Goal: Task Accomplishment & Management: Complete application form

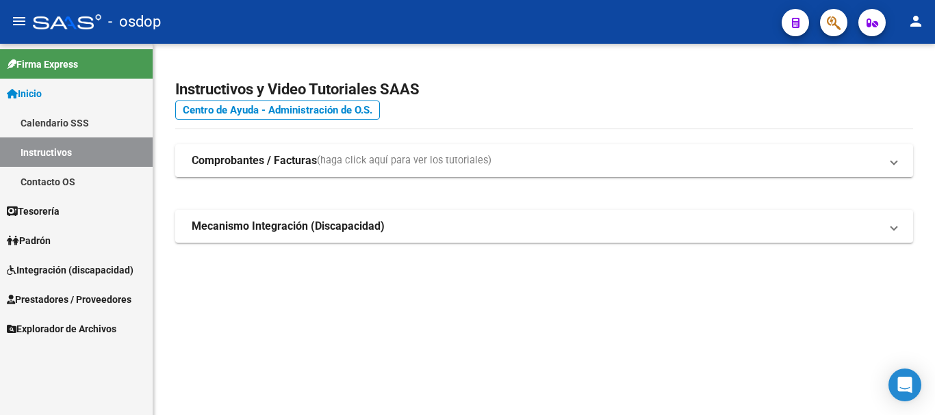
drag, startPoint x: 62, startPoint y: 293, endPoint x: 205, endPoint y: 298, distance: 143.1
click at [62, 293] on span "Prestadores / Proveedores" at bounding box center [69, 299] width 125 height 15
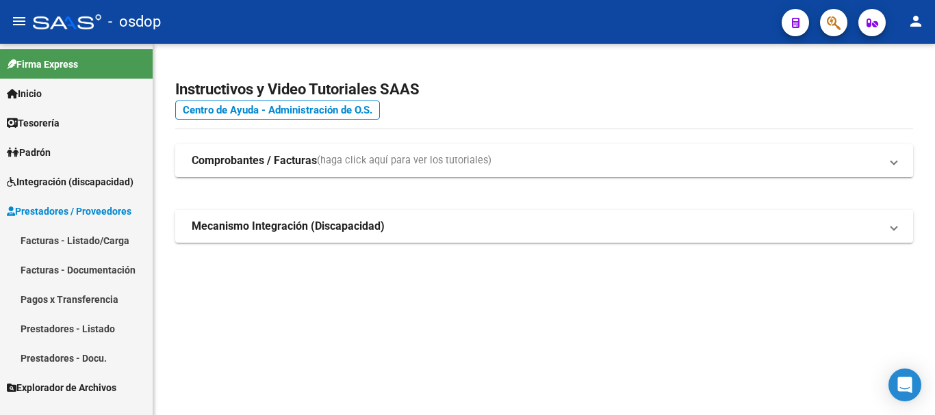
click at [69, 237] on link "Facturas - Listado/Carga" at bounding box center [76, 240] width 153 height 29
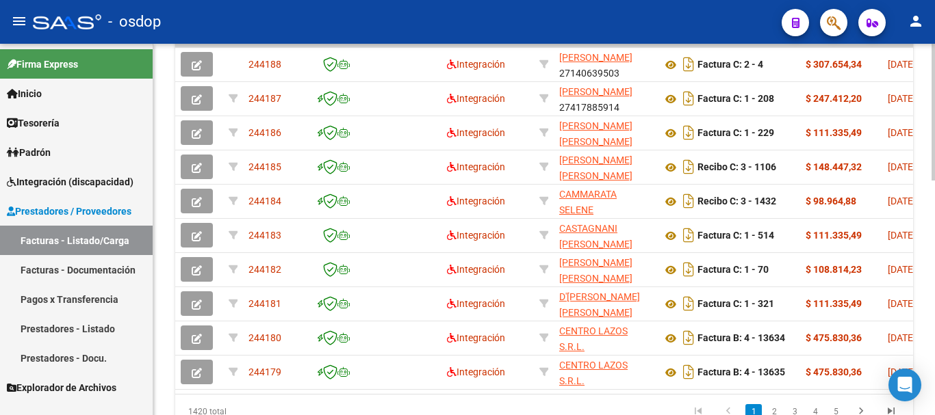
scroll to position [0, 144]
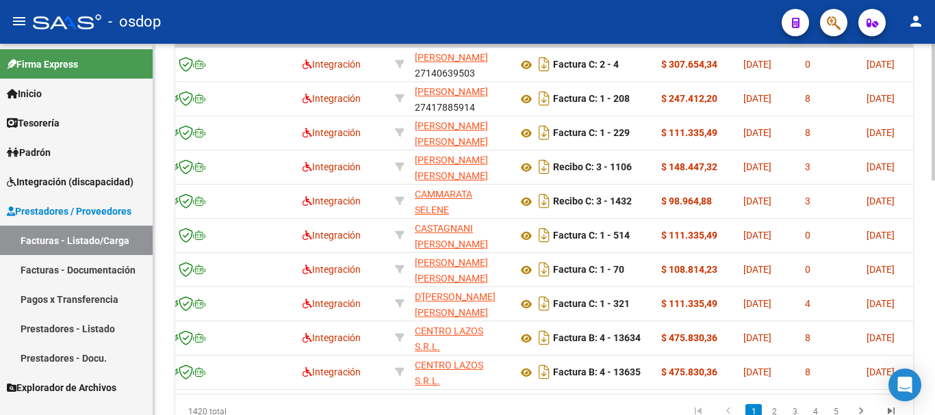
click at [447, 405] on div "1420 total 1 2 3 4 5" at bounding box center [544, 412] width 738 height 34
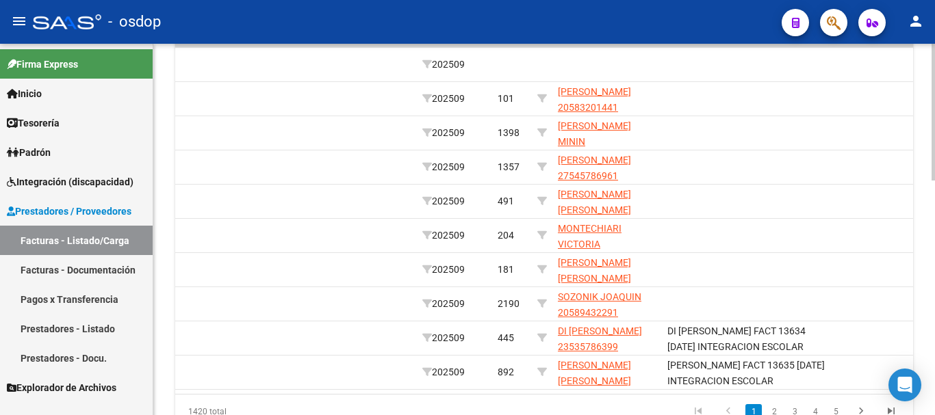
scroll to position [0, 1934]
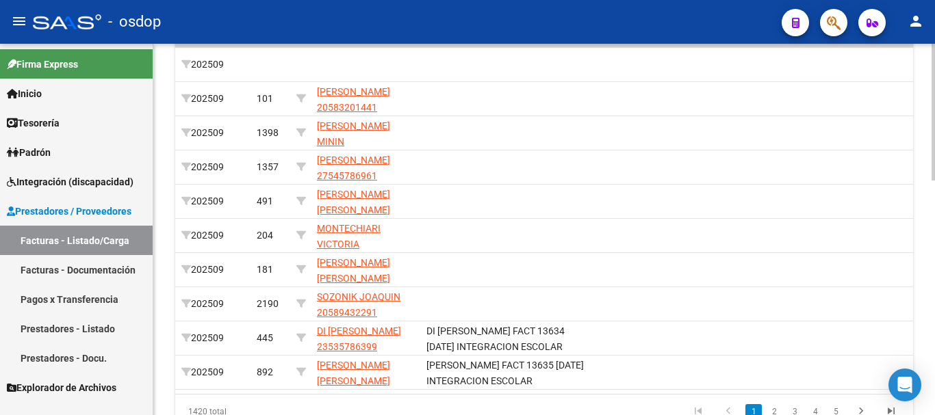
drag, startPoint x: 692, startPoint y: 387, endPoint x: 768, endPoint y: 390, distance: 76.0
click at [768, 390] on datatable-body "244188 Integración BOGADO OLGA 27140639503 Factura C: 2 - 4 $ 307.654,34 09/10/…" at bounding box center [544, 218] width 738 height 352
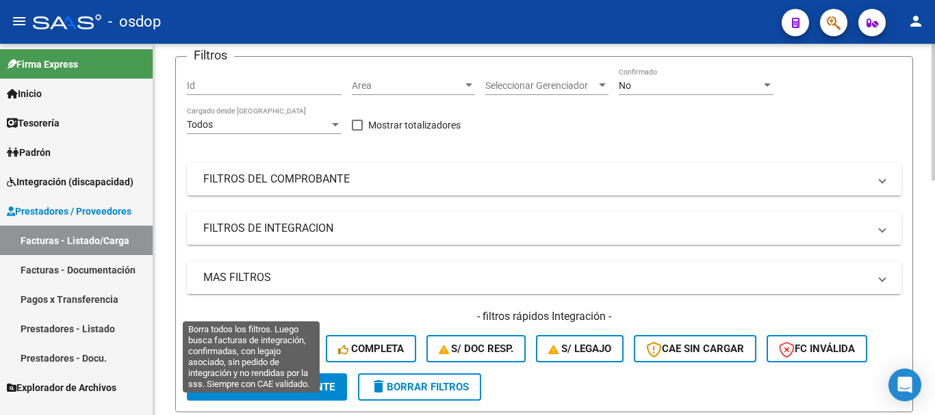
scroll to position [205, 0]
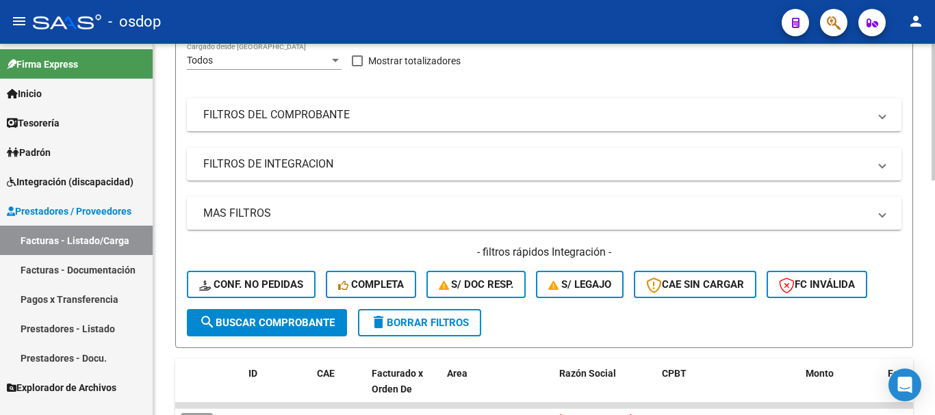
click at [335, 108] on mat-panel-title "FILTROS DEL COMPROBANTE" at bounding box center [535, 114] width 665 height 15
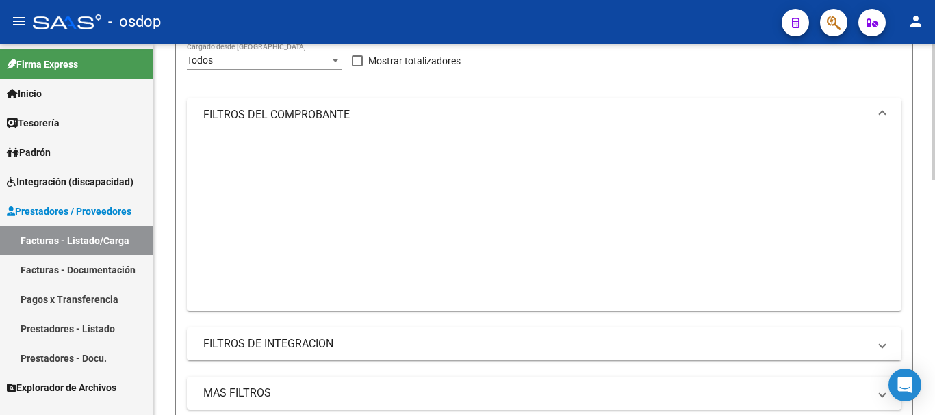
click at [335, 108] on mat-panel-title "FILTROS DEL COMPROBANTE" at bounding box center [535, 114] width 665 height 15
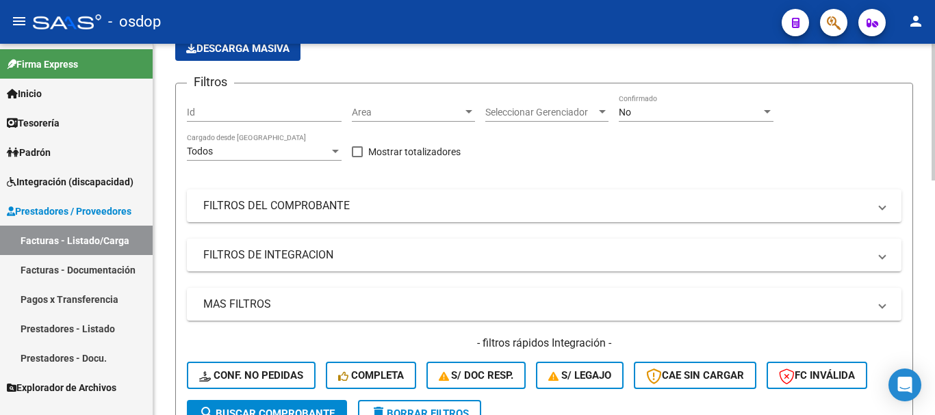
scroll to position [0, 0]
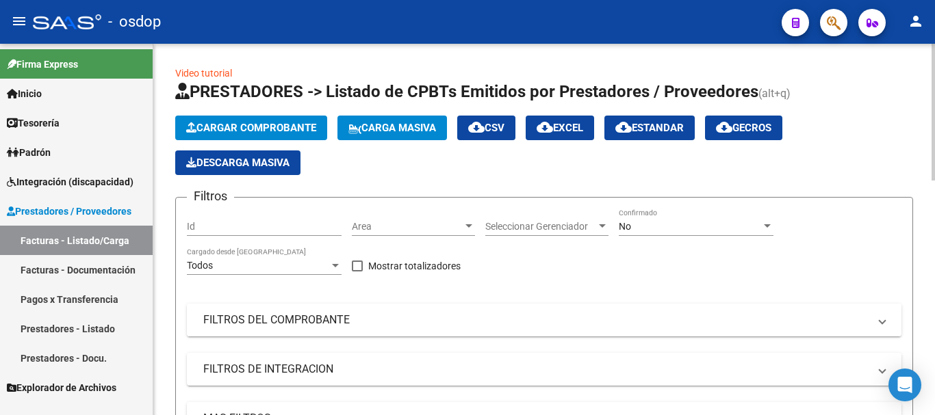
click at [419, 324] on mat-panel-title "FILTROS DEL COMPROBANTE" at bounding box center [535, 320] width 665 height 15
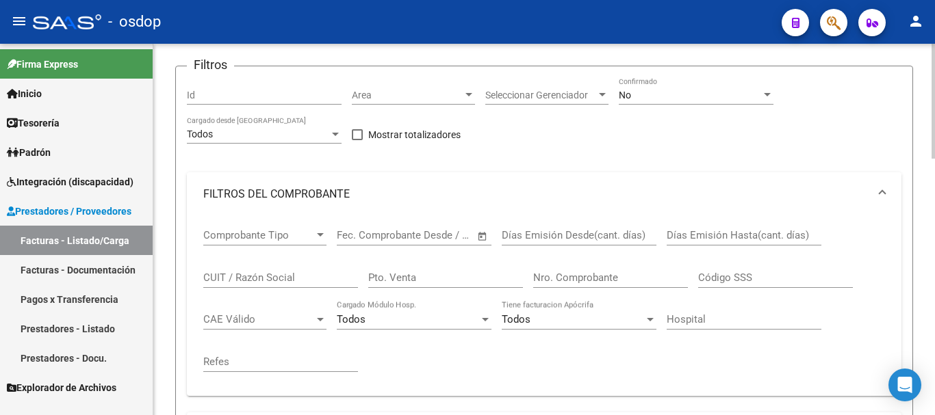
scroll to position [137, 0]
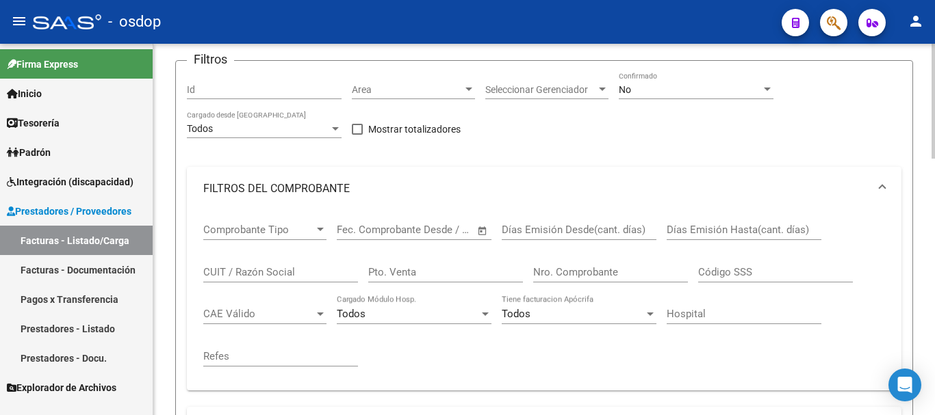
click at [259, 276] on input "CUIT / Razón Social" at bounding box center [280, 272] width 155 height 12
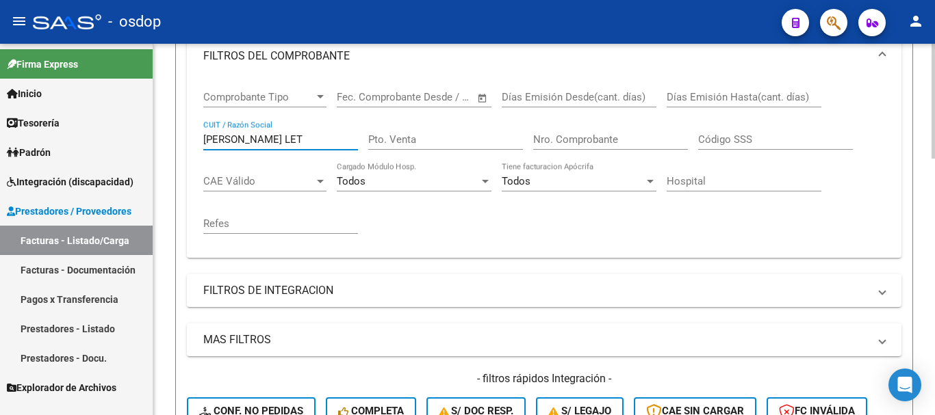
scroll to position [411, 0]
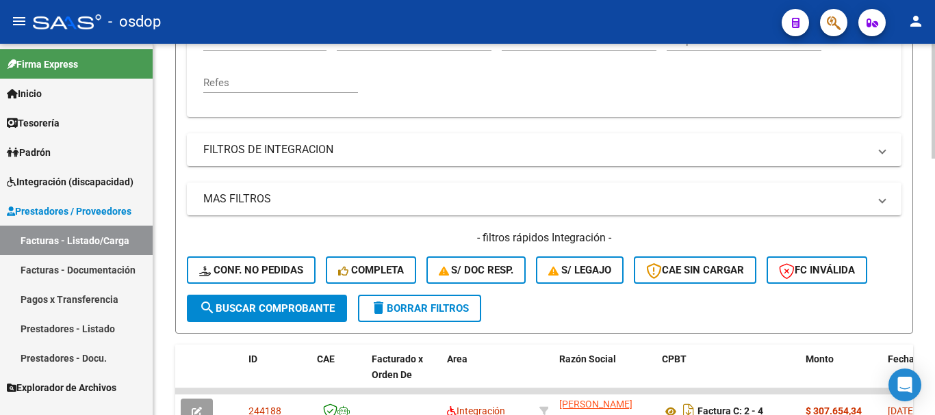
click at [278, 304] on span "search Buscar Comprobante" at bounding box center [266, 308] width 135 height 12
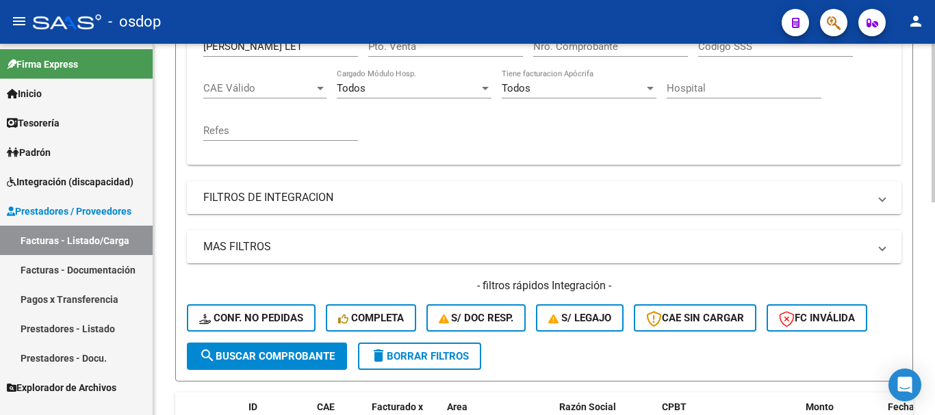
scroll to position [223, 0]
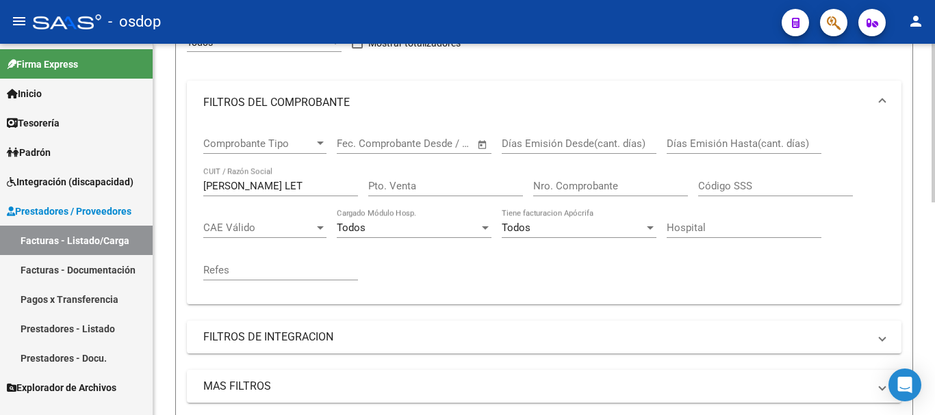
click at [249, 185] on input "BENITEZ LET" at bounding box center [280, 186] width 155 height 12
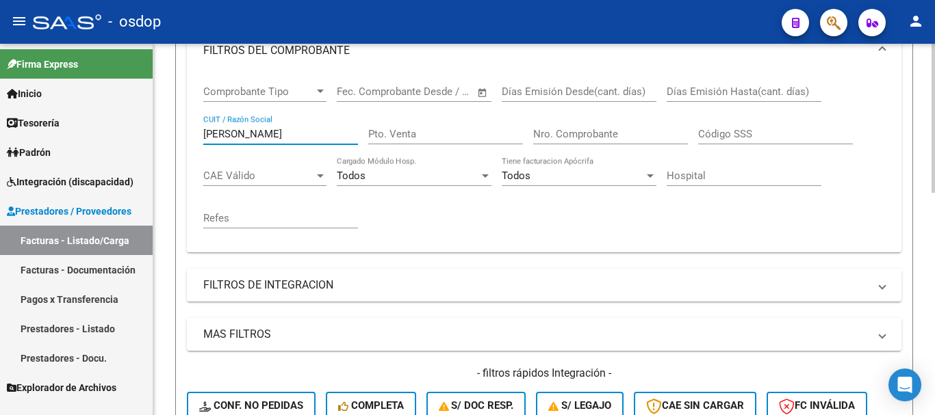
scroll to position [428, 0]
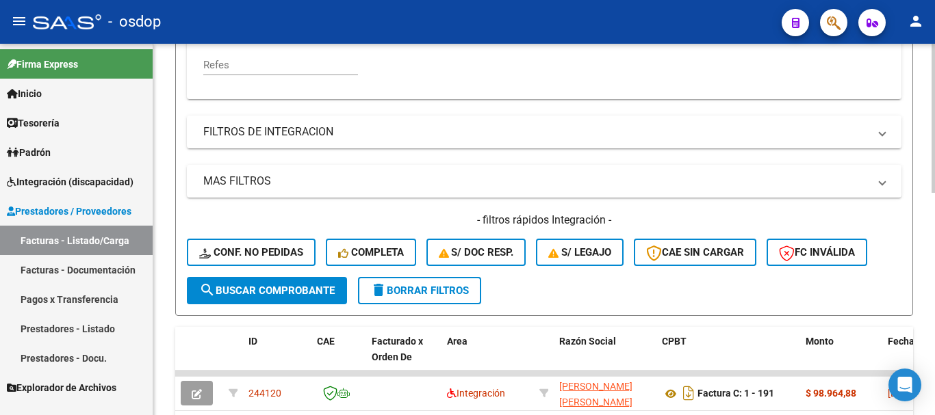
type input "BENITEZ MARIA LET"
click at [246, 288] on span "search Buscar Comprobante" at bounding box center [266, 291] width 135 height 12
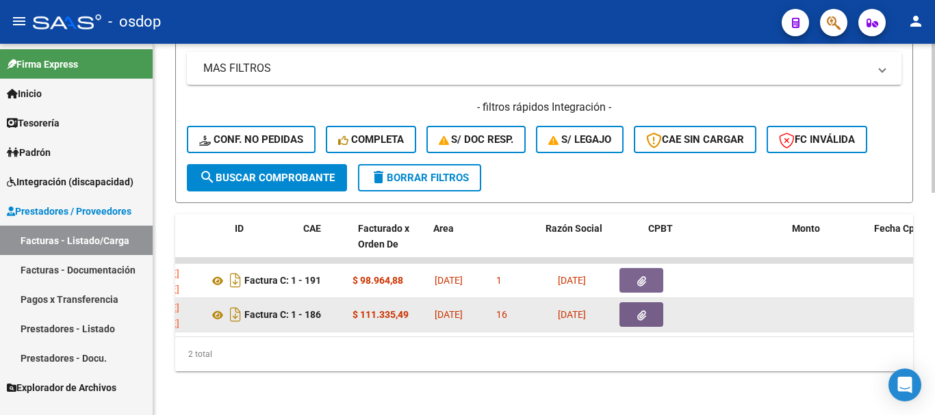
scroll to position [0, 785]
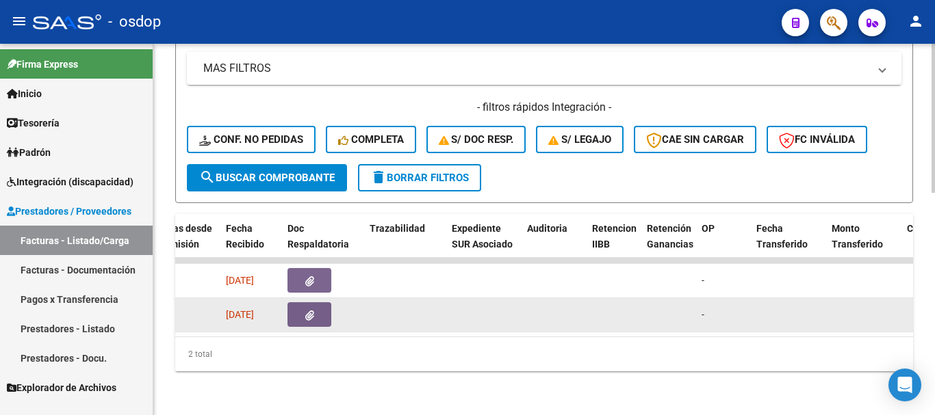
click at [439, 320] on datatable-body-cell at bounding box center [405, 315] width 82 height 34
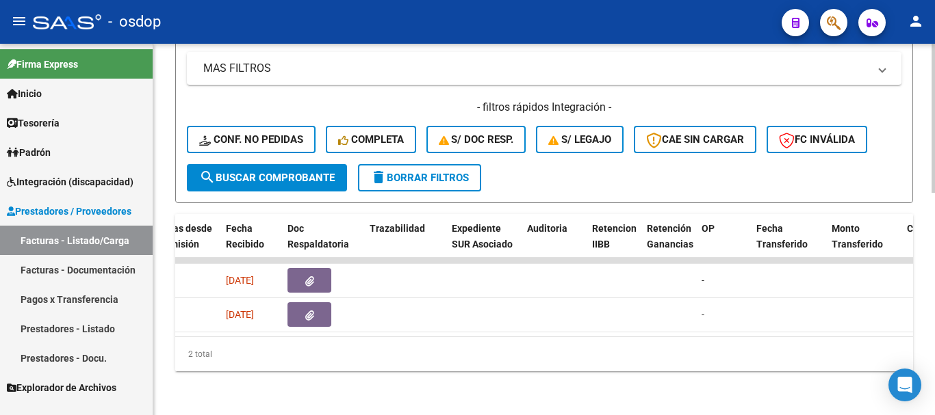
drag, startPoint x: 439, startPoint y: 320, endPoint x: 586, endPoint y: 341, distance: 149.3
click at [586, 341] on div "ID CAE Facturado x Orden De Area Razón Social CPBT Monto Fecha Cpbt Días desde …" at bounding box center [544, 292] width 738 height 157
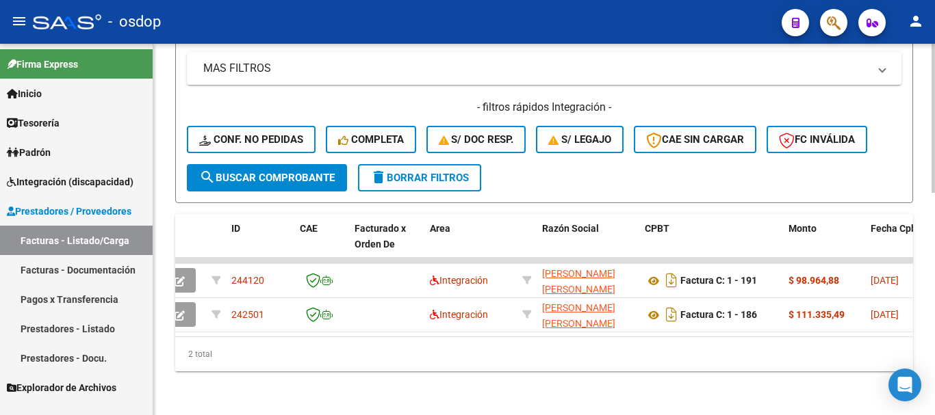
scroll to position [0, 0]
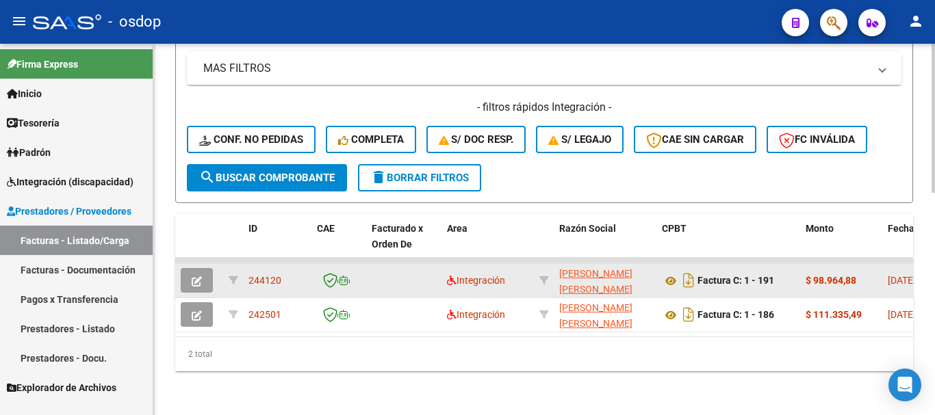
click at [202, 273] on button "button" at bounding box center [197, 280] width 32 height 25
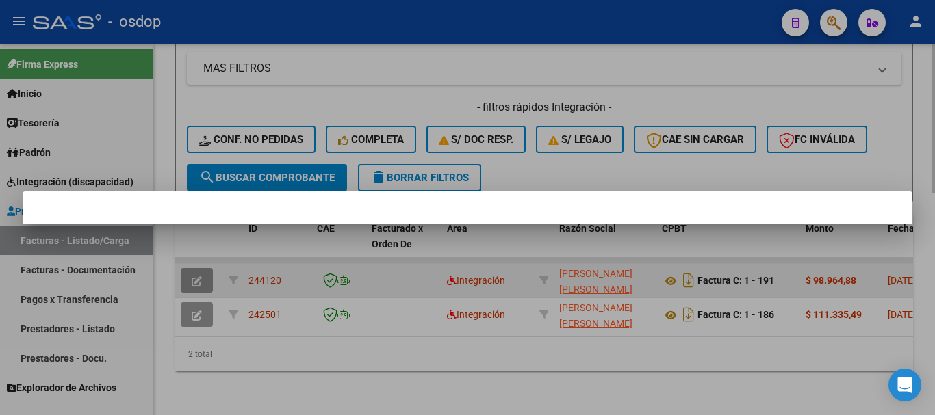
click at [202, 273] on div at bounding box center [467, 207] width 935 height 415
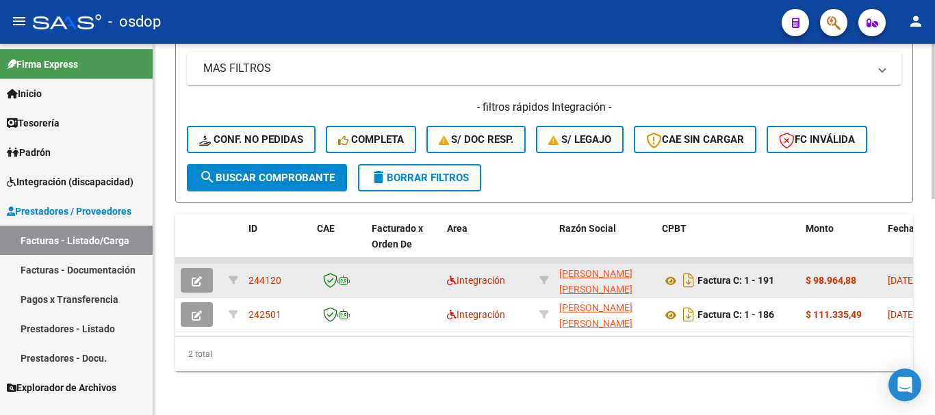
scroll to position [552, 0]
click at [194, 276] on icon "button" at bounding box center [197, 281] width 10 height 10
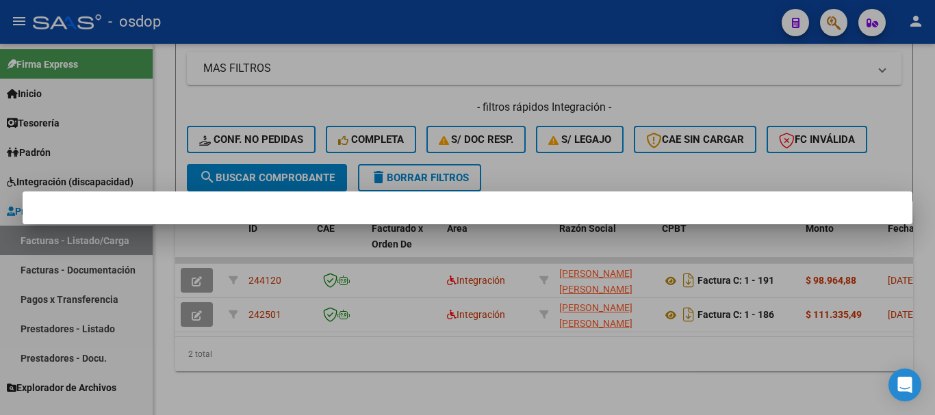
click at [488, 79] on div at bounding box center [467, 207] width 935 height 415
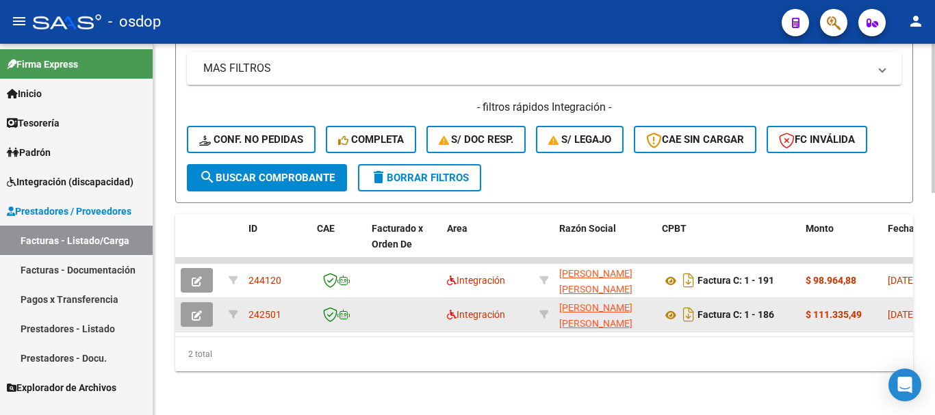
click at [203, 303] on button "button" at bounding box center [197, 314] width 32 height 25
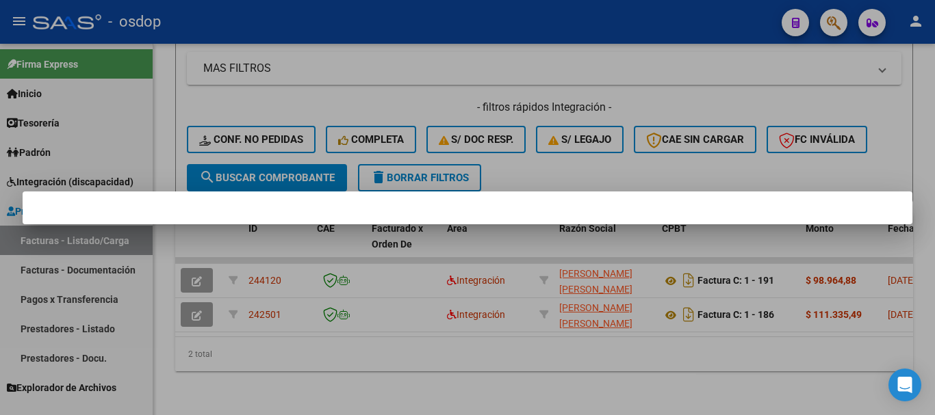
click at [199, 270] on div at bounding box center [467, 207] width 935 height 415
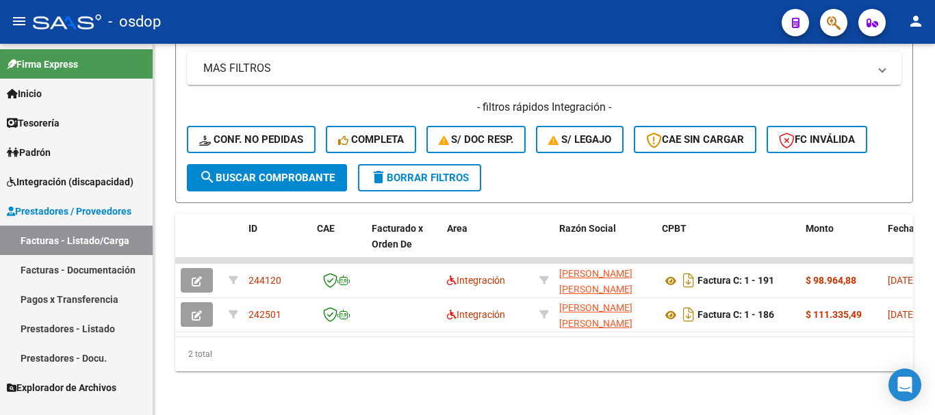
click at [199, 276] on icon "button" at bounding box center [197, 281] width 10 height 10
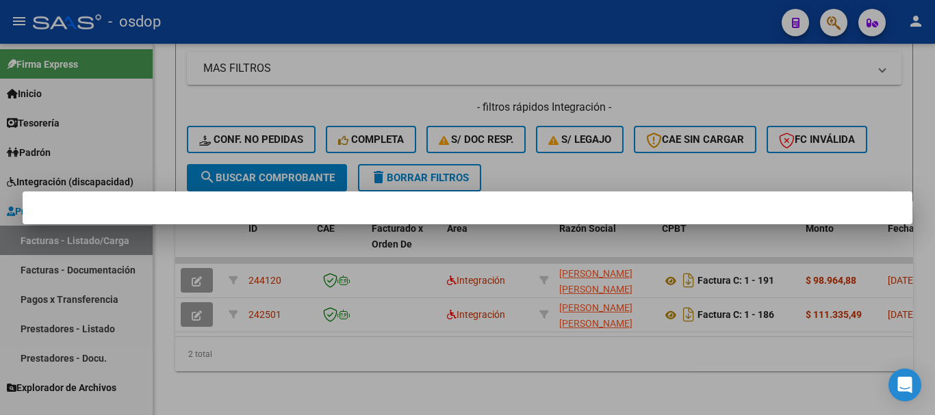
click at [199, 270] on div at bounding box center [467, 207] width 935 height 415
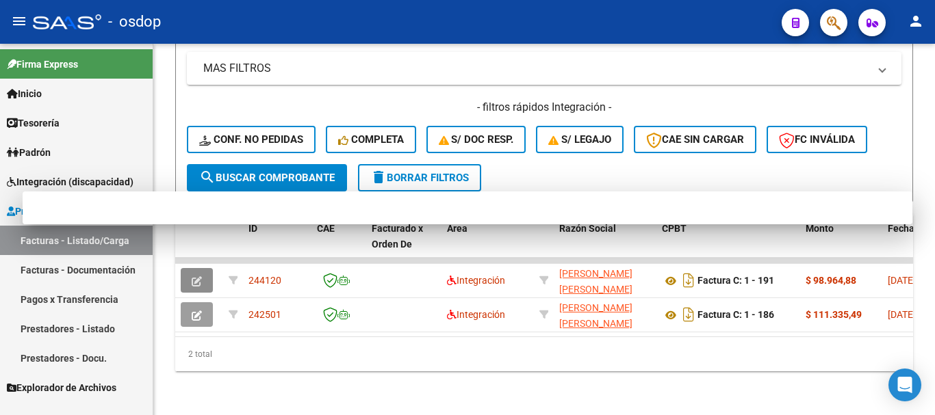
click at [199, 276] on icon "button" at bounding box center [197, 281] width 10 height 10
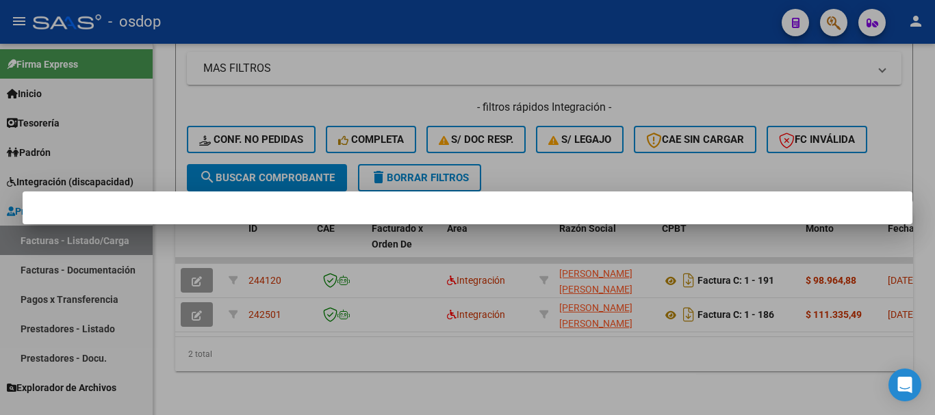
click at [199, 270] on div at bounding box center [467, 207] width 935 height 415
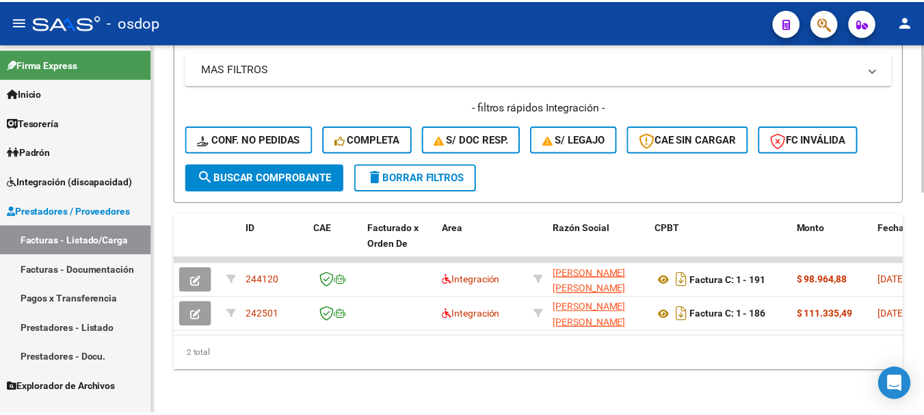
scroll to position [278, 0]
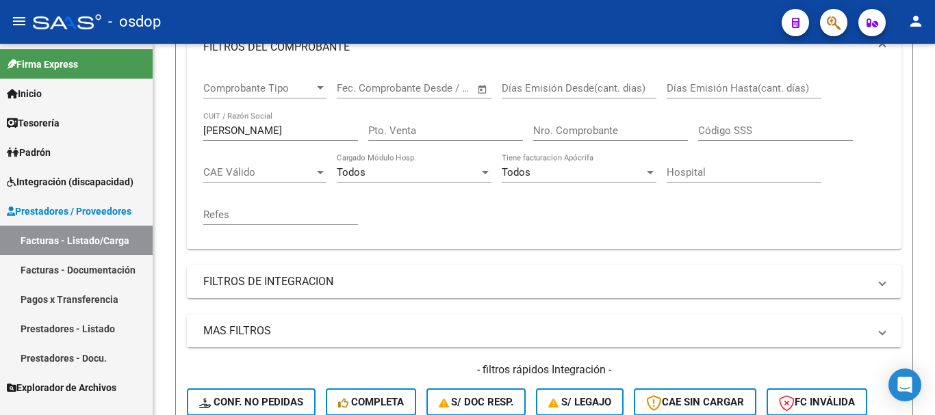
click at [922, 21] on mat-icon "person" at bounding box center [915, 21] width 16 height 16
click at [889, 94] on button "exit_to_app Salir" at bounding box center [887, 90] width 83 height 33
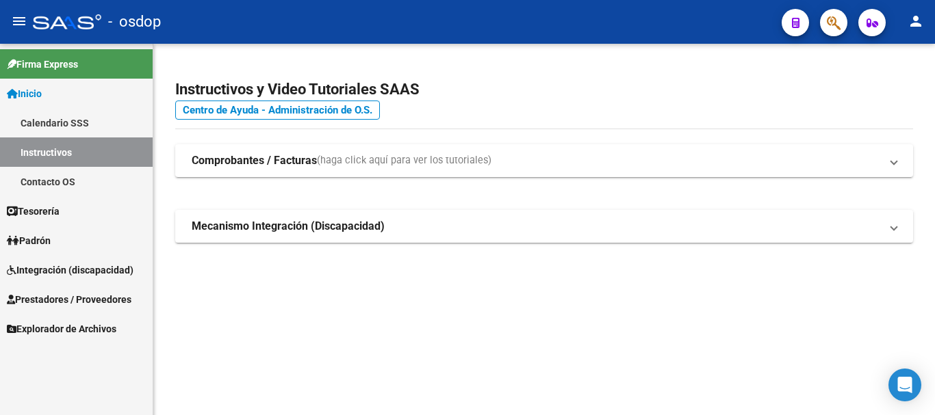
click at [79, 298] on span "Prestadores / Proveedores" at bounding box center [69, 299] width 125 height 15
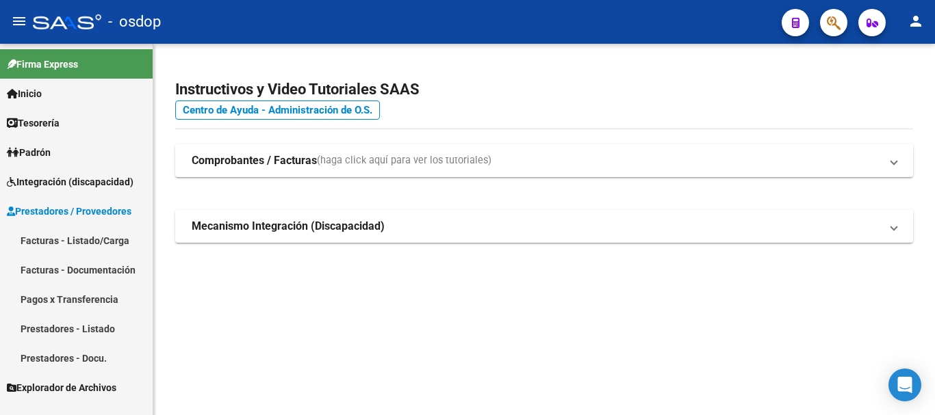
click at [77, 325] on link "Prestadores - Listado" at bounding box center [76, 328] width 153 height 29
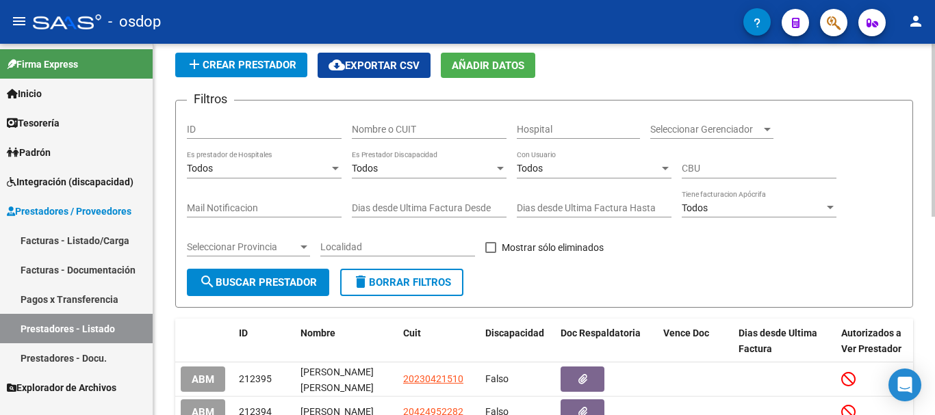
scroll to position [205, 0]
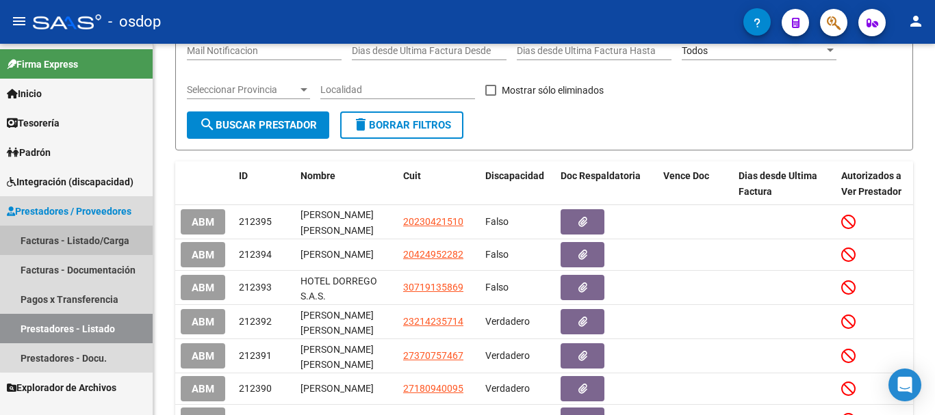
click at [91, 244] on link "Facturas - Listado/Carga" at bounding box center [76, 240] width 153 height 29
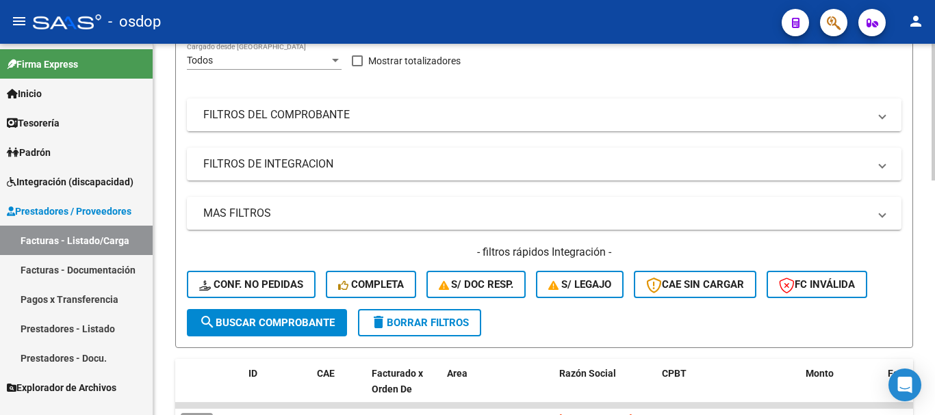
click at [341, 115] on mat-panel-title "FILTROS DEL COMPROBANTE" at bounding box center [535, 114] width 665 height 15
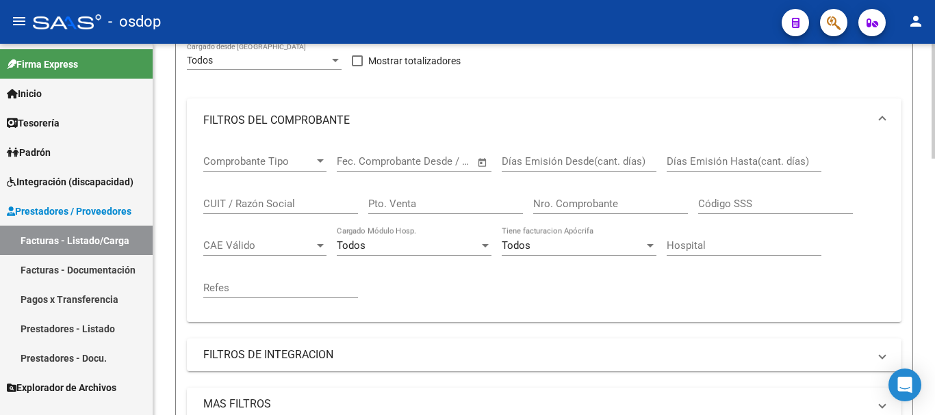
click at [250, 209] on input "CUIT / Razón Social" at bounding box center [280, 204] width 155 height 12
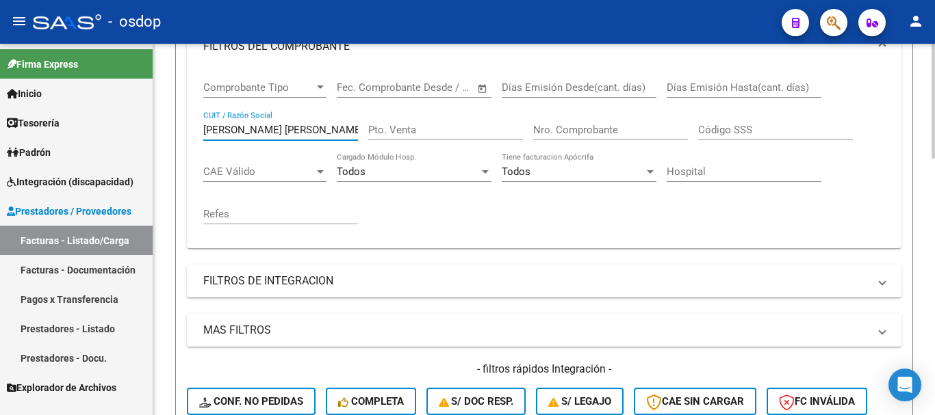
scroll to position [411, 0]
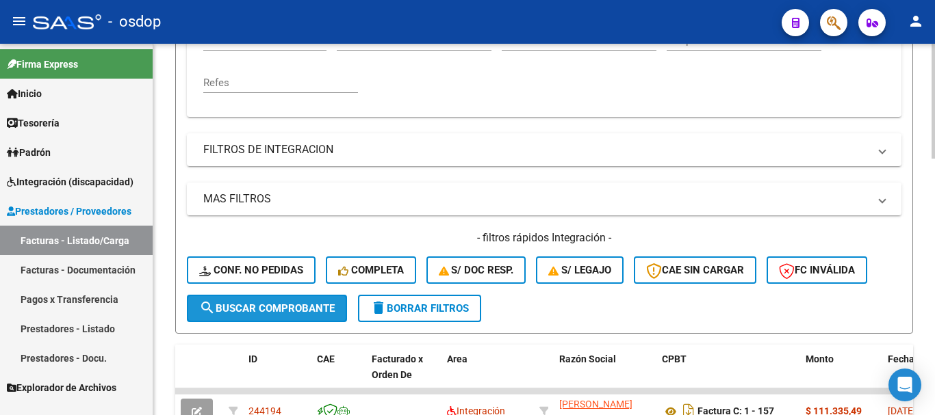
click at [279, 309] on span "search Buscar Comprobante" at bounding box center [266, 308] width 135 height 12
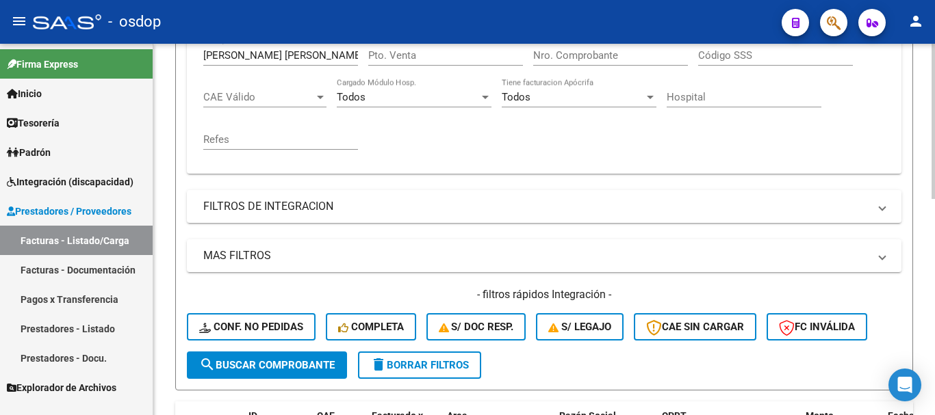
scroll to position [313, 0]
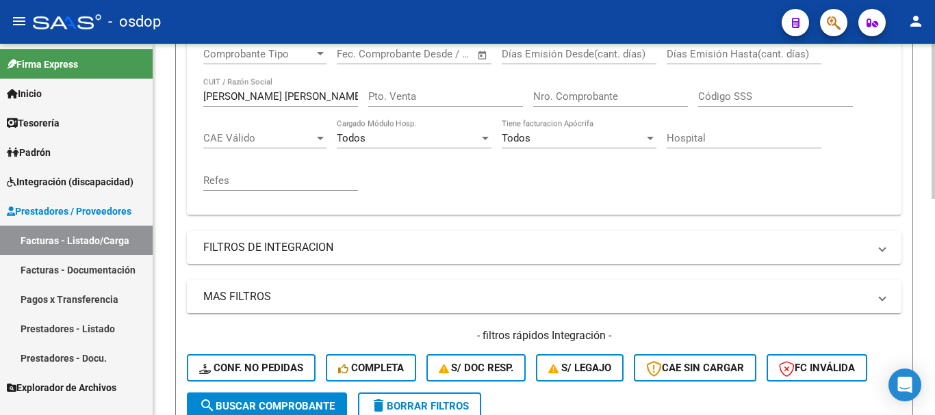
click at [308, 104] on div "[PERSON_NAME] [PERSON_NAME] CUIT / Razón Social" at bounding box center [280, 91] width 155 height 29
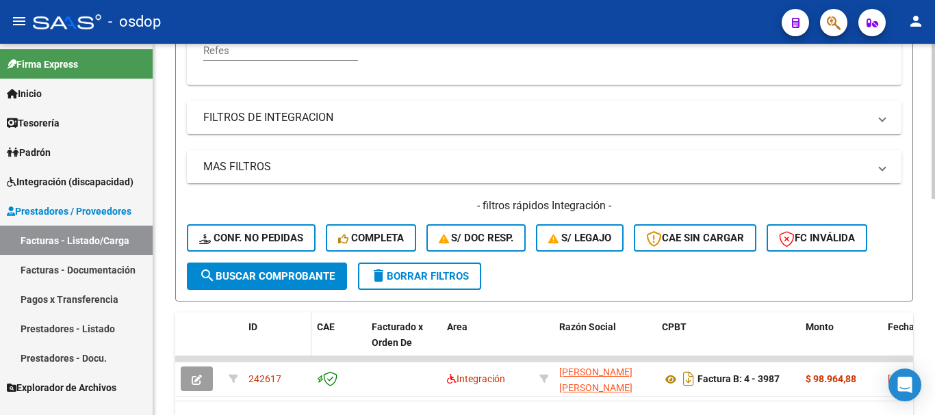
scroll to position [450, 0]
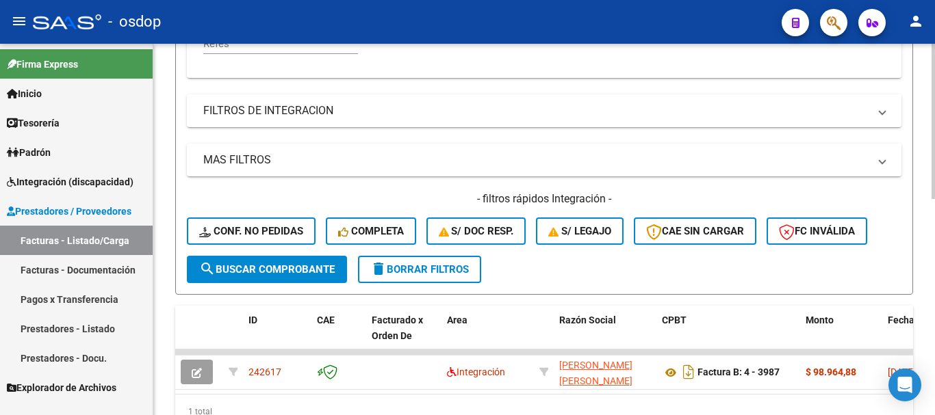
type input "[PERSON_NAME]"
click at [265, 274] on span "search Buscar Comprobante" at bounding box center [266, 269] width 135 height 12
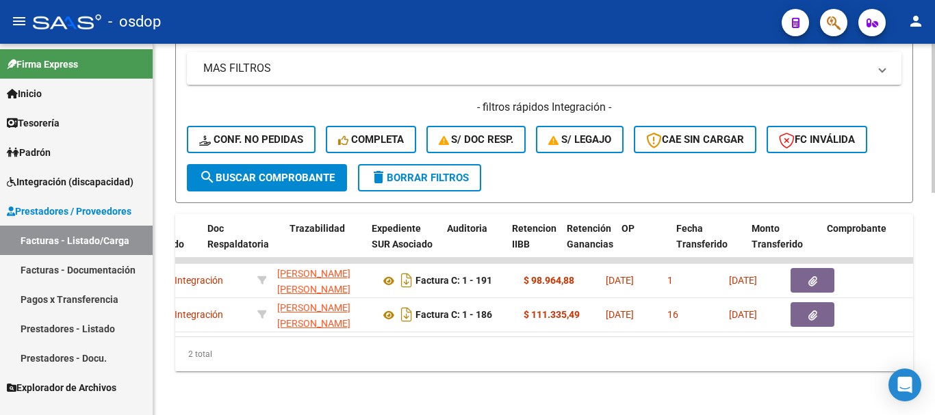
scroll to position [0, 0]
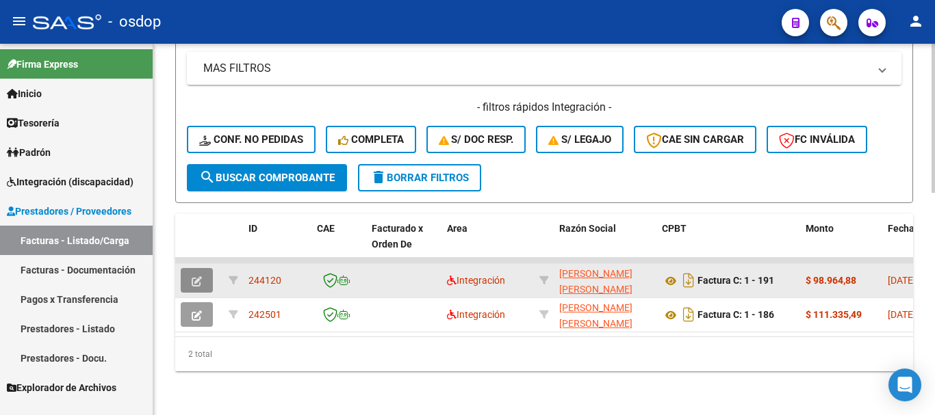
click at [194, 276] on icon "button" at bounding box center [197, 281] width 10 height 10
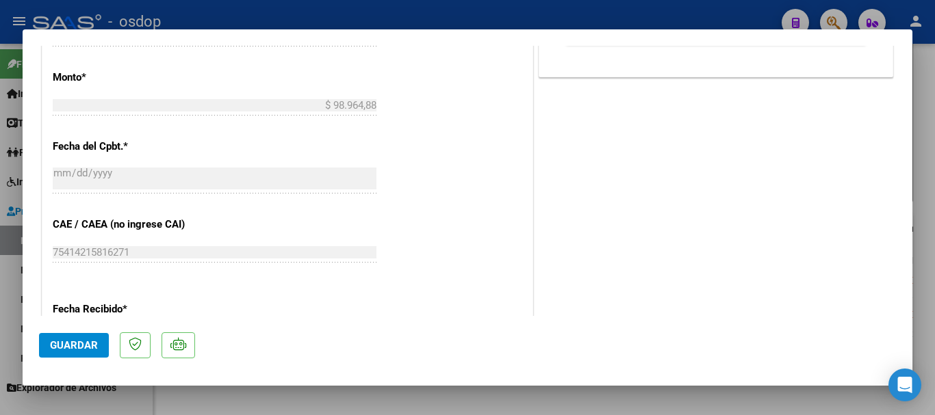
scroll to position [684, 0]
click at [344, 13] on div at bounding box center [467, 207] width 935 height 415
type input "$ 0,00"
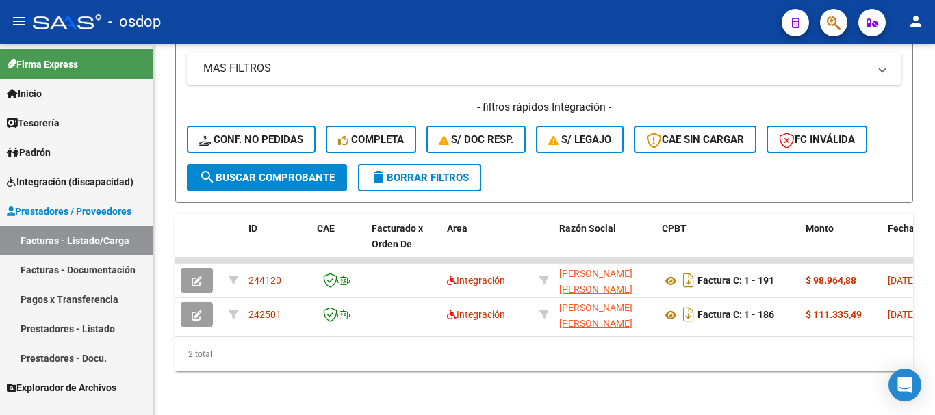
scroll to position [552, 0]
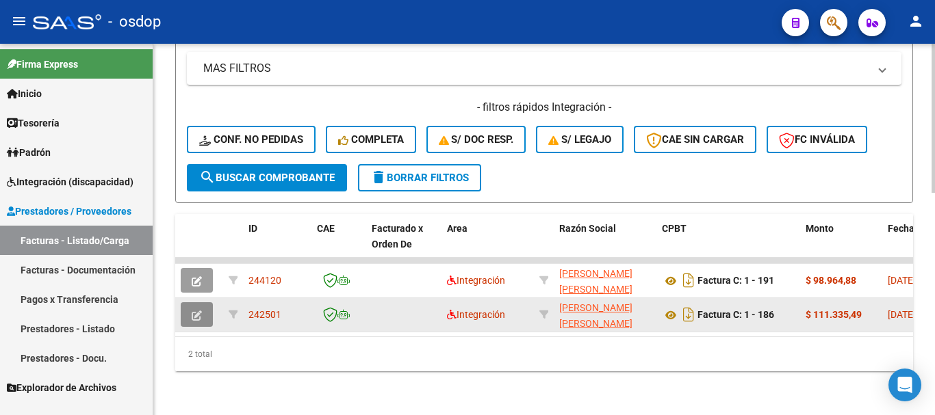
click at [195, 311] on icon "button" at bounding box center [197, 316] width 10 height 10
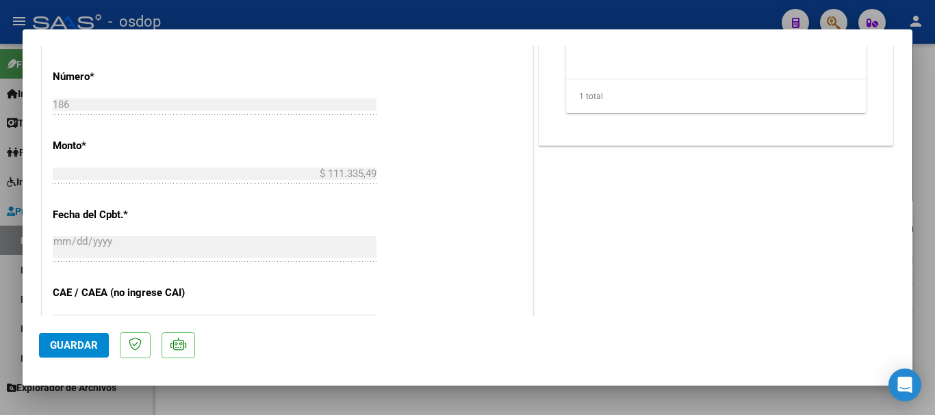
scroll to position [684, 0]
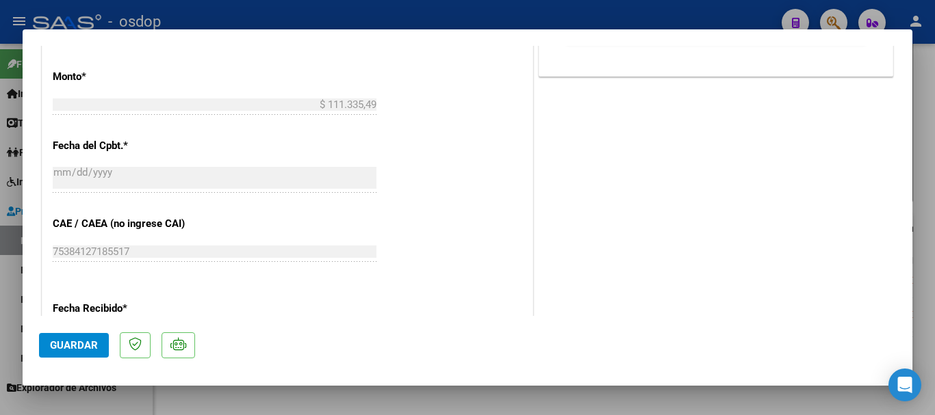
click at [495, 8] on div at bounding box center [467, 207] width 935 height 415
type input "$ 0,00"
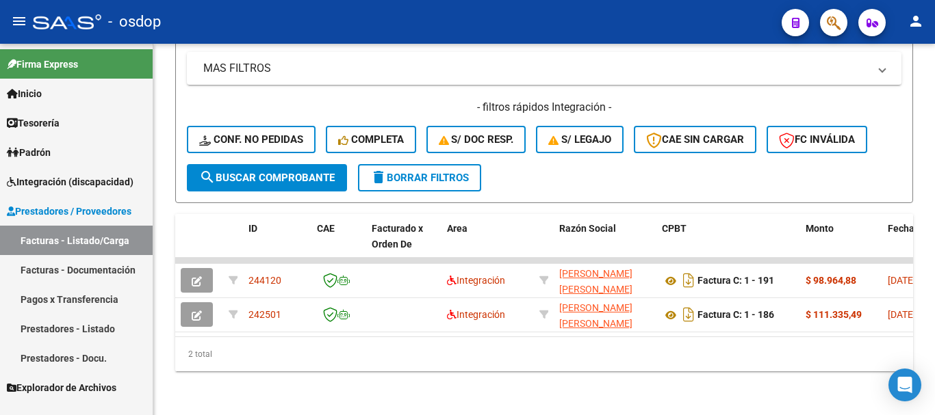
scroll to position [552, 0]
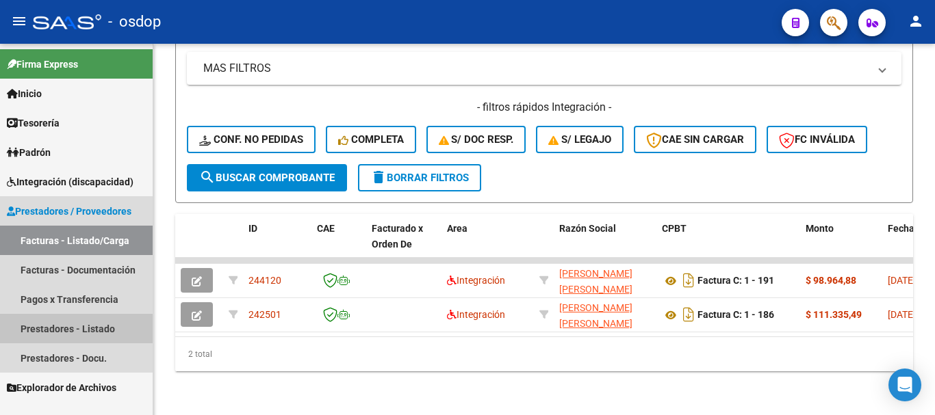
click at [74, 331] on link "Prestadores - Listado" at bounding box center [76, 328] width 153 height 29
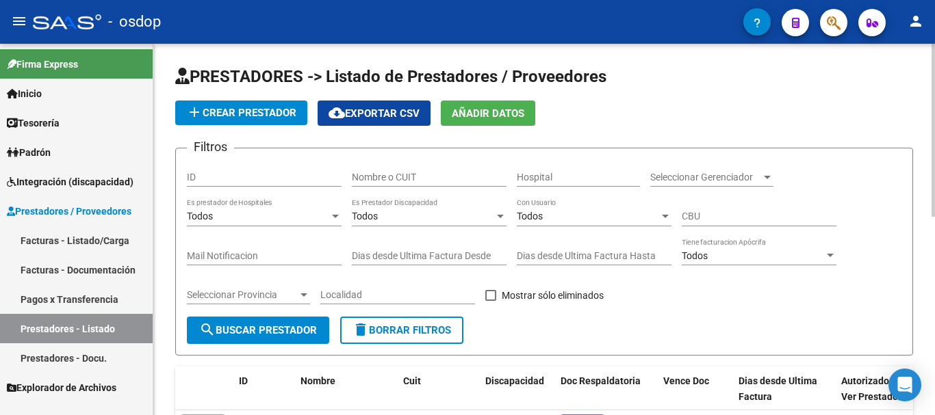
click at [417, 181] on input "Nombre o CUIT" at bounding box center [429, 178] width 155 height 12
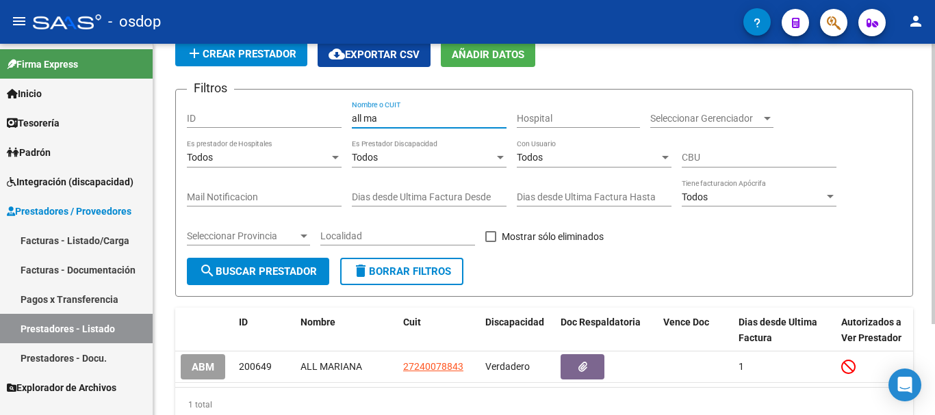
scroll to position [120, 0]
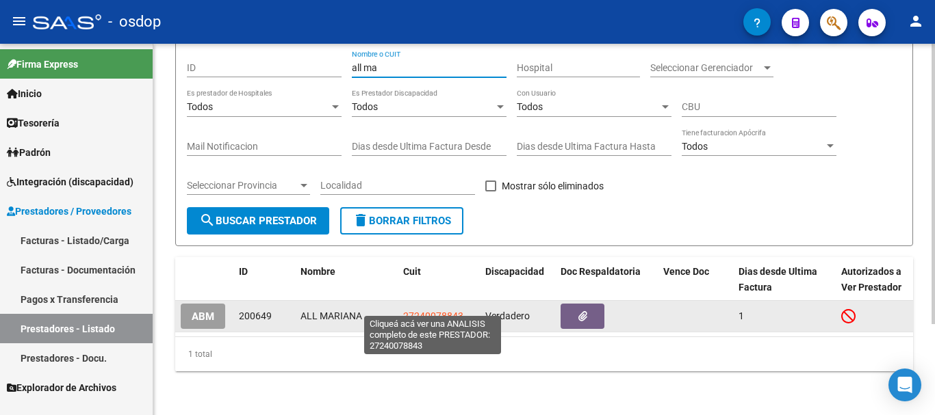
type input "all ma"
click at [434, 311] on span "27240078843" at bounding box center [433, 316] width 60 height 11
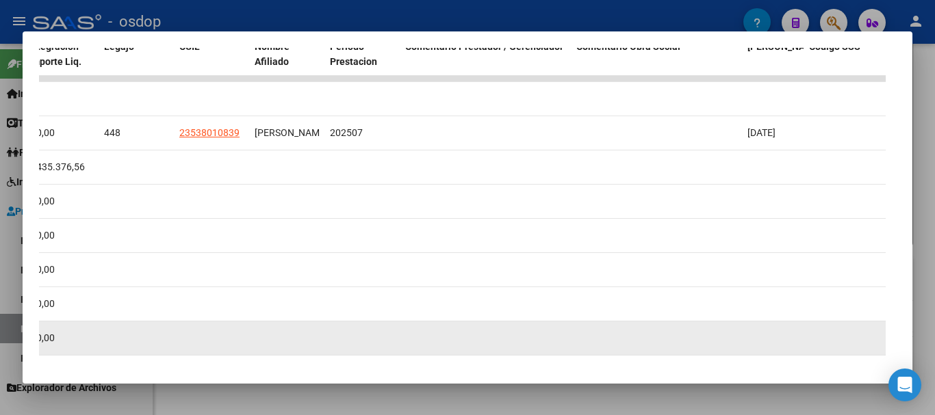
scroll to position [257, 0]
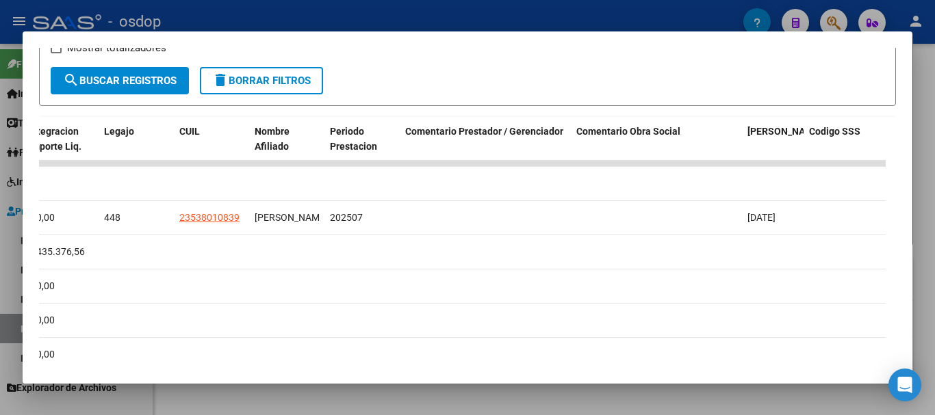
click at [450, 14] on div at bounding box center [467, 207] width 935 height 415
click at [450, 14] on div "- osdop" at bounding box center [388, 22] width 710 height 30
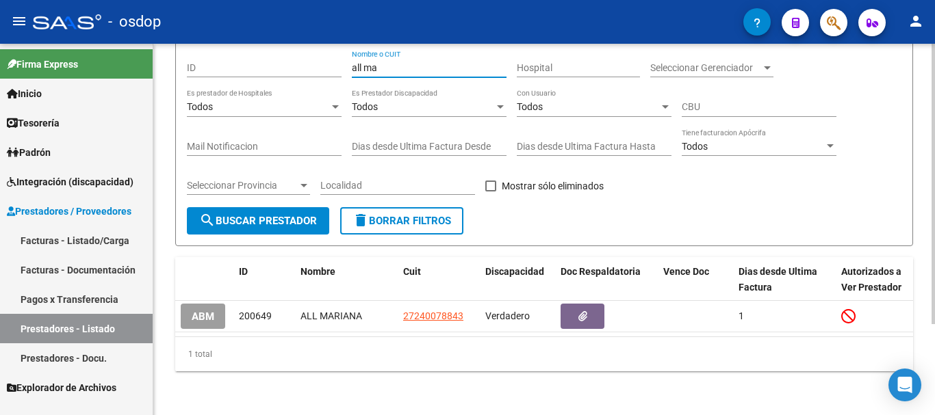
click at [412, 62] on input "all ma" at bounding box center [429, 68] width 155 height 12
click at [417, 215] on span "delete Borrar Filtros" at bounding box center [401, 221] width 99 height 12
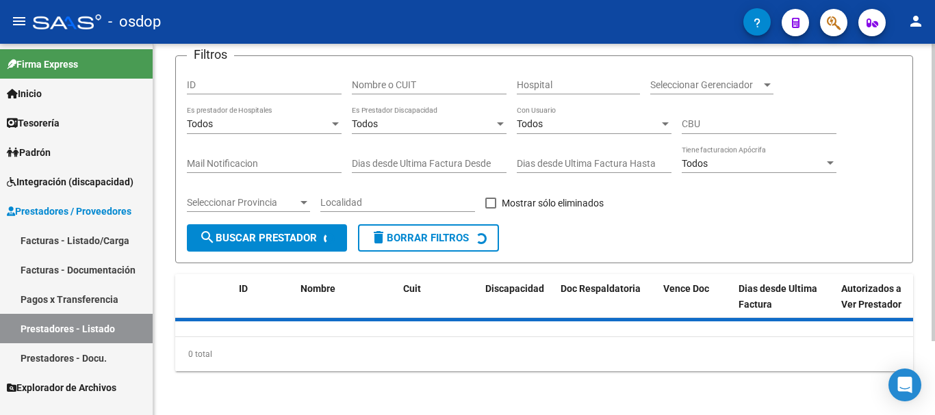
scroll to position [120, 0]
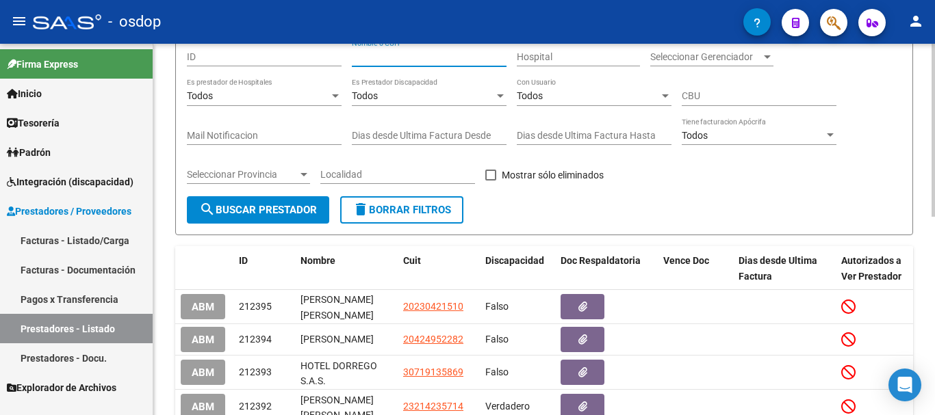
click at [428, 58] on input "Nombre o CUIT" at bounding box center [429, 57] width 155 height 12
type input "[PERSON_NAME]"
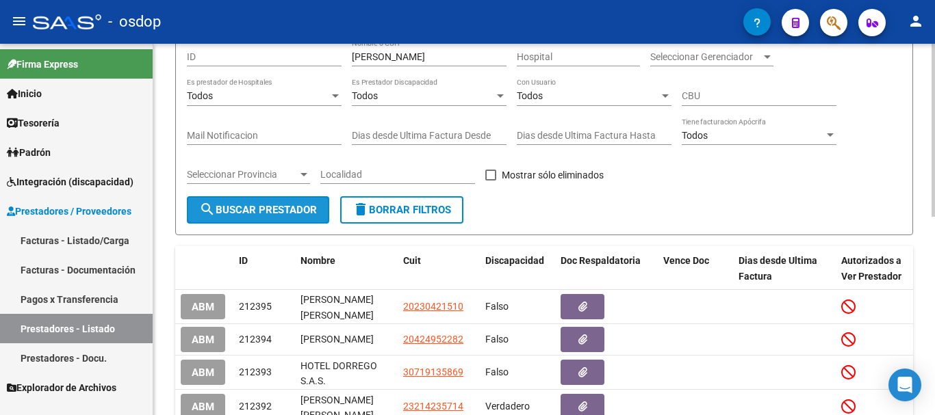
click at [267, 205] on span "search Buscar Prestador" at bounding box center [258, 210] width 118 height 12
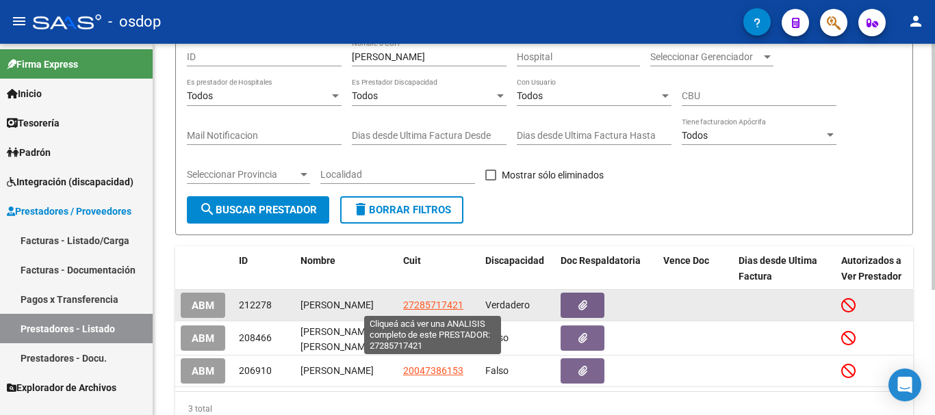
click at [439, 305] on span "27285717421" at bounding box center [433, 305] width 60 height 11
type textarea "27285717421"
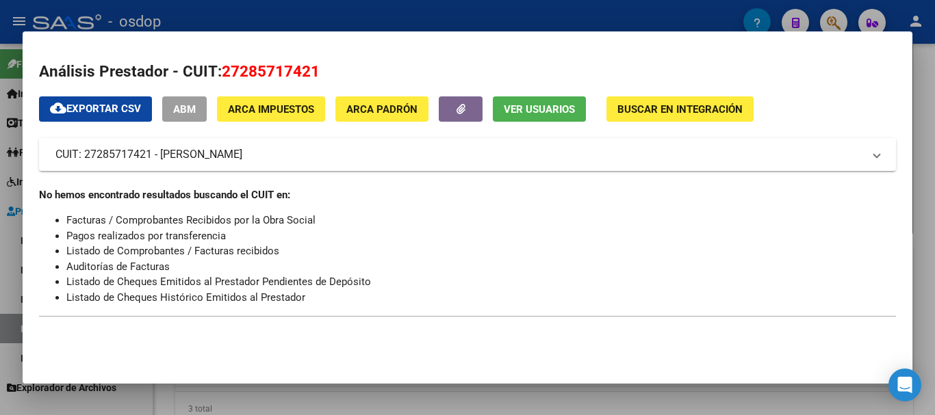
click at [445, 13] on div at bounding box center [467, 207] width 935 height 415
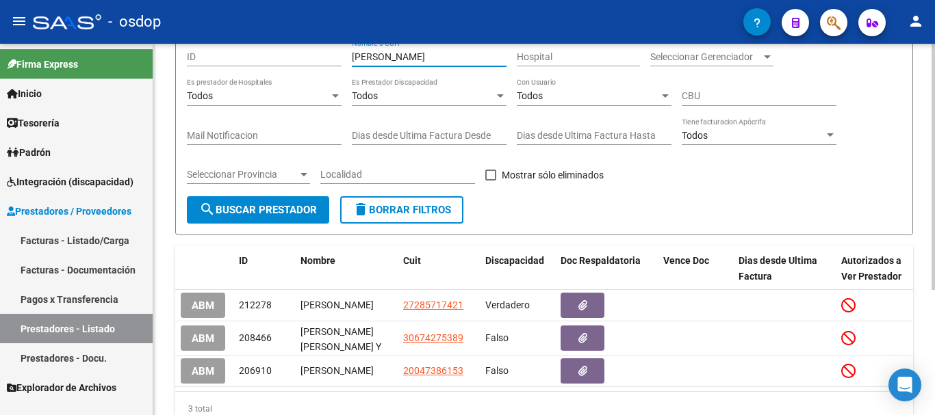
click at [431, 57] on input "[PERSON_NAME]" at bounding box center [429, 57] width 155 height 12
type input "b"
type input "de"
click at [397, 212] on span "delete Borrar Filtros" at bounding box center [401, 210] width 99 height 12
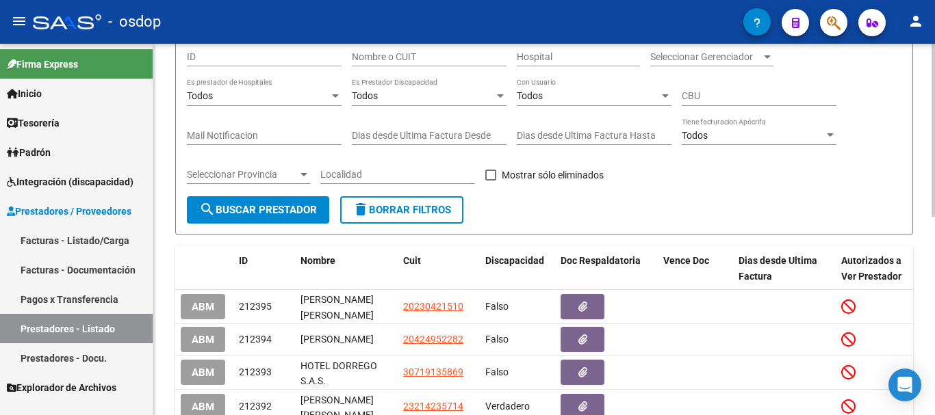
click at [409, 52] on input "Nombre o CUIT" at bounding box center [429, 57] width 155 height 12
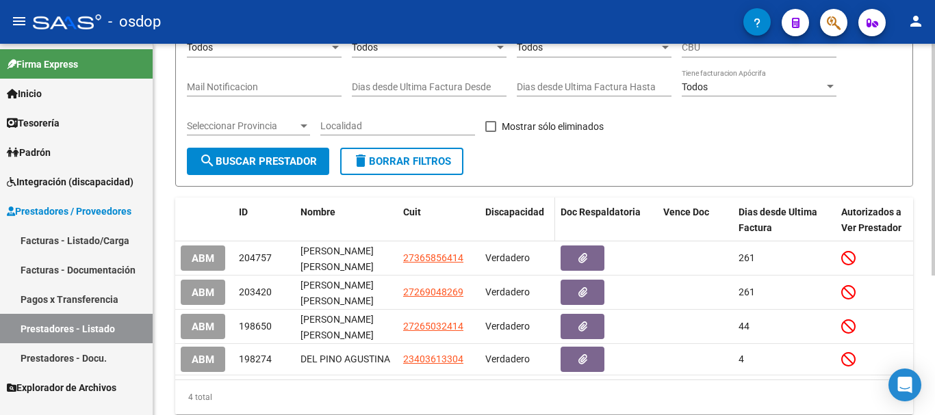
scroll to position [223, 0]
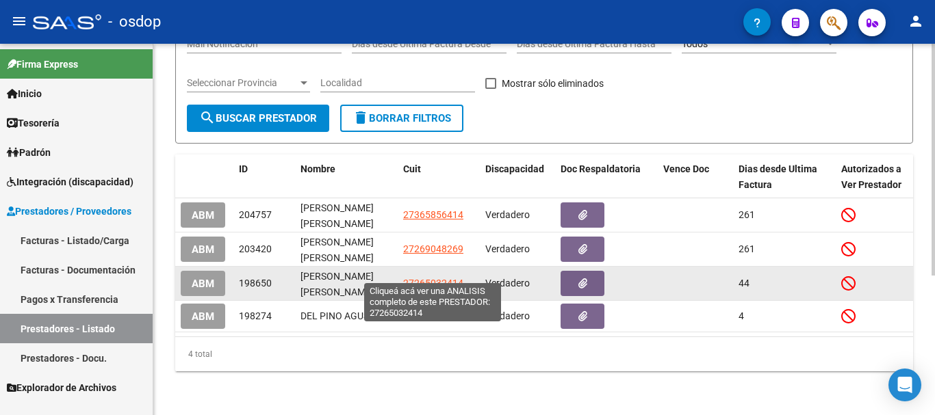
type input "del pino"
click at [425, 278] on span "27265032414" at bounding box center [433, 283] width 60 height 11
type textarea "27265032414"
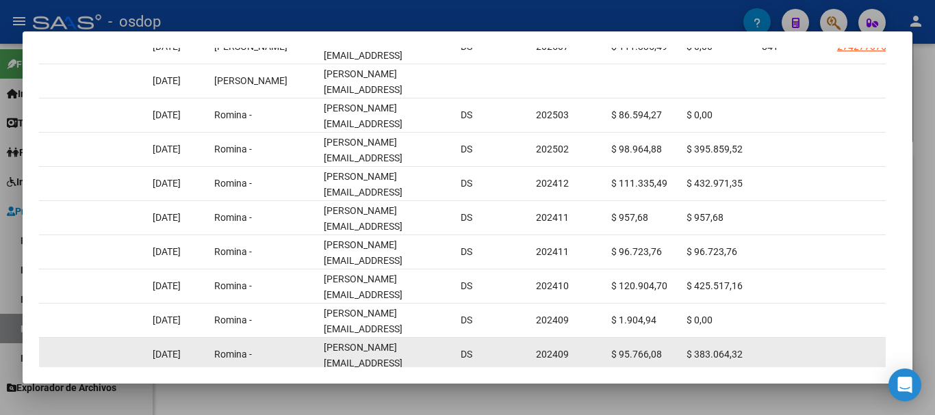
scroll to position [0, 1689]
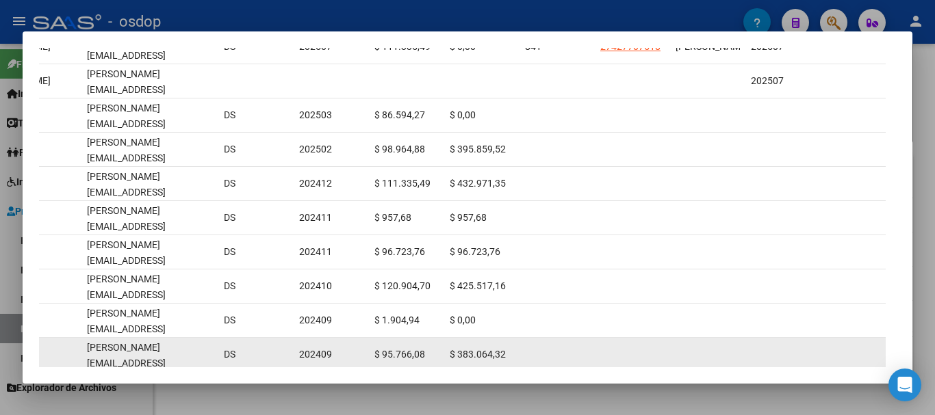
drag, startPoint x: 668, startPoint y: 339, endPoint x: 761, endPoint y: 333, distance: 93.9
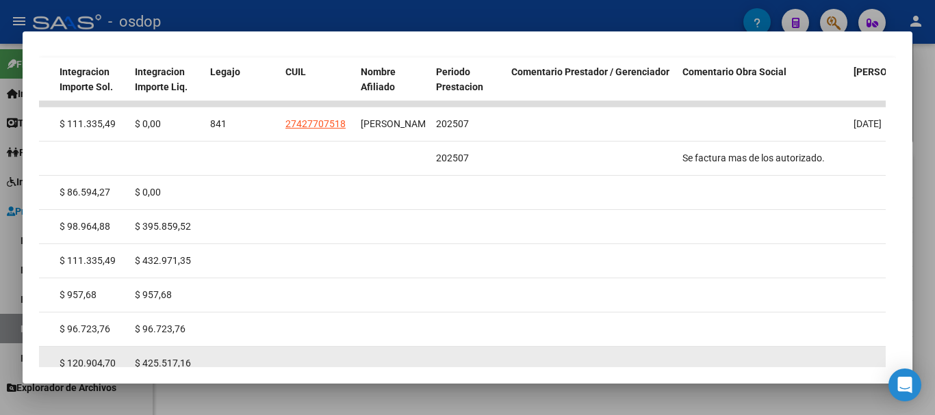
scroll to position [188, 0]
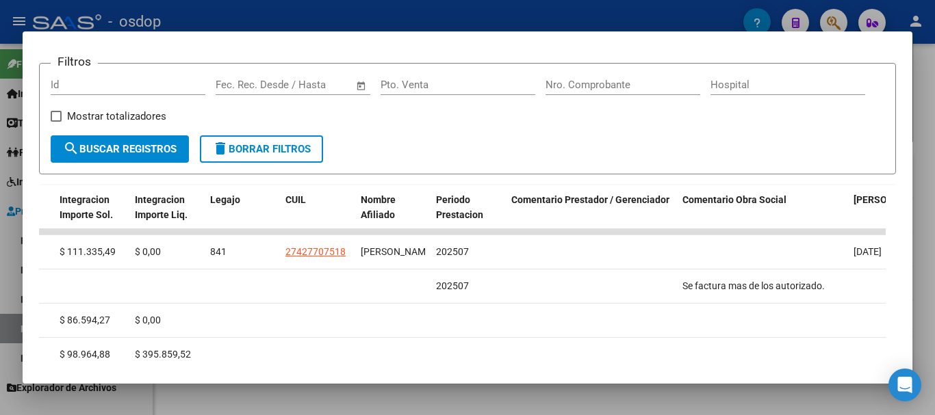
click at [493, 8] on div at bounding box center [467, 207] width 935 height 415
click at [493, 8] on div "- osdop" at bounding box center [388, 22] width 710 height 30
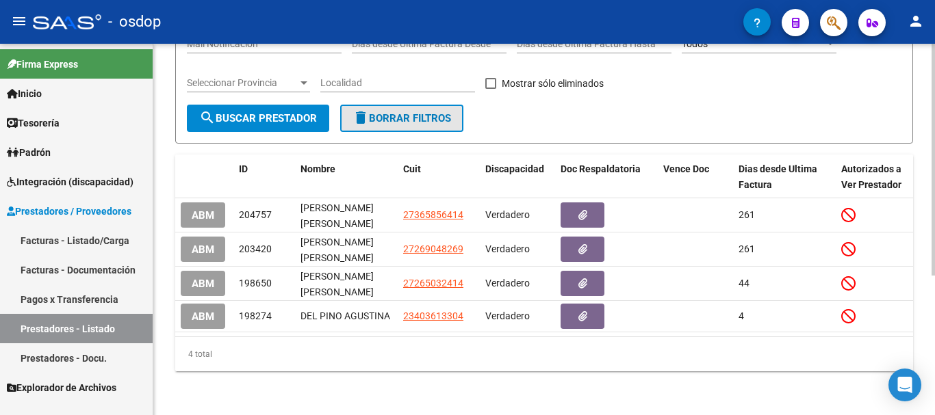
click at [408, 112] on span "delete Borrar Filtros" at bounding box center [401, 118] width 99 height 12
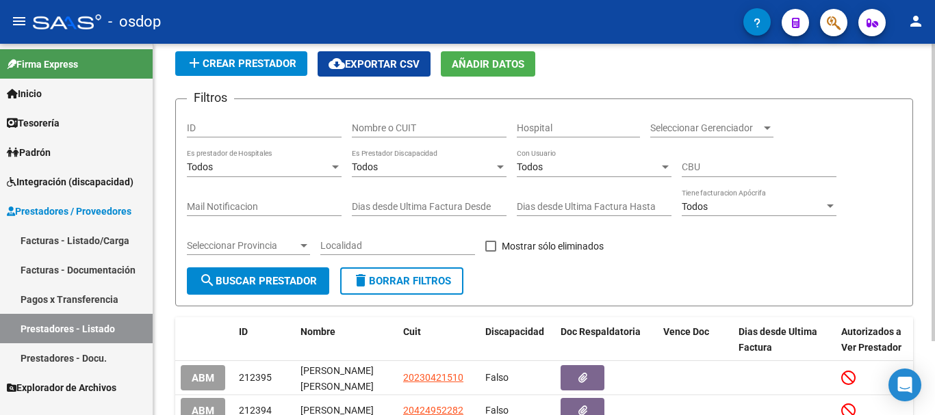
scroll to position [0, 0]
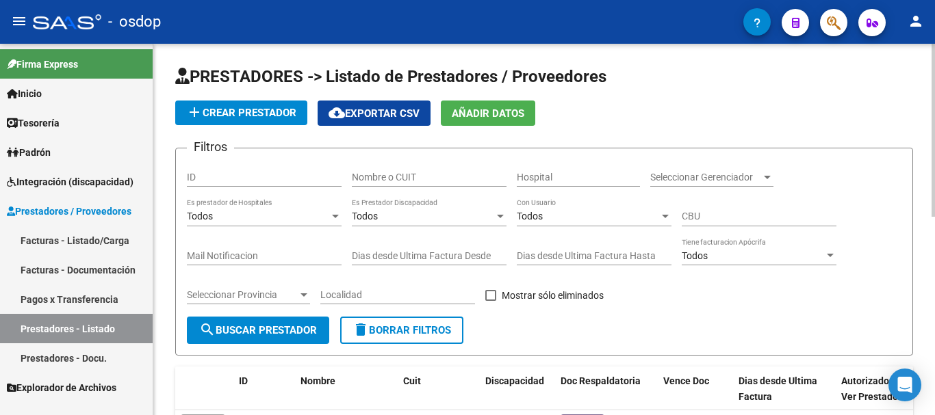
click at [419, 174] on input "Nombre o CUIT" at bounding box center [429, 178] width 155 height 12
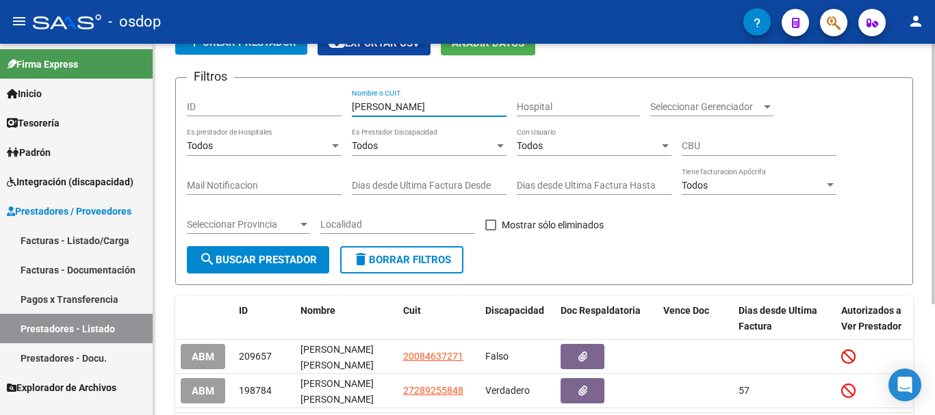
scroll to position [157, 0]
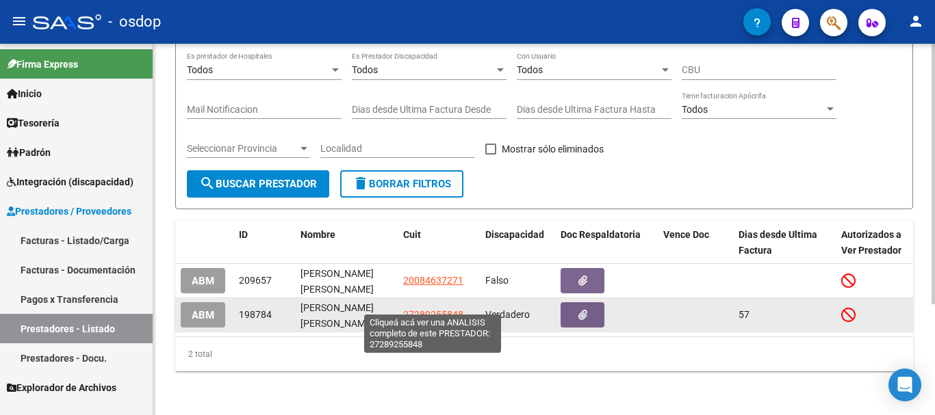
type input "[PERSON_NAME]"
click at [436, 309] on span "27289255848" at bounding box center [433, 314] width 60 height 11
type textarea "27289255848"
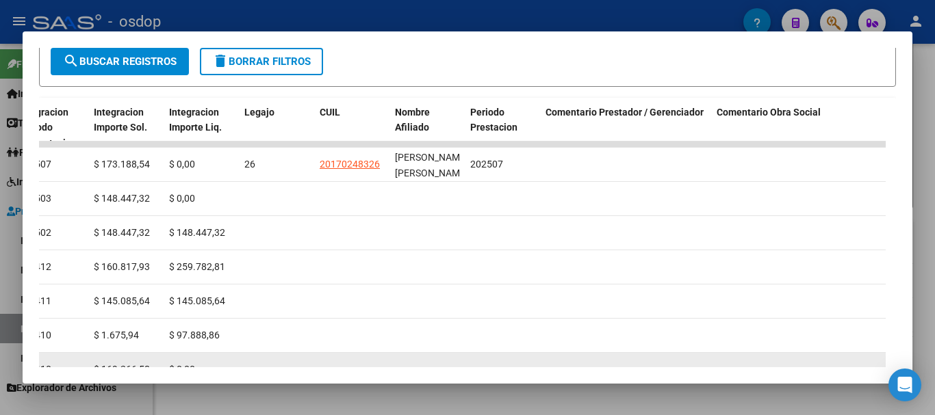
scroll to position [274, 0]
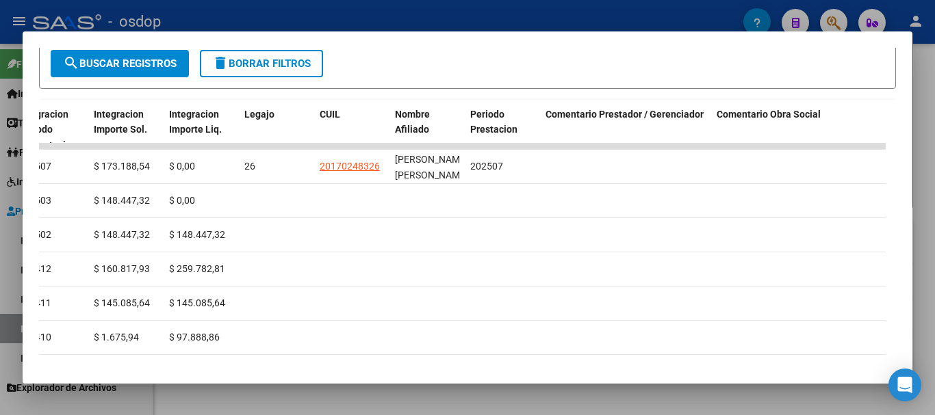
click at [455, 22] on div at bounding box center [467, 207] width 935 height 415
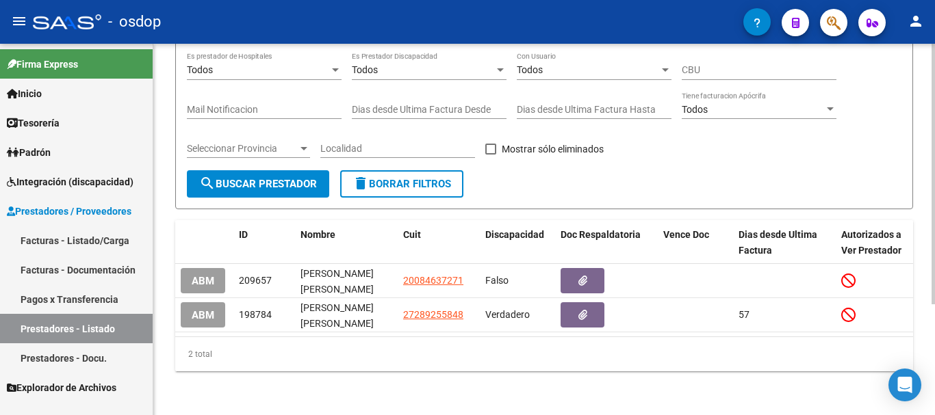
click at [398, 184] on button "delete Borrar Filtros" at bounding box center [401, 183] width 123 height 27
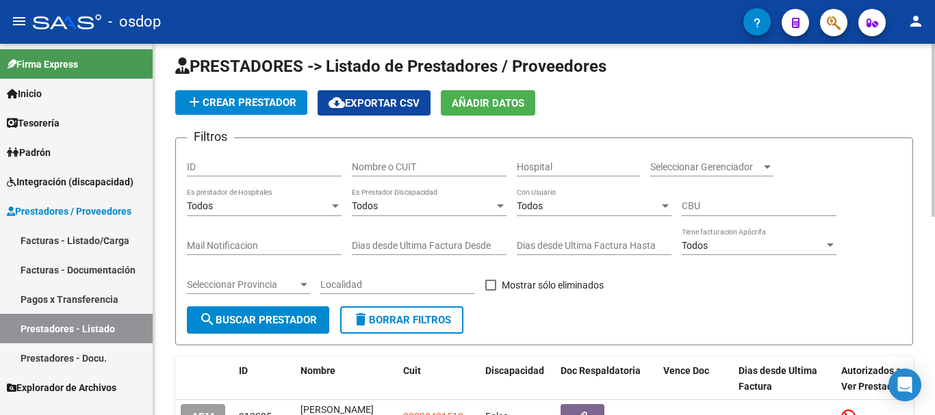
scroll to position [0, 0]
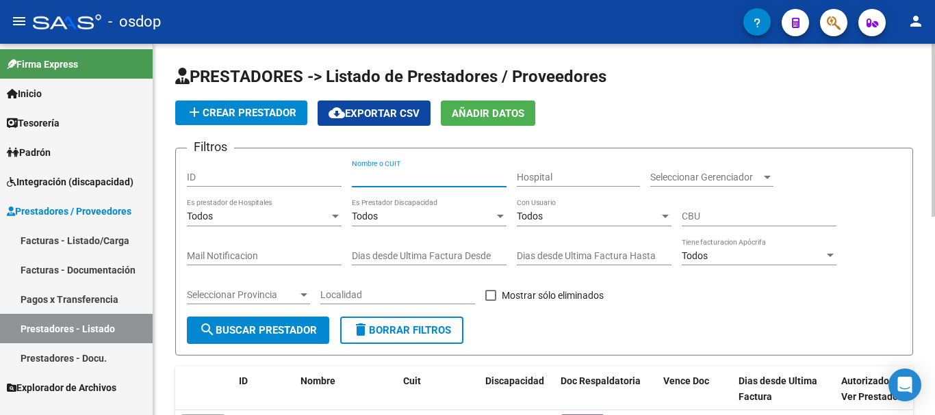
click at [398, 173] on input "Nombre o CUIT" at bounding box center [429, 178] width 155 height 12
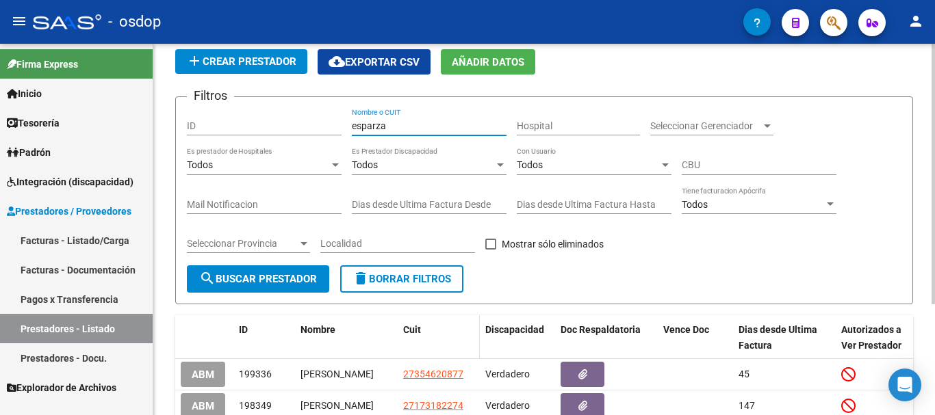
scroll to position [137, 0]
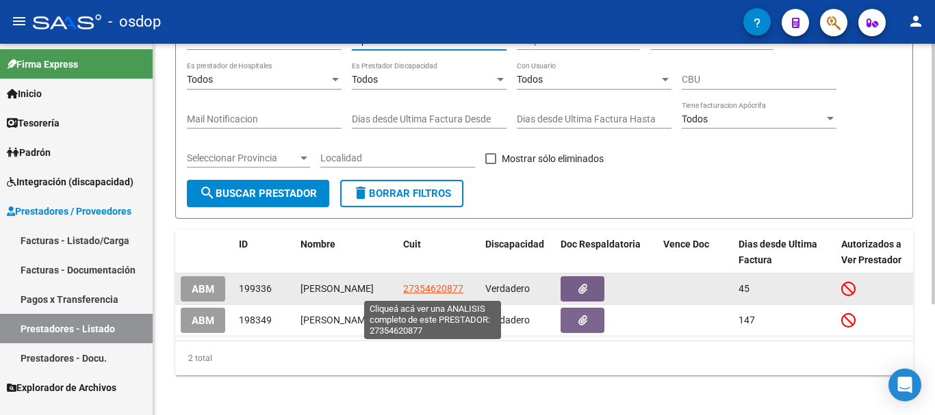
type input "esparza"
click at [432, 291] on span "27354620877" at bounding box center [433, 288] width 60 height 11
type textarea "27354620877"
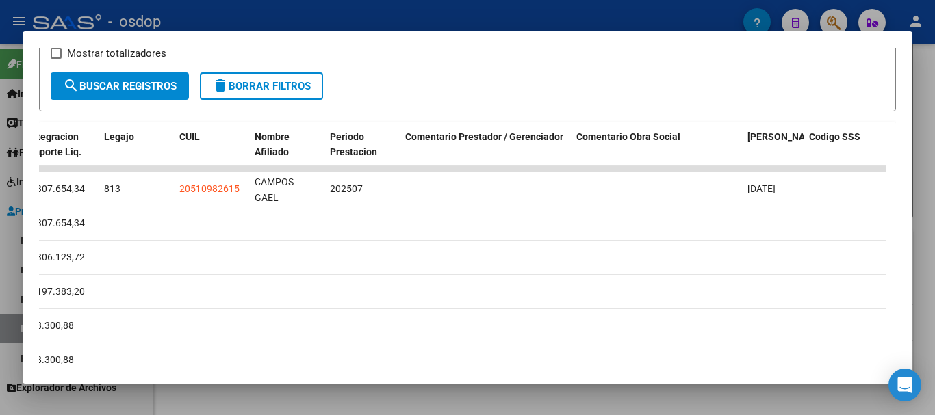
scroll to position [250, 0]
click at [404, 14] on div at bounding box center [467, 207] width 935 height 415
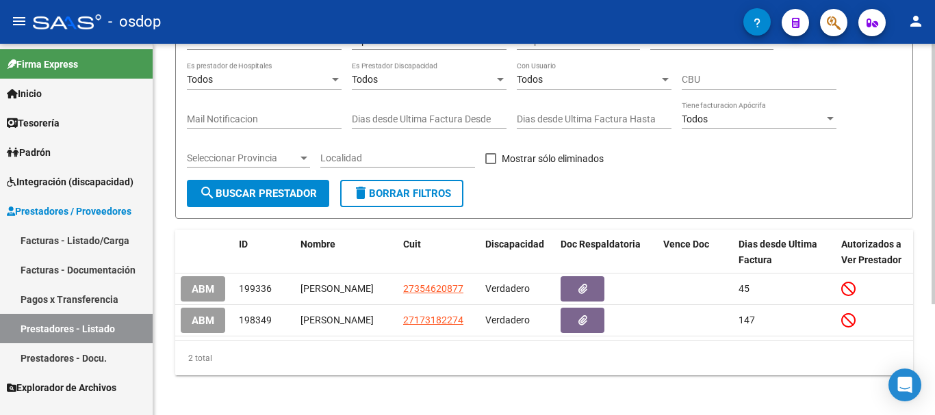
click at [402, 207] on button "delete Borrar Filtros" at bounding box center [401, 193] width 123 height 27
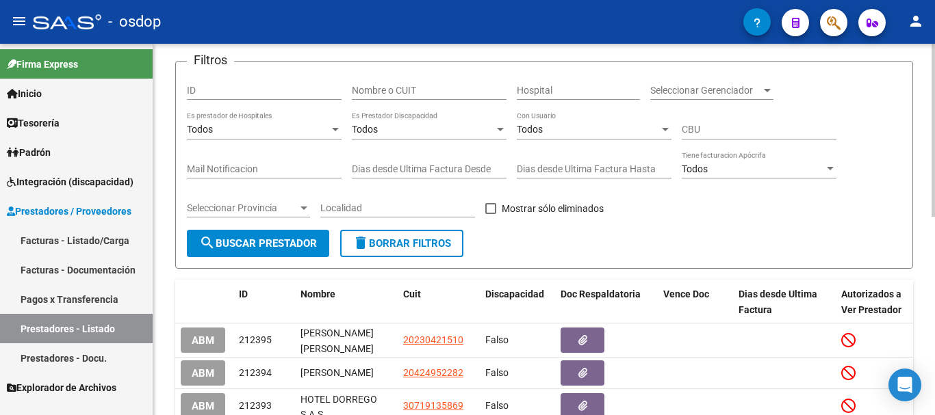
scroll to position [68, 0]
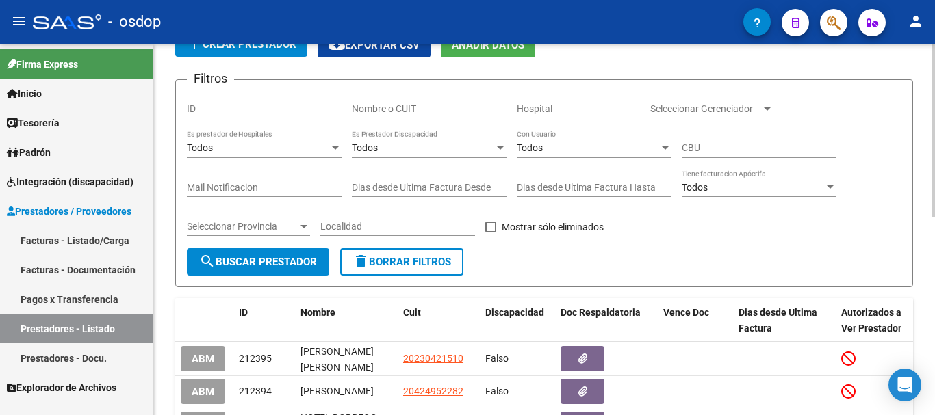
click at [415, 109] on input "Nombre o CUIT" at bounding box center [429, 109] width 155 height 12
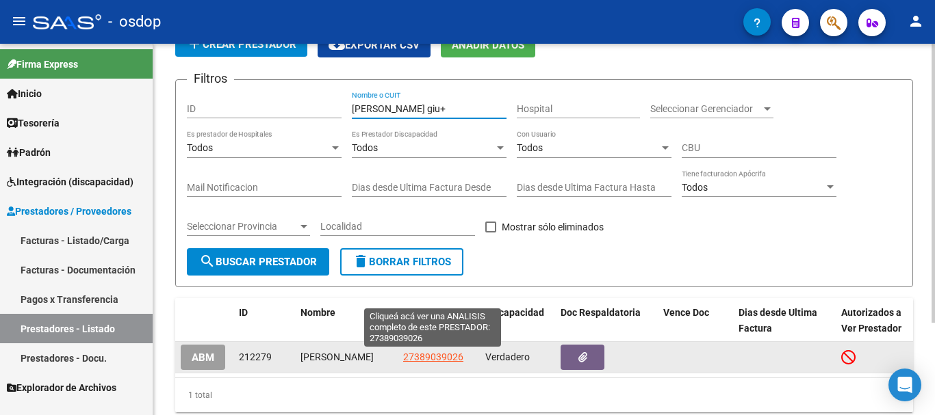
type input "[PERSON_NAME] giu+"
click at [430, 356] on span "27389039026" at bounding box center [433, 357] width 60 height 11
type textarea "27389039026"
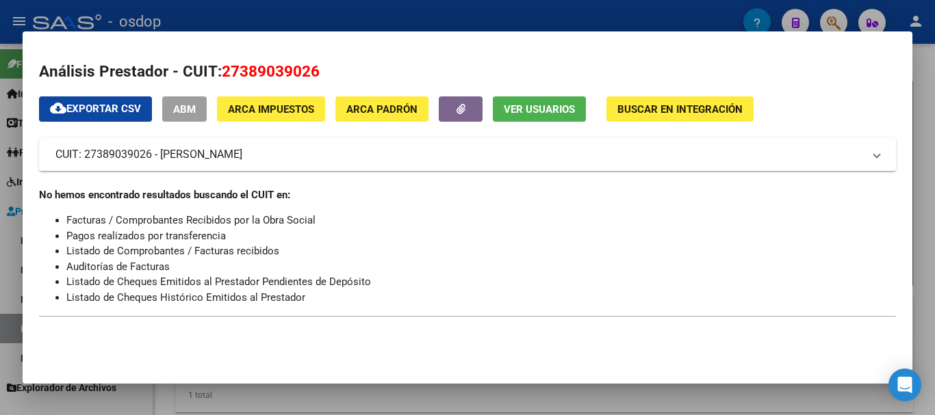
click at [402, 15] on div at bounding box center [467, 207] width 935 height 415
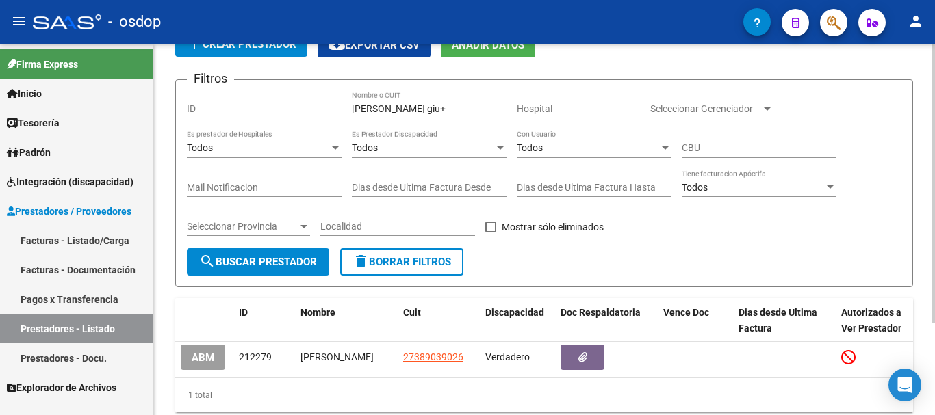
click at [413, 265] on span "delete Borrar Filtros" at bounding box center [401, 262] width 99 height 12
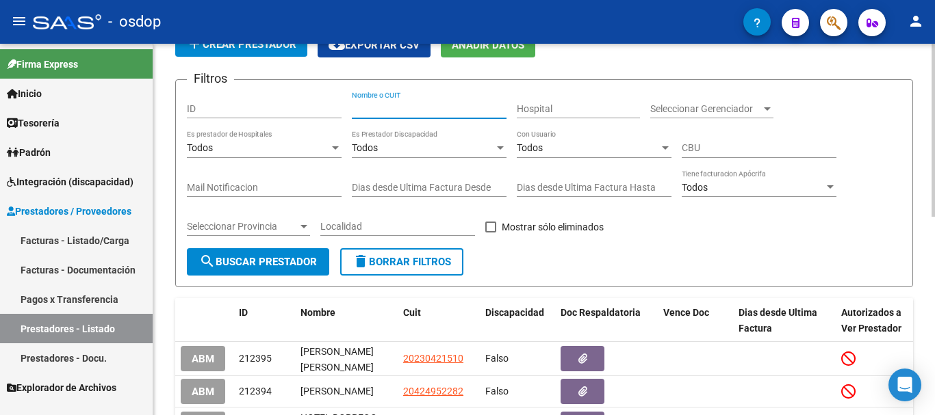
click at [415, 110] on input "Nombre o CUIT" at bounding box center [429, 109] width 155 height 12
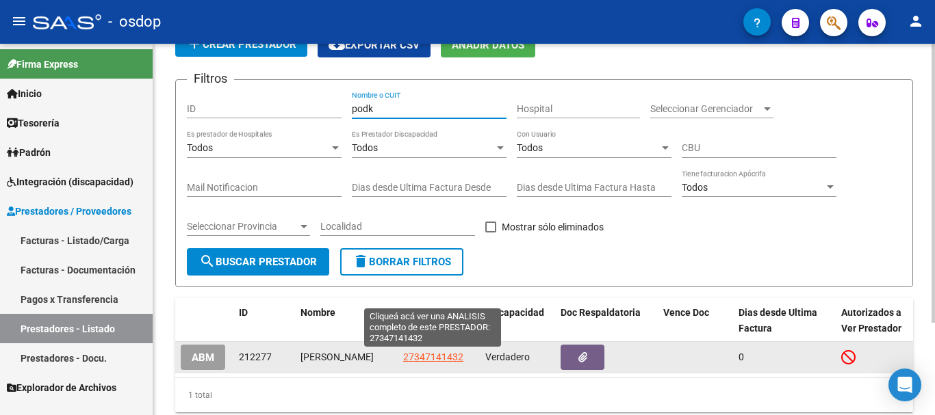
type input "podk"
click at [433, 356] on span "27347141432" at bounding box center [433, 357] width 60 height 11
type textarea "27347141432"
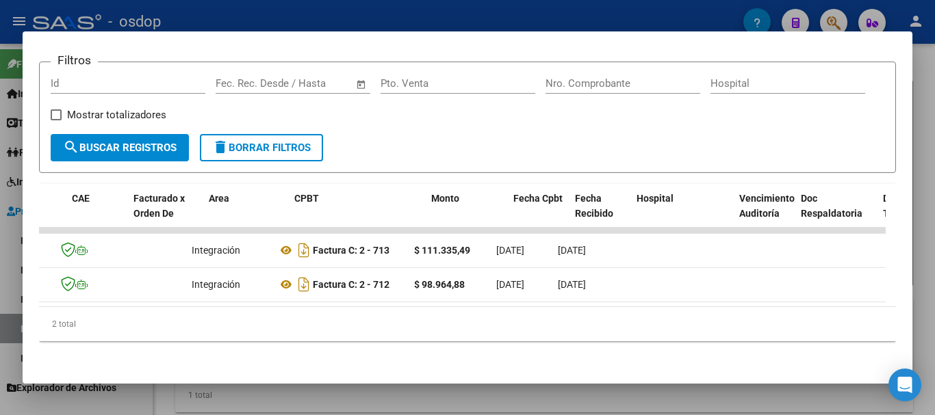
scroll to position [0, 0]
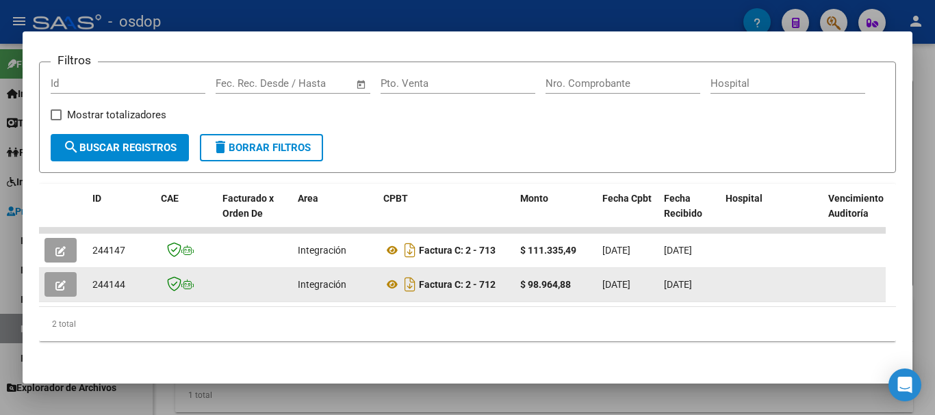
click at [58, 281] on icon "button" at bounding box center [60, 286] width 10 height 10
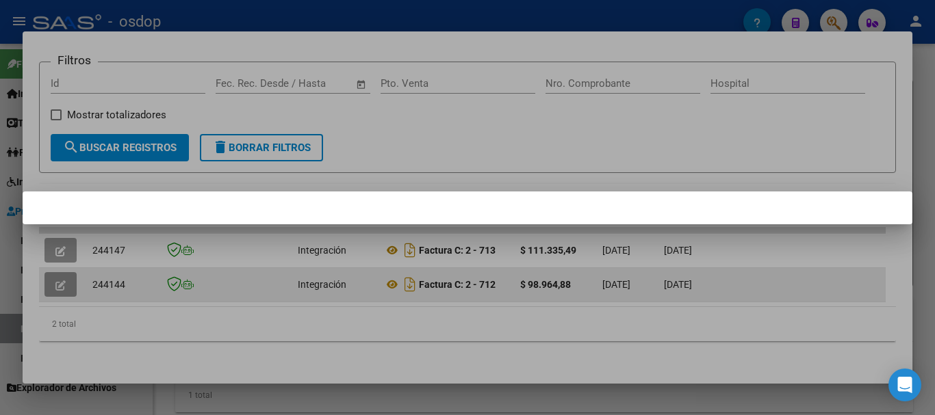
click at [58, 272] on div at bounding box center [467, 207] width 935 height 415
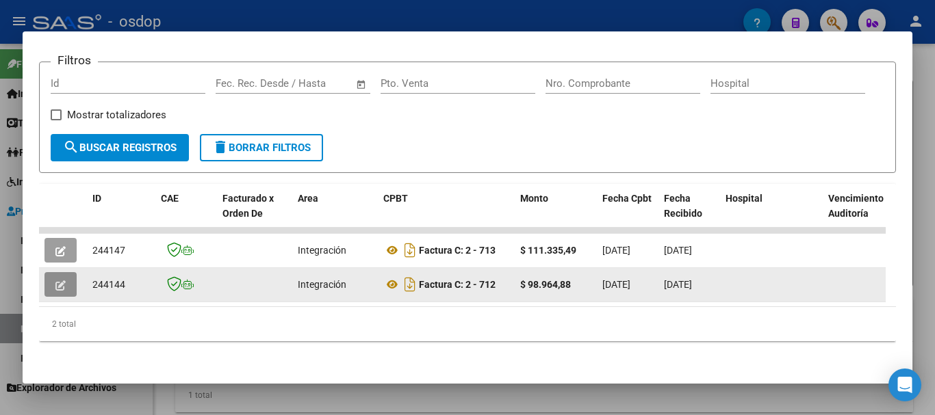
click at [58, 281] on icon "button" at bounding box center [60, 286] width 10 height 10
click at [58, 272] on button "button" at bounding box center [60, 284] width 32 height 25
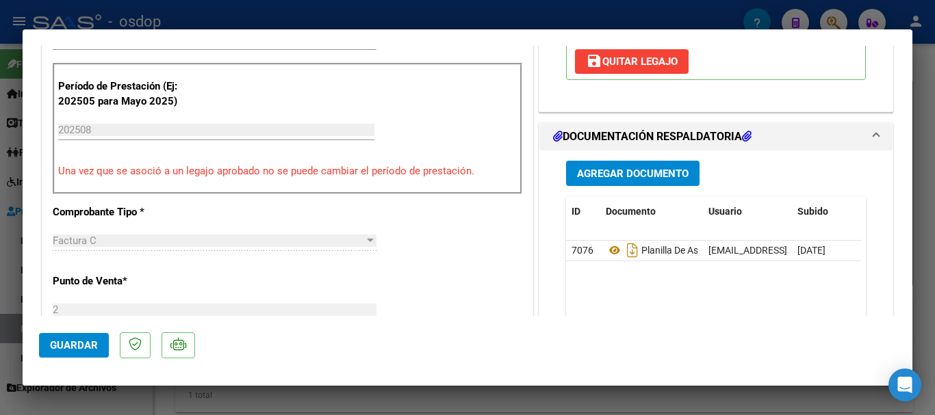
scroll to position [342, 0]
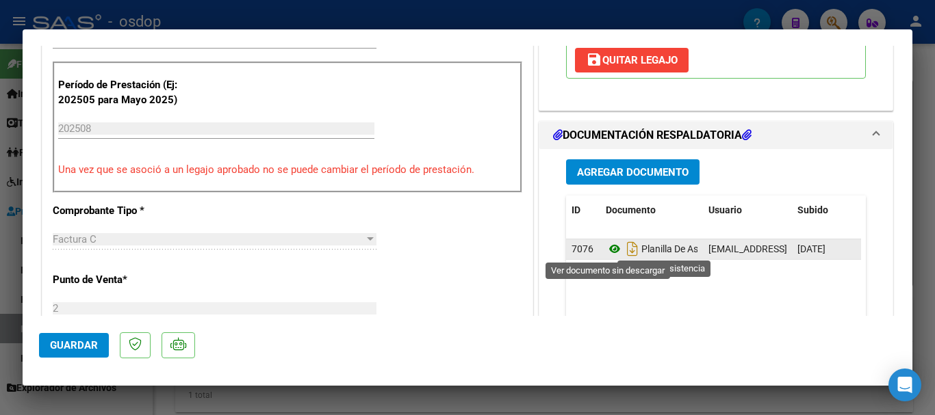
click at [610, 249] on icon at bounding box center [614, 249] width 18 height 16
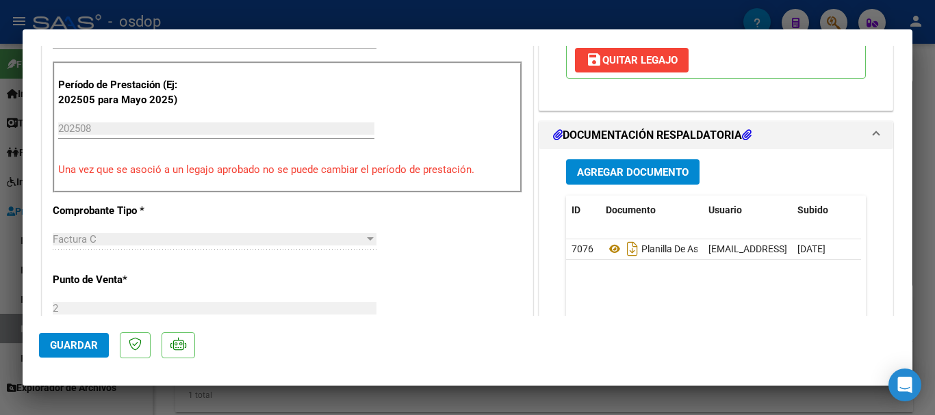
click at [463, 20] on div at bounding box center [467, 207] width 935 height 415
type input "$ 0,00"
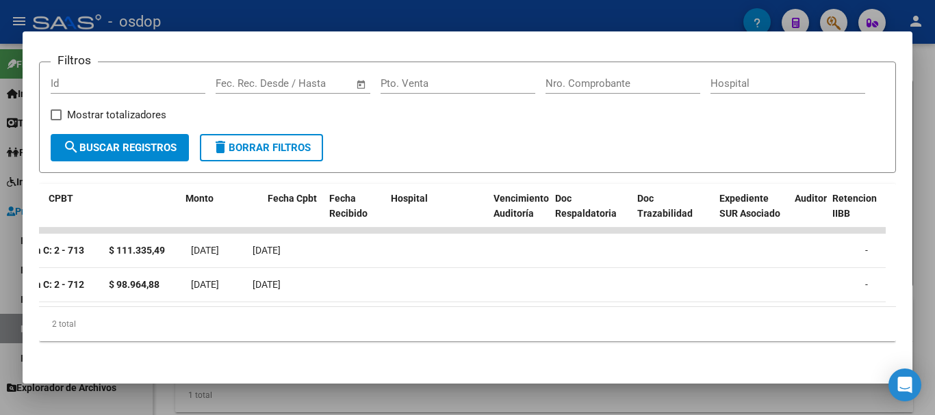
scroll to position [0, 0]
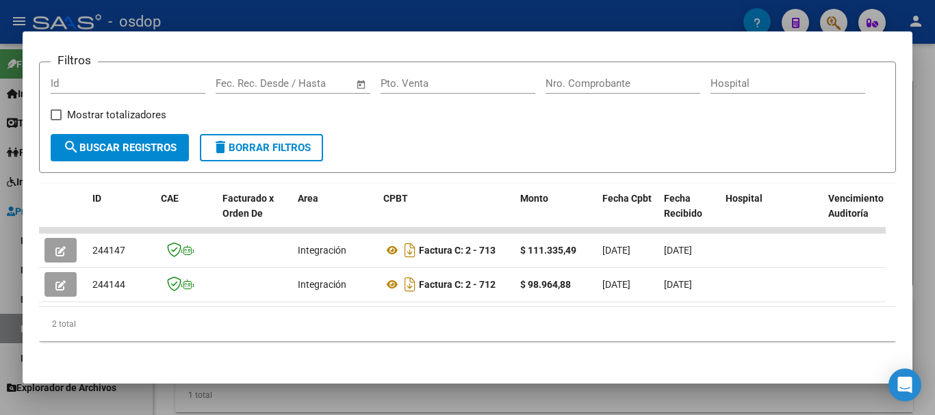
click at [441, 10] on div at bounding box center [467, 207] width 935 height 415
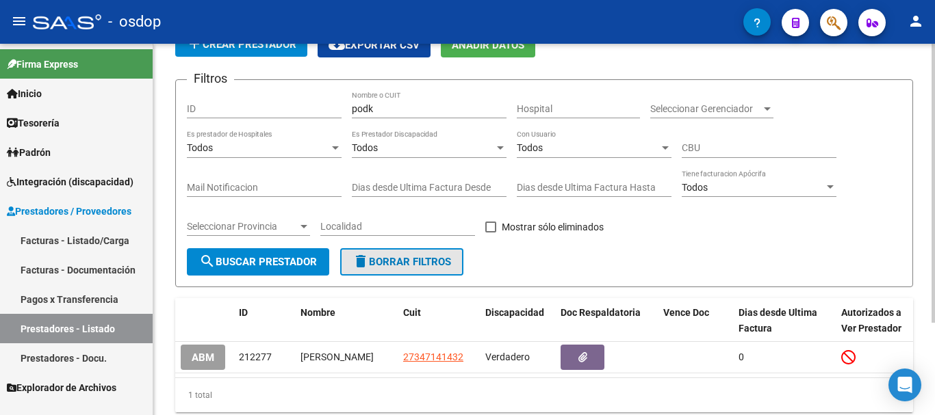
click at [404, 261] on span "delete Borrar Filtros" at bounding box center [401, 262] width 99 height 12
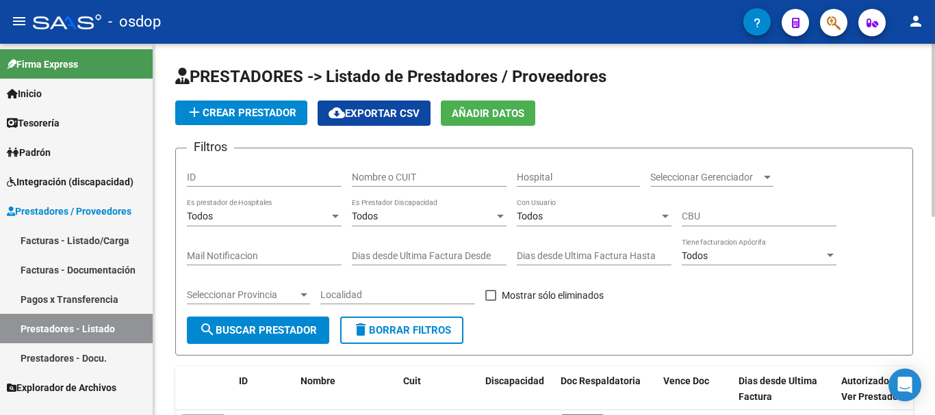
click at [415, 332] on span "delete Borrar Filtros" at bounding box center [401, 330] width 99 height 12
click at [424, 177] on input "Nombre o CUIT" at bounding box center [429, 178] width 155 height 12
type input "guirado"
click at [260, 333] on span "search Buscar Prestador" at bounding box center [258, 330] width 118 height 12
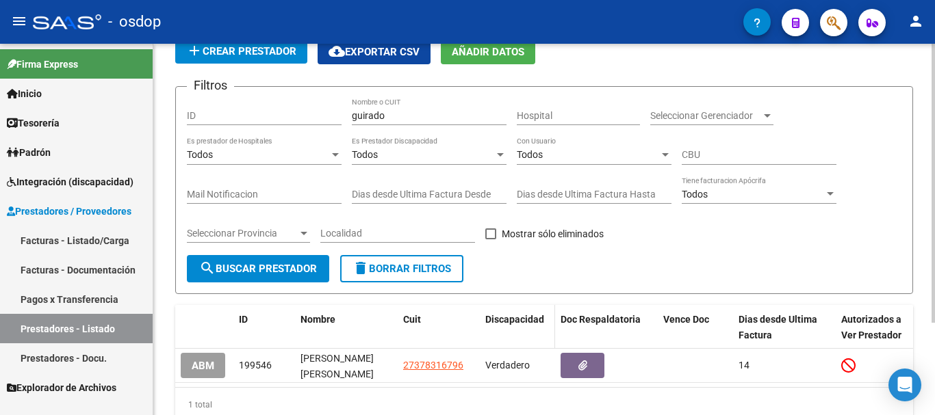
scroll to position [123, 0]
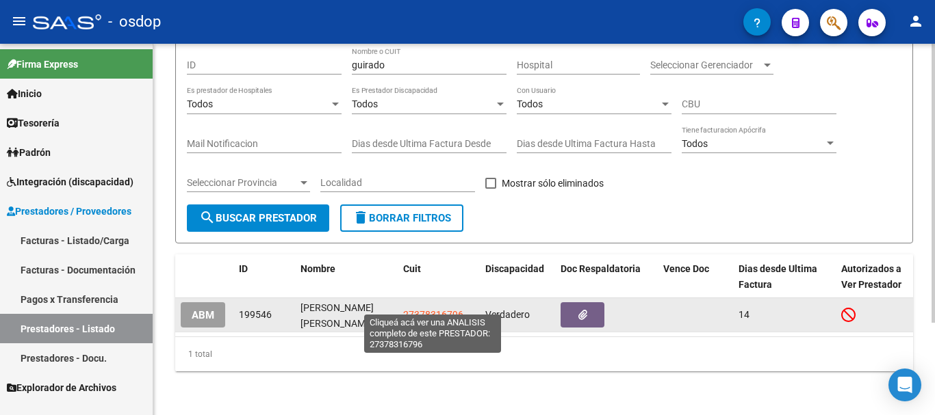
click at [440, 309] on span "27378316796" at bounding box center [433, 314] width 60 height 11
type textarea "27378316796"
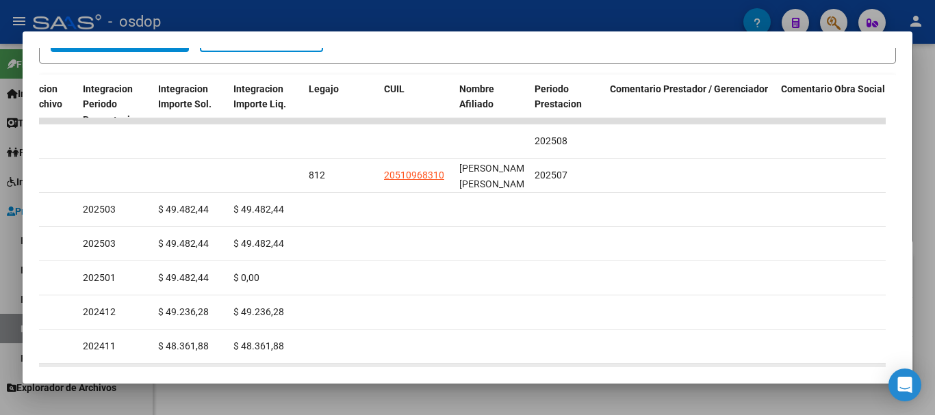
scroll to position [257, 0]
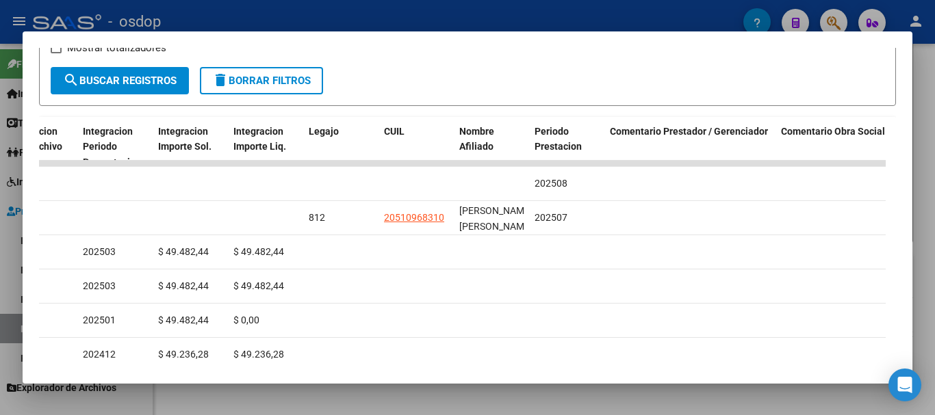
click at [479, 14] on div at bounding box center [467, 207] width 935 height 415
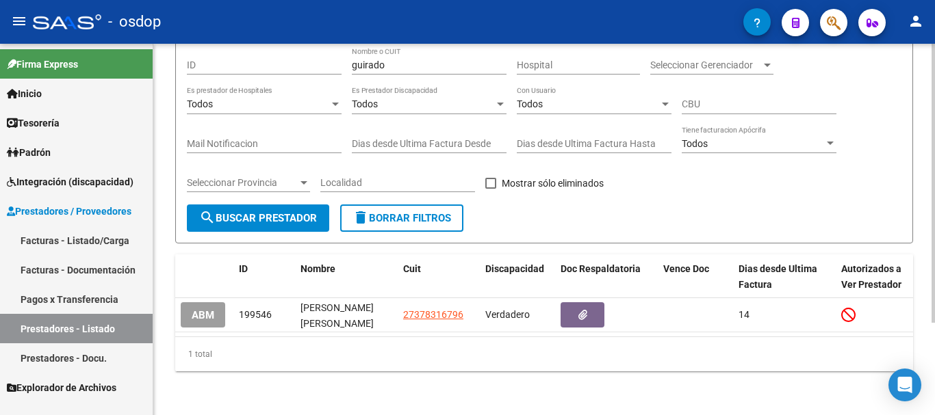
click at [399, 212] on span "delete Borrar Filtros" at bounding box center [401, 218] width 99 height 12
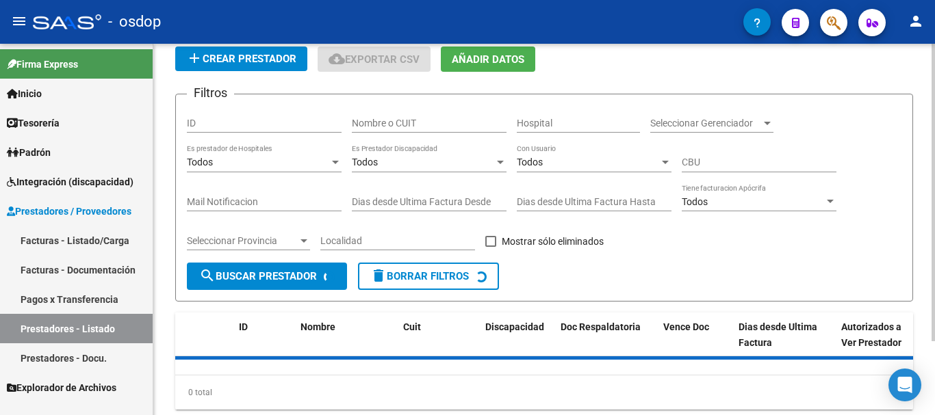
scroll to position [24, 0]
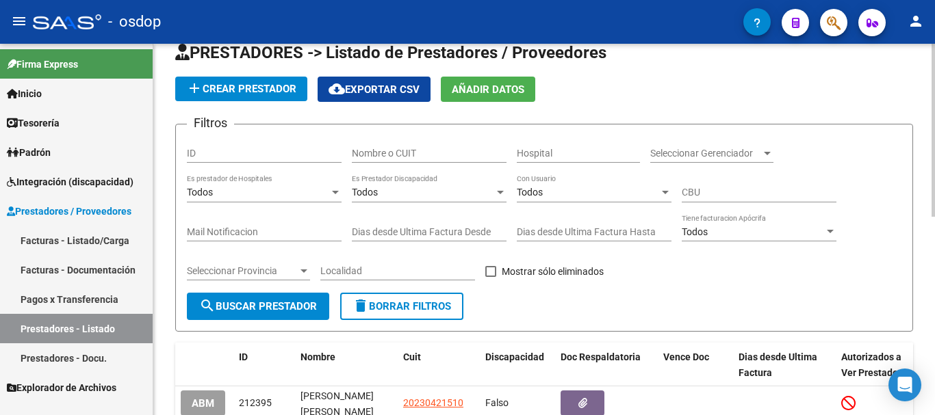
click at [418, 157] on input "Nombre o CUIT" at bounding box center [429, 154] width 155 height 12
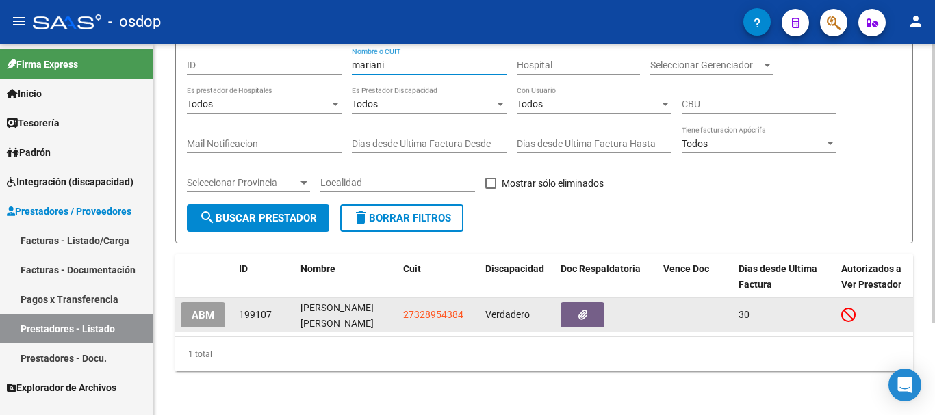
scroll to position [123, 0]
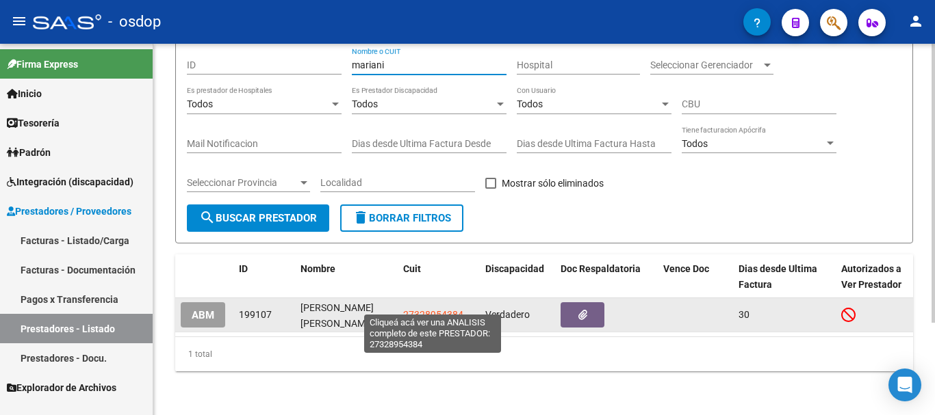
type input "mariani"
click at [440, 309] on span "27328954384" at bounding box center [433, 314] width 60 height 11
type textarea "27328954384"
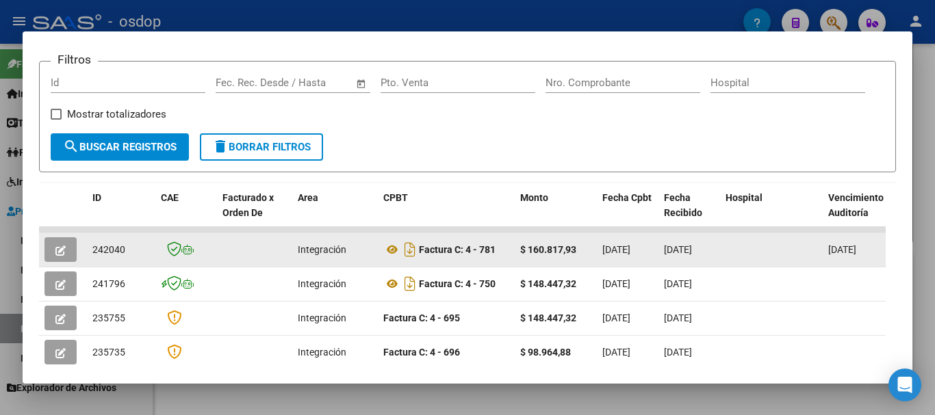
scroll to position [68, 0]
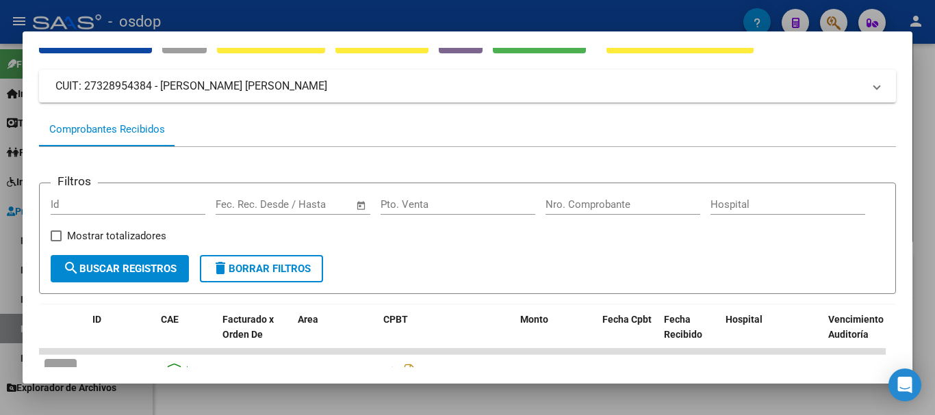
click at [261, 275] on span "delete Borrar Filtros" at bounding box center [261, 269] width 99 height 12
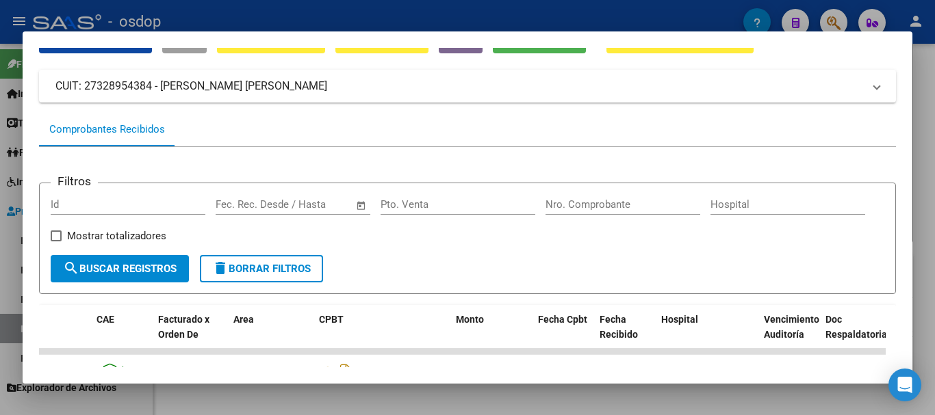
click at [447, 16] on div at bounding box center [467, 207] width 935 height 415
click at [447, 16] on div "- osdop" at bounding box center [388, 22] width 710 height 30
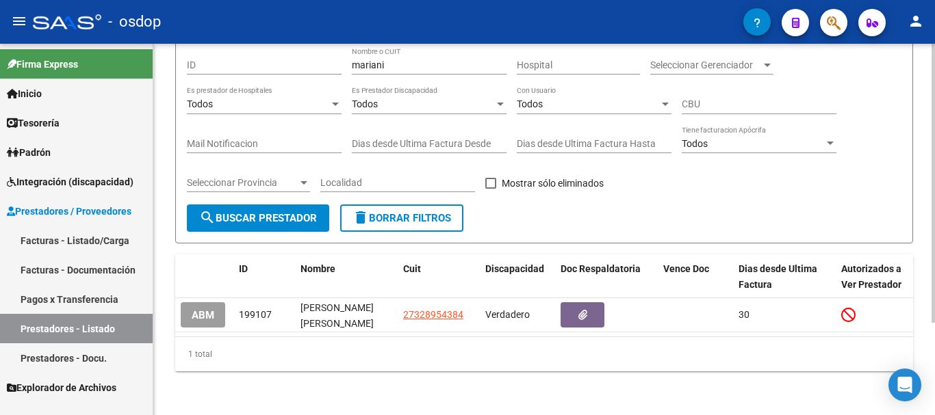
click at [403, 212] on span "delete Borrar Filtros" at bounding box center [401, 218] width 99 height 12
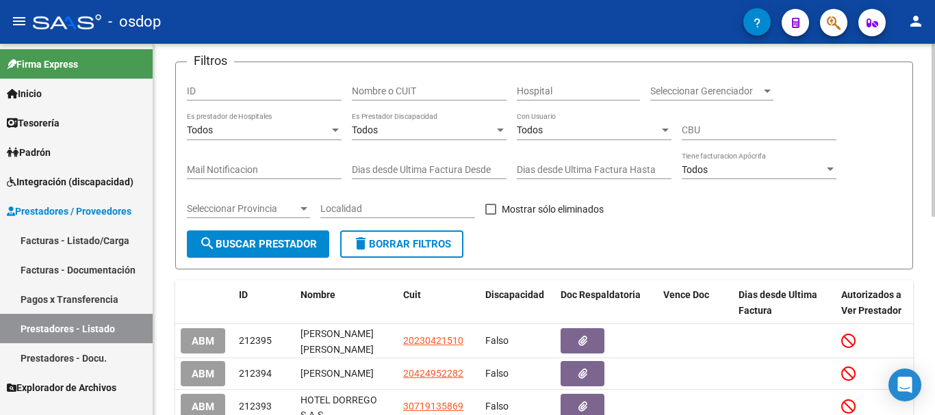
scroll to position [55, 0]
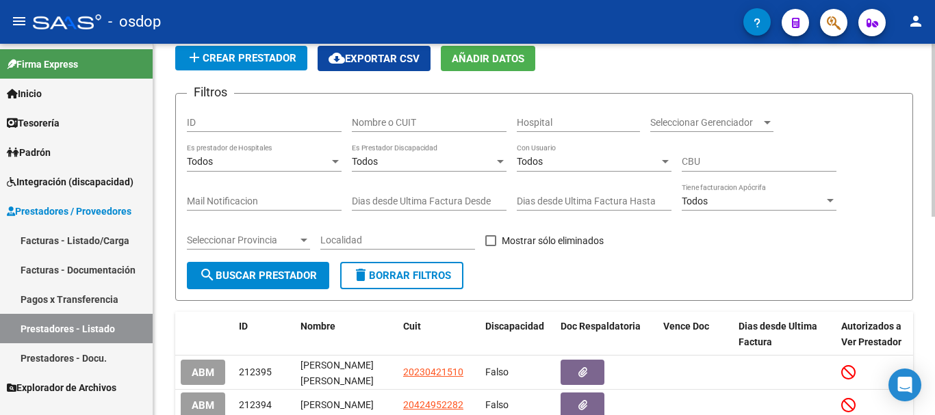
click at [408, 124] on input "Nombre o CUIT" at bounding box center [429, 123] width 155 height 12
type input "mariani"
click at [298, 274] on span "search Buscar Prestador" at bounding box center [258, 276] width 118 height 12
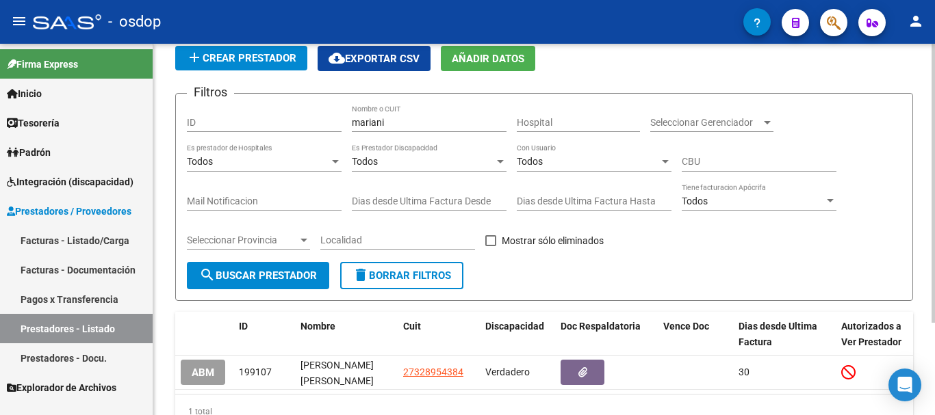
scroll to position [123, 0]
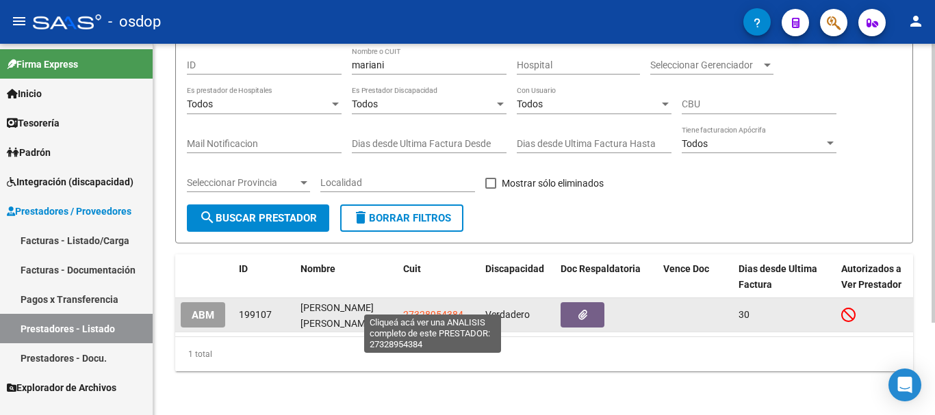
click at [450, 309] on span "27328954384" at bounding box center [433, 314] width 60 height 11
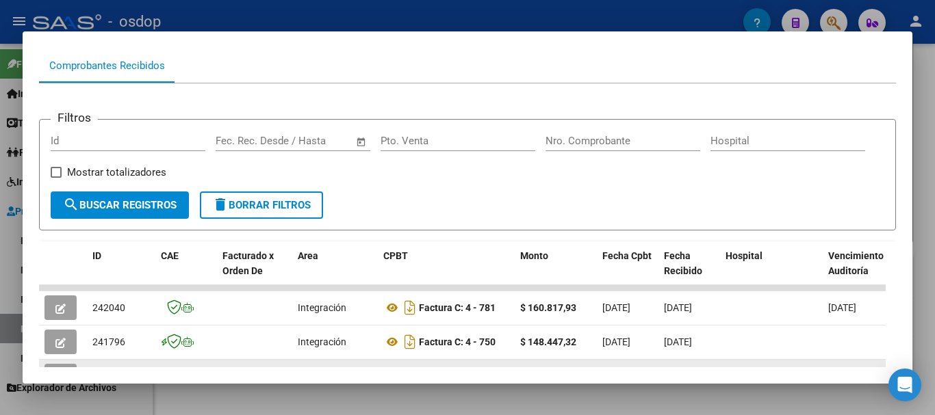
scroll to position [120, 0]
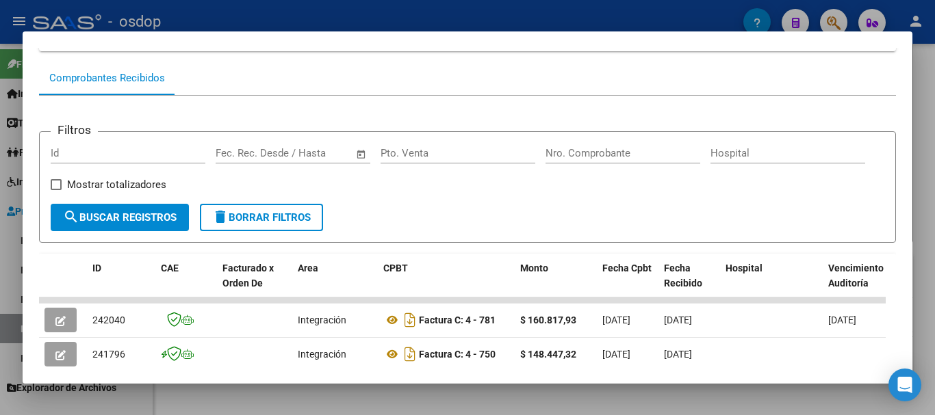
click at [381, 14] on div at bounding box center [467, 207] width 935 height 415
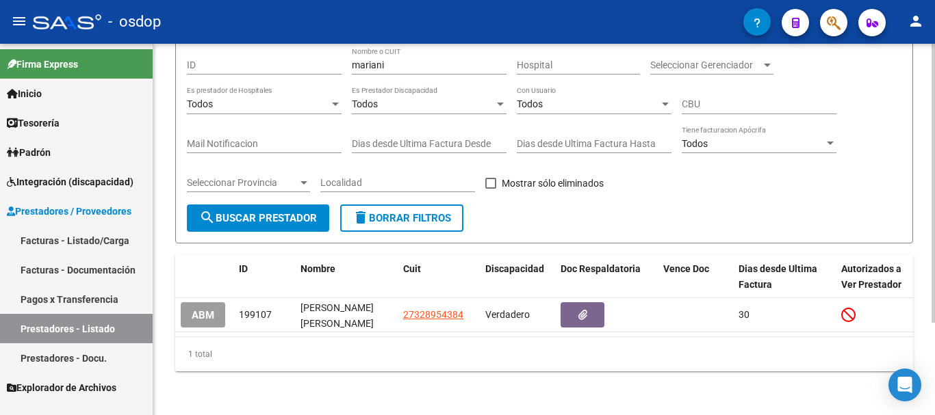
scroll to position [55, 0]
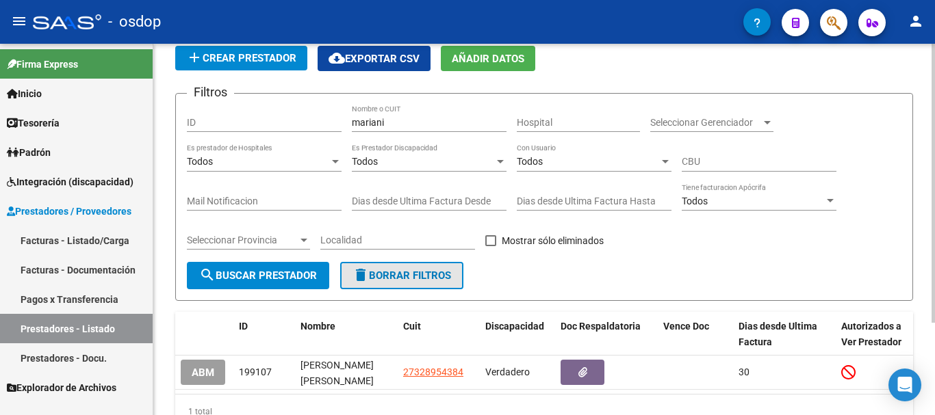
click at [385, 278] on span "delete Borrar Filtros" at bounding box center [401, 276] width 99 height 12
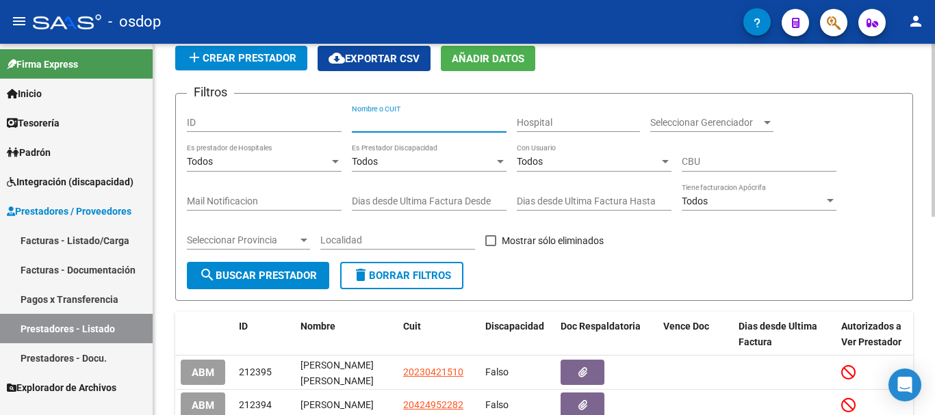
click at [412, 120] on input "Nombre o CUIT" at bounding box center [429, 123] width 155 height 12
type input "guirado"
click at [252, 267] on button "search Buscar Prestador" at bounding box center [258, 275] width 142 height 27
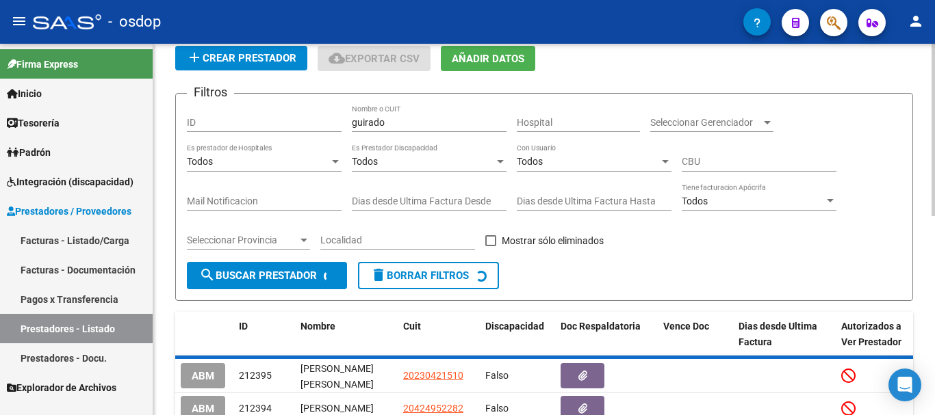
scroll to position [117, 0]
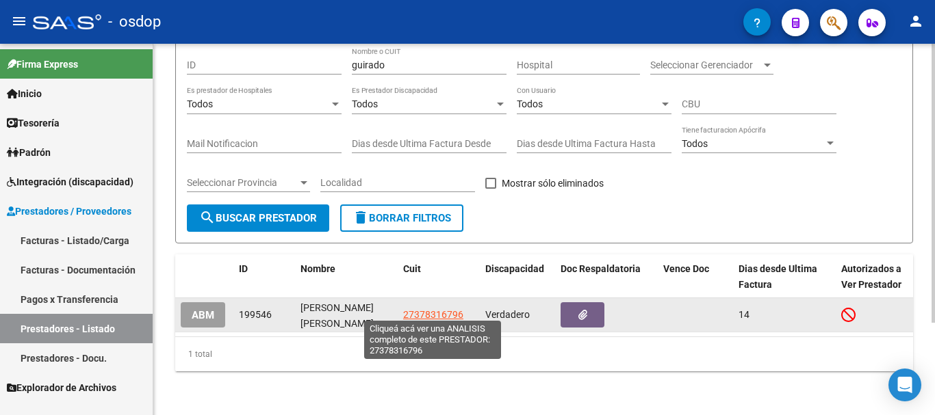
click at [426, 309] on span "27378316796" at bounding box center [433, 314] width 60 height 11
type textarea "27378316796"
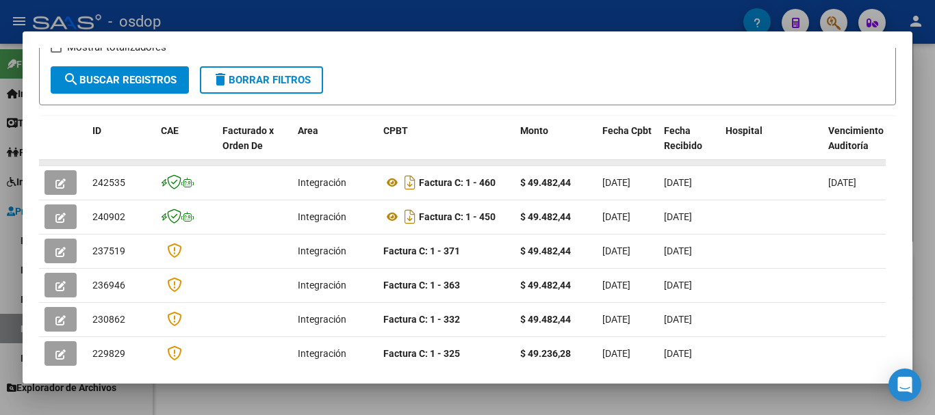
scroll to position [257, 0]
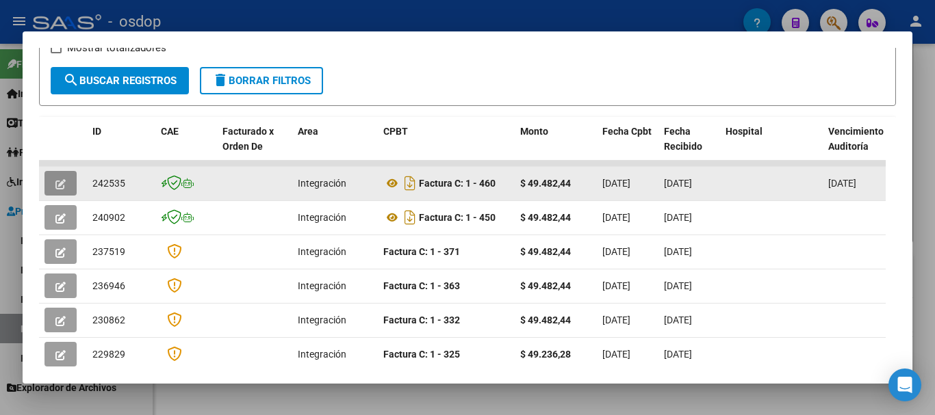
click at [63, 190] on icon "button" at bounding box center [60, 184] width 10 height 10
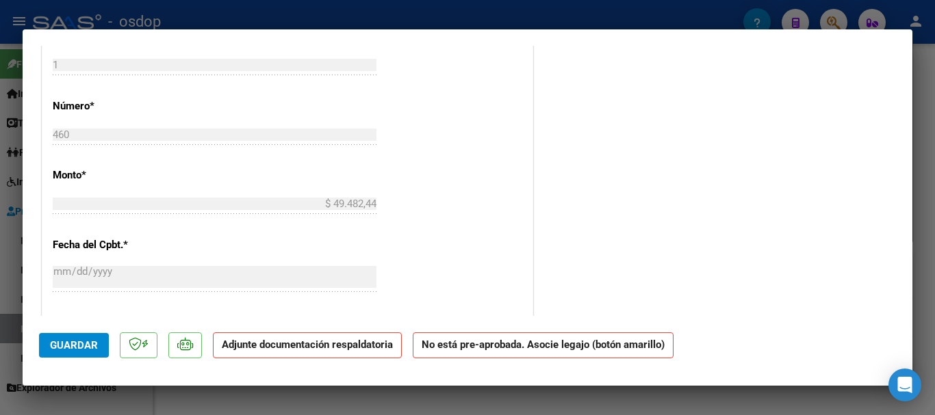
scroll to position [482, 0]
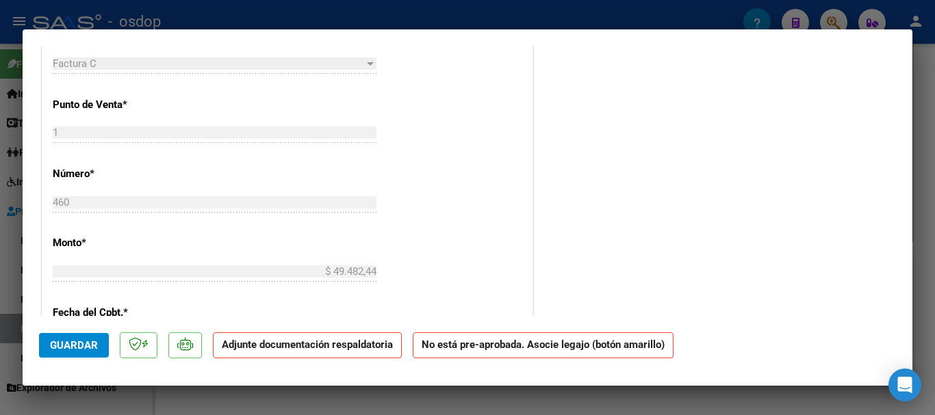
drag, startPoint x: 917, startPoint y: 120, endPoint x: 924, endPoint y: 82, distance: 38.2
click at [924, 82] on div at bounding box center [467, 207] width 935 height 415
type input "$ 0,00"
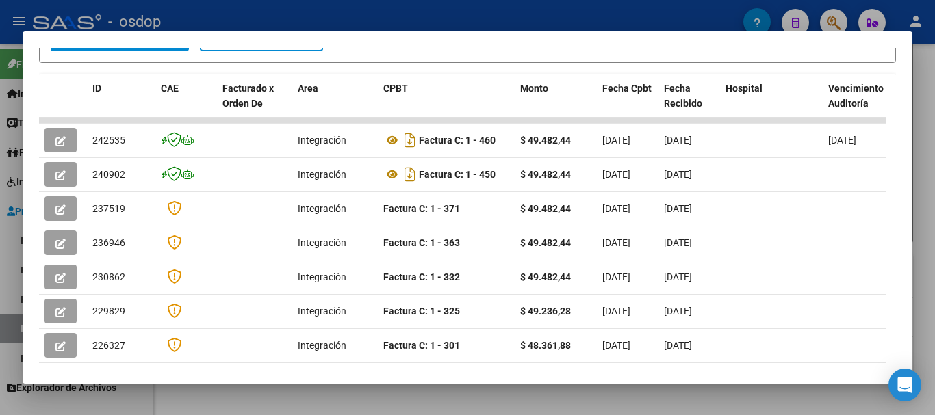
scroll to position [309, 0]
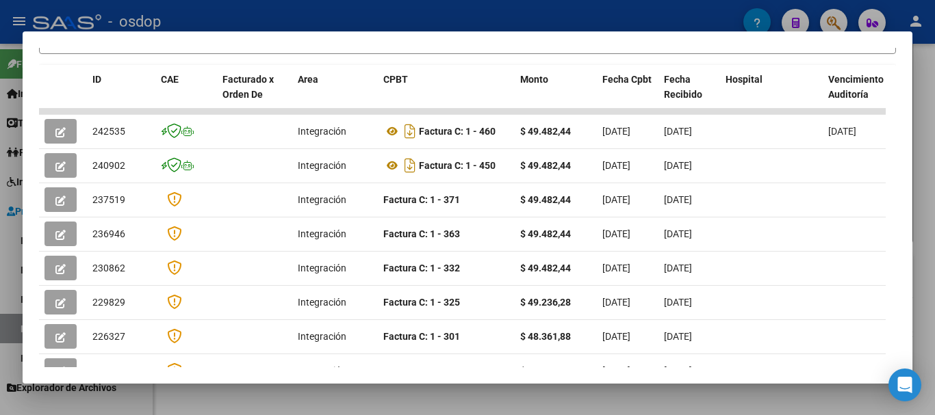
click at [447, 19] on div at bounding box center [467, 207] width 935 height 415
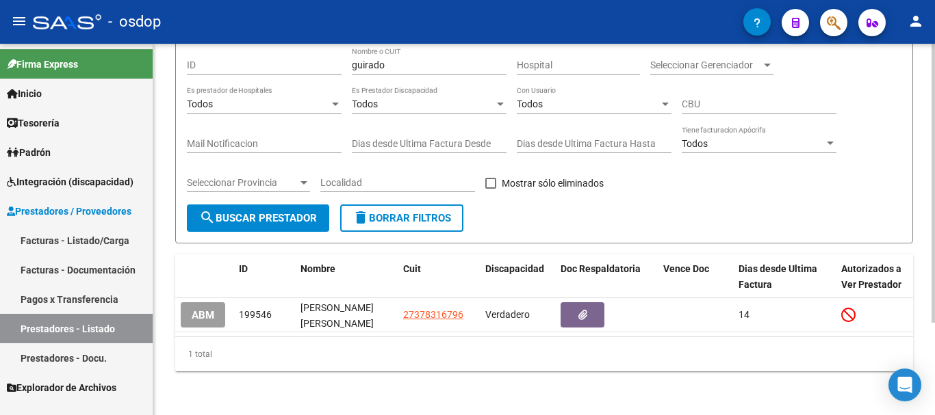
click at [406, 212] on span "delete Borrar Filtros" at bounding box center [401, 218] width 99 height 12
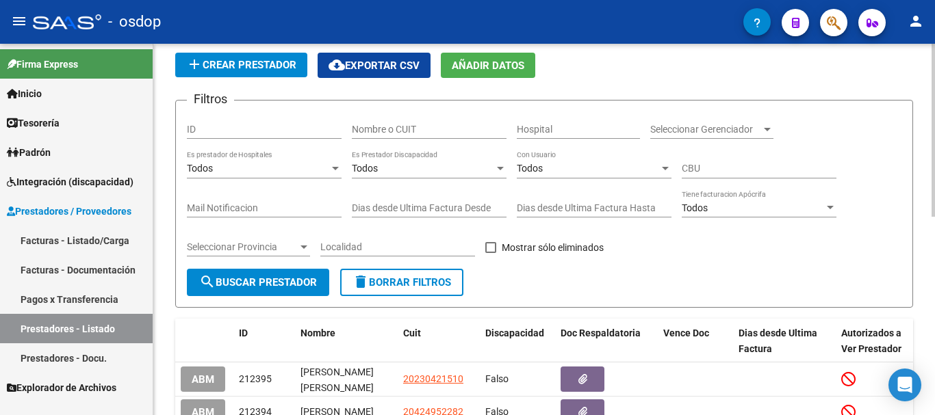
scroll to position [24, 0]
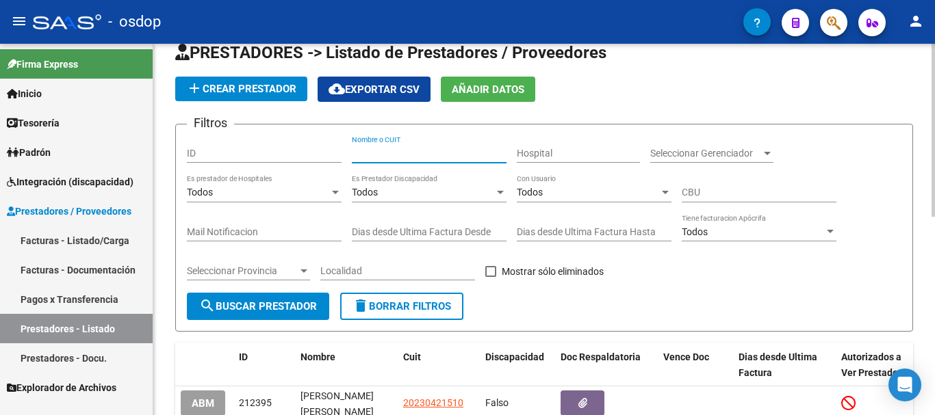
click at [432, 153] on input "Nombre o CUIT" at bounding box center [429, 154] width 155 height 12
type input "mariani"
click at [269, 302] on span "search Buscar Prestador" at bounding box center [258, 306] width 118 height 12
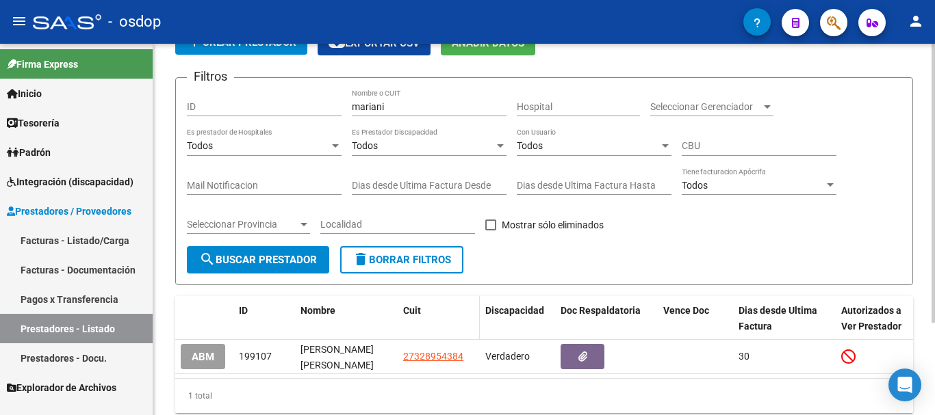
scroll to position [123, 0]
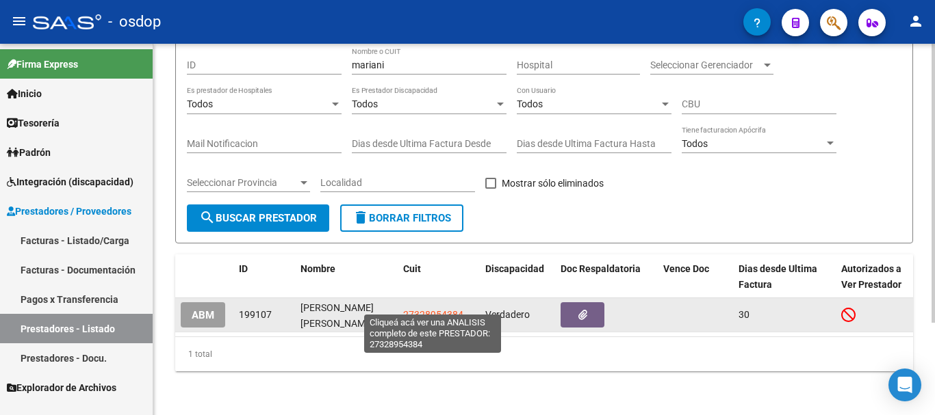
click at [433, 309] on span "27328954384" at bounding box center [433, 314] width 60 height 11
type textarea "27328954384"
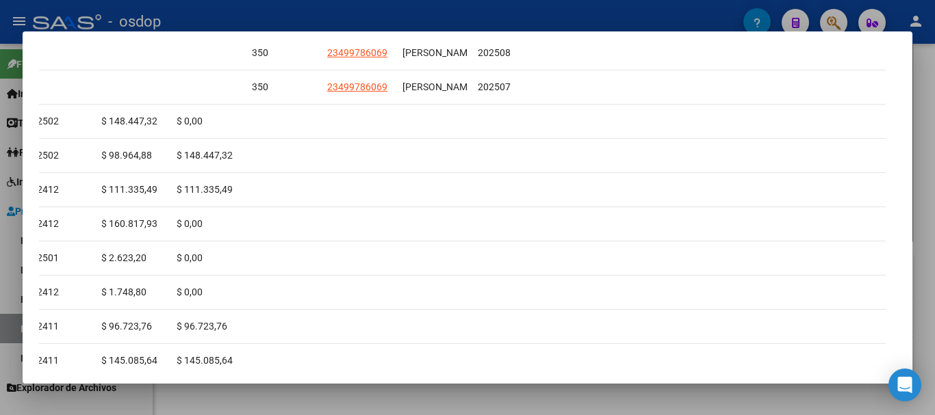
scroll to position [0, 1966]
click at [482, 16] on div at bounding box center [467, 207] width 935 height 415
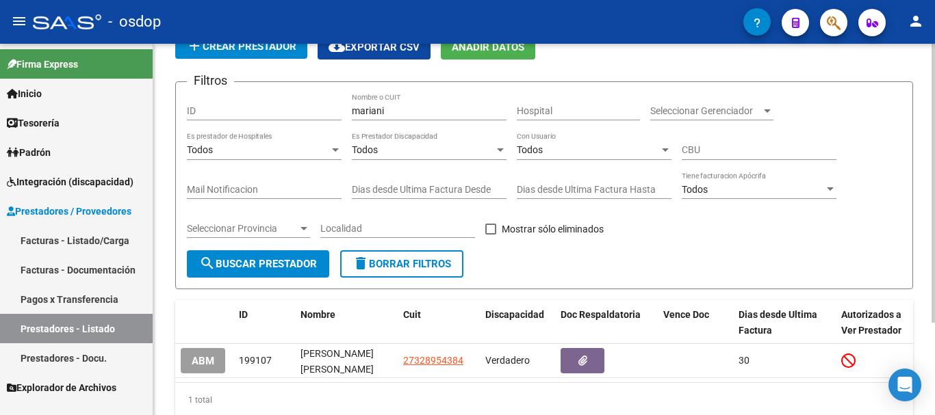
scroll to position [0, 0]
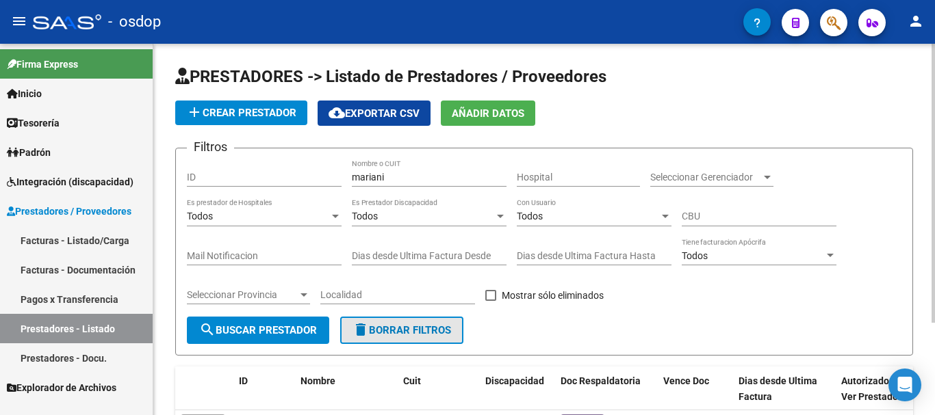
click at [402, 335] on span "delete Borrar Filtros" at bounding box center [401, 330] width 99 height 12
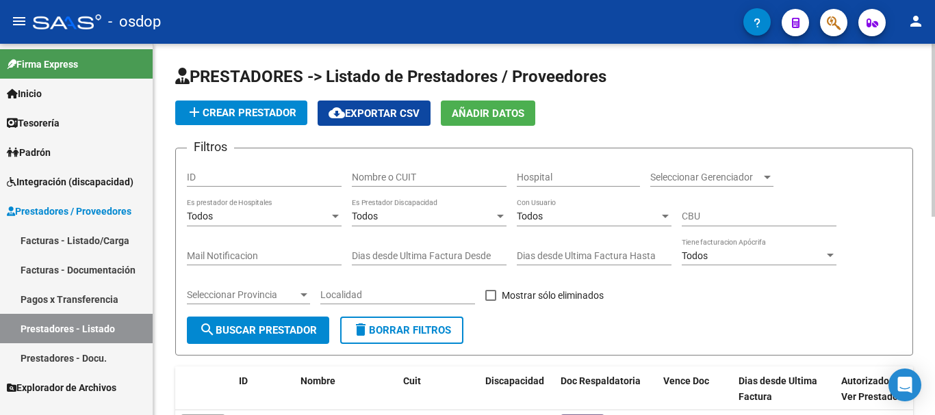
click at [428, 178] on input "Nombre o CUIT" at bounding box center [429, 178] width 155 height 12
click at [280, 336] on span "search Buscar Prestador" at bounding box center [258, 330] width 118 height 12
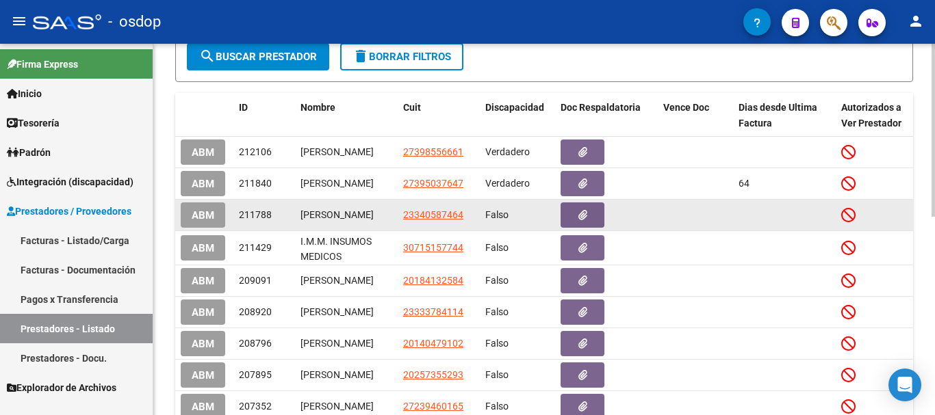
scroll to position [342, 0]
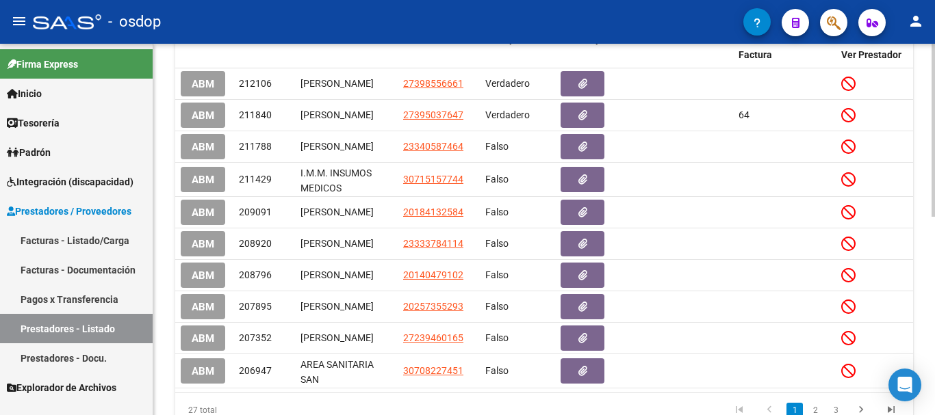
click at [924, 294] on div at bounding box center [932, 300] width 3 height 173
click at [924, 248] on div at bounding box center [932, 300] width 3 height 173
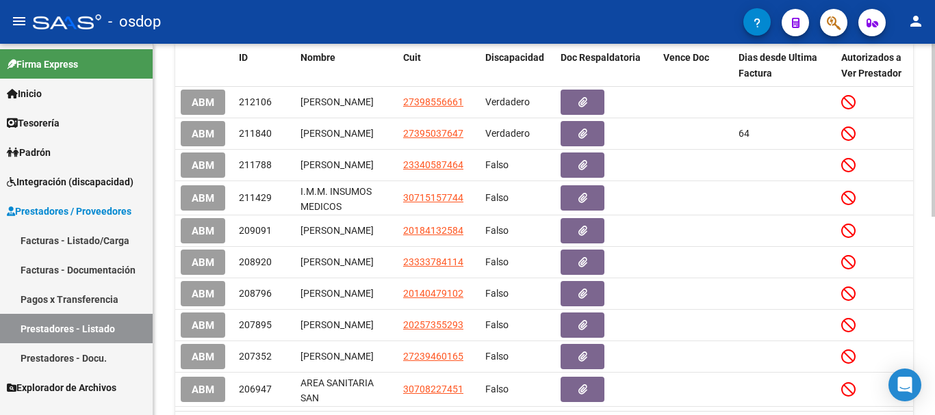
click at [924, 245] on div at bounding box center [932, 291] width 3 height 173
click at [924, 257] on div at bounding box center [932, 291] width 3 height 173
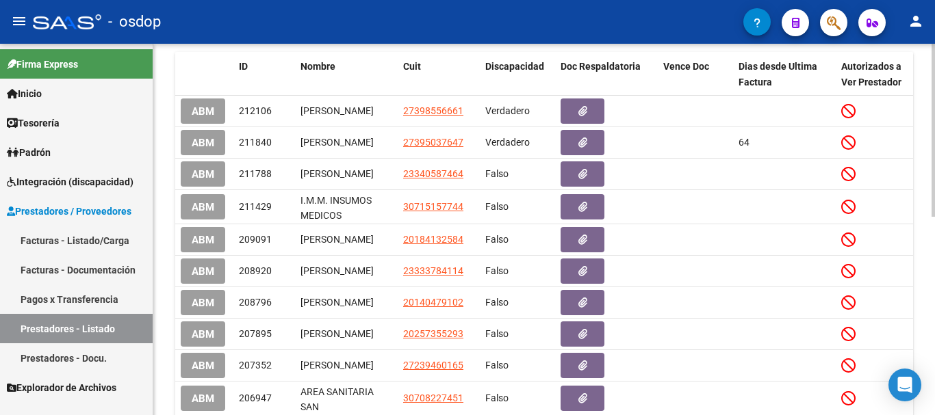
click at [924, 223] on div at bounding box center [932, 286] width 3 height 173
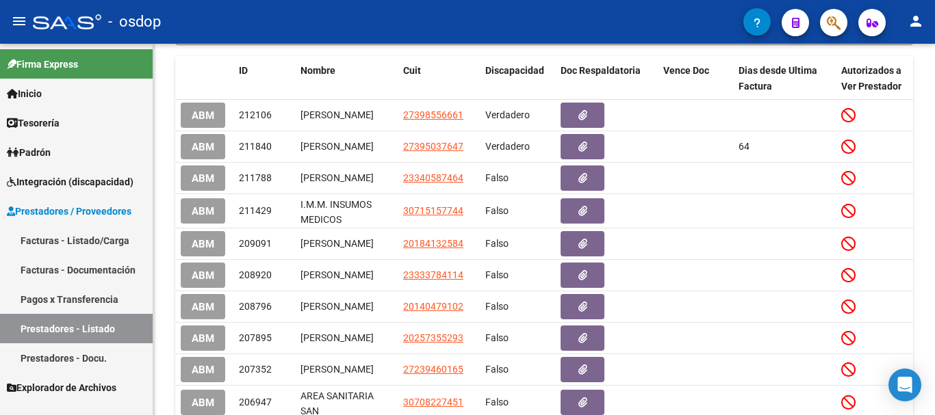
click at [457, 30] on div "- osdop" at bounding box center [388, 22] width 710 height 30
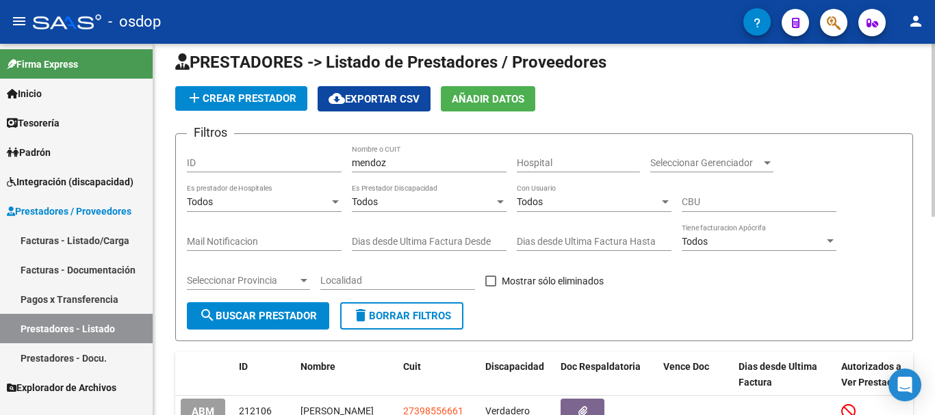
scroll to position [0, 0]
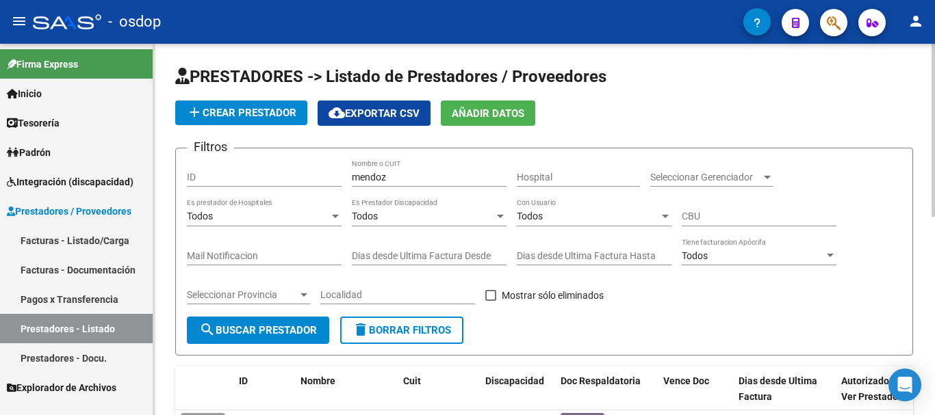
click at [435, 177] on input "mendoz" at bounding box center [429, 178] width 155 height 12
type input "[PERSON_NAME] [MEDICAL_DATA]"
click at [252, 328] on span "search Buscar Prestador" at bounding box center [258, 330] width 118 height 12
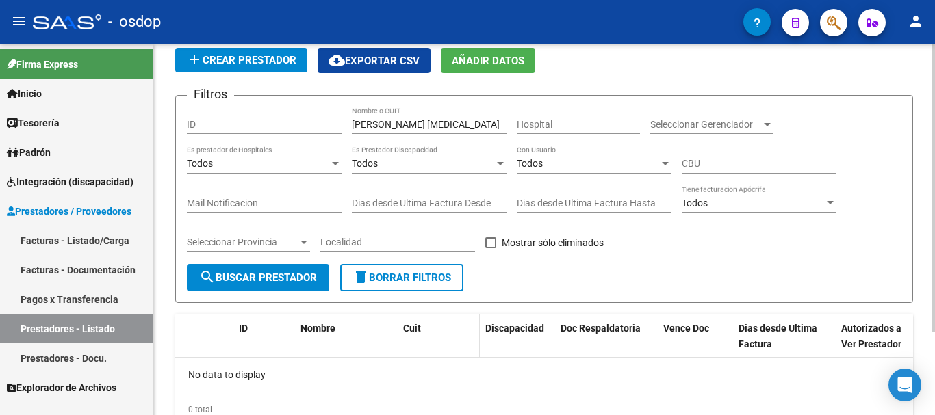
scroll to position [108, 0]
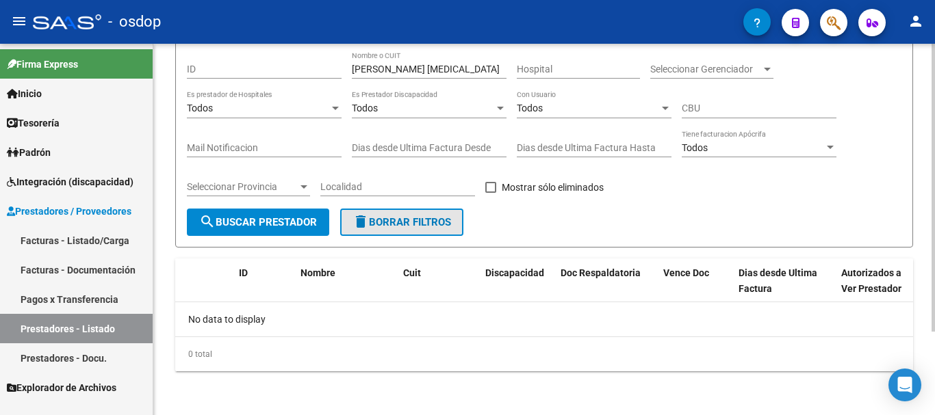
click at [424, 215] on button "delete Borrar Filtros" at bounding box center [401, 222] width 123 height 27
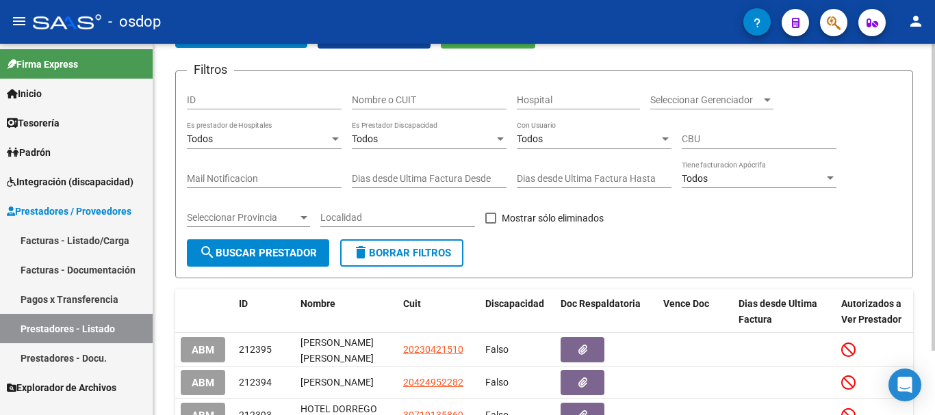
scroll to position [0, 0]
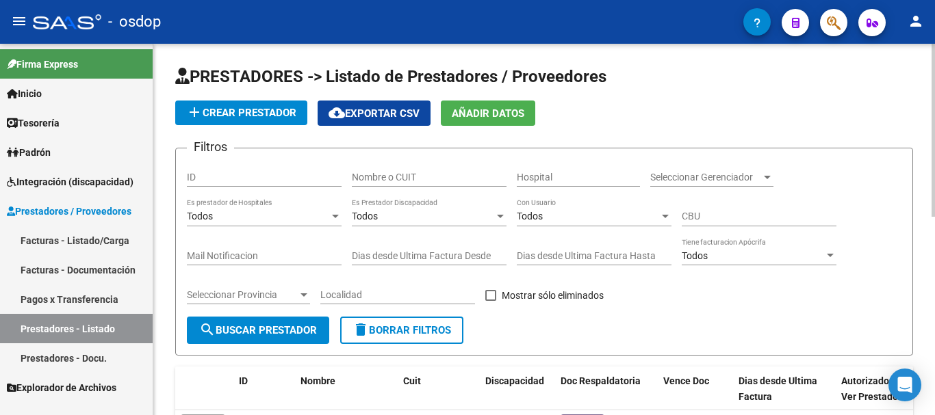
click at [418, 177] on input "Nombre o CUIT" at bounding box center [429, 178] width 155 height 12
type input "[PERSON_NAME]"
click at [292, 327] on span "search Buscar Prestador" at bounding box center [258, 330] width 118 height 12
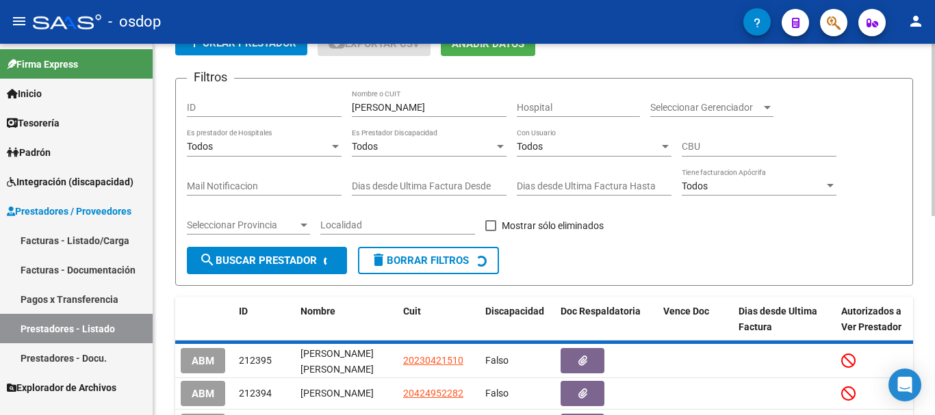
scroll to position [123, 0]
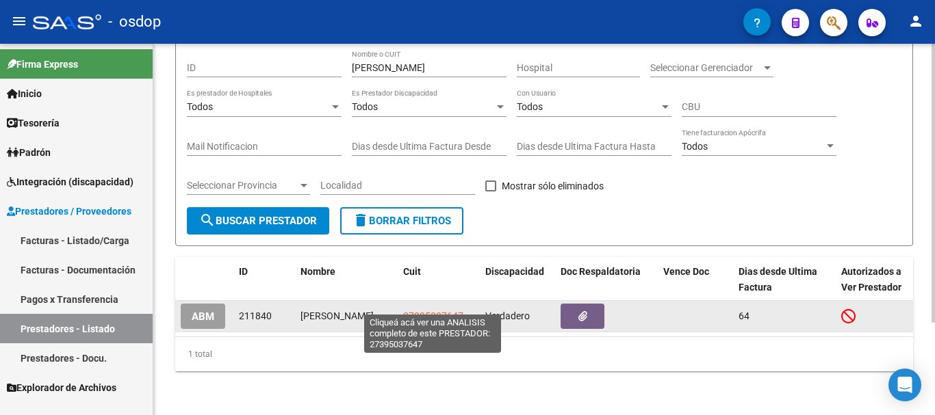
click at [432, 311] on span "27395037647" at bounding box center [433, 316] width 60 height 11
type textarea "27395037647"
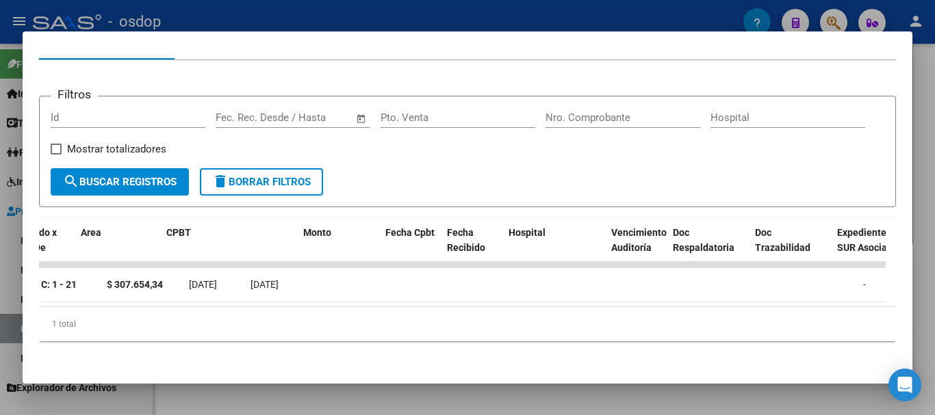
scroll to position [0, 0]
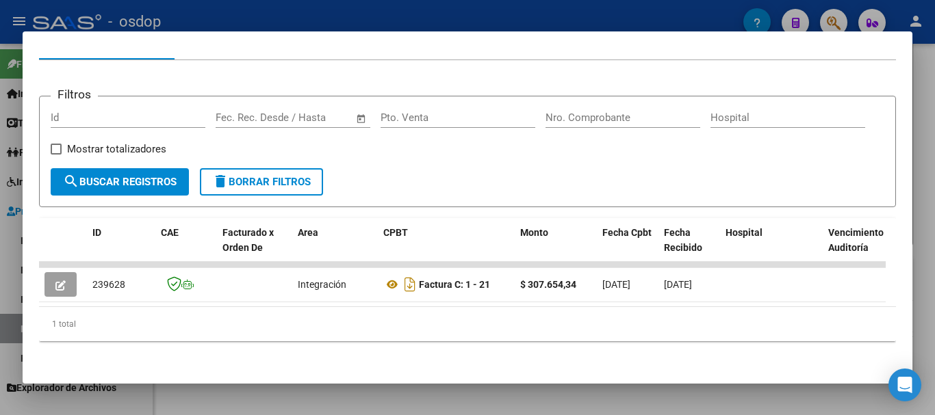
click at [397, 10] on div at bounding box center [467, 207] width 935 height 415
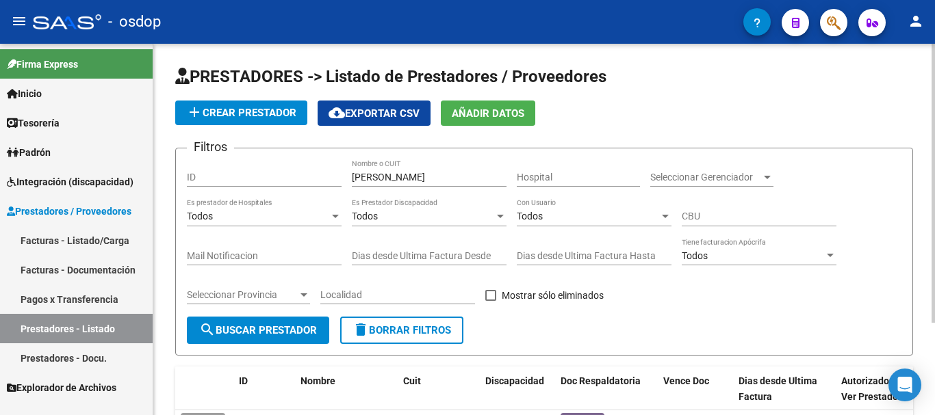
click at [417, 325] on span "delete Borrar Filtros" at bounding box center [401, 330] width 99 height 12
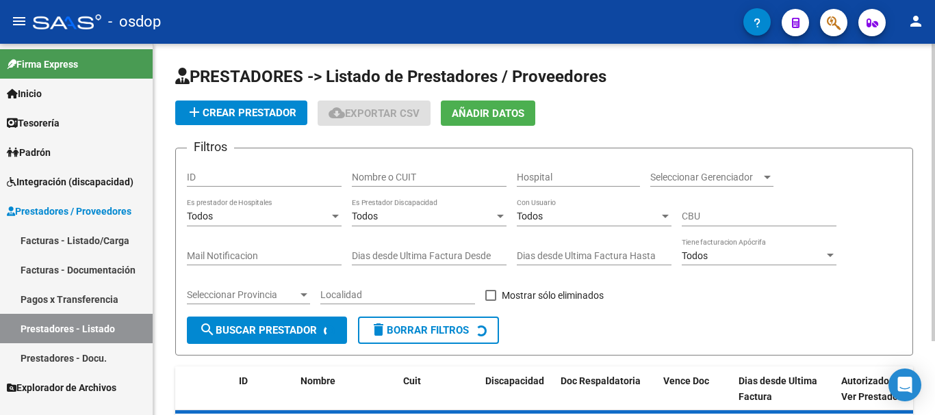
click at [451, 174] on input "Nombre o CUIT" at bounding box center [429, 178] width 155 height 12
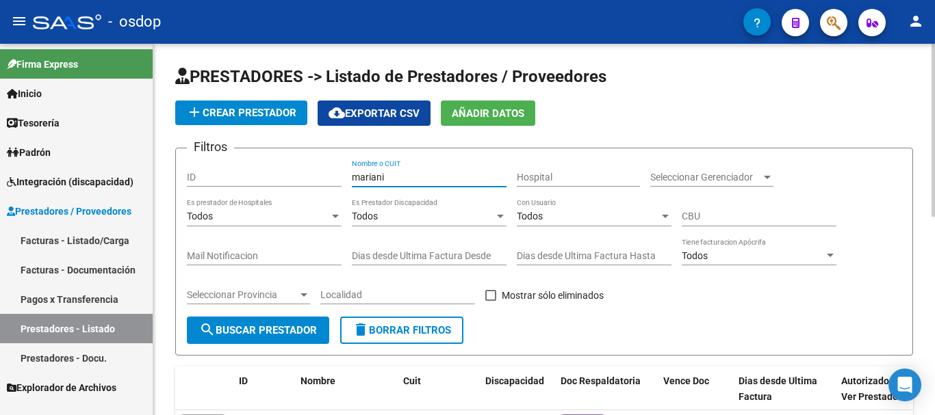
type input "mariani"
click at [251, 326] on span "search Buscar Prestador" at bounding box center [258, 330] width 118 height 12
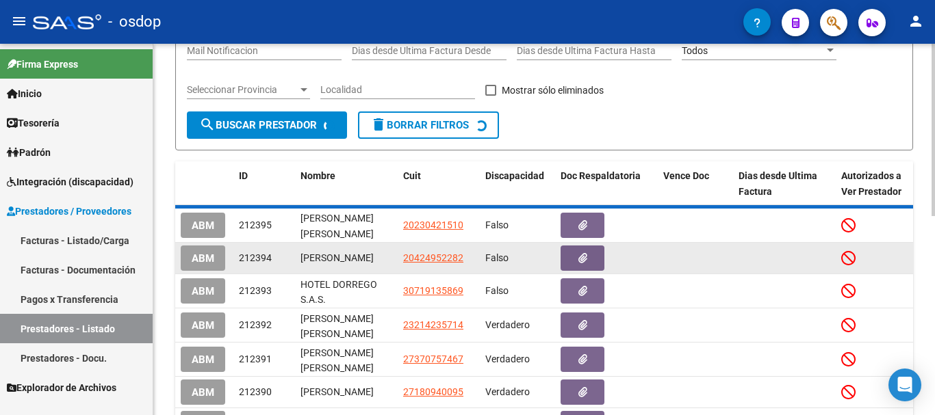
scroll to position [123, 0]
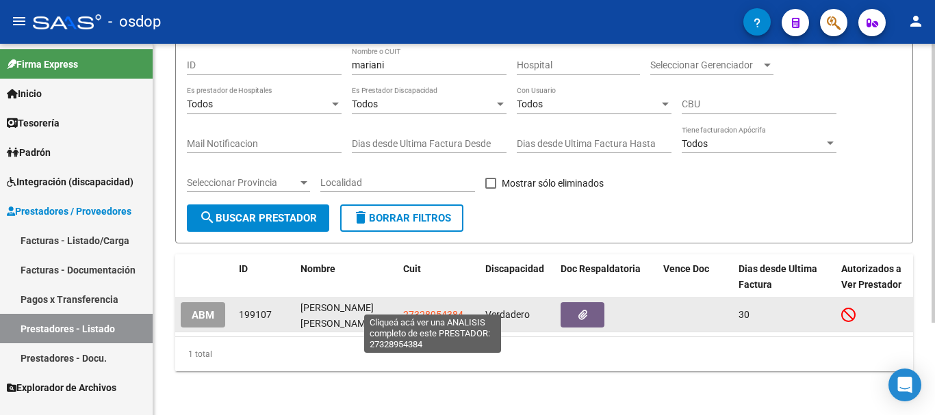
click at [415, 309] on span "27328954384" at bounding box center [433, 314] width 60 height 11
type textarea "27328954384"
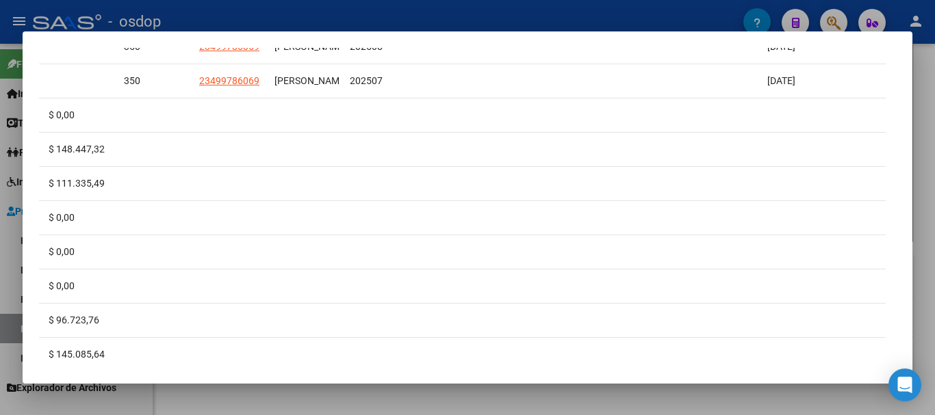
scroll to position [0, 2109]
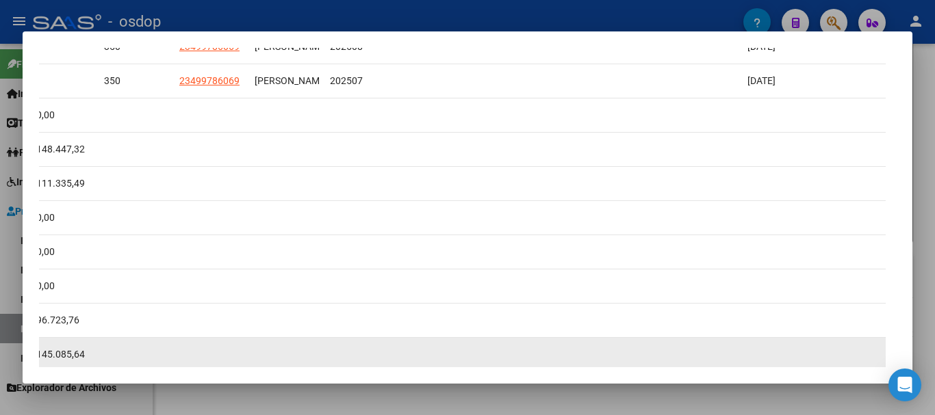
drag, startPoint x: 837, startPoint y: 354, endPoint x: 192, endPoint y: 346, distance: 645.2
click at [191, 348] on datatable-body "242040 Integración Factura C: 4 - 781 $ 160.817,93 [DATE] [DATE] [DATE] - [DATE…" at bounding box center [462, 200] width 846 height 353
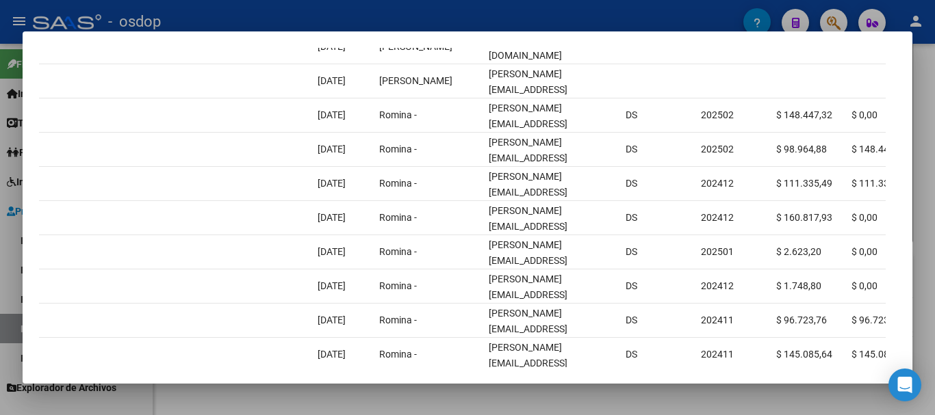
scroll to position [0, 0]
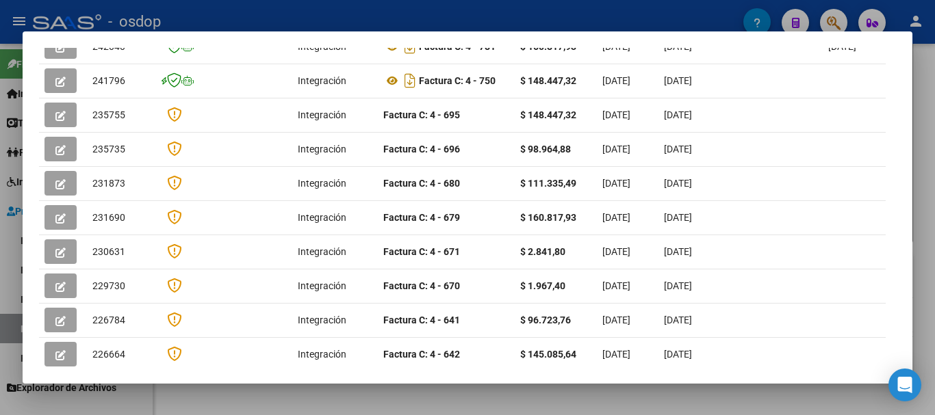
click at [488, 14] on div at bounding box center [467, 207] width 935 height 415
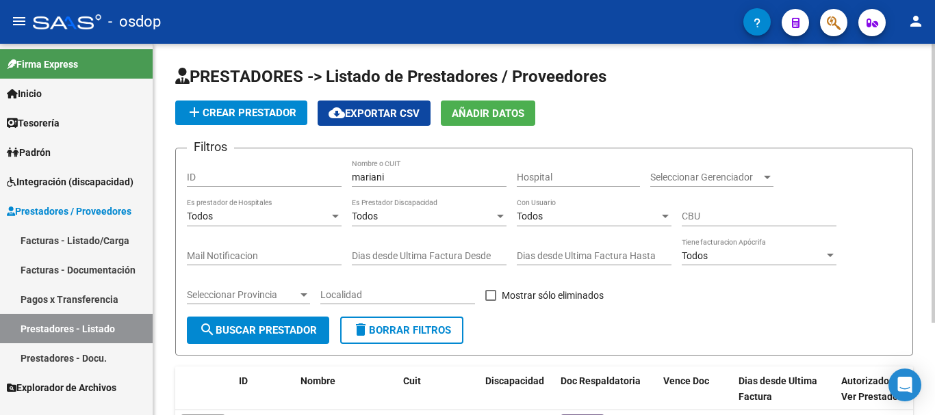
click at [373, 335] on span "delete Borrar Filtros" at bounding box center [401, 330] width 99 height 12
click at [425, 176] on input "Nombre o CUIT" at bounding box center [429, 178] width 155 height 12
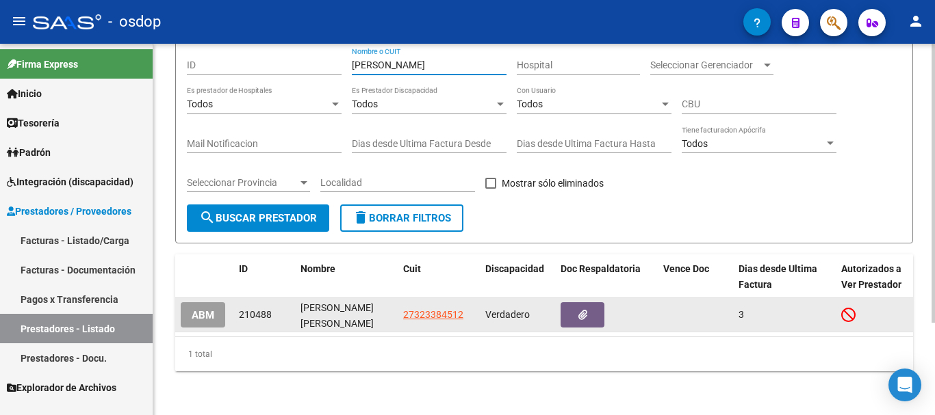
scroll to position [123, 0]
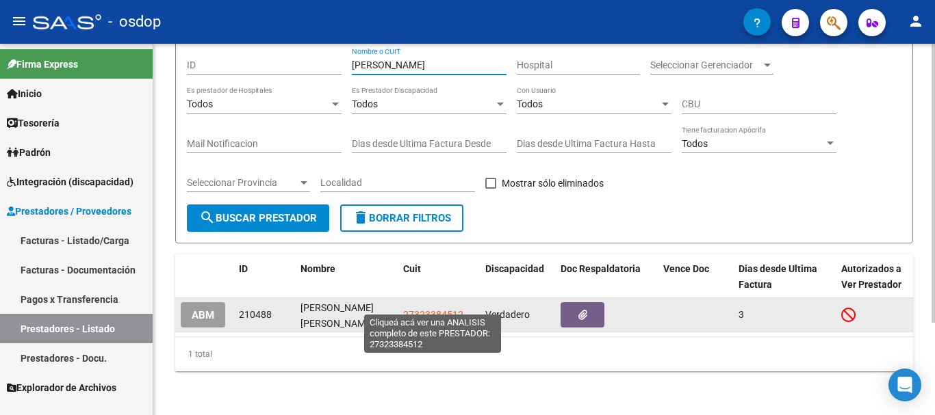
type input "[PERSON_NAME]"
click at [428, 309] on span "27323384512" at bounding box center [433, 314] width 60 height 11
type textarea "27323384512"
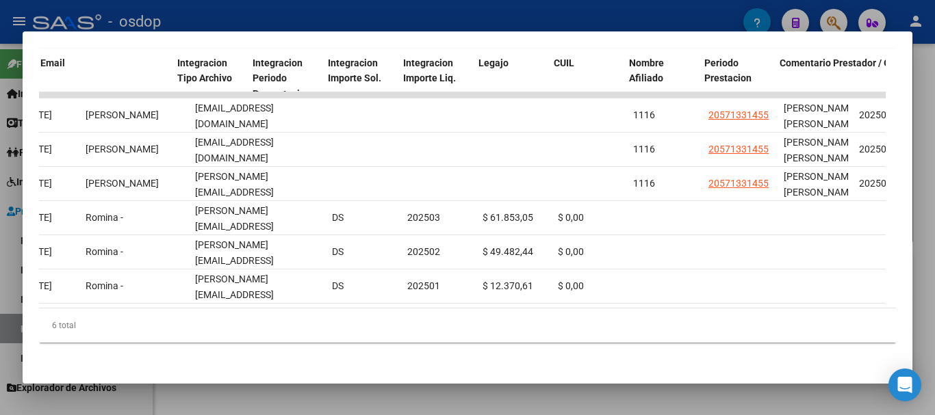
scroll to position [0, 1780]
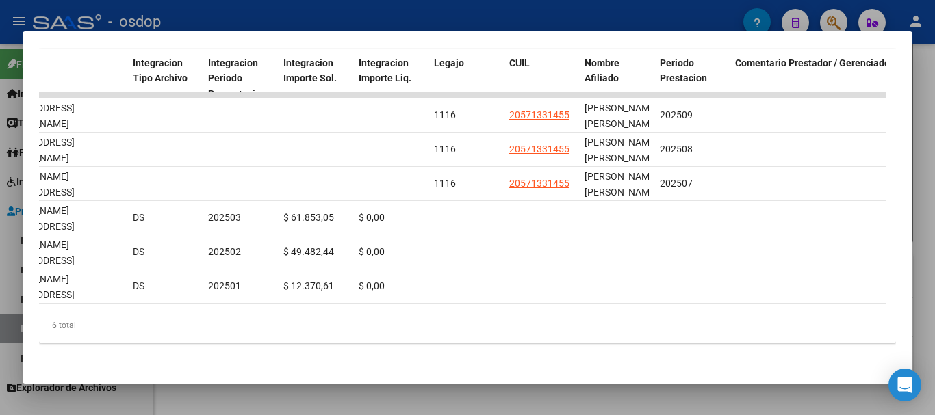
click at [478, 16] on div at bounding box center [467, 207] width 935 height 415
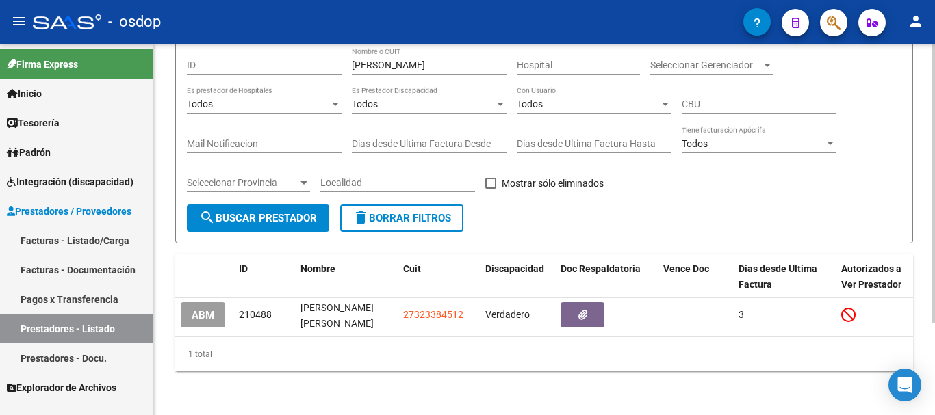
click at [400, 212] on span "delete Borrar Filtros" at bounding box center [401, 218] width 99 height 12
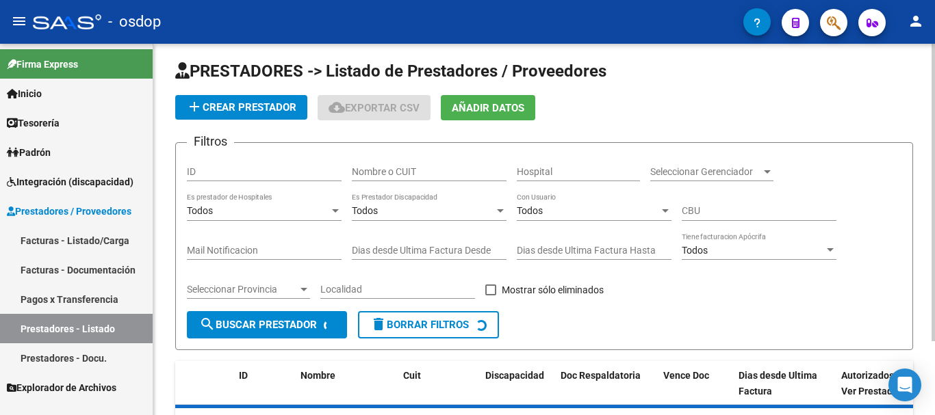
scroll to position [0, 0]
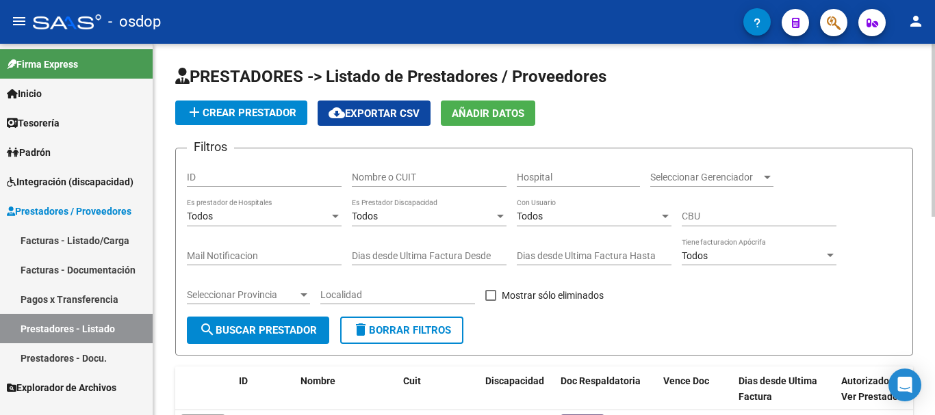
click at [404, 174] on input "Nombre o CUIT" at bounding box center [429, 178] width 155 height 12
type input "[PERSON_NAME]"
click at [278, 329] on span "search Buscar Prestador" at bounding box center [258, 330] width 118 height 12
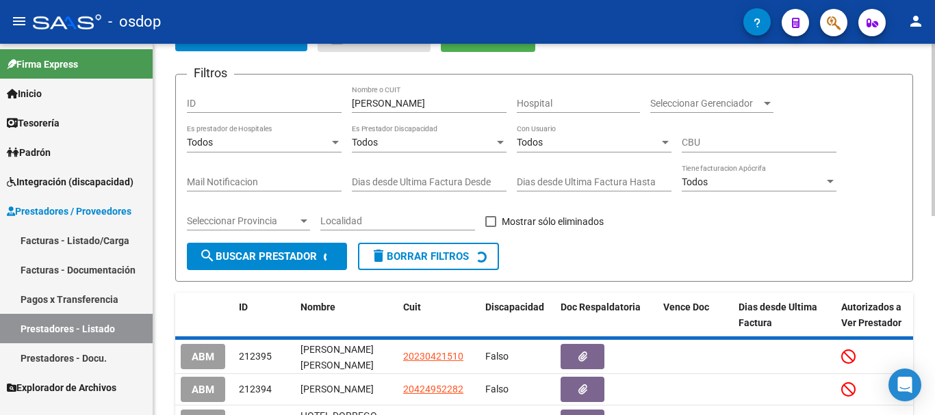
scroll to position [123, 0]
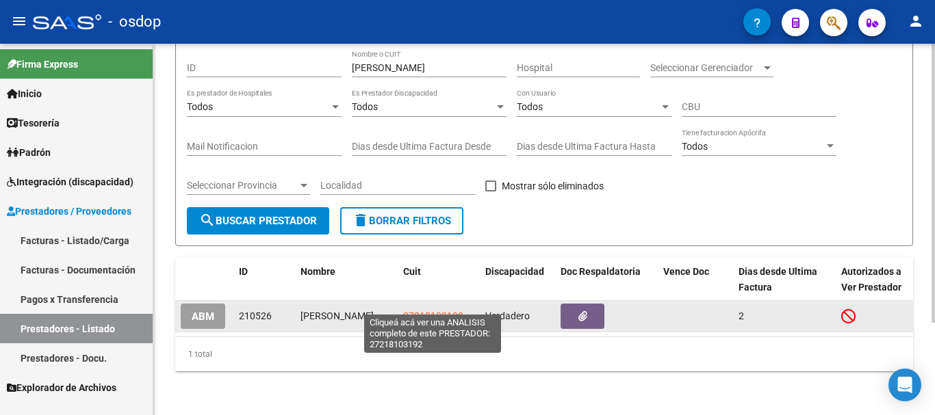
click at [442, 311] on span "27218103192" at bounding box center [433, 316] width 60 height 11
type textarea "27218103192"
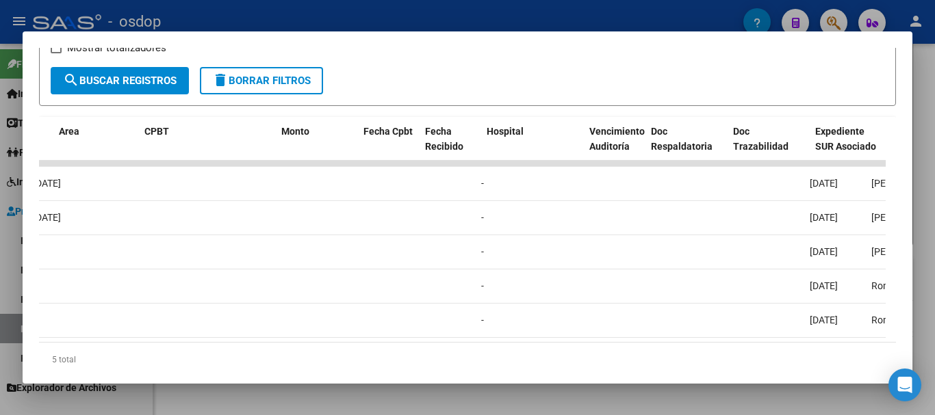
scroll to position [0, 0]
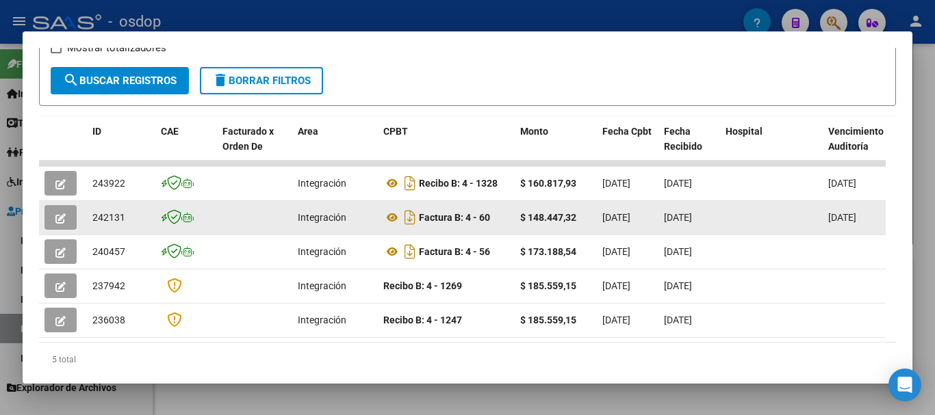
click at [58, 224] on icon "button" at bounding box center [60, 218] width 10 height 10
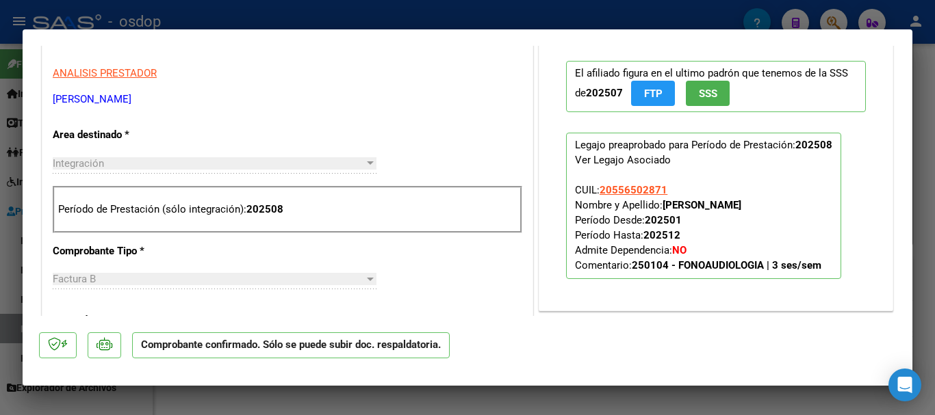
scroll to position [616, 0]
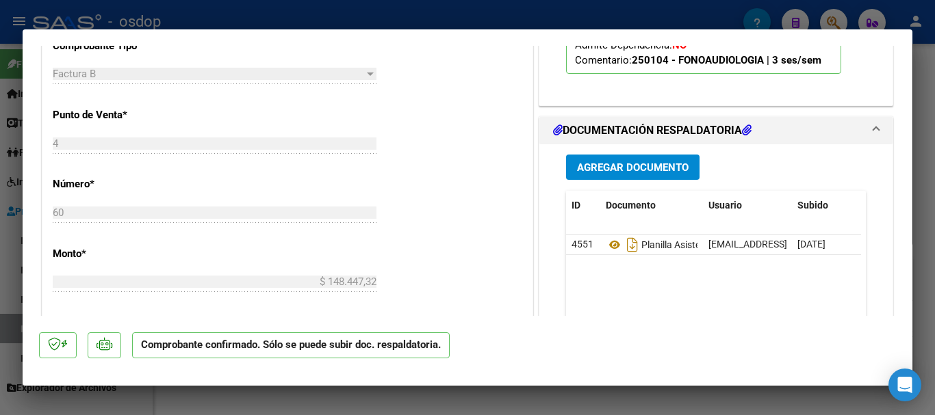
click at [509, 12] on div at bounding box center [467, 207] width 935 height 415
type input "$ 0,00"
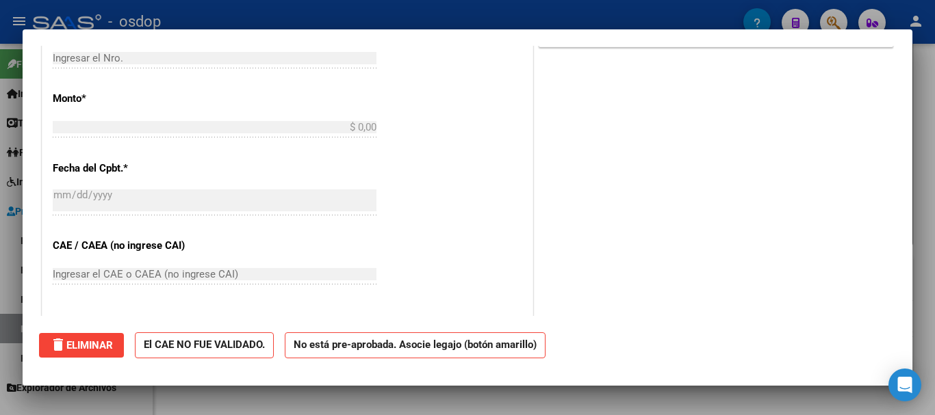
scroll to position [461, 0]
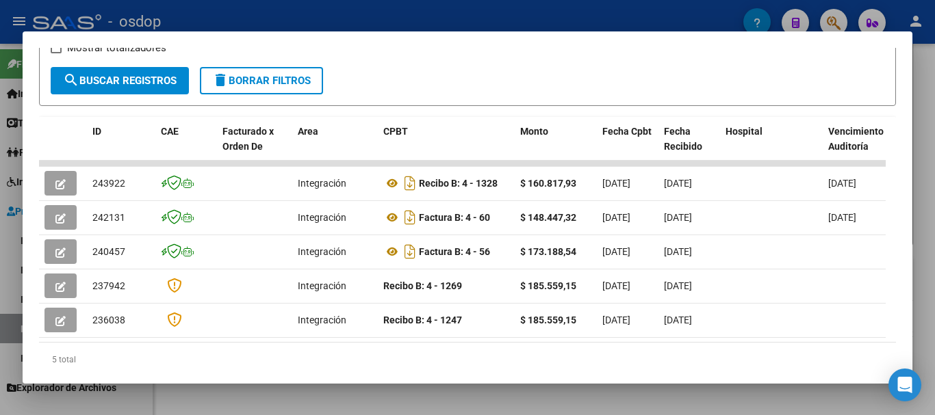
click at [454, 17] on div at bounding box center [467, 207] width 935 height 415
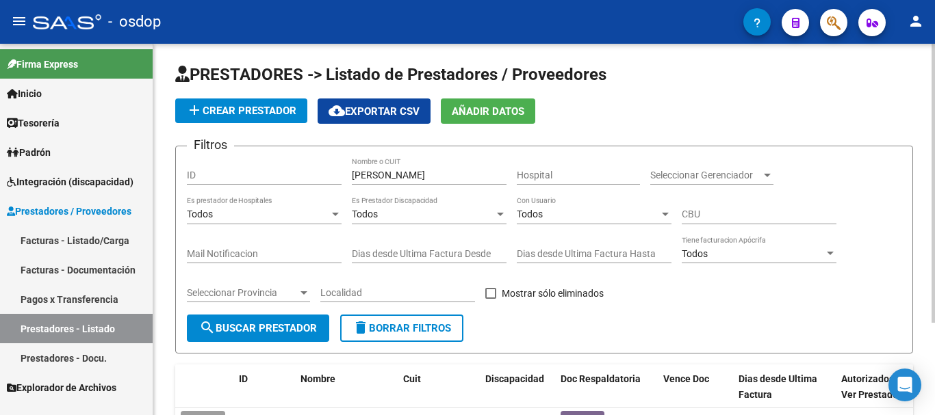
scroll to position [0, 0]
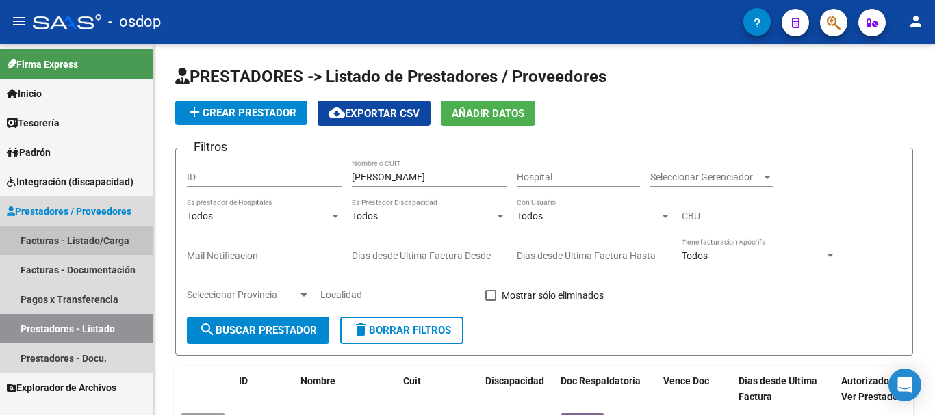
click at [94, 230] on link "Facturas - Listado/Carga" at bounding box center [76, 240] width 153 height 29
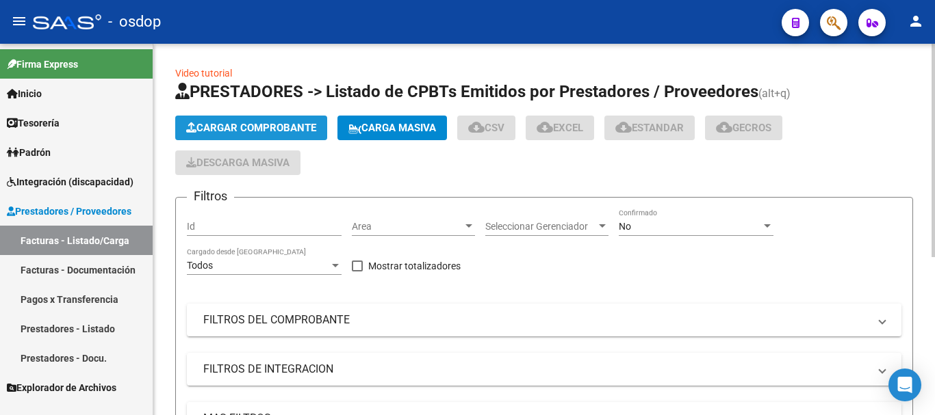
click at [262, 134] on button "Cargar Comprobante" at bounding box center [251, 128] width 152 height 25
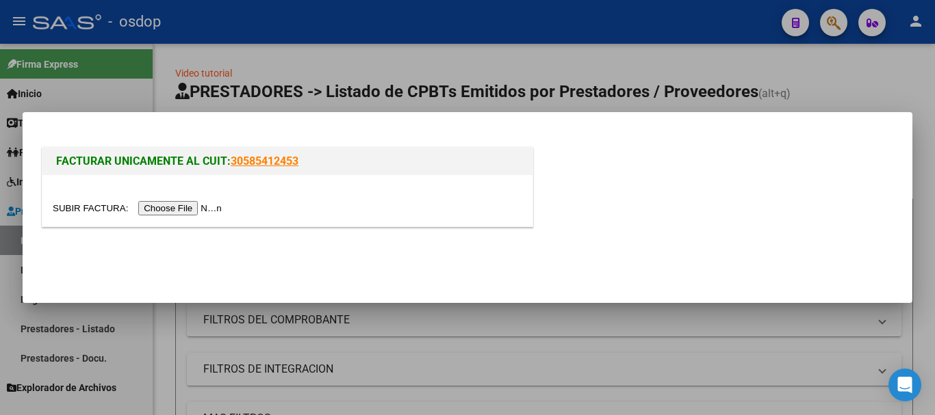
click at [179, 205] on input "file" at bounding box center [139, 208] width 173 height 14
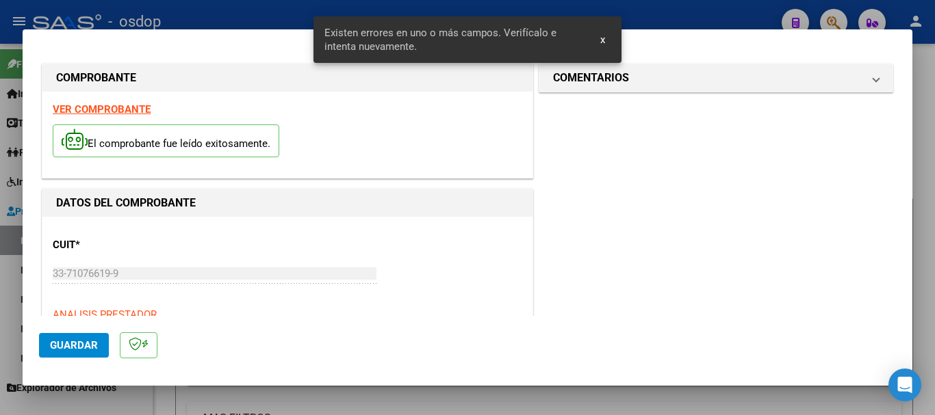
scroll to position [341, 0]
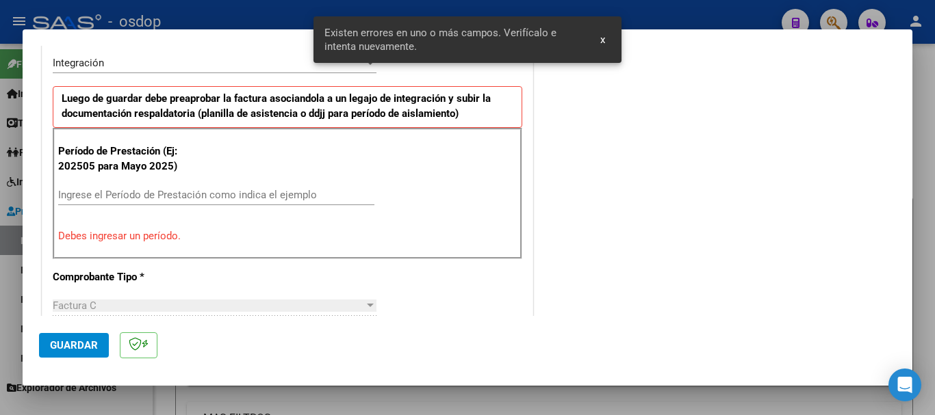
click at [601, 41] on span "x" at bounding box center [602, 40] width 5 height 12
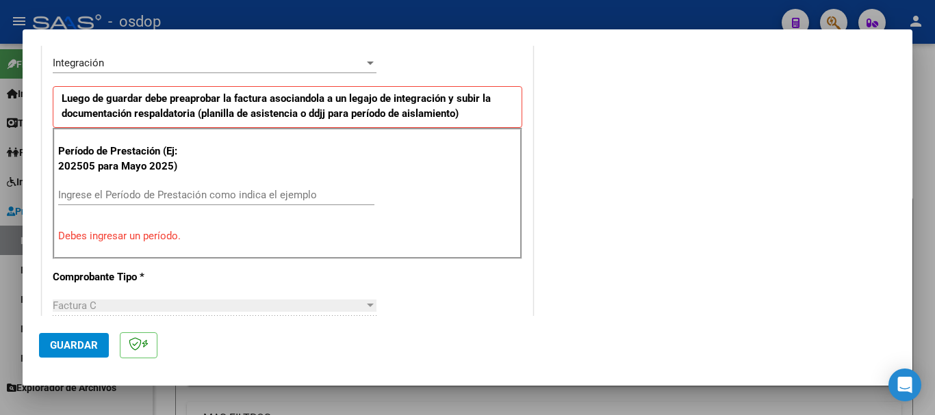
click at [79, 341] on span "Guardar" at bounding box center [74, 345] width 48 height 12
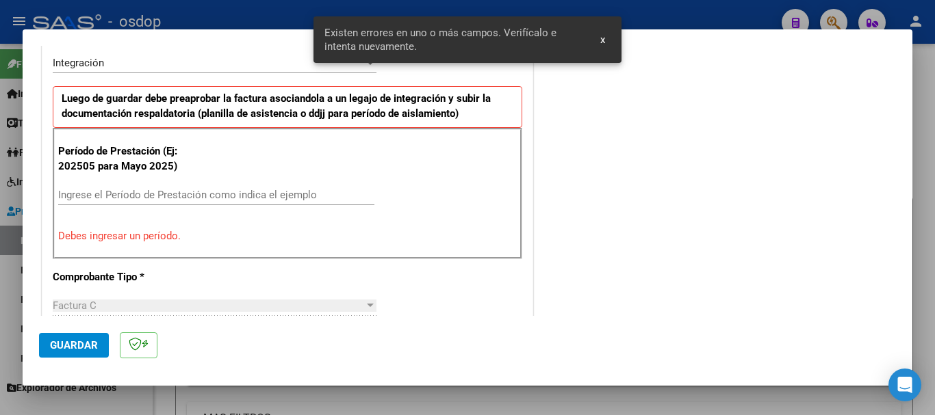
click at [605, 40] on button "x" at bounding box center [602, 39] width 27 height 25
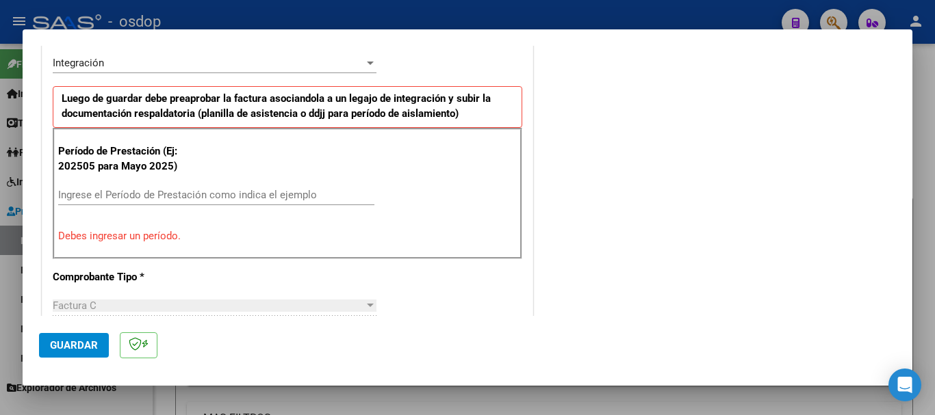
scroll to position [273, 0]
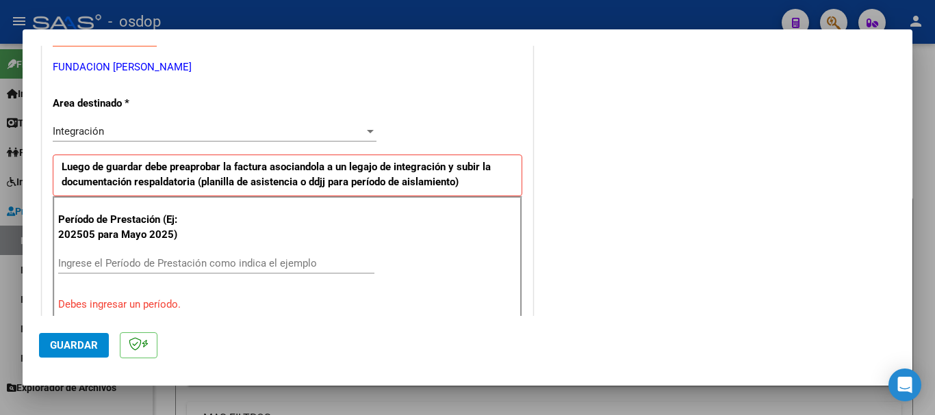
click at [192, 260] on input "Ingrese el Período de Prestación como indica el ejemplo" at bounding box center [216, 263] width 316 height 12
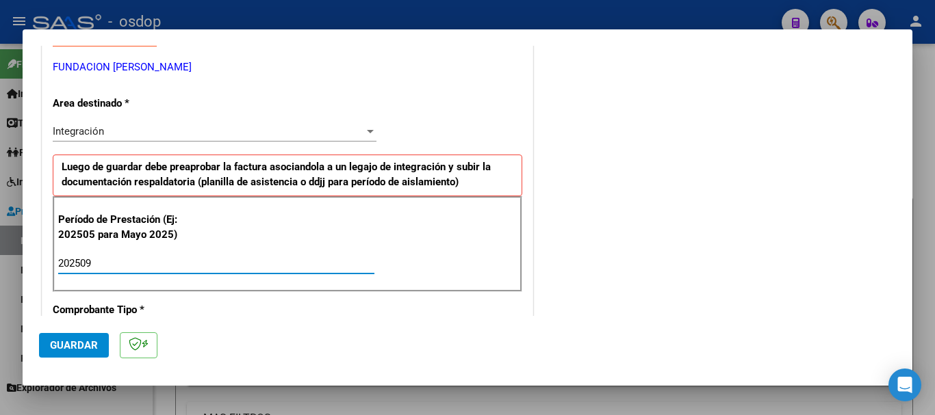
type input "202509"
click at [76, 348] on span "Guardar" at bounding box center [74, 345] width 48 height 12
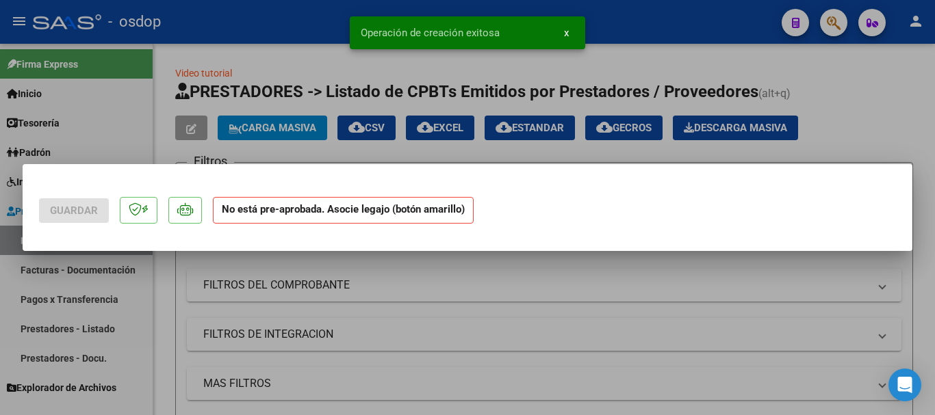
scroll to position [0, 0]
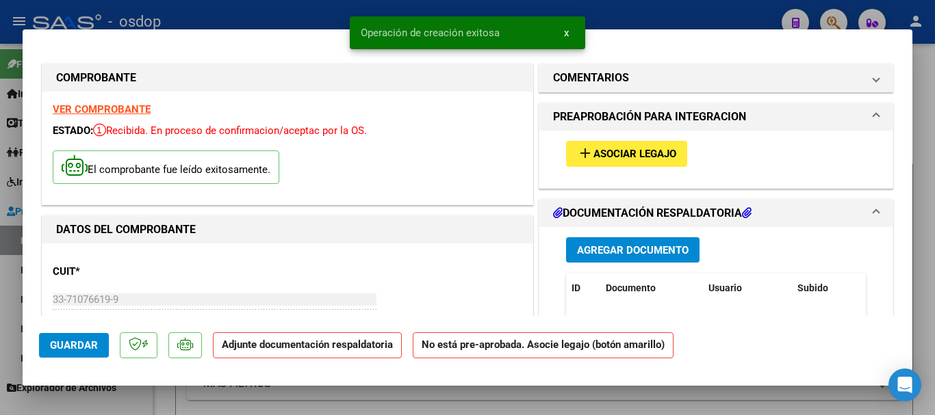
click at [619, 248] on span "Agregar Documento" at bounding box center [633, 250] width 112 height 12
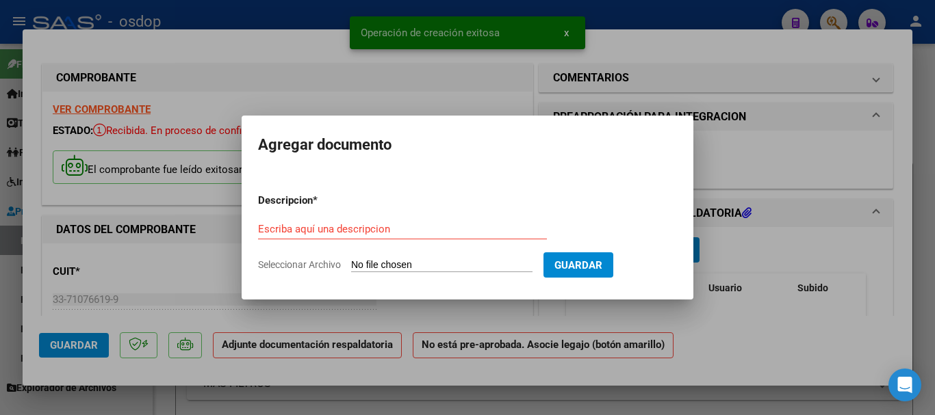
click at [777, 168] on div at bounding box center [467, 207] width 935 height 415
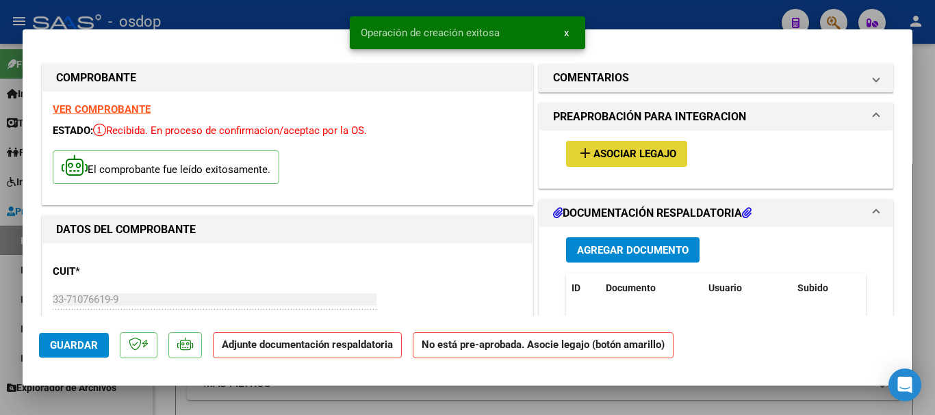
click at [628, 162] on button "add Asociar Legajo" at bounding box center [626, 153] width 121 height 25
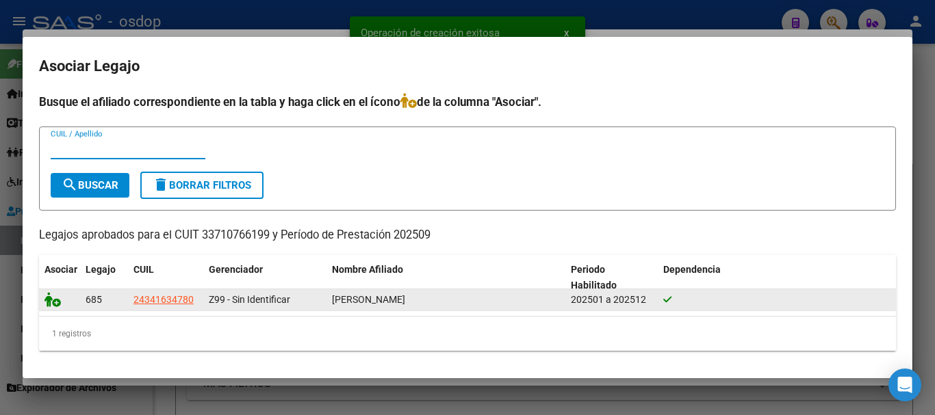
click at [55, 300] on icon at bounding box center [52, 299] width 16 height 15
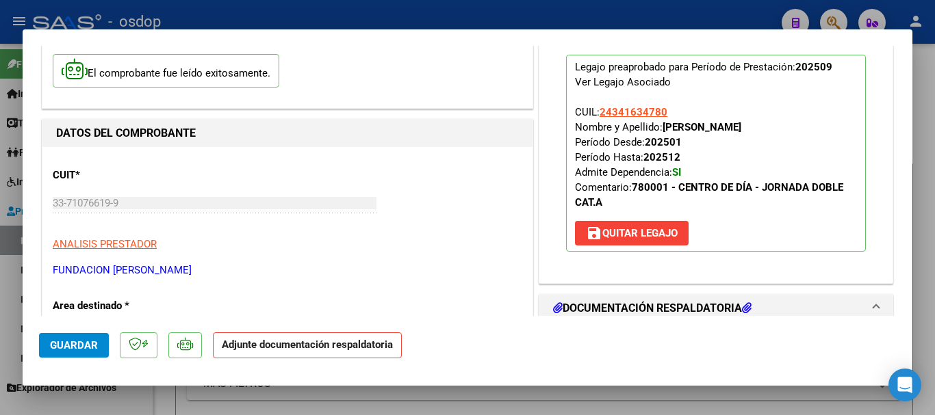
scroll to position [274, 0]
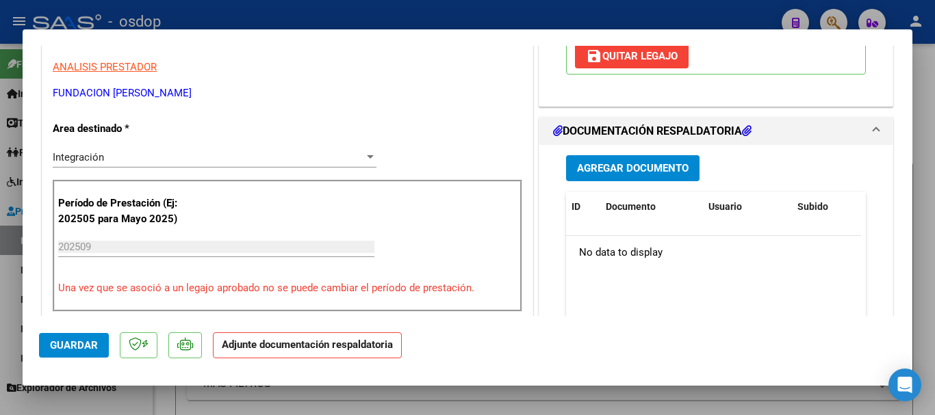
click at [630, 177] on button "Agregar Documento" at bounding box center [632, 167] width 133 height 25
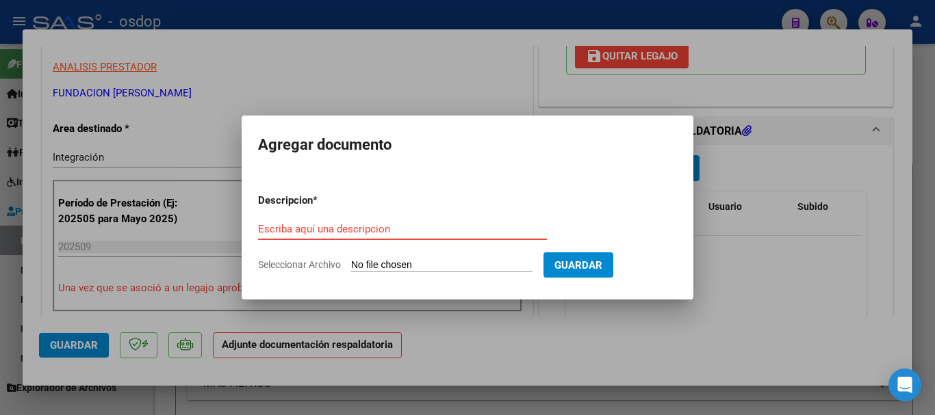
click at [392, 226] on input "Escriba aquí una descripcion" at bounding box center [402, 229] width 289 height 12
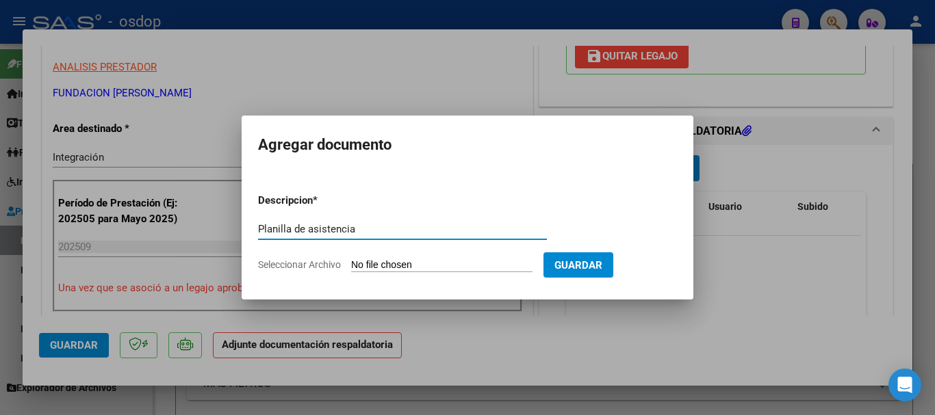
type input "Planilla de asistencia"
click at [413, 262] on input "Seleccionar Archivo" at bounding box center [441, 265] width 181 height 13
type input "C:\fakepath\[PERSON_NAME] 1007 - PERONA - SEP - ASIS.pdf"
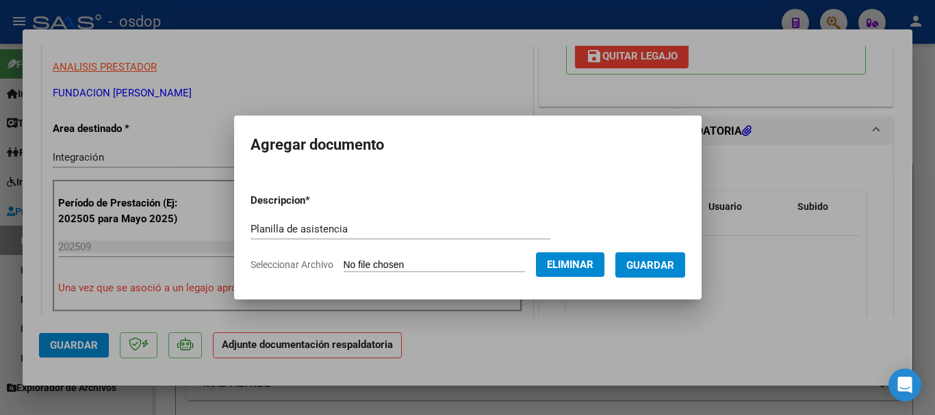
click at [667, 263] on span "Guardar" at bounding box center [650, 265] width 48 height 12
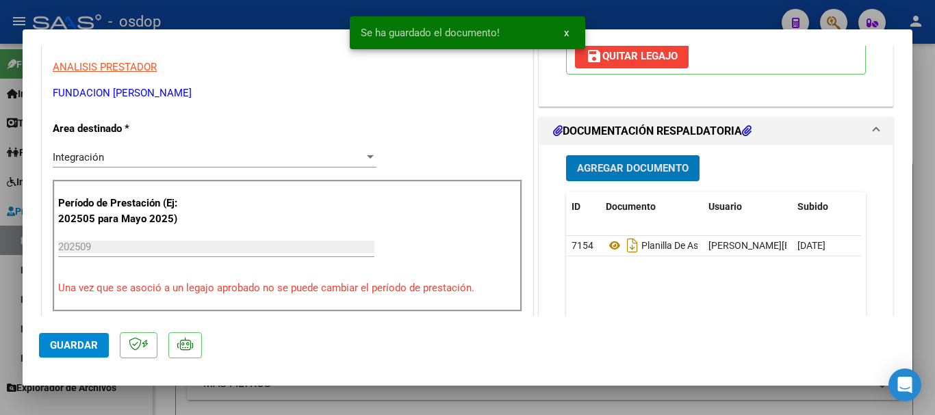
click at [565, 33] on span "x" at bounding box center [566, 33] width 5 height 12
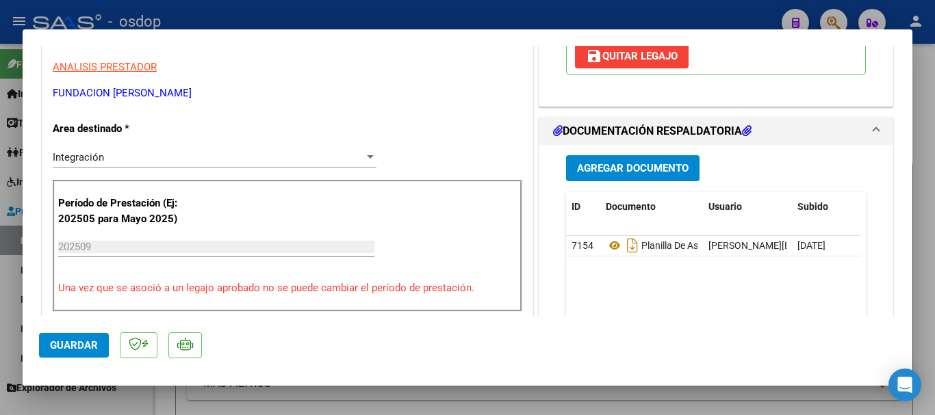
click at [556, 14] on div at bounding box center [467, 207] width 935 height 415
click at [556, 14] on div "- osdop" at bounding box center [402, 22] width 738 height 30
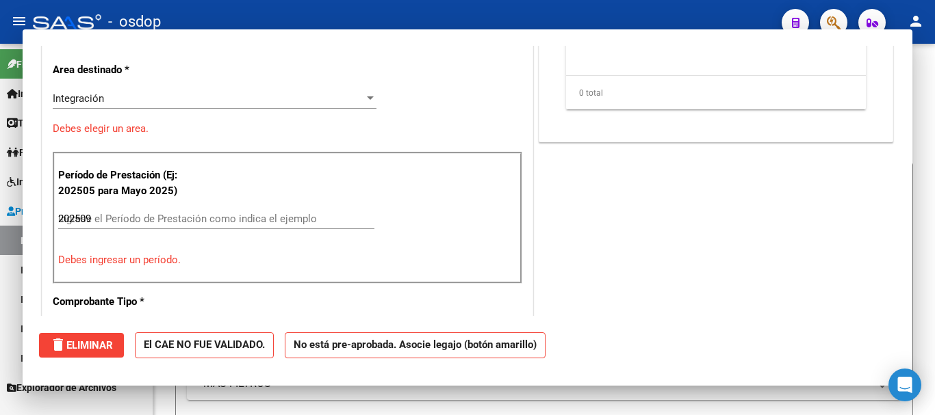
type input "$ 0,00"
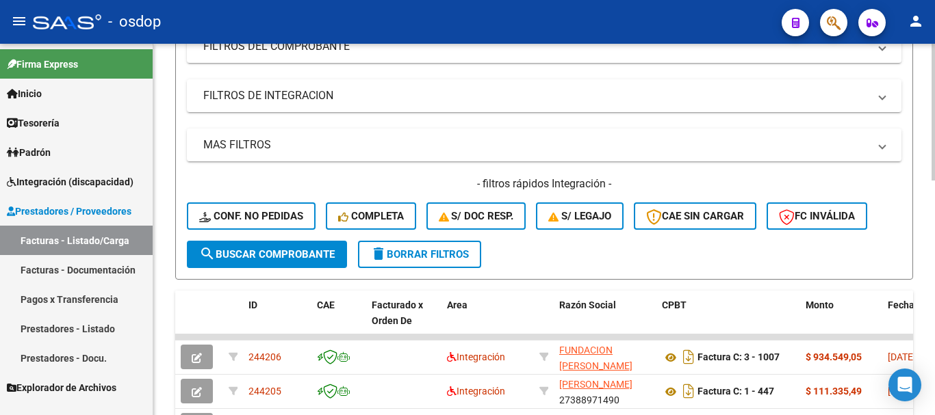
click at [429, 257] on span "delete Borrar Filtros" at bounding box center [419, 254] width 99 height 12
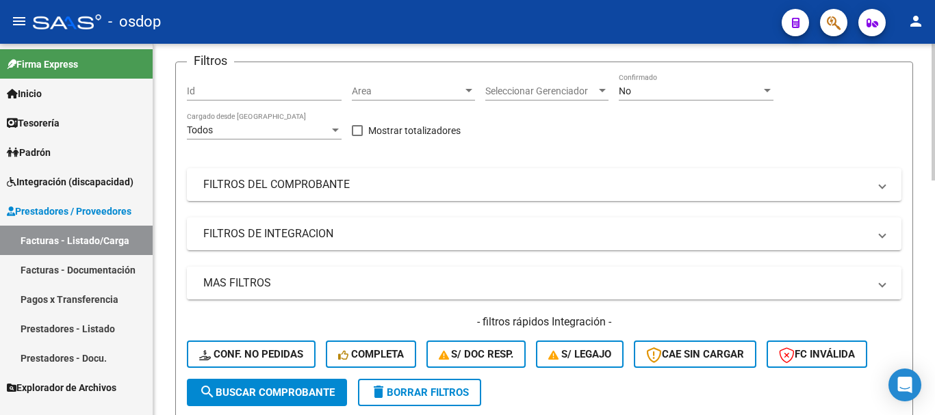
scroll to position [137, 0]
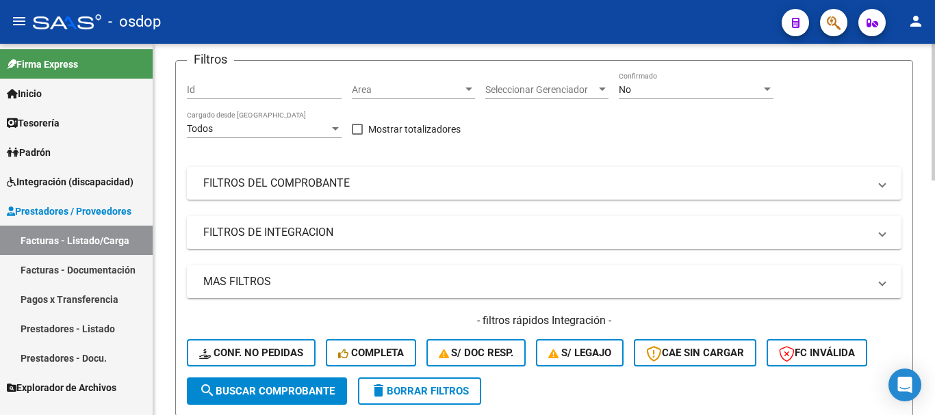
click at [94, 326] on link "Prestadores - Listado" at bounding box center [76, 328] width 153 height 29
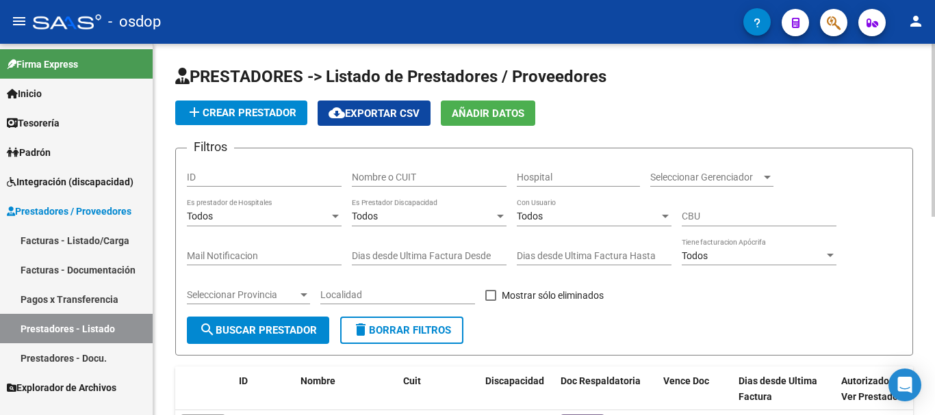
click at [401, 176] on input "Nombre o CUIT" at bounding box center [429, 178] width 155 height 12
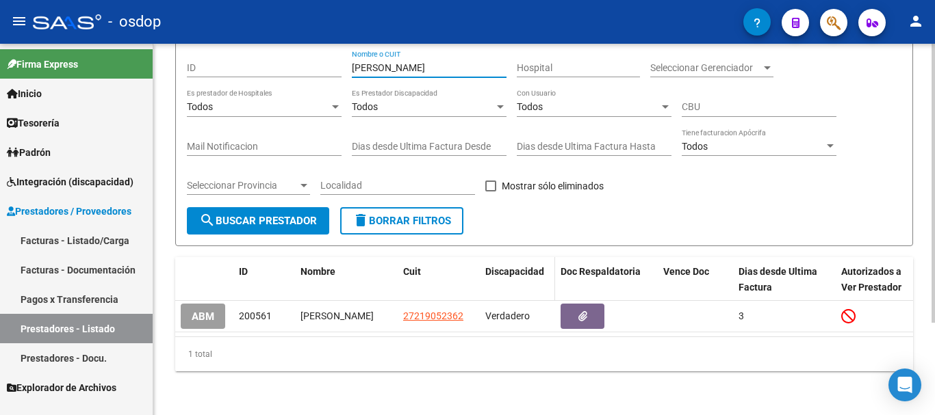
scroll to position [123, 0]
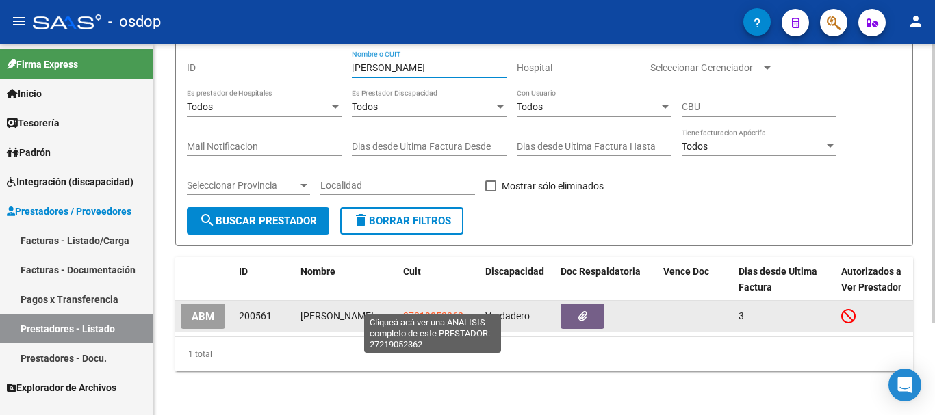
type input "[PERSON_NAME]"
click at [437, 311] on span "27219052362" at bounding box center [433, 316] width 60 height 11
type textarea "27219052362"
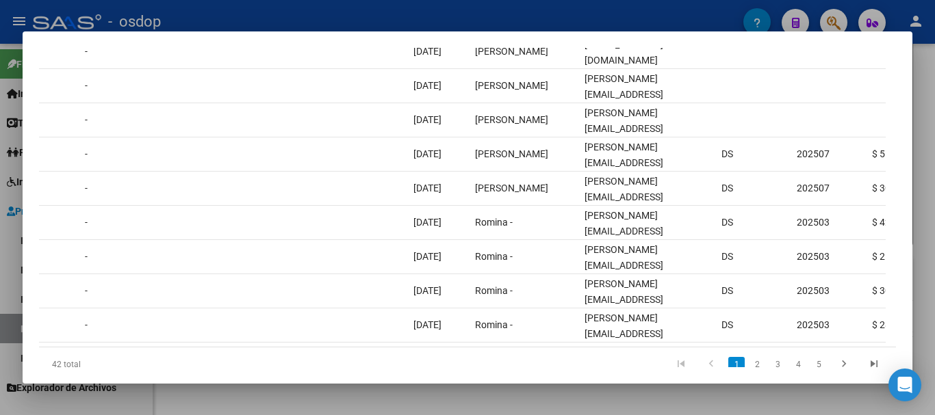
scroll to position [0, 1275]
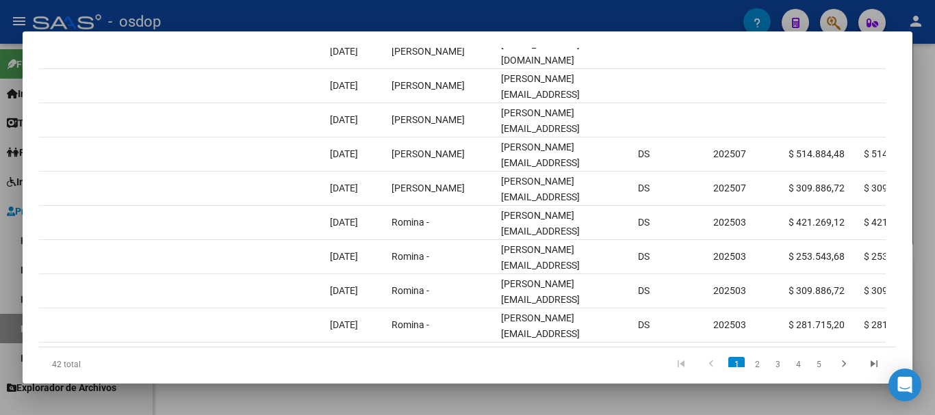
drag, startPoint x: 473, startPoint y: 359, endPoint x: 613, endPoint y: 359, distance: 139.6
click at [613, 359] on datatable-pager "1 2 3 4 5" at bounding box center [552, 364] width 674 height 23
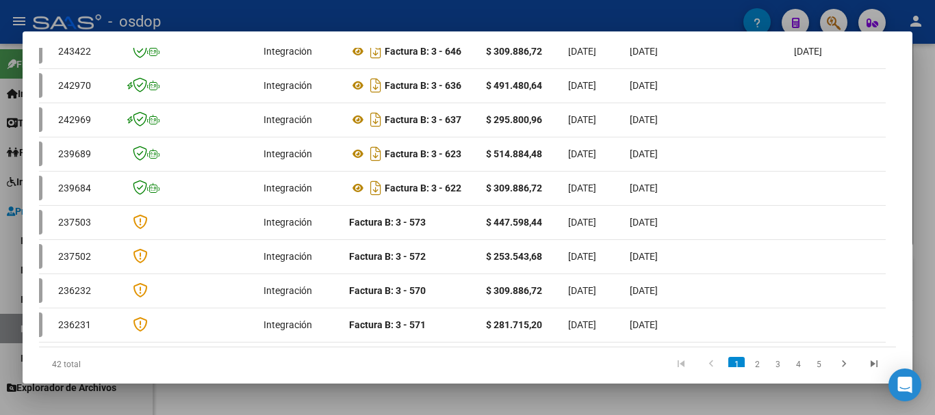
scroll to position [0, 0]
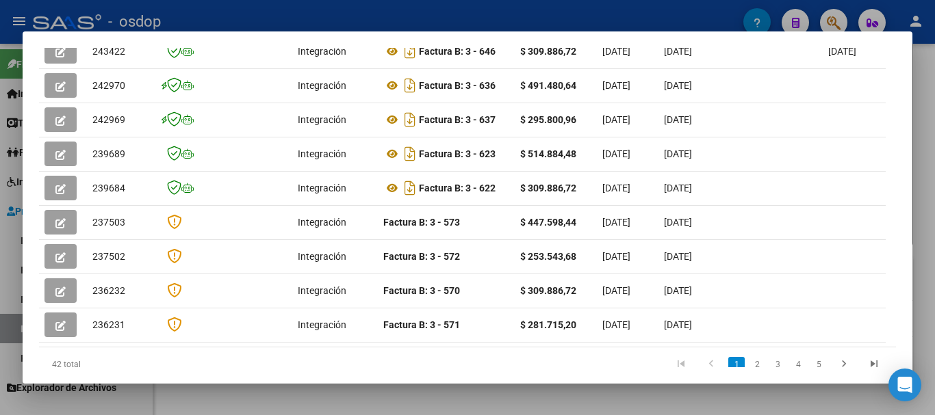
click at [455, 20] on div at bounding box center [467, 207] width 935 height 415
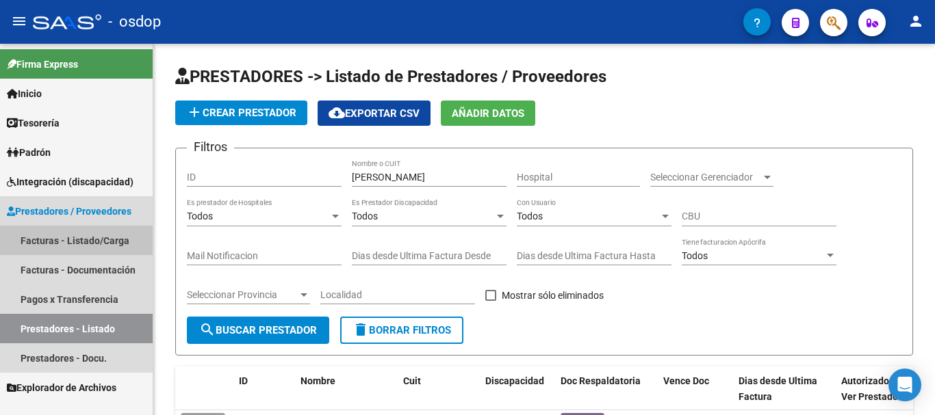
click at [80, 232] on link "Facturas - Listado/Carga" at bounding box center [76, 240] width 153 height 29
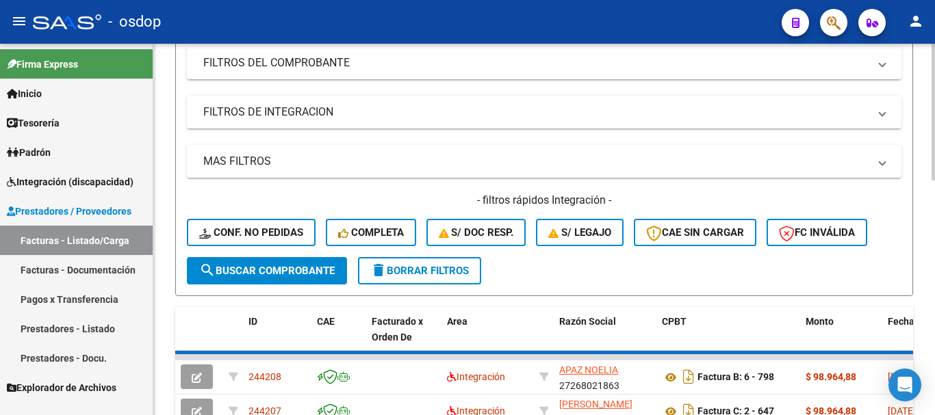
scroll to position [342, 0]
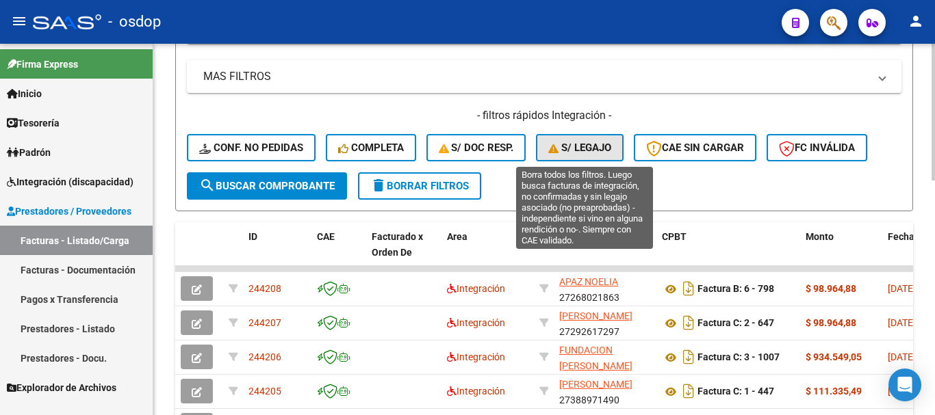
click at [598, 149] on span "S/ legajo" at bounding box center [579, 148] width 63 height 12
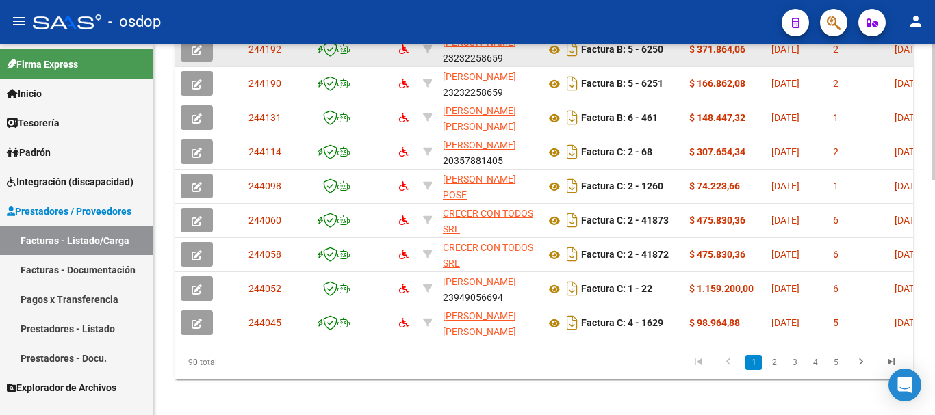
scroll to position [635, 0]
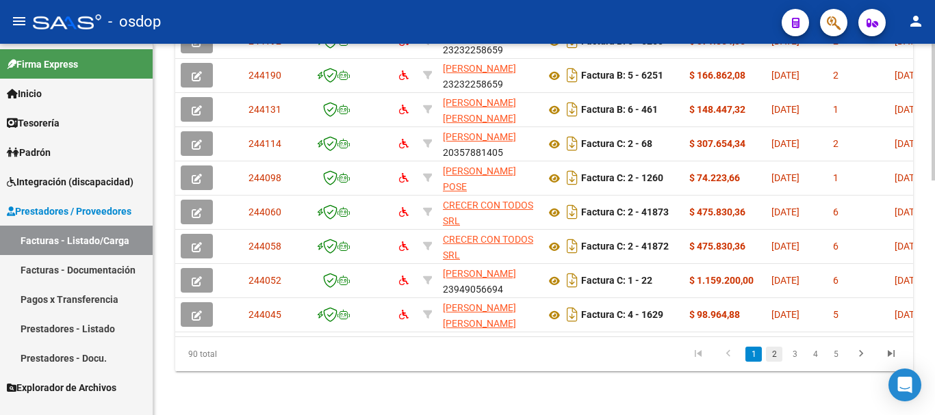
click at [775, 354] on link "2" at bounding box center [774, 354] width 16 height 15
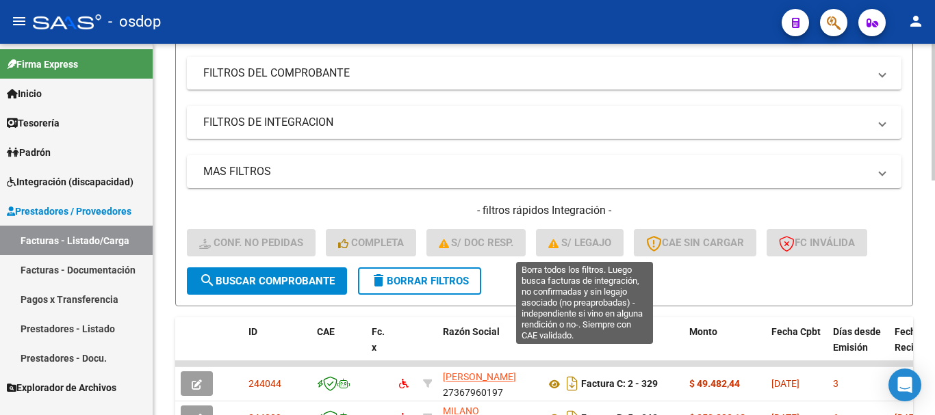
scroll to position [224, 0]
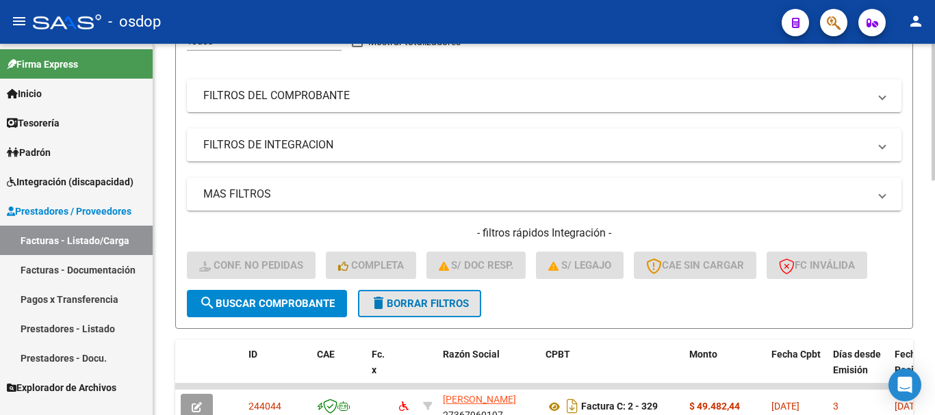
click at [428, 308] on span "delete Borrar Filtros" at bounding box center [419, 304] width 99 height 12
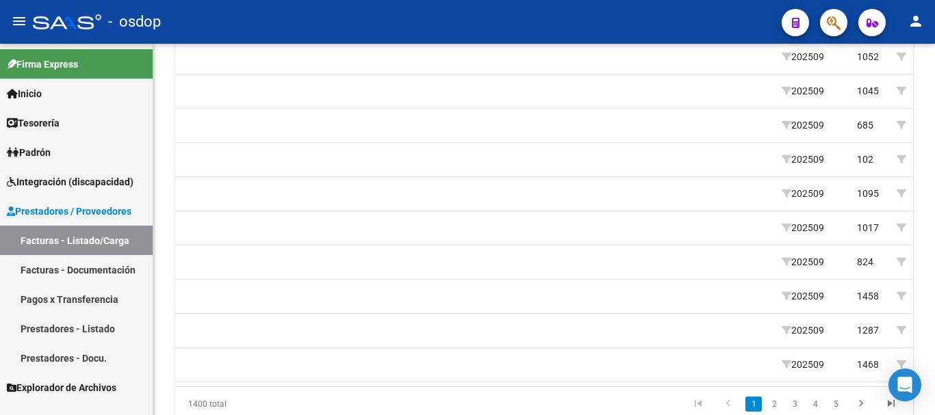
scroll to position [0, 0]
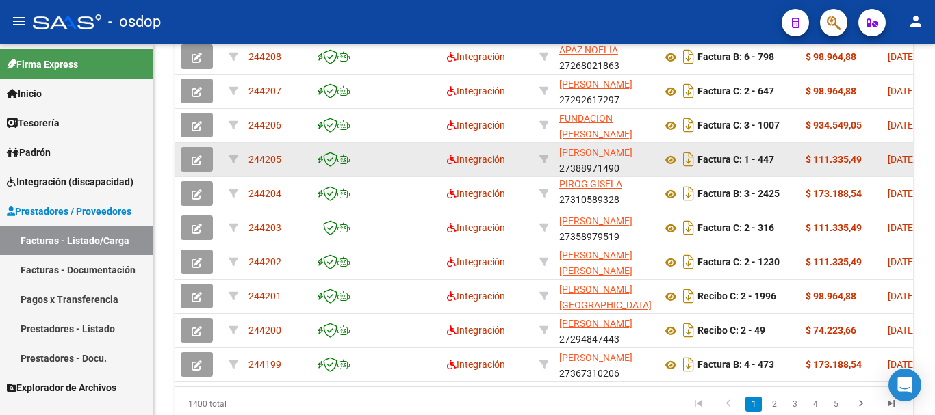
click at [183, 162] on button "button" at bounding box center [197, 159] width 32 height 25
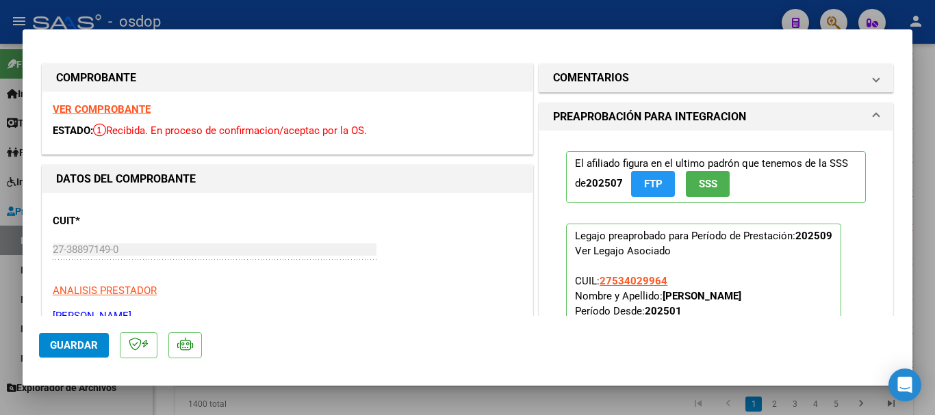
click at [489, 10] on div at bounding box center [467, 207] width 935 height 415
type input "$ 0,00"
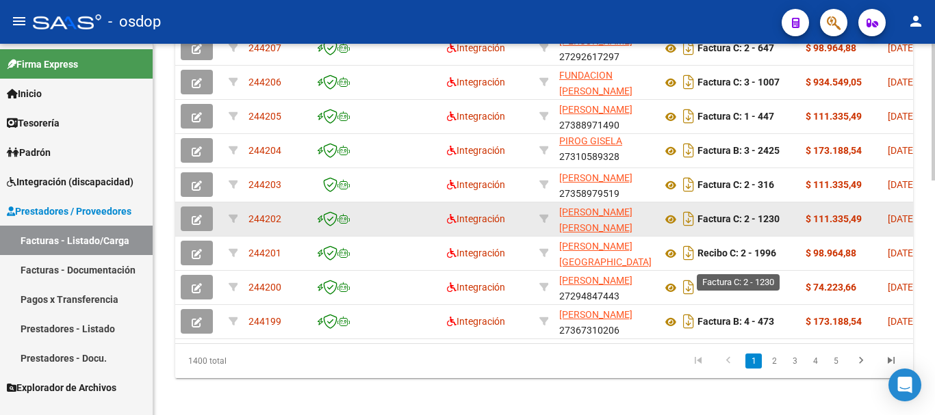
scroll to position [635, 0]
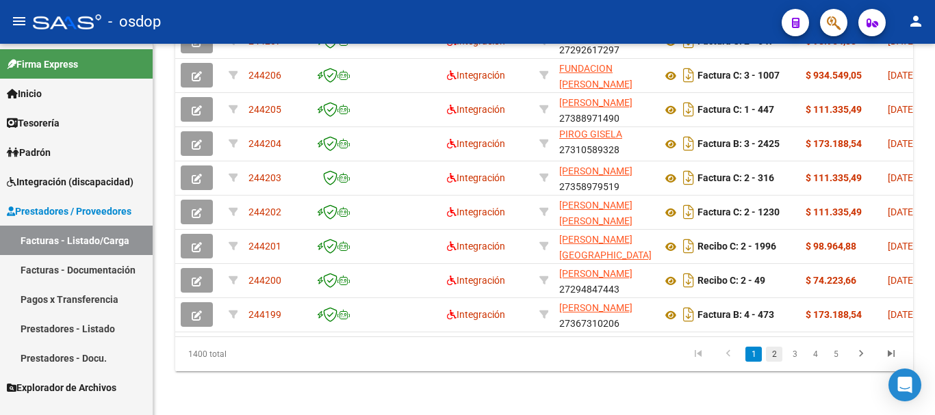
click at [775, 356] on link "2" at bounding box center [774, 354] width 16 height 15
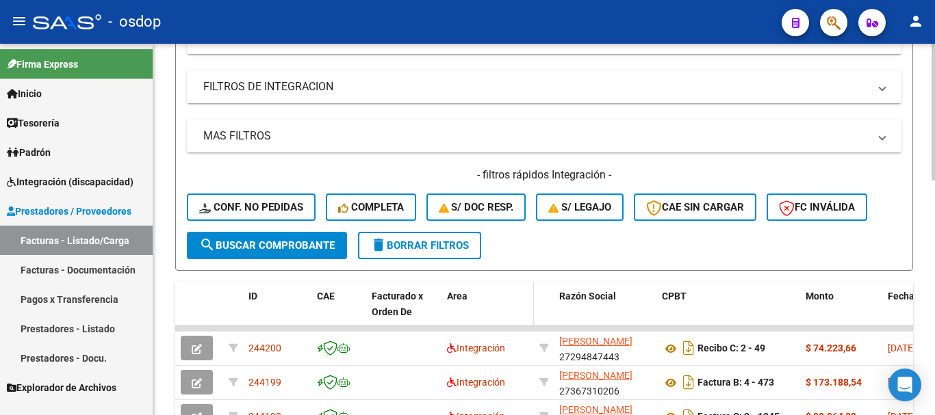
scroll to position [293, 0]
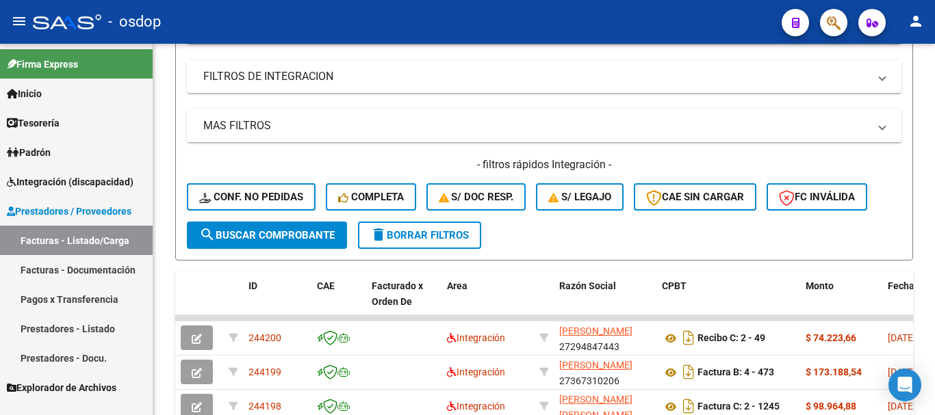
click at [90, 326] on link "Prestadores - Listado" at bounding box center [76, 328] width 153 height 29
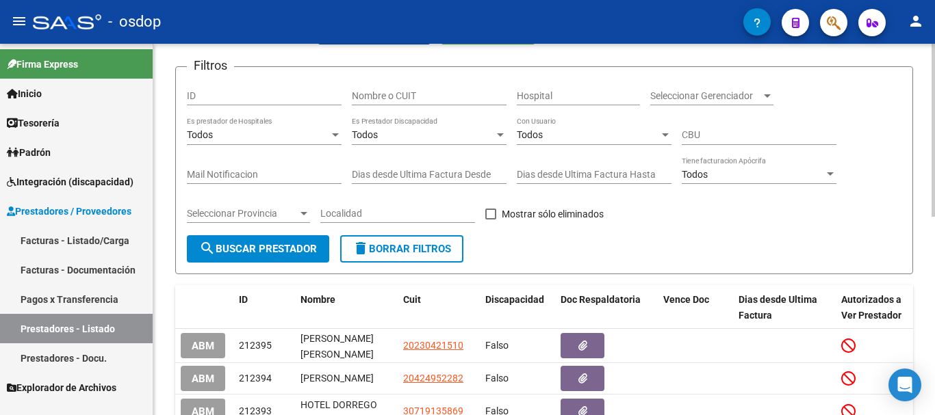
scroll to position [19, 0]
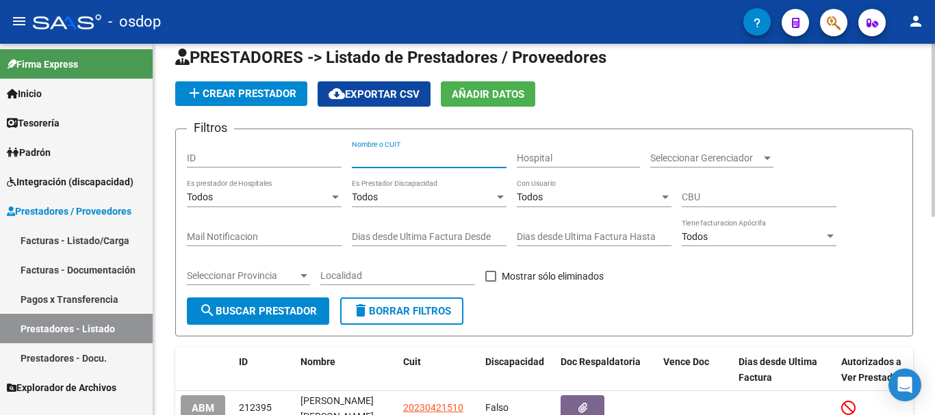
click at [426, 163] on input "Nombre o CUIT" at bounding box center [429, 159] width 155 height 12
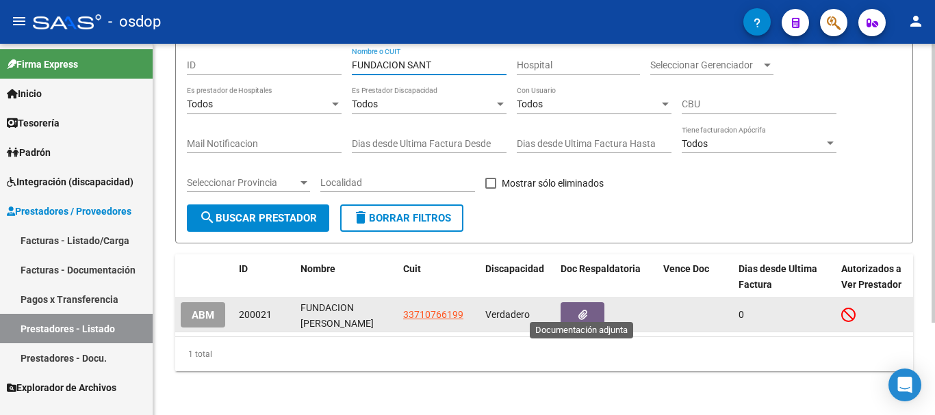
scroll to position [123, 0]
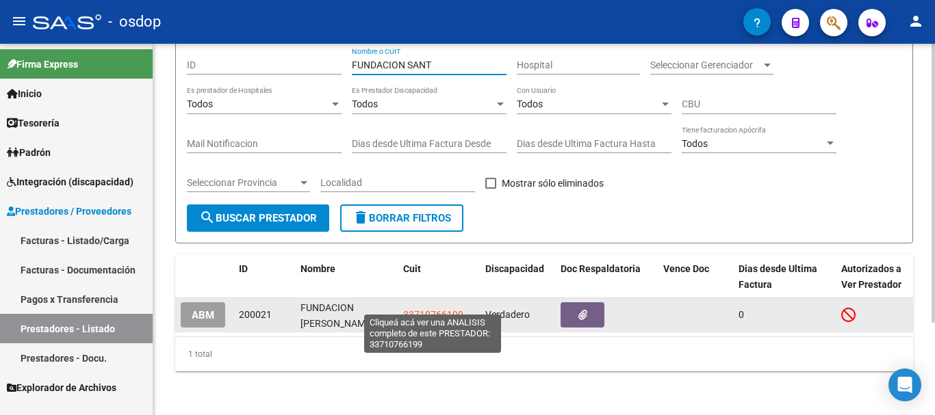
type input "FUNDACION SANT"
click at [419, 309] on span "33710766199" at bounding box center [433, 314] width 60 height 11
type textarea "33710766199"
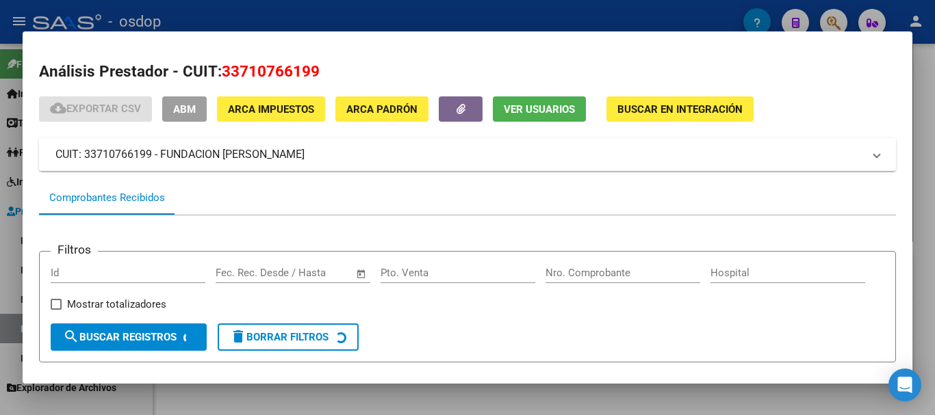
scroll to position [120, 0]
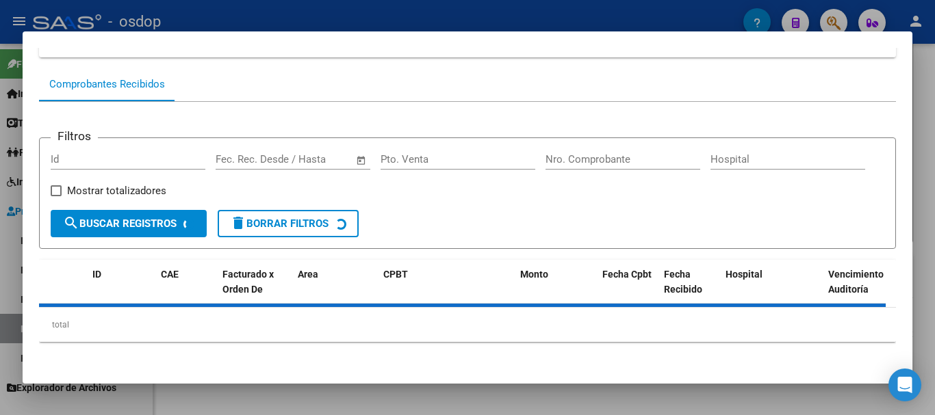
click at [559, 202] on div "Filtros Id Fecha inicio – Fecha fin Fec. Rec. Desde / Hasta Pto. Venta Nro. Com…" at bounding box center [467, 179] width 833 height 61
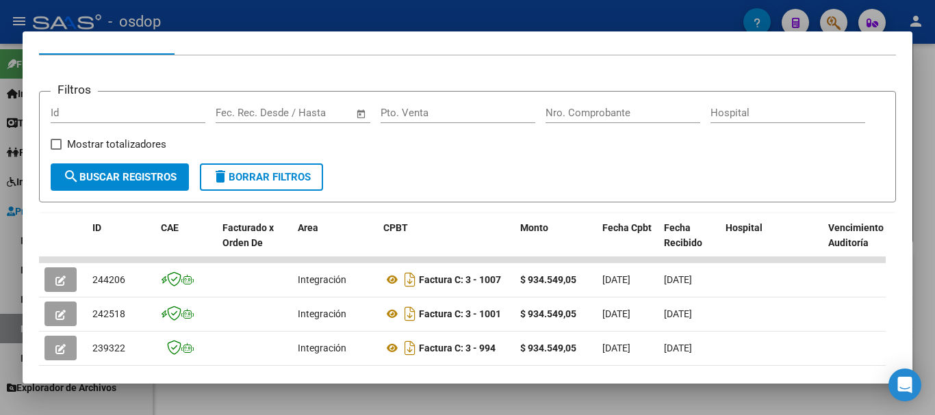
scroll to position [52, 0]
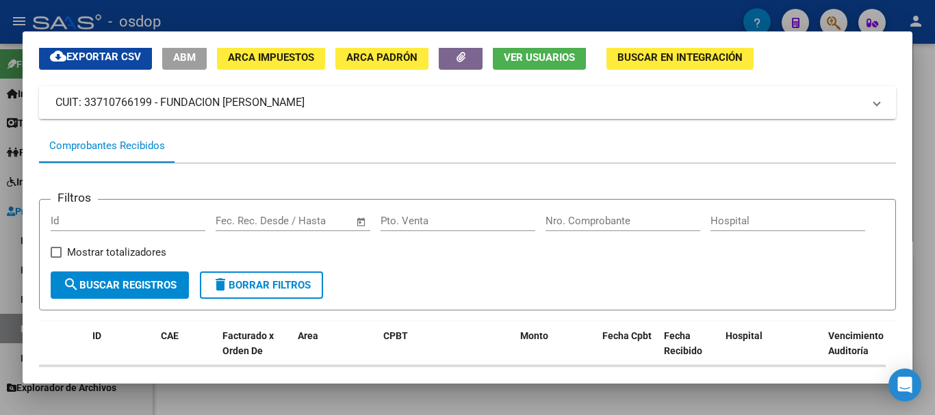
click at [443, 12] on div at bounding box center [467, 207] width 935 height 415
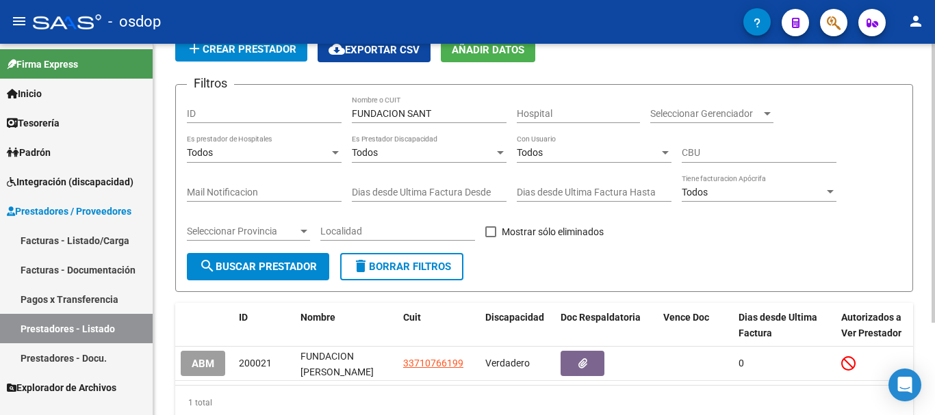
scroll to position [0, 0]
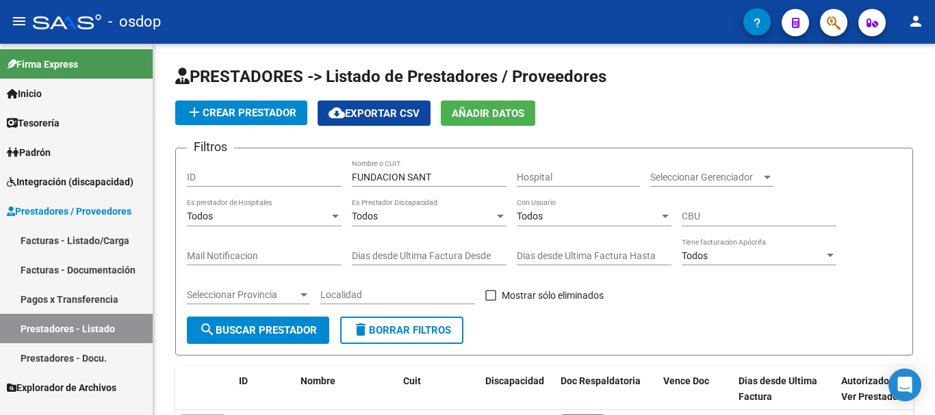
click at [75, 240] on link "Facturas - Listado/Carga" at bounding box center [76, 240] width 153 height 29
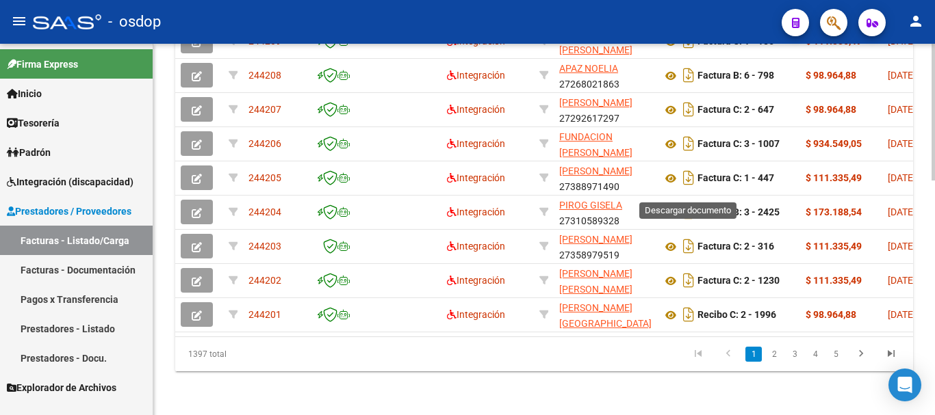
scroll to position [635, 0]
click at [775, 356] on link "2" at bounding box center [774, 354] width 16 height 15
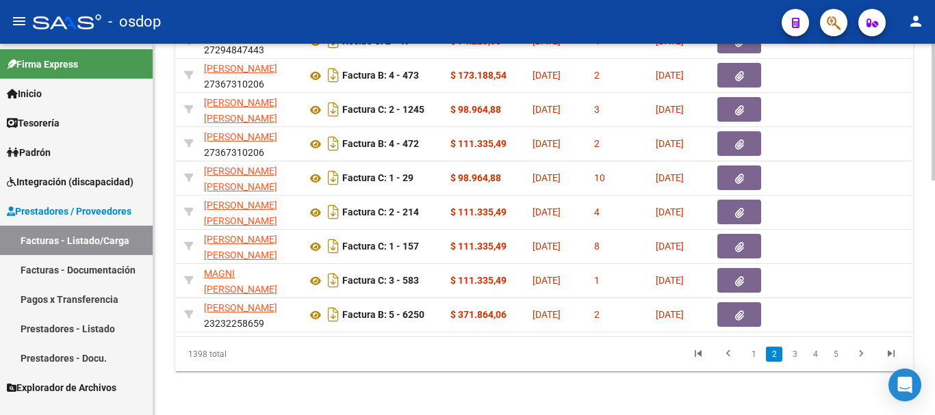
scroll to position [0, 0]
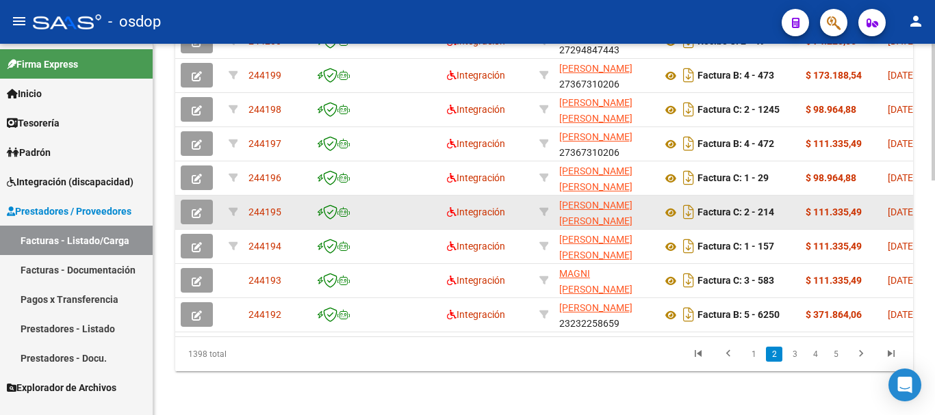
click at [190, 203] on button "button" at bounding box center [197, 212] width 32 height 25
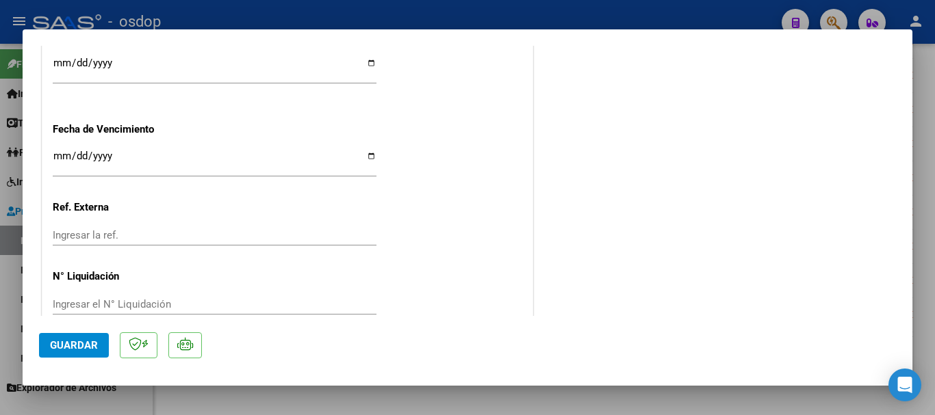
scroll to position [982, 0]
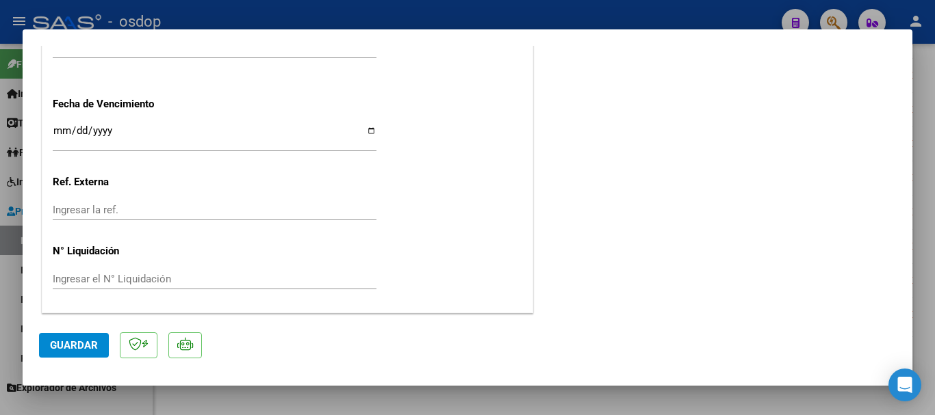
click at [507, 19] on div at bounding box center [467, 207] width 935 height 415
type input "$ 0,00"
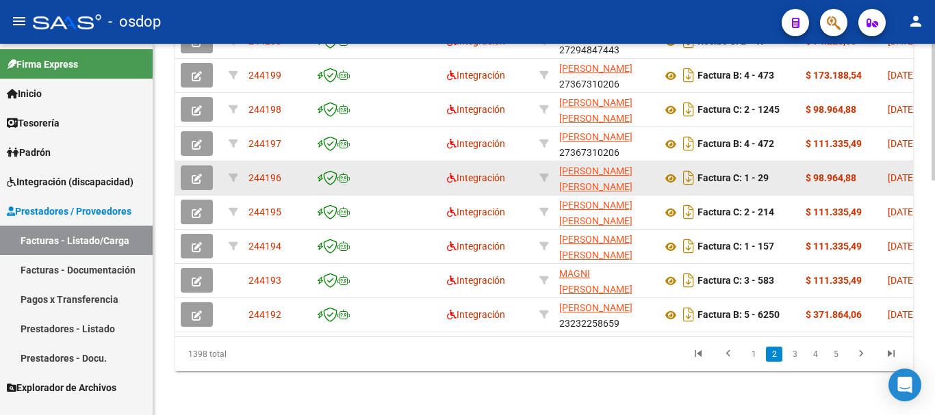
scroll to position [635, 0]
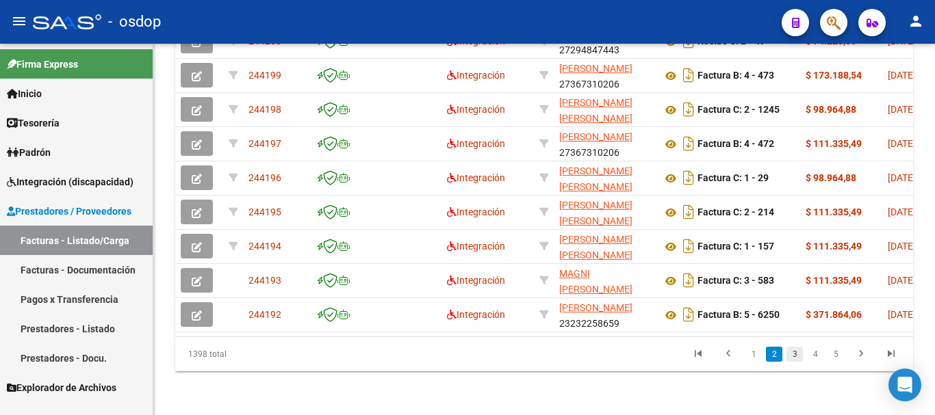
click at [796, 358] on link "3" at bounding box center [794, 354] width 16 height 15
click at [796, 358] on div "1398 total 1 2 3 4 5" at bounding box center [544, 354] width 738 height 34
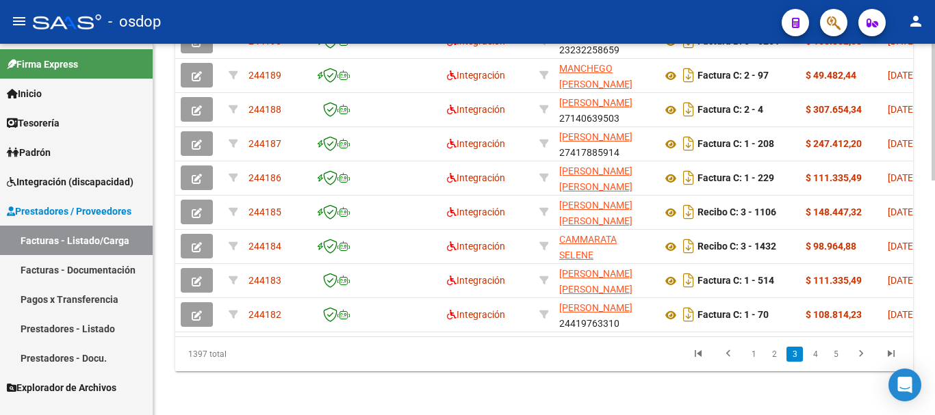
scroll to position [0, 261]
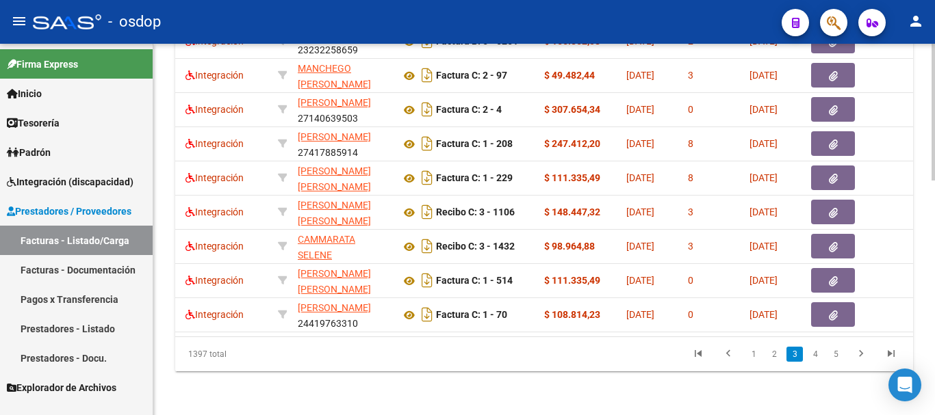
click at [299, 340] on div "1397 total" at bounding box center [247, 354] width 145 height 34
drag, startPoint x: 299, startPoint y: 340, endPoint x: 398, endPoint y: 341, distance: 99.2
click at [363, 340] on div "1397 total 1 2 3 4 5" at bounding box center [544, 354] width 738 height 34
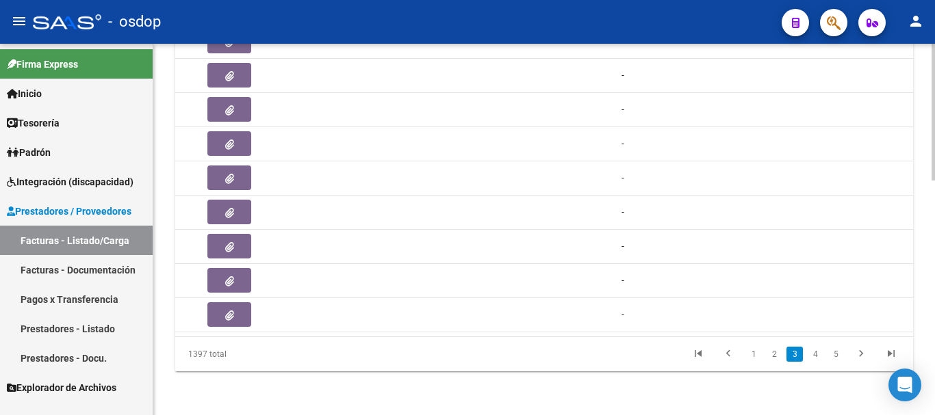
scroll to position [0, 0]
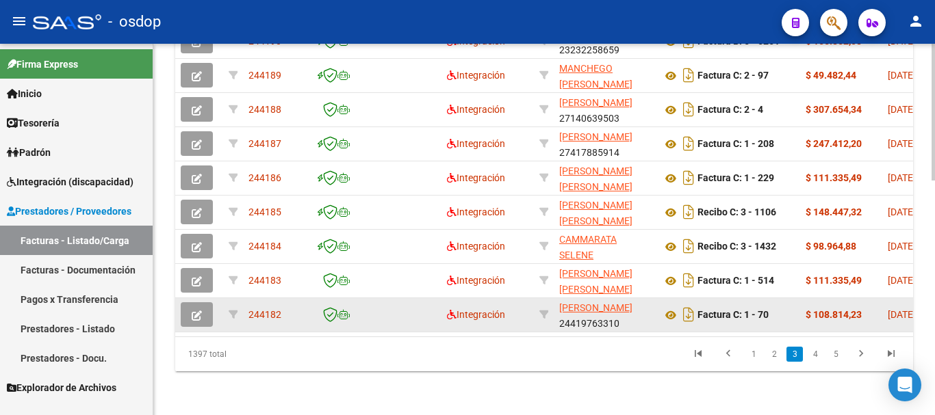
click at [200, 311] on icon "button" at bounding box center [197, 316] width 10 height 10
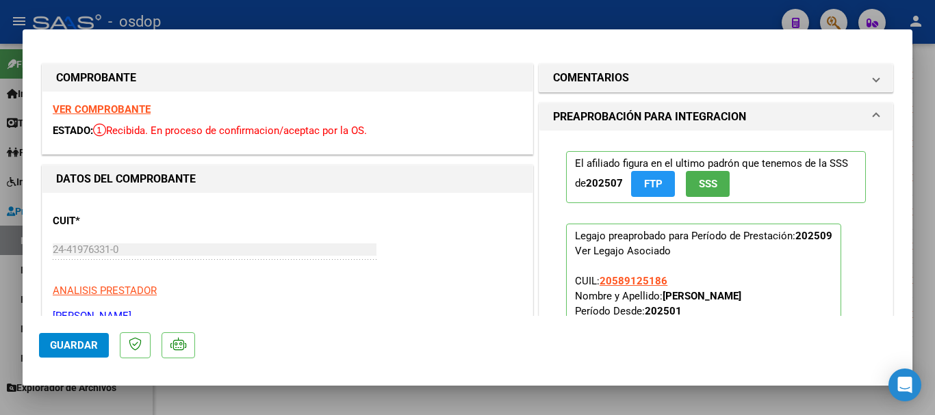
click at [540, 17] on div at bounding box center [467, 207] width 935 height 415
type input "$ 0,00"
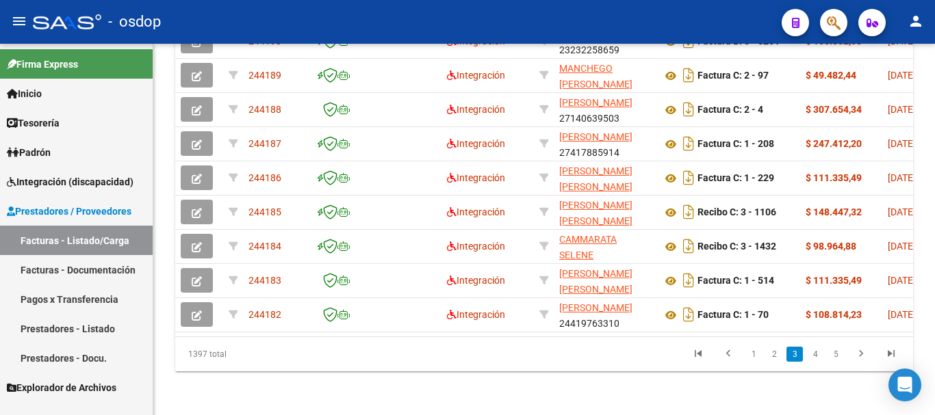
scroll to position [635, 0]
click at [816, 356] on link "4" at bounding box center [815, 354] width 16 height 15
click at [816, 356] on div "1397 total 1 2 3 4 5" at bounding box center [544, 354] width 738 height 34
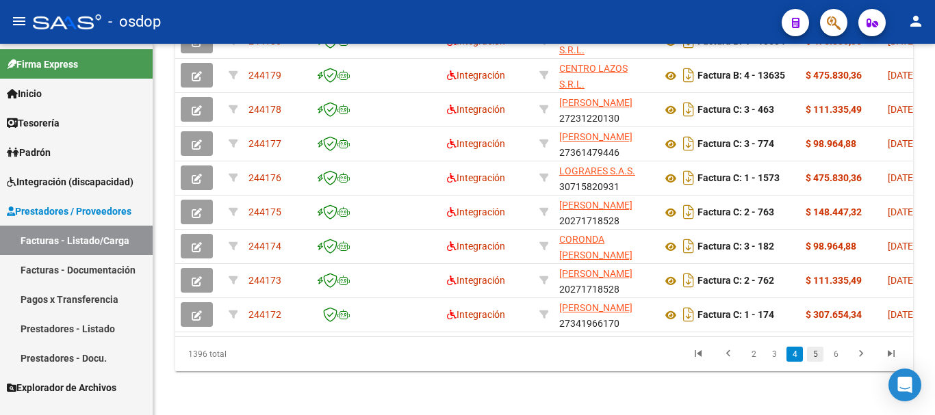
click at [815, 354] on link "5" at bounding box center [815, 354] width 16 height 15
click at [815, 354] on div "1396 total 2 3 4 5 6" at bounding box center [544, 354] width 738 height 34
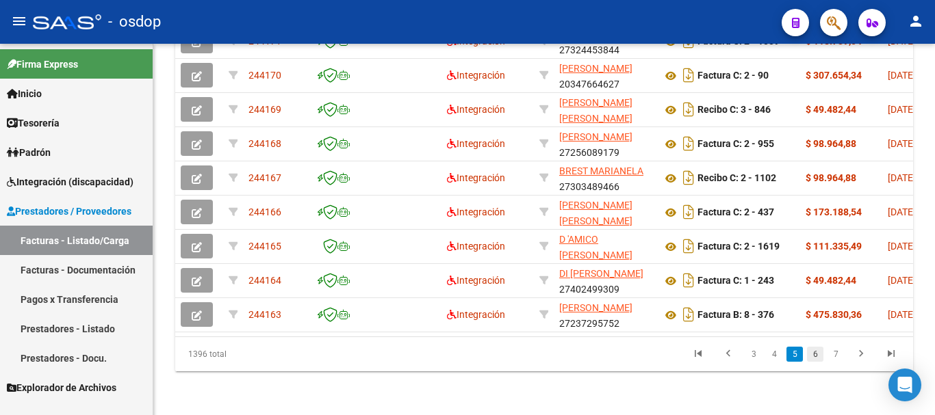
click at [814, 353] on link "6" at bounding box center [815, 354] width 16 height 15
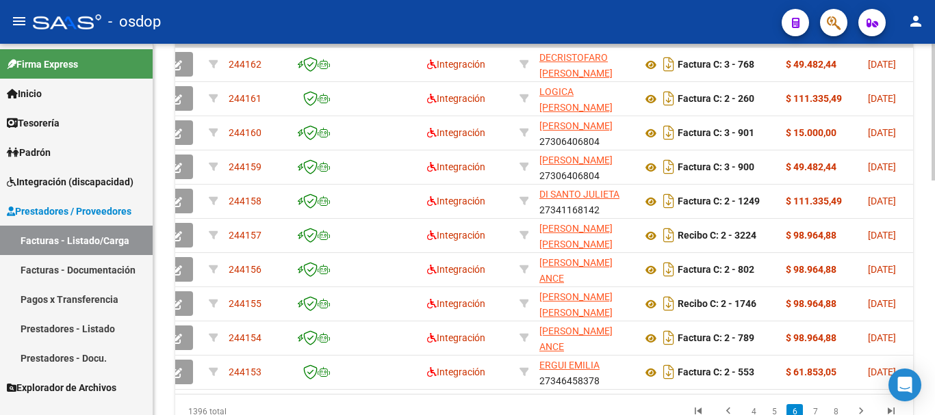
scroll to position [0, 0]
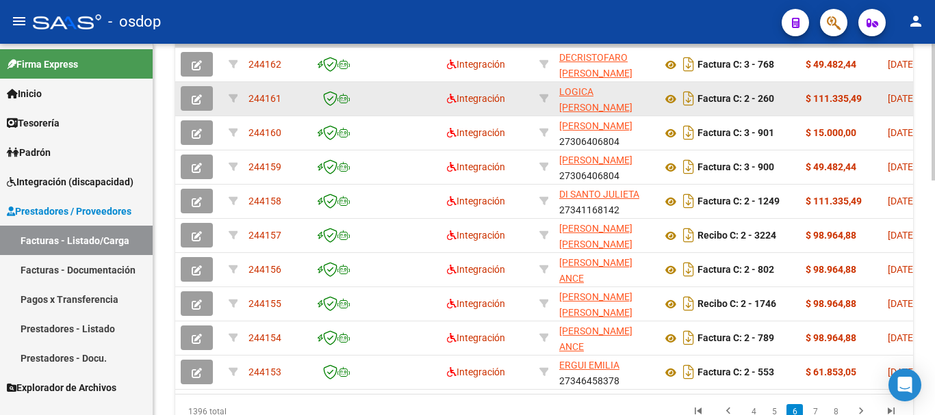
click at [200, 96] on icon "button" at bounding box center [197, 99] width 10 height 10
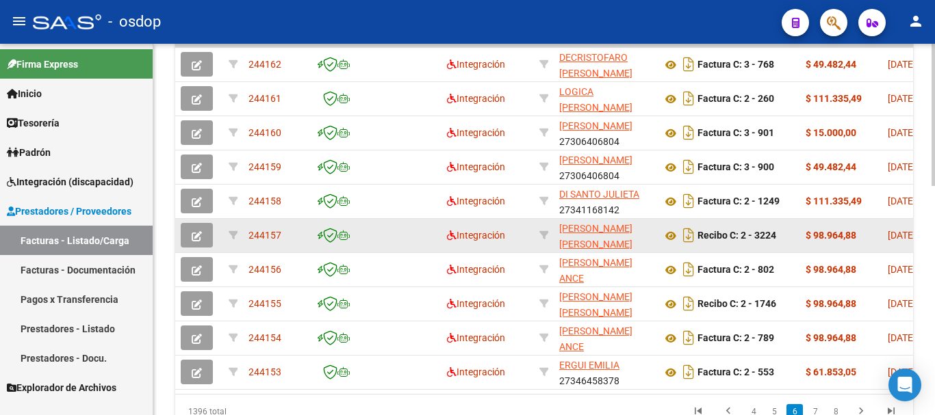
scroll to position [566, 0]
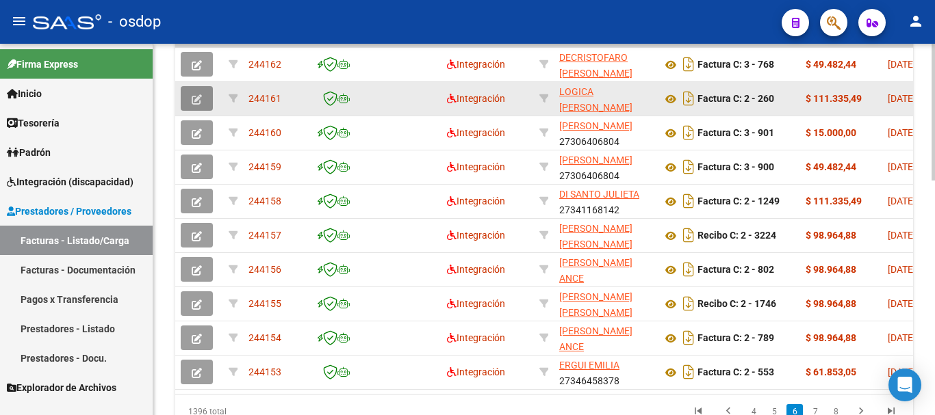
click at [195, 93] on span "button" at bounding box center [197, 98] width 10 height 12
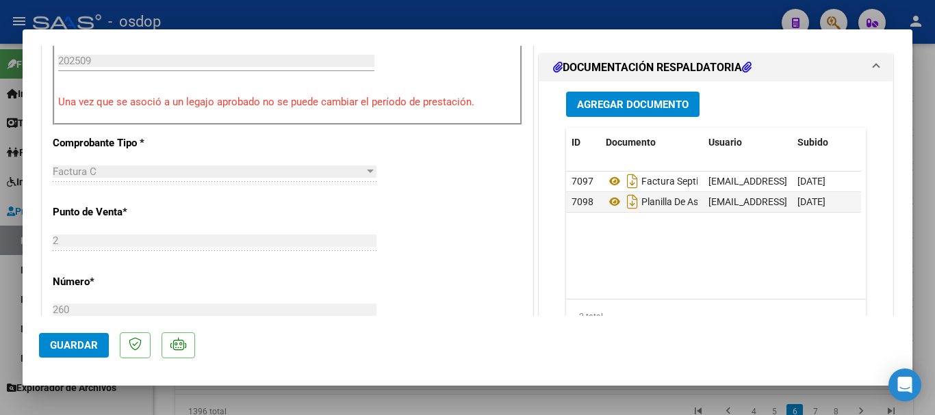
scroll to position [411, 0]
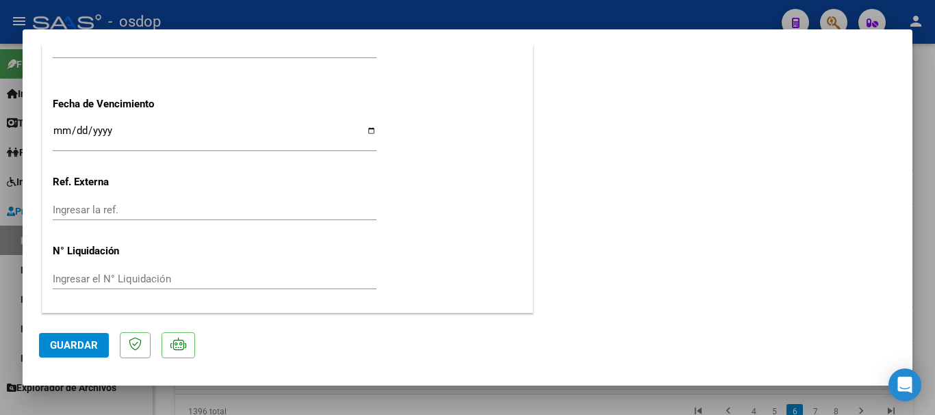
click at [467, 16] on div at bounding box center [467, 207] width 935 height 415
type input "$ 0,00"
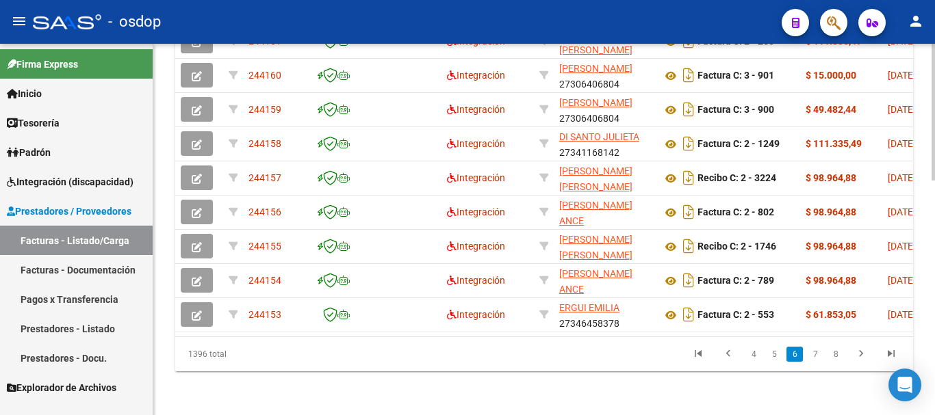
scroll to position [0, 178]
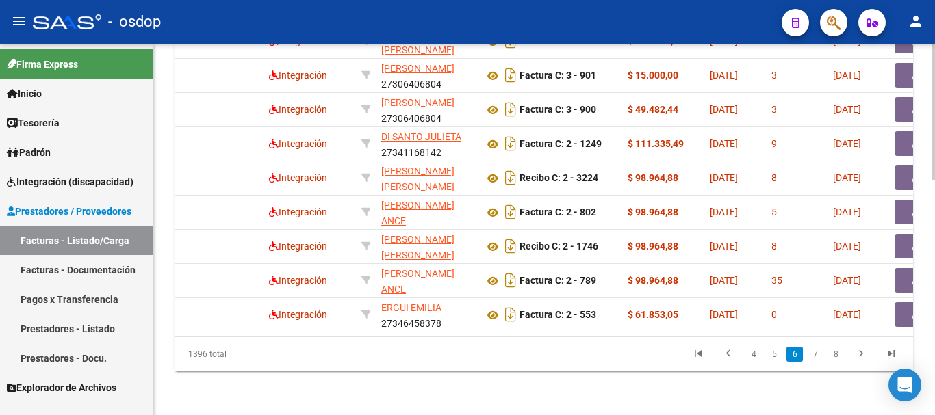
click at [356, 339] on div "1396 total 4 5 6 7 8" at bounding box center [544, 354] width 738 height 34
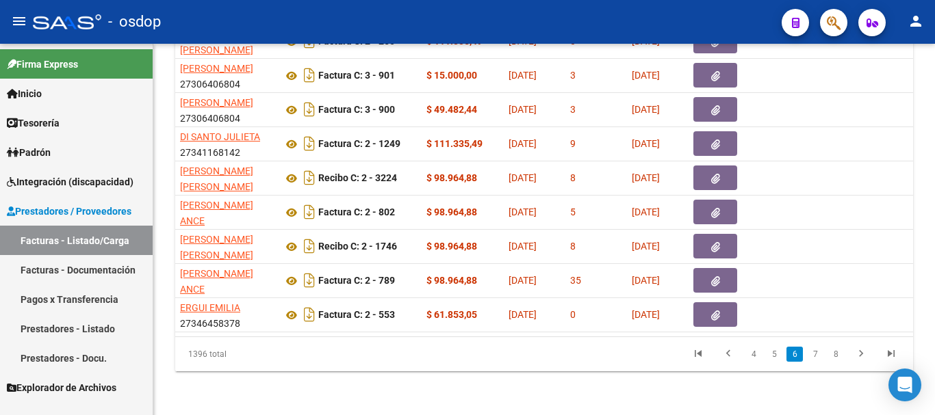
drag, startPoint x: 356, startPoint y: 339, endPoint x: 463, endPoint y: 350, distance: 107.3
click at [463, 350] on div "1396 total 4 5 6 7 8" at bounding box center [544, 354] width 738 height 34
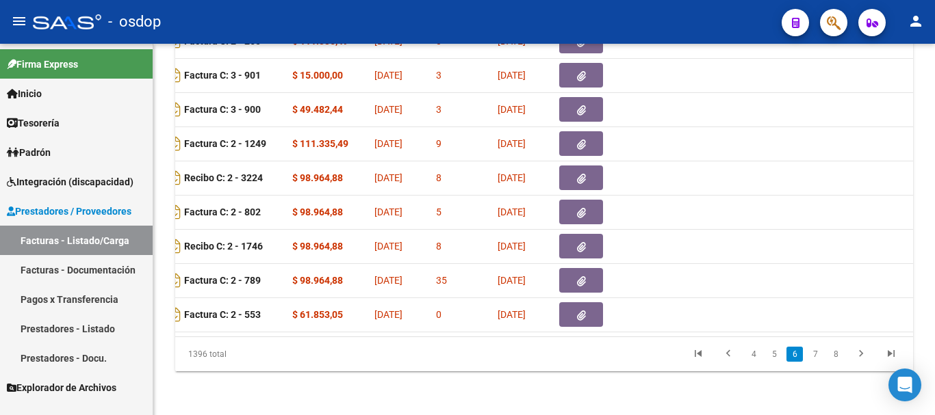
scroll to position [0, 0]
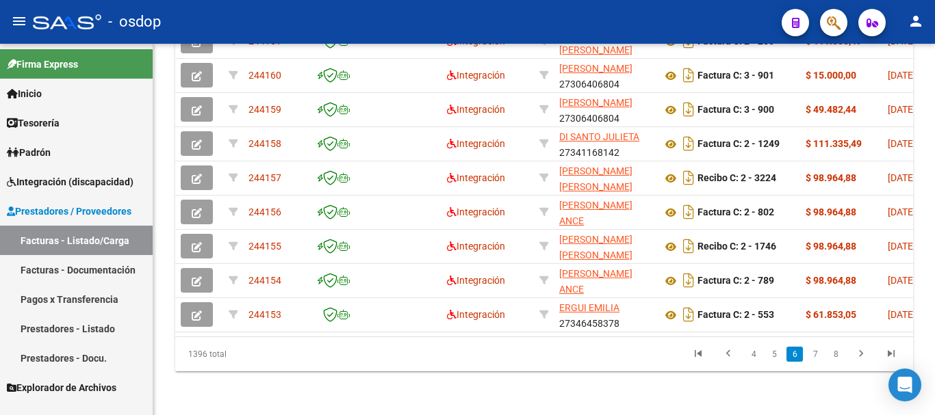
drag, startPoint x: 218, startPoint y: 343, endPoint x: 189, endPoint y: 344, distance: 28.7
click at [189, 344] on div "1396 total" at bounding box center [247, 354] width 145 height 34
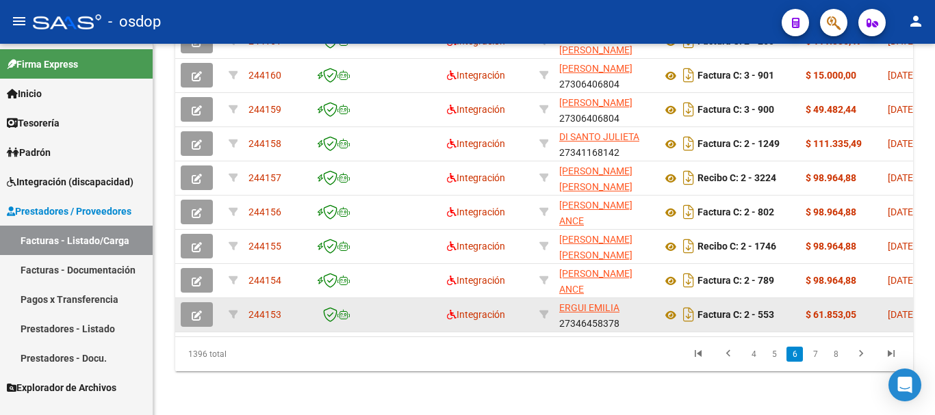
click at [204, 302] on button "button" at bounding box center [197, 314] width 32 height 25
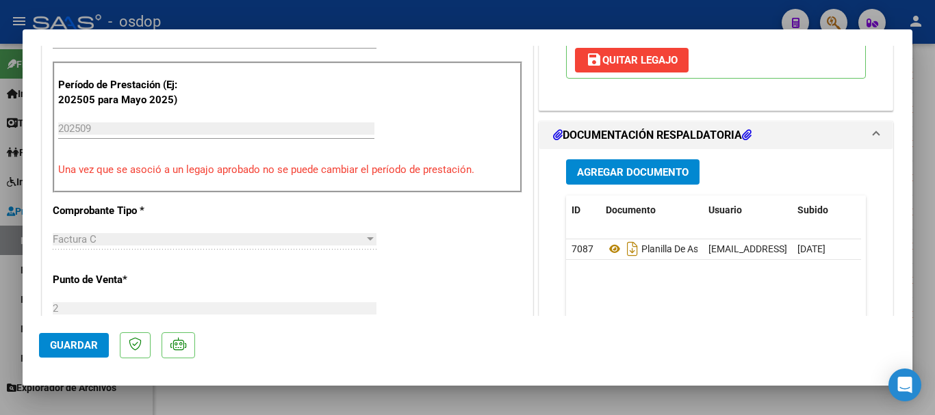
scroll to position [68, 0]
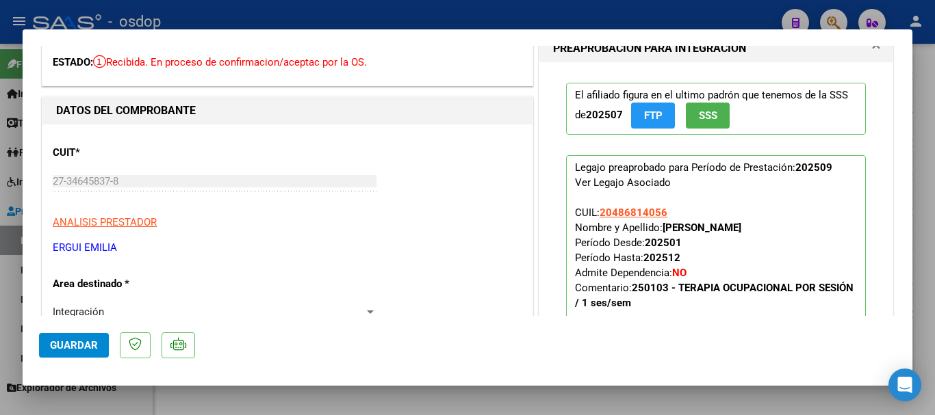
click at [522, 10] on div at bounding box center [467, 207] width 935 height 415
click at [522, 10] on div "- osdop" at bounding box center [402, 22] width 738 height 30
type input "$ 0,00"
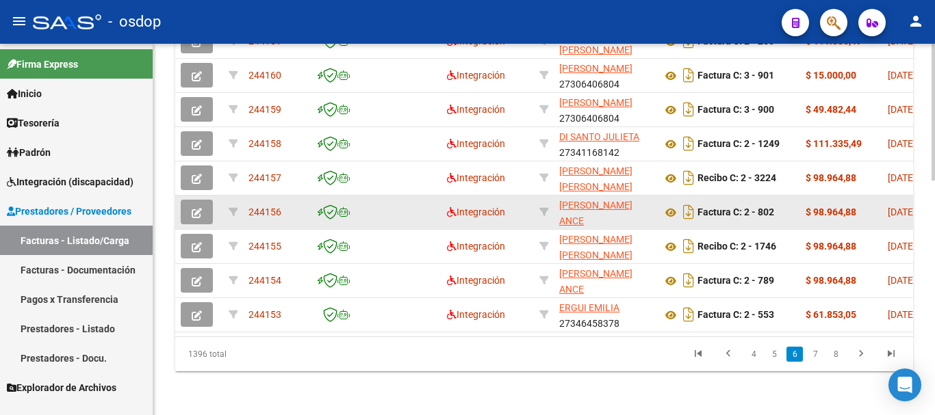
scroll to position [635, 0]
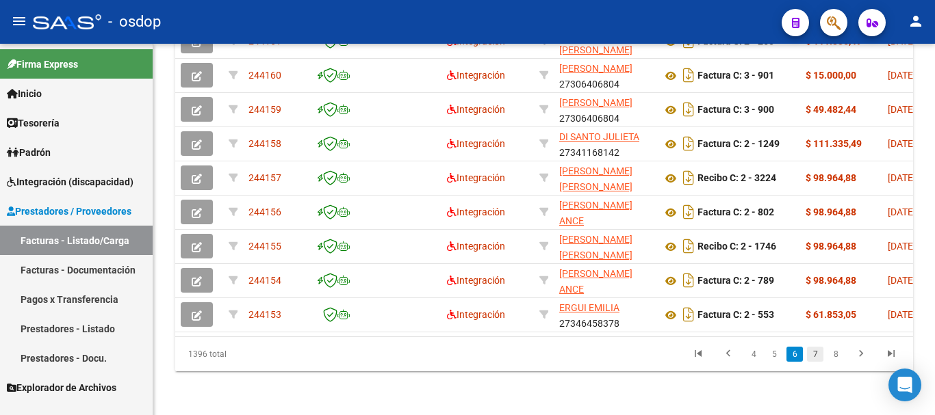
click at [816, 354] on link "7" at bounding box center [815, 354] width 16 height 15
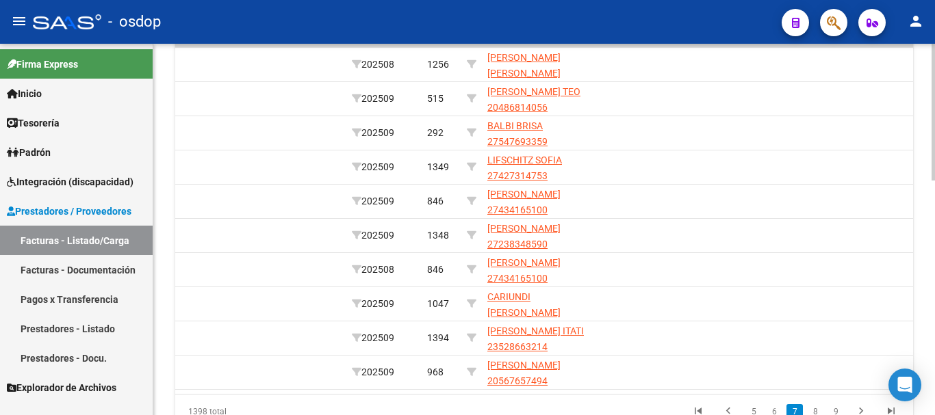
scroll to position [0, 0]
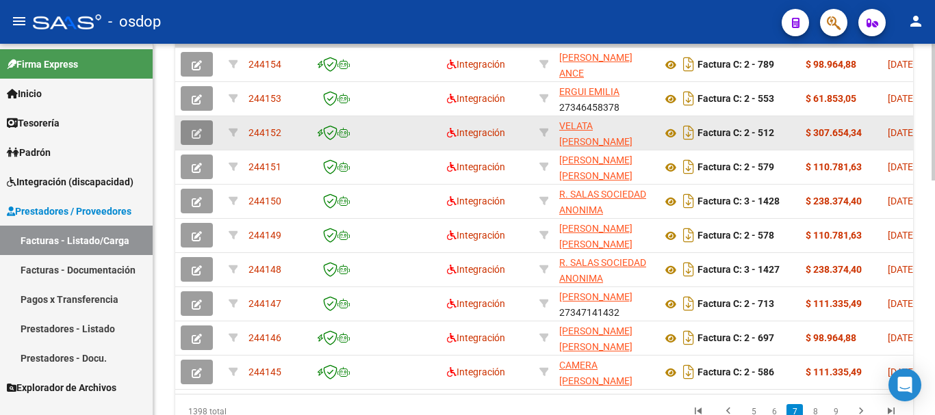
click at [207, 127] on button "button" at bounding box center [197, 132] width 32 height 25
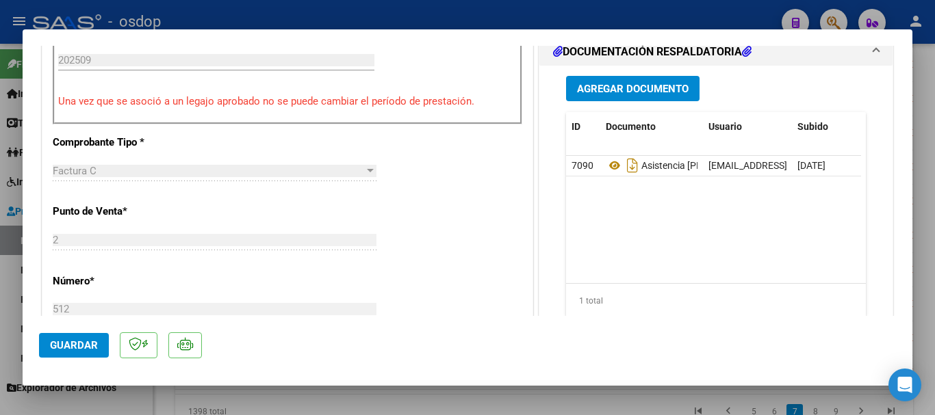
scroll to position [479, 0]
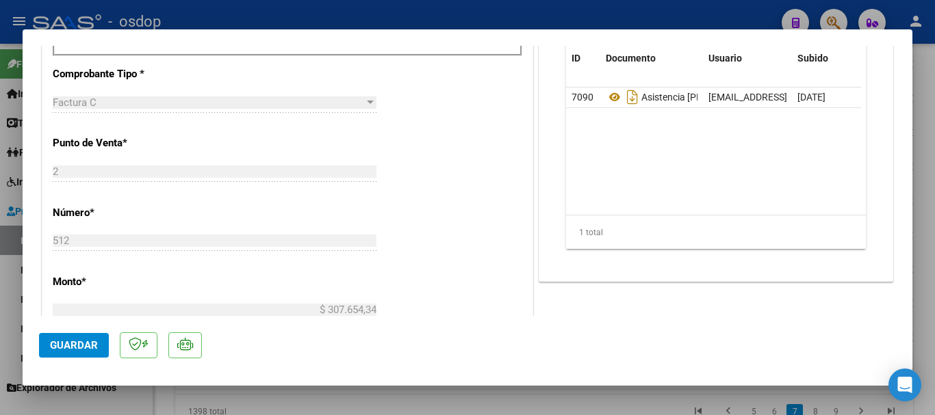
click at [480, 14] on div at bounding box center [467, 207] width 935 height 415
type input "$ 0,00"
click at [480, 14] on div "- osdop" at bounding box center [402, 22] width 738 height 30
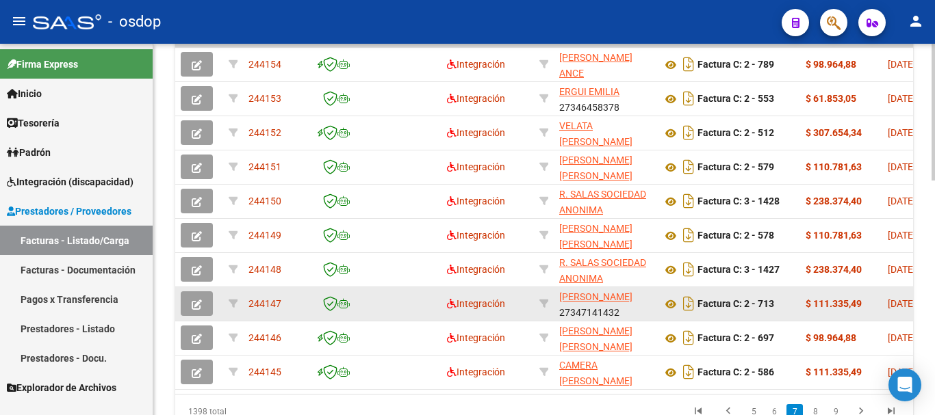
scroll to position [635, 0]
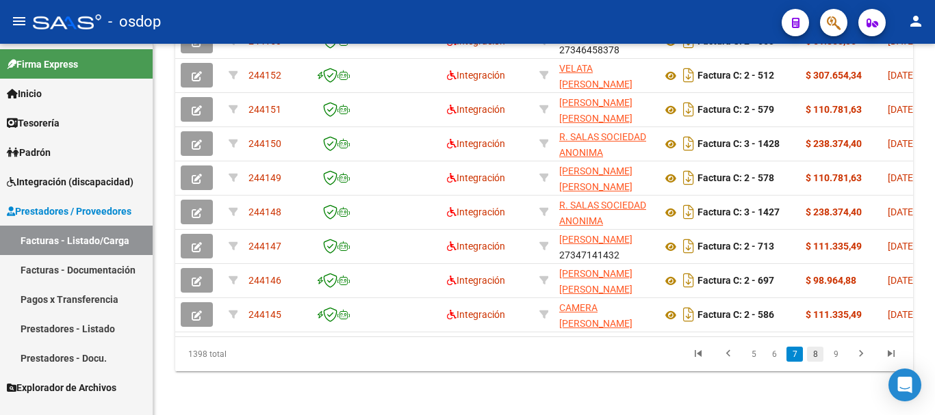
click at [818, 354] on link "8" at bounding box center [815, 354] width 16 height 15
click at [818, 354] on div "1398 total 5 6 7 8 9" at bounding box center [544, 354] width 738 height 34
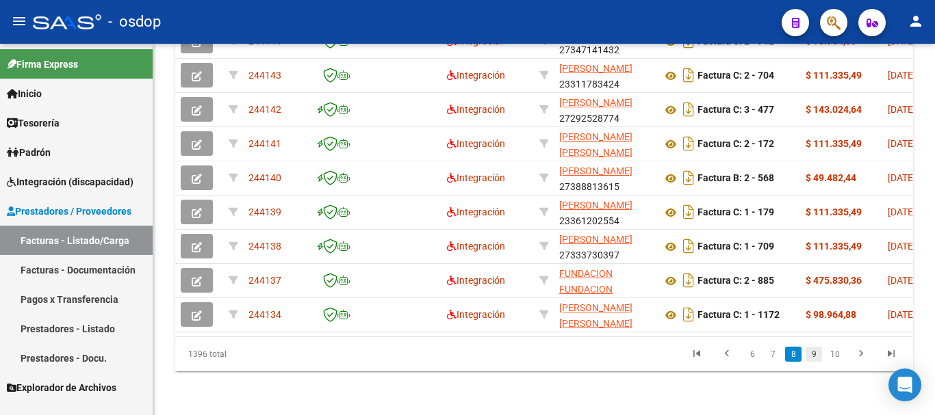
click at [818, 355] on link "9" at bounding box center [813, 354] width 16 height 15
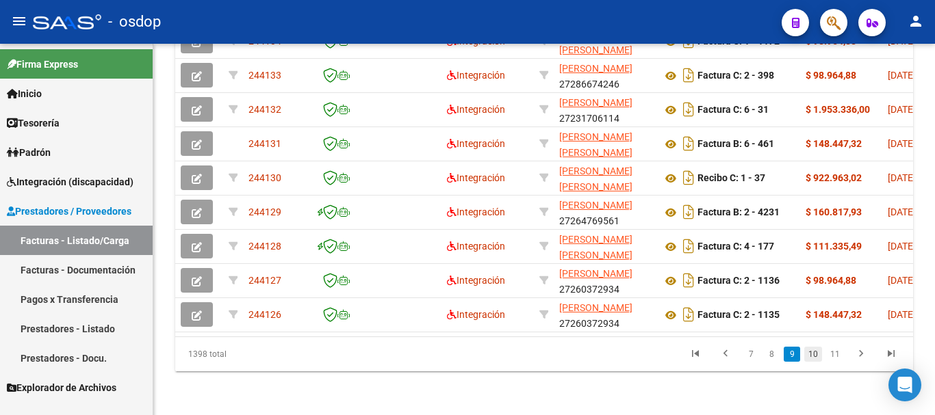
click at [815, 352] on link "10" at bounding box center [813, 354] width 18 height 15
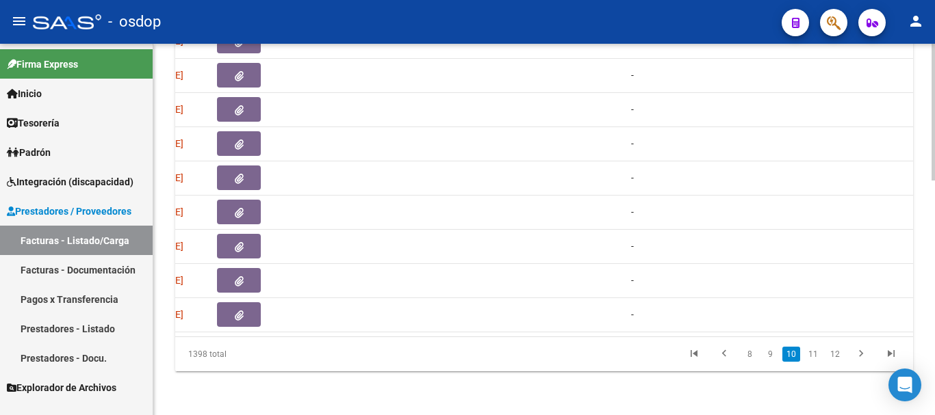
scroll to position [0, 0]
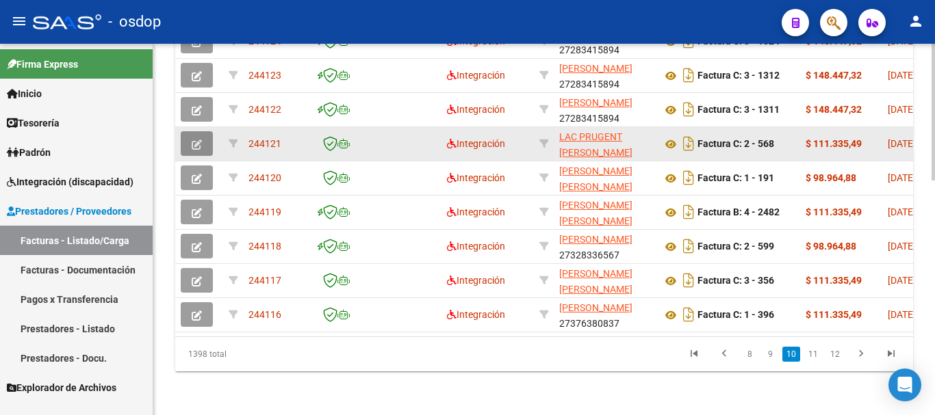
click at [197, 140] on icon "button" at bounding box center [197, 145] width 10 height 10
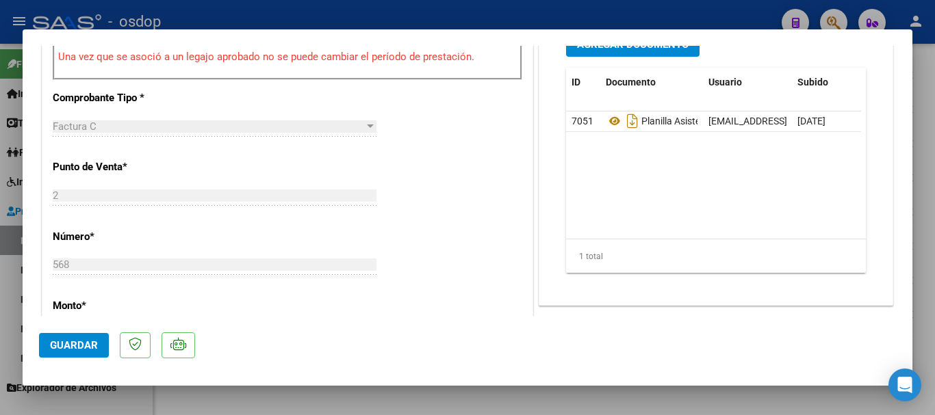
scroll to position [479, 0]
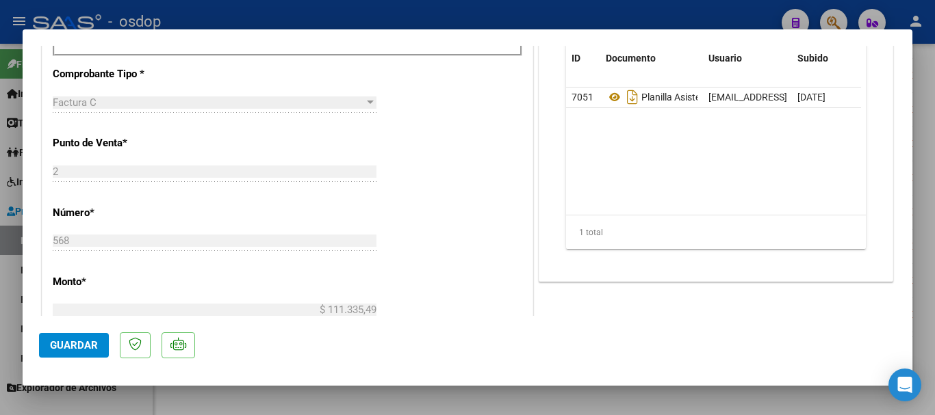
click at [524, 16] on div at bounding box center [467, 207] width 935 height 415
type input "$ 0,00"
click at [524, 16] on div "- osdop" at bounding box center [402, 22] width 738 height 30
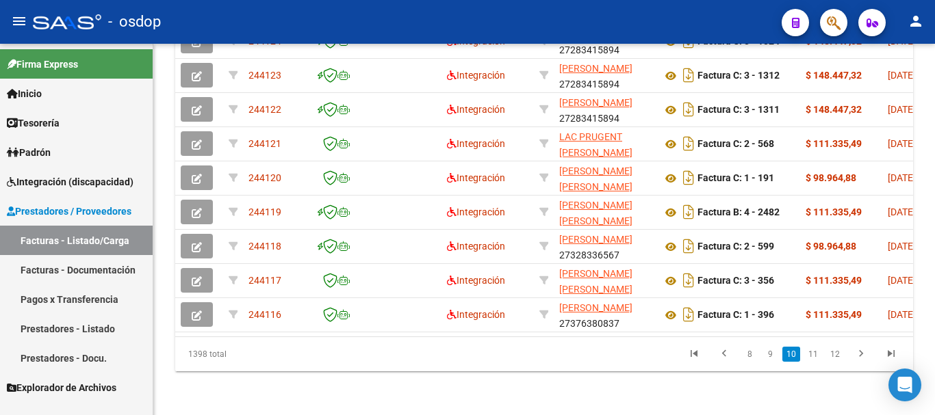
scroll to position [635, 0]
click at [813, 354] on link "11" at bounding box center [813, 354] width 18 height 15
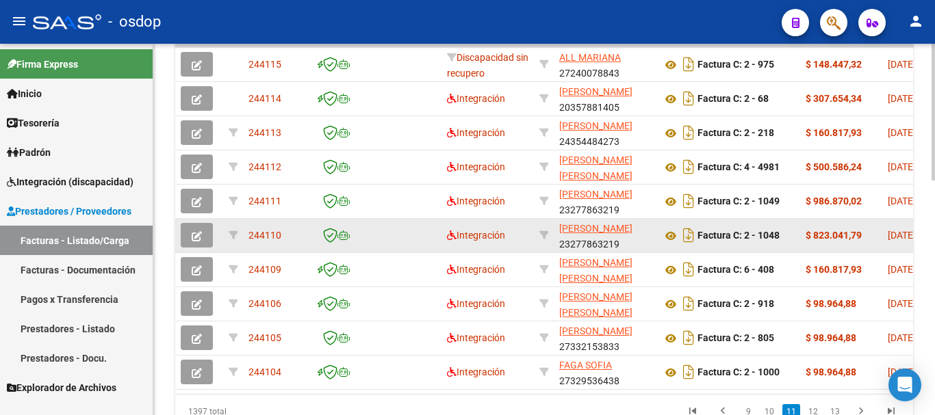
scroll to position [498, 0]
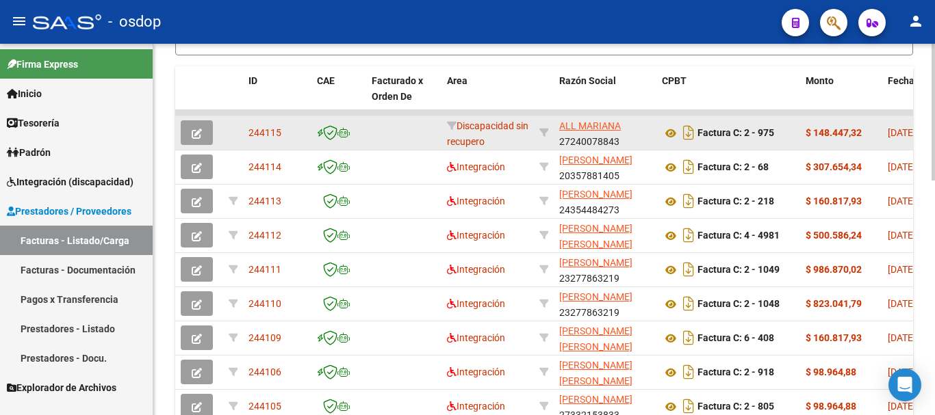
click at [203, 134] on button "button" at bounding box center [197, 132] width 32 height 25
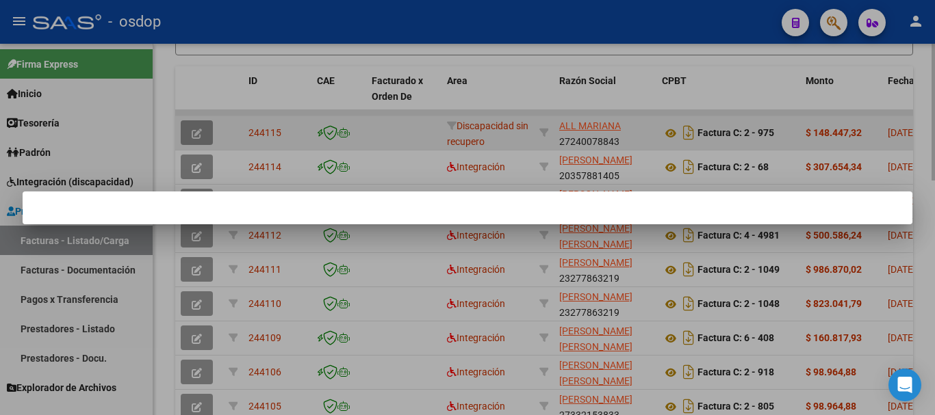
click at [203, 134] on div at bounding box center [467, 207] width 935 height 415
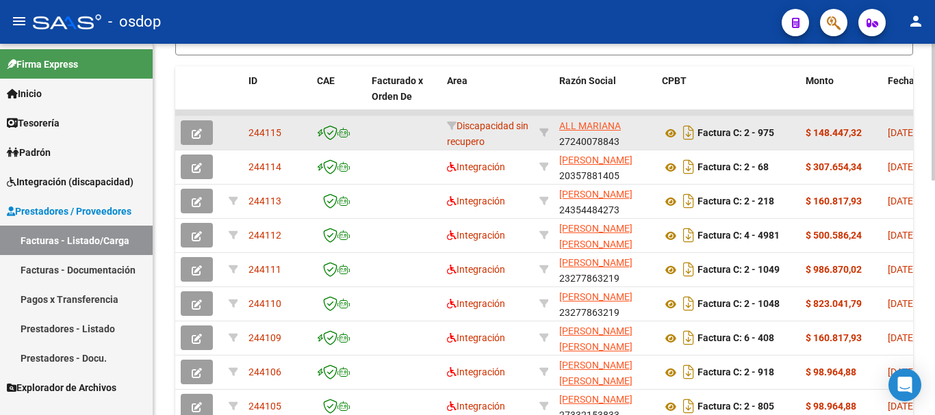
click at [203, 137] on button "button" at bounding box center [197, 132] width 32 height 25
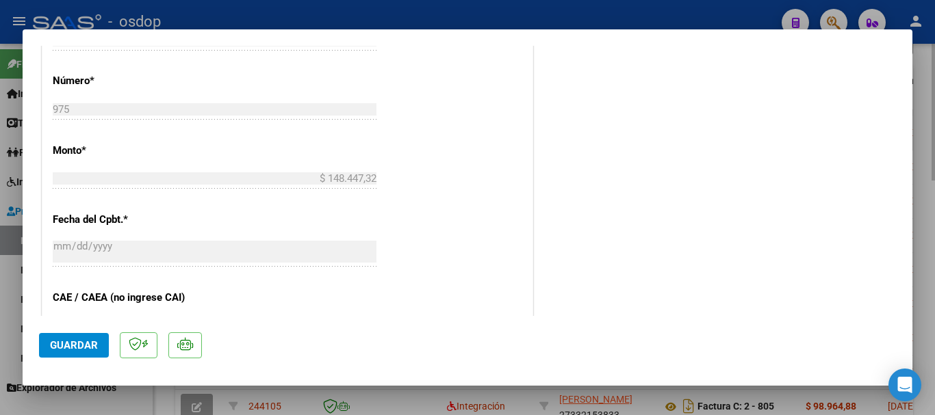
scroll to position [411, 0]
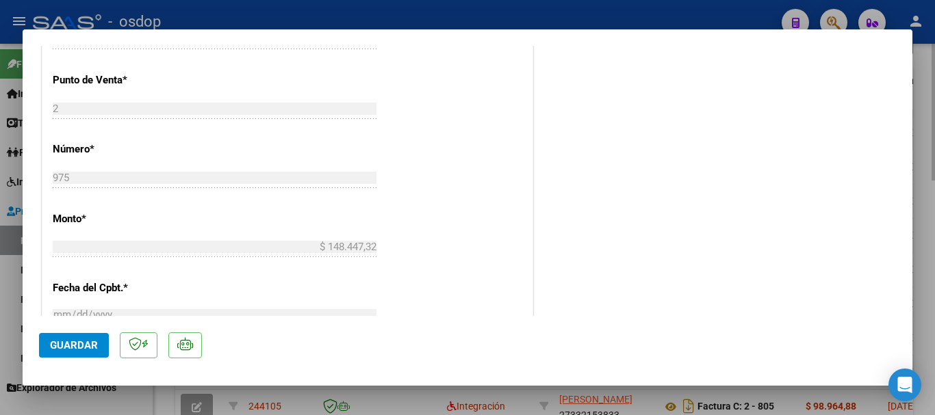
click at [496, 20] on div at bounding box center [467, 207] width 935 height 415
type input "$ 0,00"
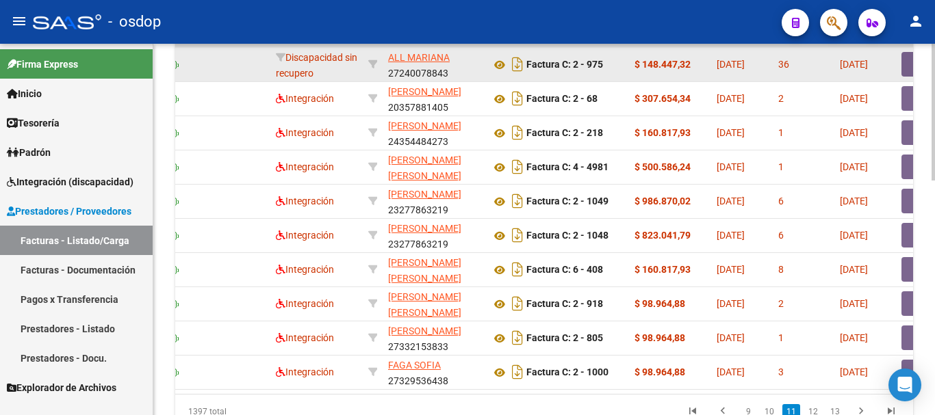
scroll to position [0, 315]
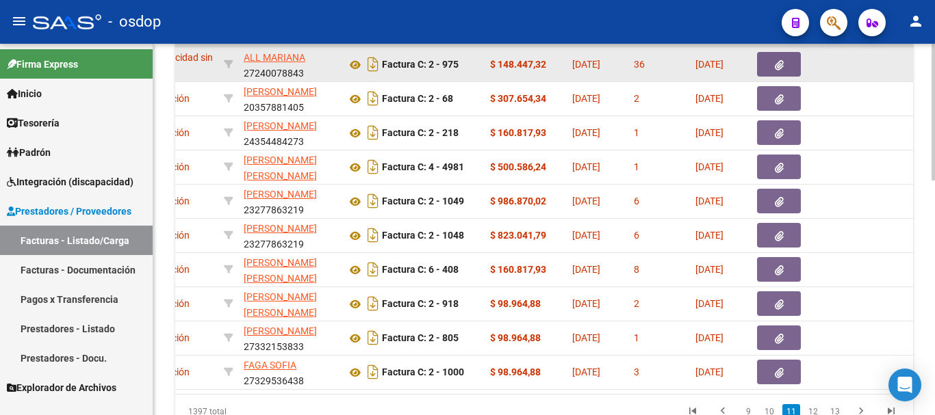
click at [319, 406] on div "1397 total" at bounding box center [247, 412] width 145 height 34
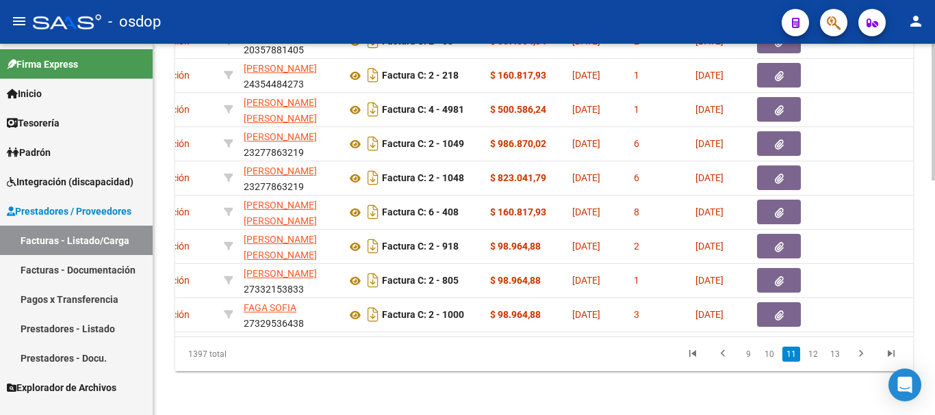
drag, startPoint x: 319, startPoint y: 406, endPoint x: 162, endPoint y: 411, distance: 156.7
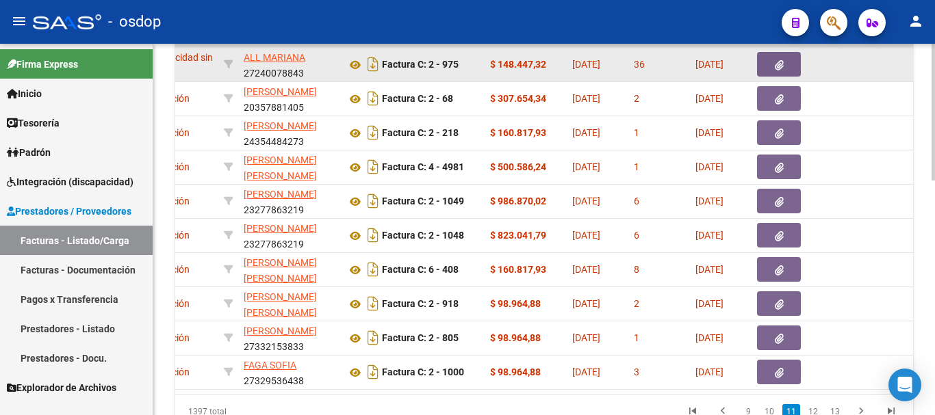
scroll to position [0, 0]
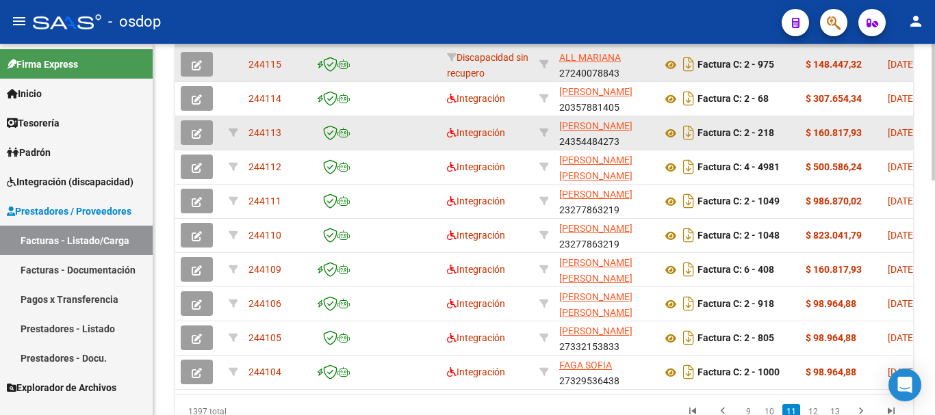
click at [196, 138] on icon "button" at bounding box center [197, 134] width 10 height 10
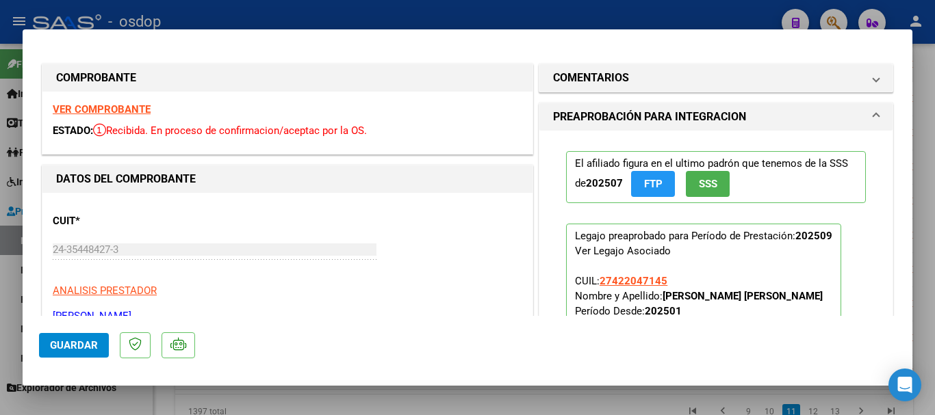
click at [434, 12] on div at bounding box center [467, 207] width 935 height 415
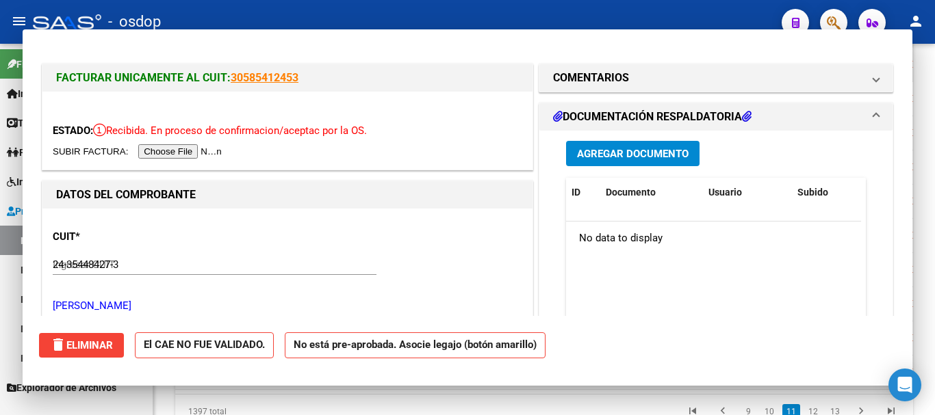
type input "$ 0,00"
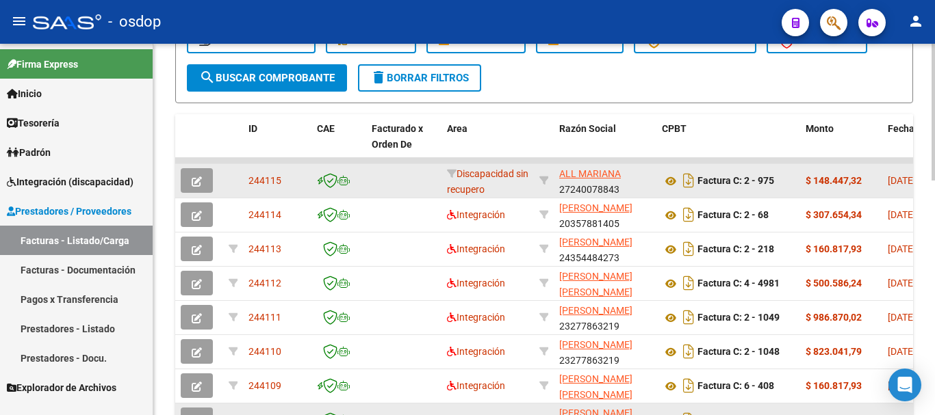
scroll to position [430, 0]
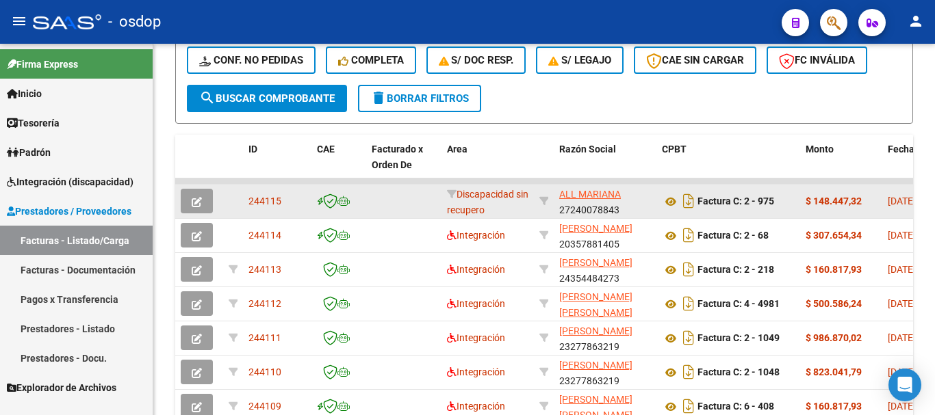
click at [204, 203] on button "button" at bounding box center [197, 201] width 32 height 25
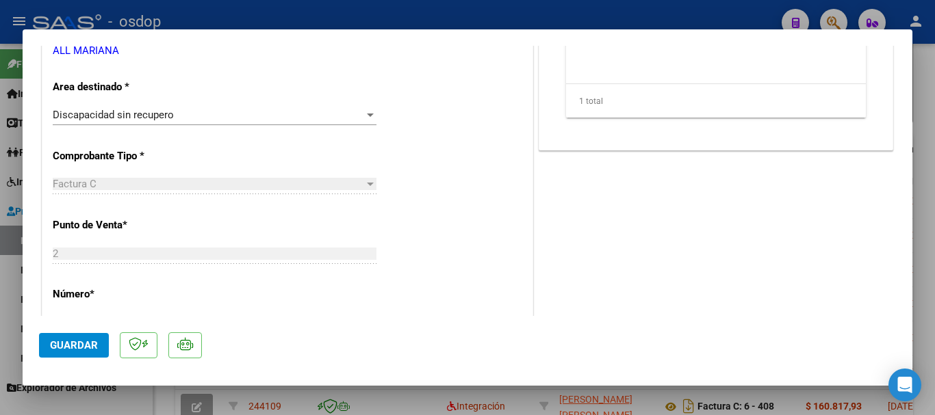
scroll to position [274, 0]
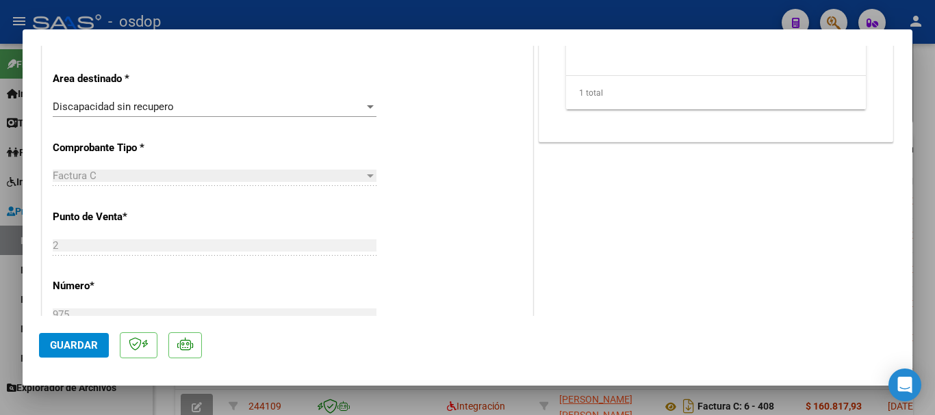
click at [442, 14] on div at bounding box center [467, 207] width 935 height 415
click at [442, 14] on div "- osdop" at bounding box center [402, 22] width 738 height 30
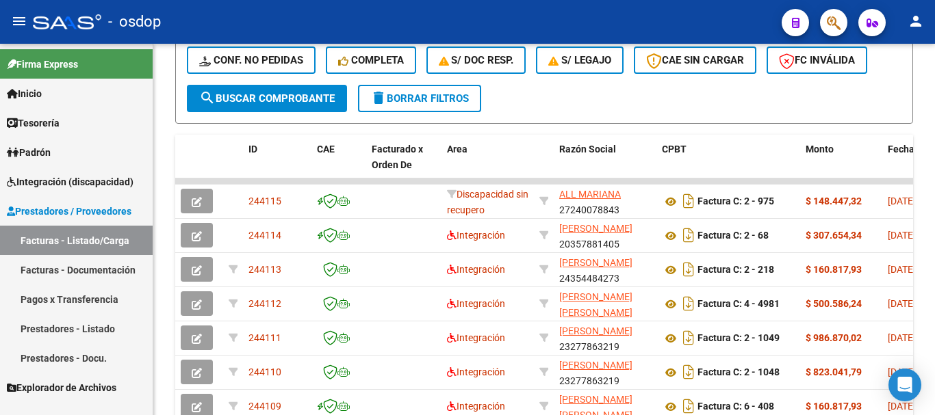
scroll to position [430, 0]
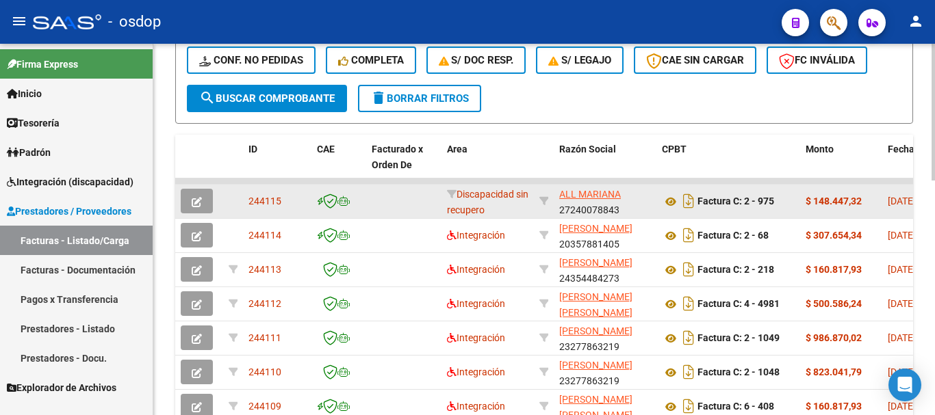
click at [194, 207] on span "button" at bounding box center [197, 201] width 10 height 12
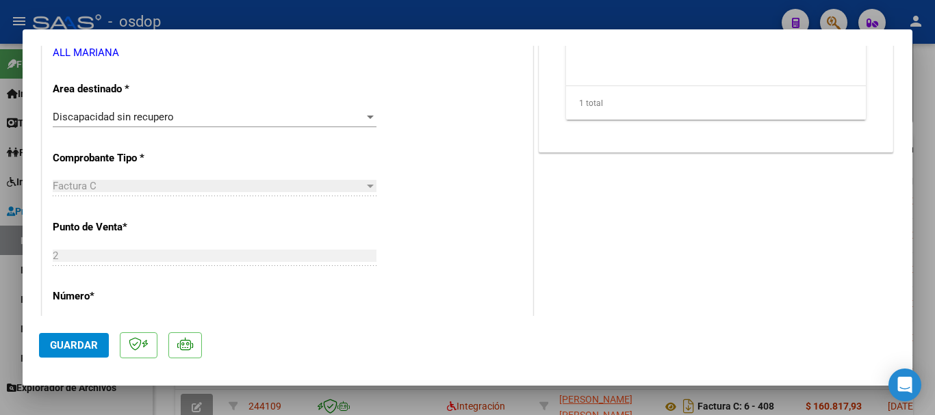
scroll to position [342, 0]
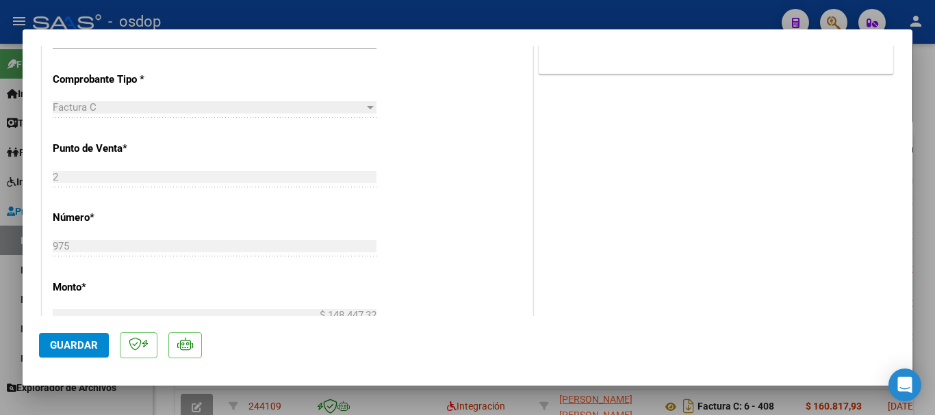
click at [441, 9] on div at bounding box center [467, 207] width 935 height 415
type input "$ 0,00"
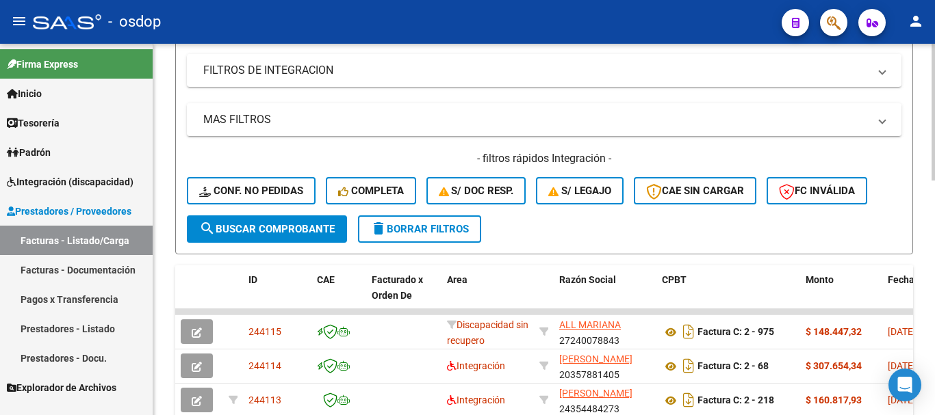
scroll to position [293, 0]
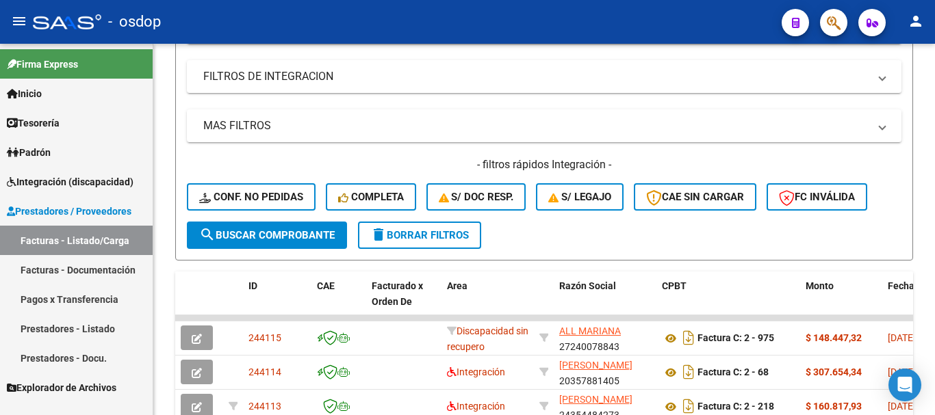
click at [84, 322] on link "Prestadores - Listado" at bounding box center [76, 328] width 153 height 29
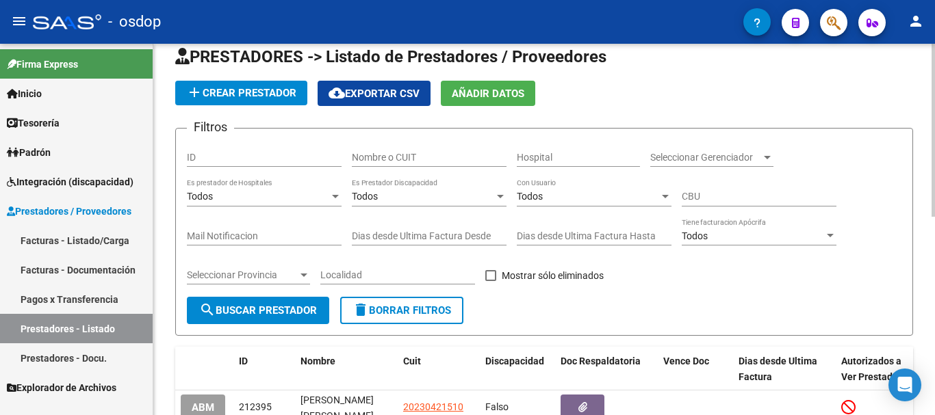
scroll to position [19, 0]
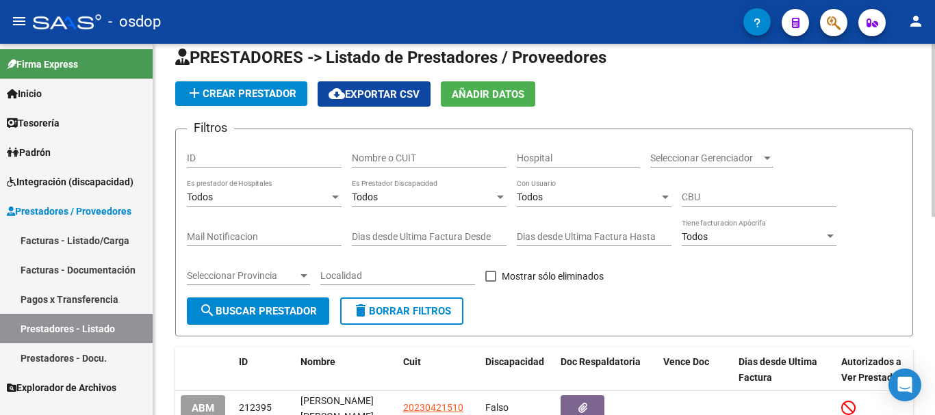
click at [423, 157] on input "Nombre o CUIT" at bounding box center [429, 159] width 155 height 12
type input "ALL [PERSON_NAME]"
click at [274, 308] on span "search Buscar Prestador" at bounding box center [258, 311] width 118 height 12
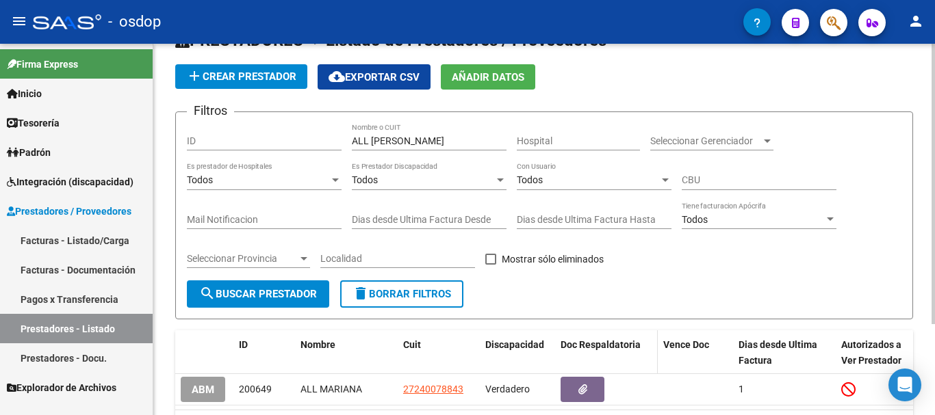
scroll to position [88, 0]
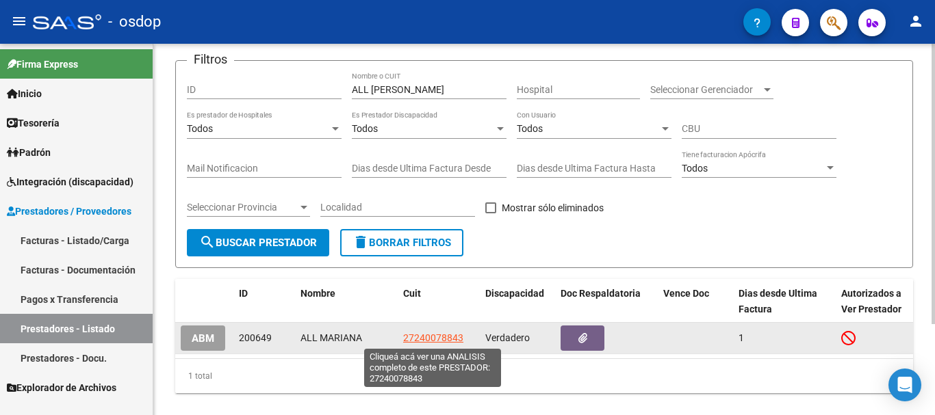
click at [423, 340] on span "27240078843" at bounding box center [433, 338] width 60 height 11
type textarea "27240078843"
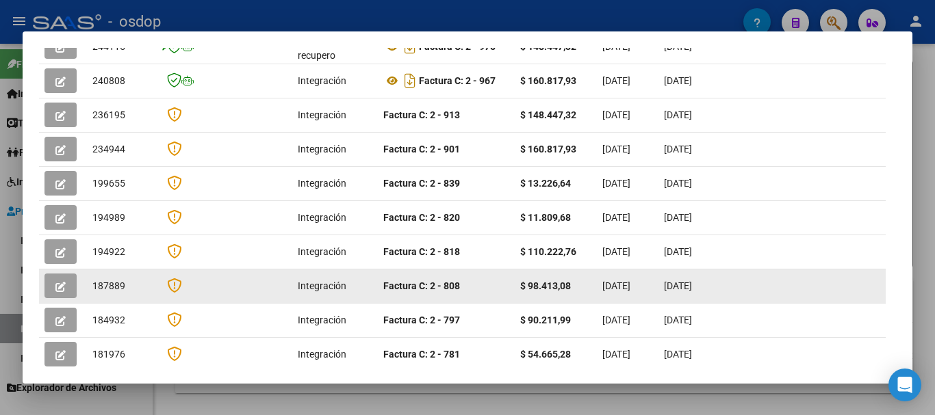
scroll to position [325, 0]
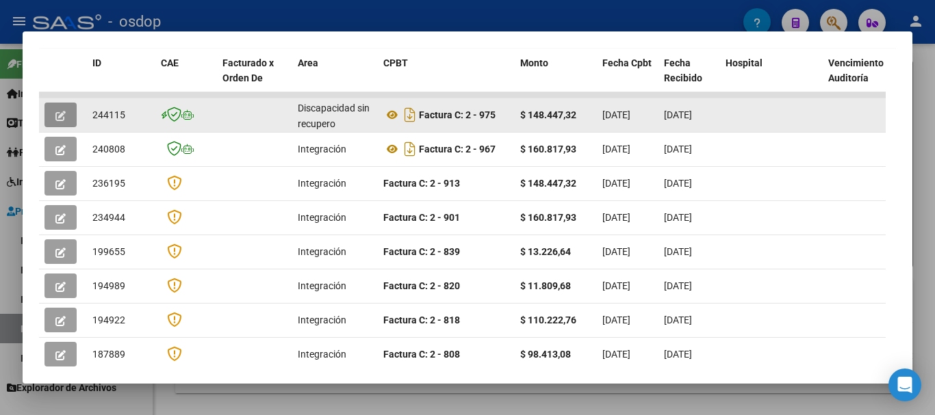
click at [65, 121] on icon "button" at bounding box center [60, 116] width 10 height 10
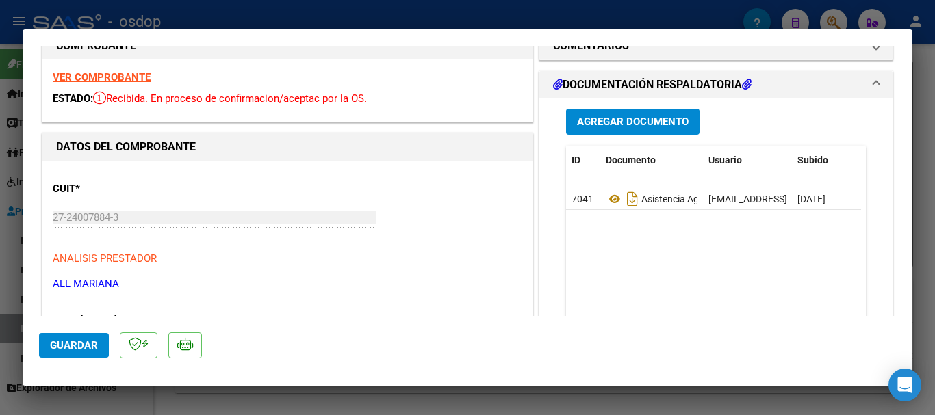
scroll to position [0, 0]
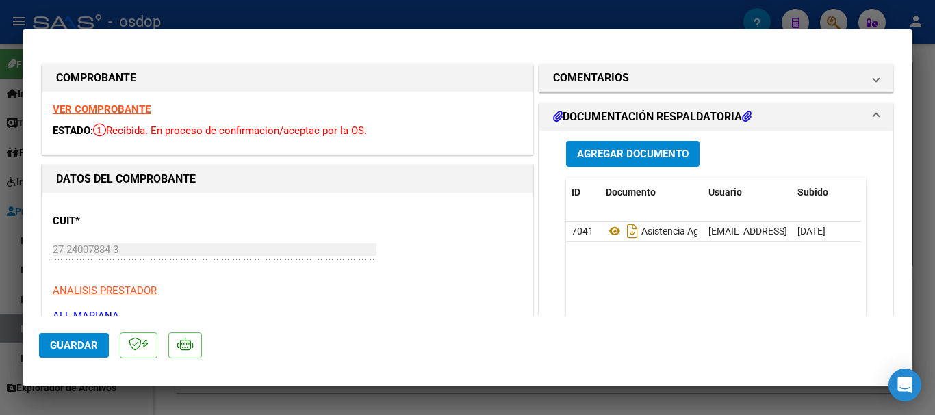
click at [469, 8] on div at bounding box center [467, 207] width 935 height 415
type input "$ 0,00"
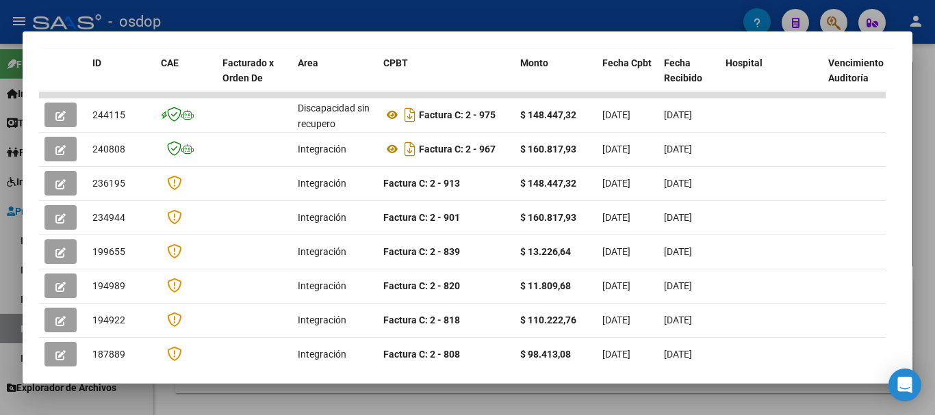
click at [469, 8] on div at bounding box center [467, 207] width 935 height 415
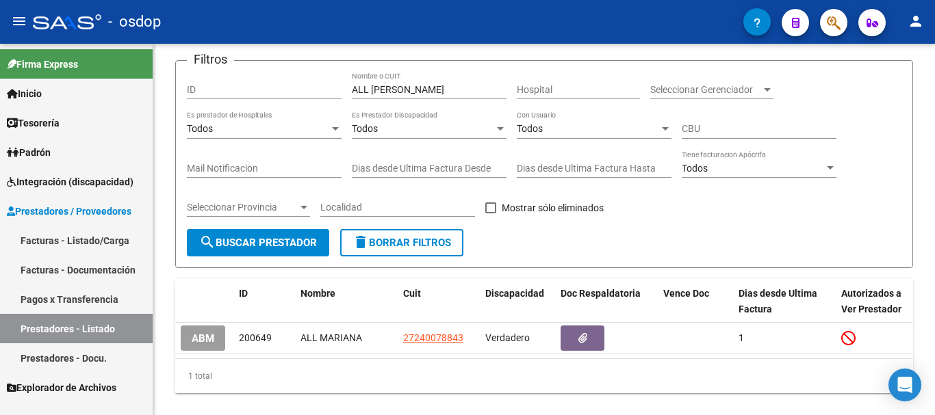
click at [86, 237] on link "Facturas - Listado/Carga" at bounding box center [76, 240] width 153 height 29
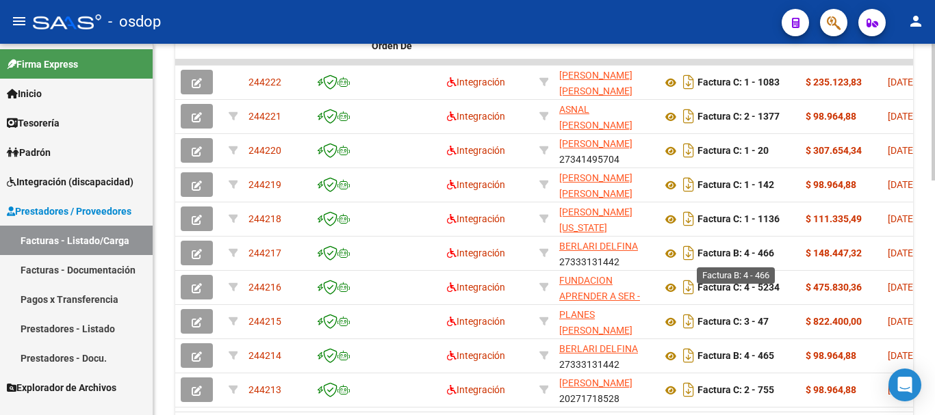
scroll to position [635, 0]
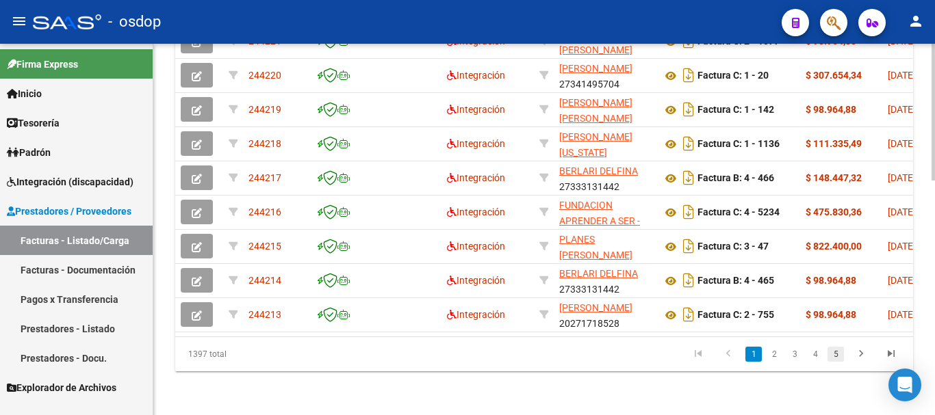
click at [840, 356] on link "5" at bounding box center [835, 354] width 16 height 15
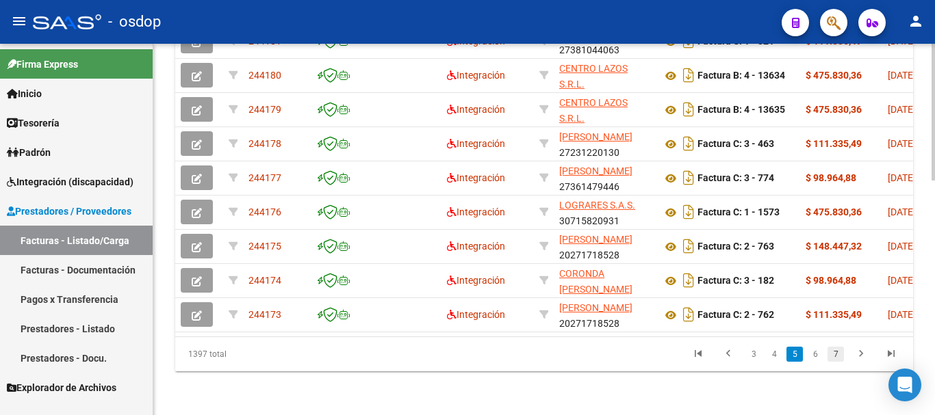
click at [831, 354] on link "7" at bounding box center [835, 354] width 16 height 15
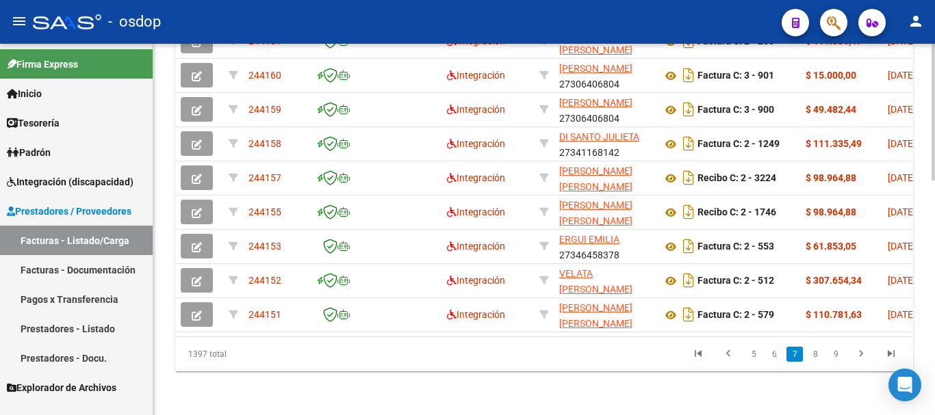
click at [839, 356] on link "9" at bounding box center [835, 354] width 16 height 15
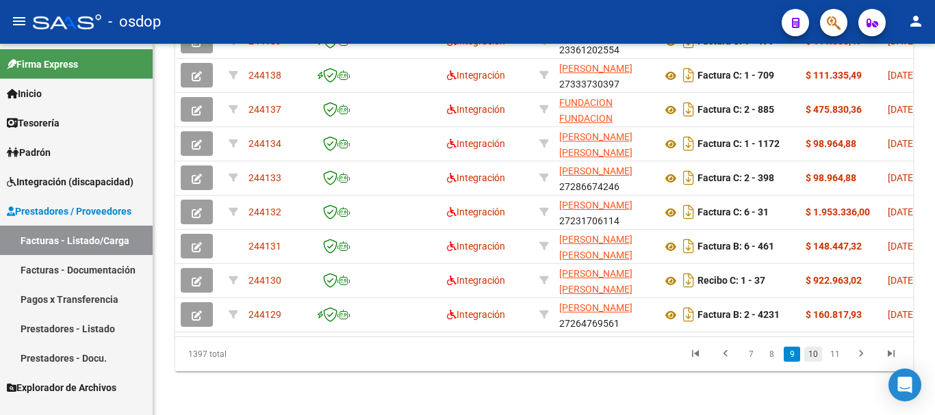
click at [811, 352] on link "10" at bounding box center [813, 354] width 18 height 15
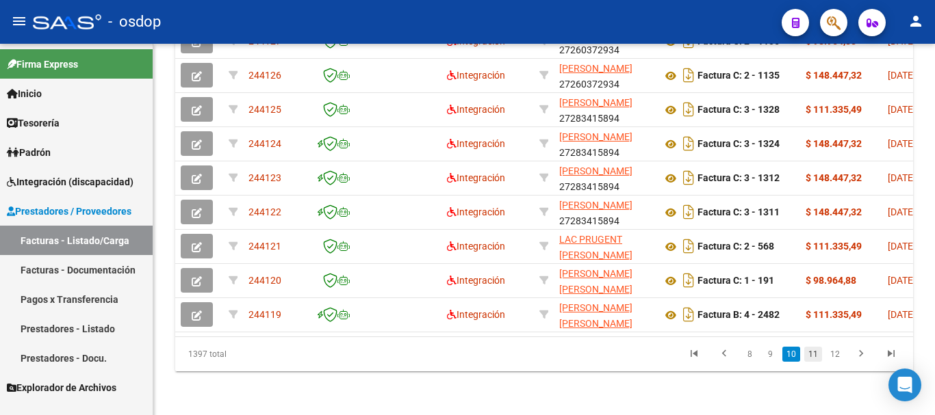
click at [813, 355] on link "11" at bounding box center [813, 354] width 18 height 15
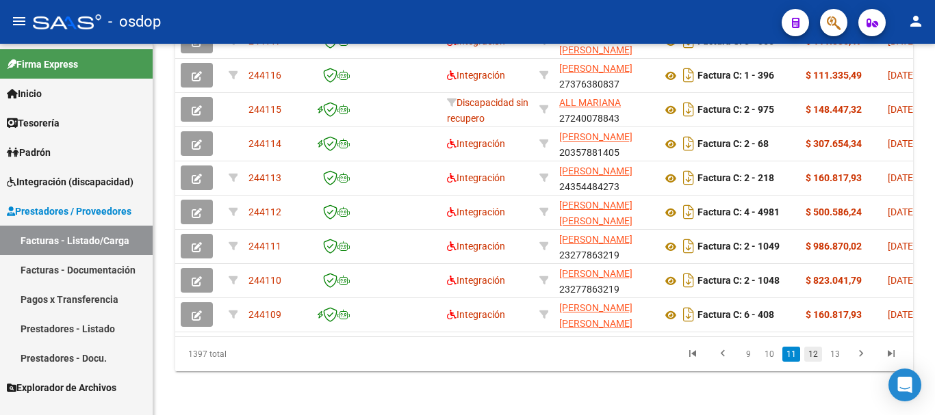
click at [818, 356] on link "12" at bounding box center [813, 354] width 18 height 15
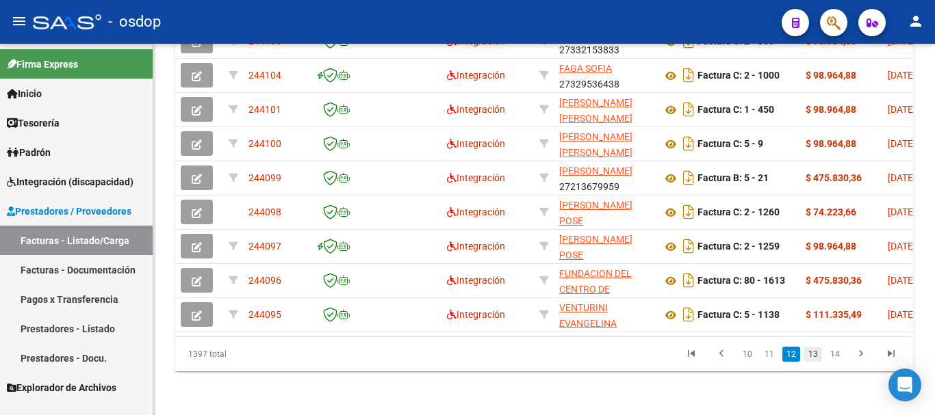
click at [817, 355] on link "13" at bounding box center [813, 354] width 18 height 15
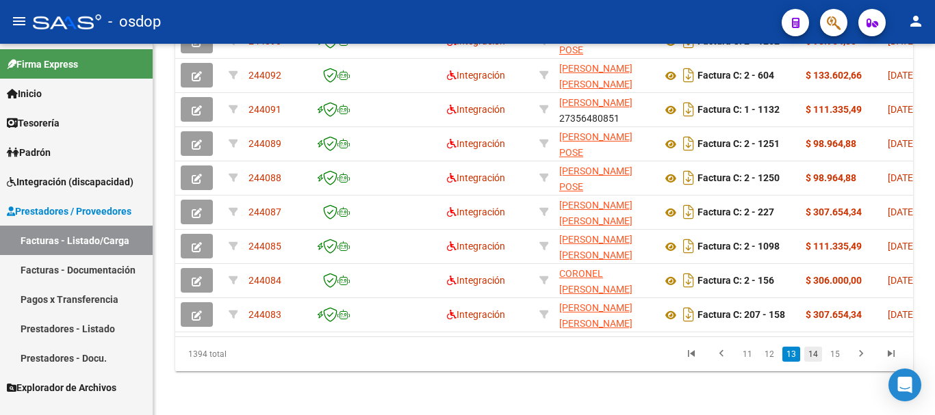
click at [813, 355] on link "14" at bounding box center [813, 354] width 18 height 15
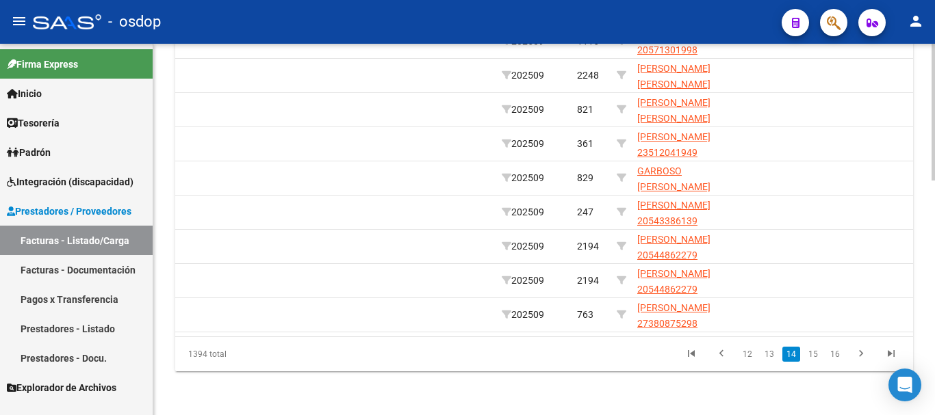
click at [476, 341] on div "1394 total 12 13 14 15 16" at bounding box center [544, 354] width 738 height 34
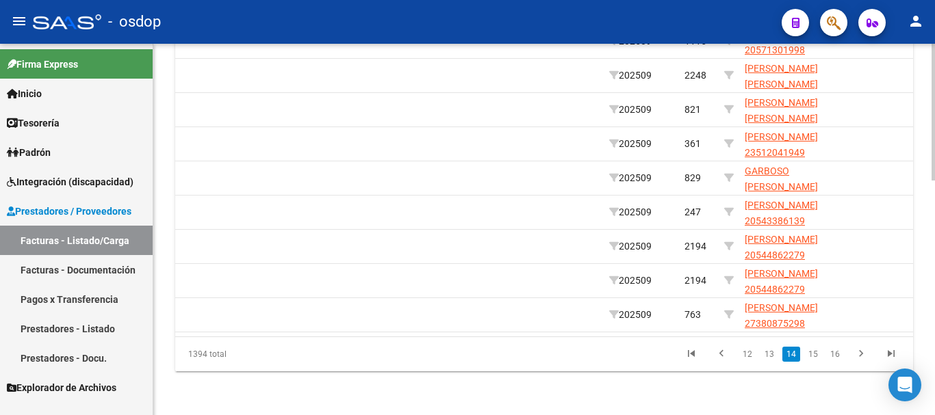
drag, startPoint x: 389, startPoint y: 341, endPoint x: 224, endPoint y: 342, distance: 164.9
click at [224, 342] on div "1394 total 12 13 14 15 16" at bounding box center [544, 354] width 738 height 34
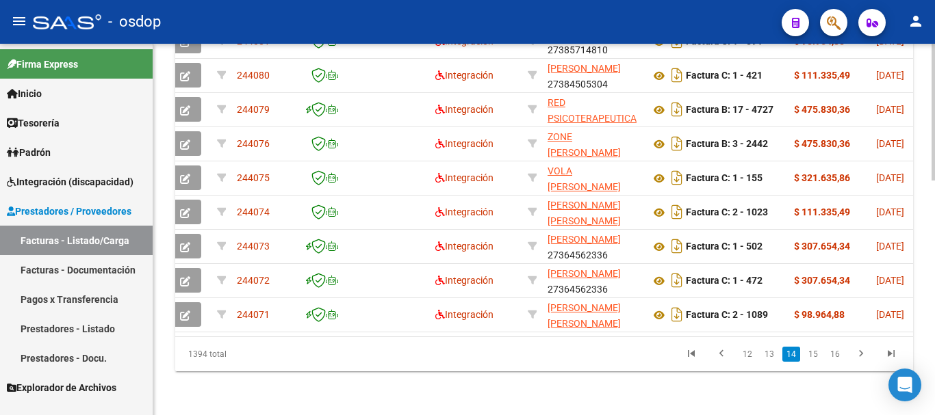
scroll to position [0, 0]
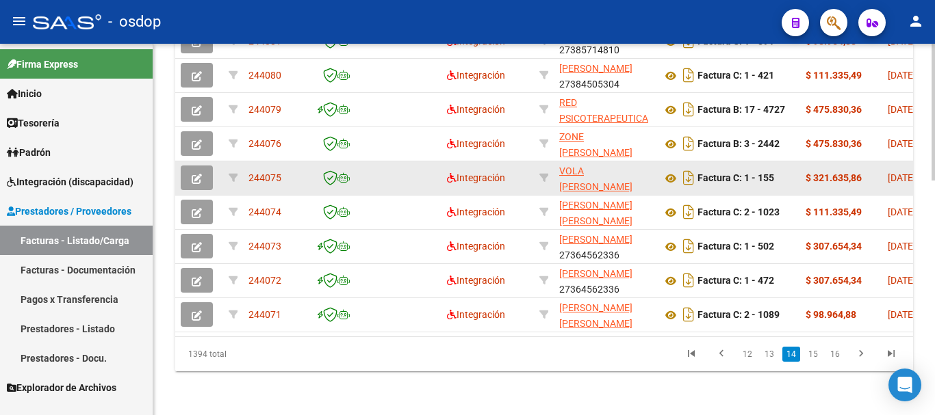
click at [196, 174] on icon "button" at bounding box center [197, 179] width 10 height 10
click at [201, 174] on icon "button" at bounding box center [197, 179] width 10 height 10
click at [196, 174] on icon "button" at bounding box center [197, 179] width 10 height 10
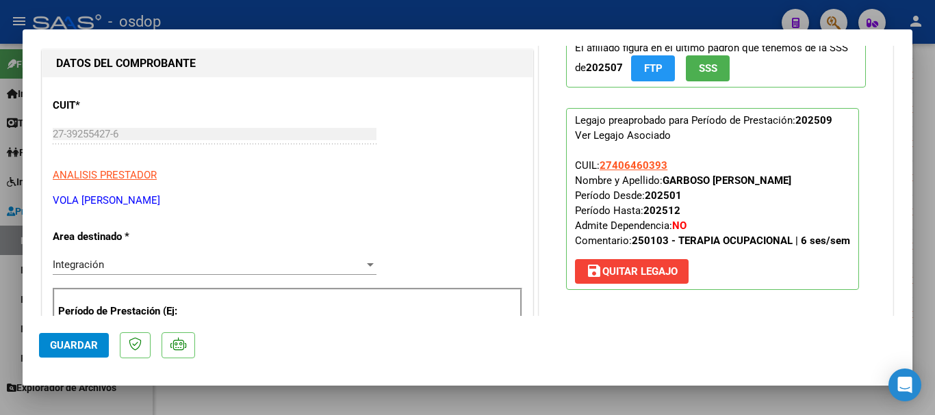
scroll to position [137, 0]
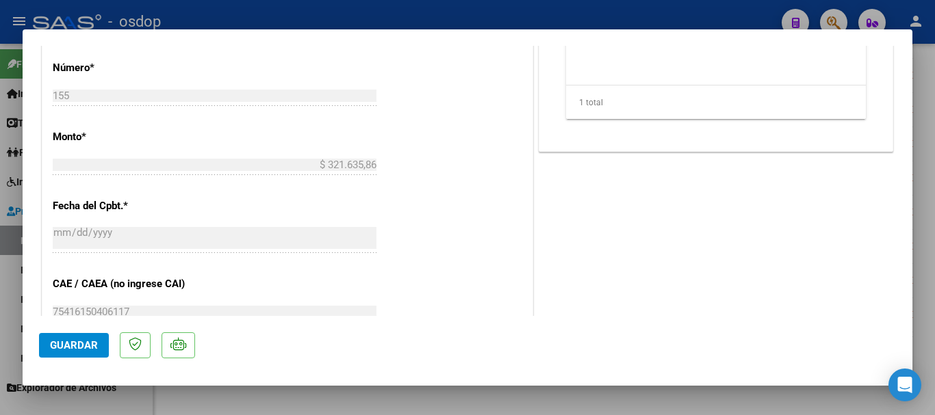
scroll to position [616, 0]
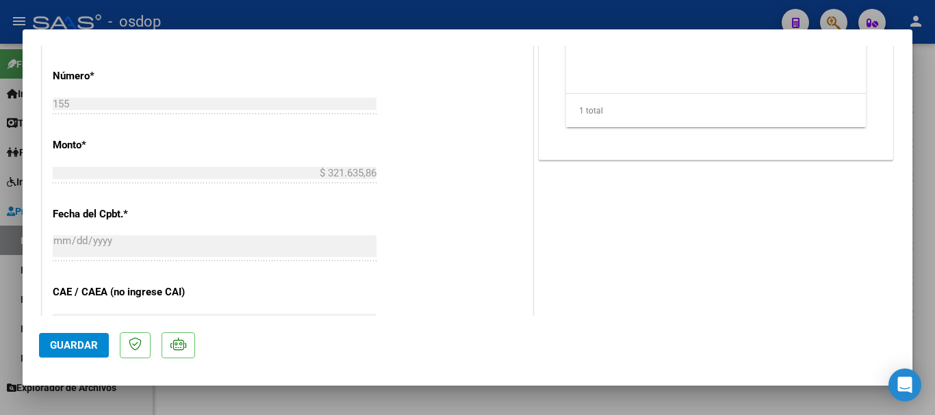
click at [460, 13] on div at bounding box center [467, 207] width 935 height 415
type input "$ 0,00"
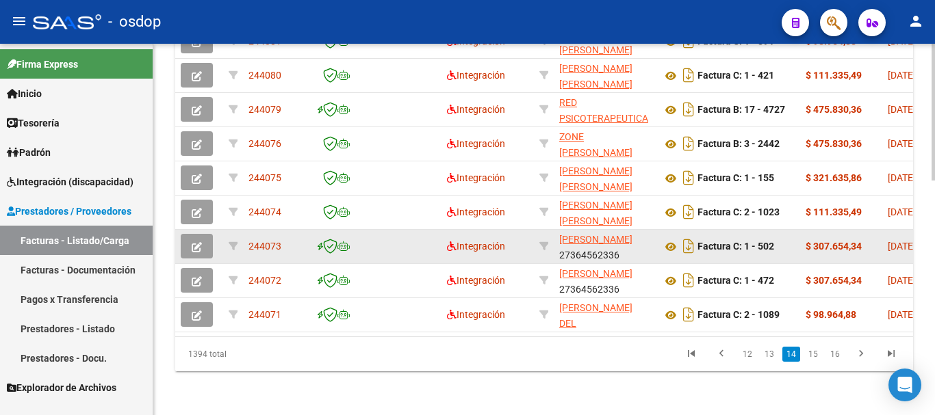
scroll to position [635, 0]
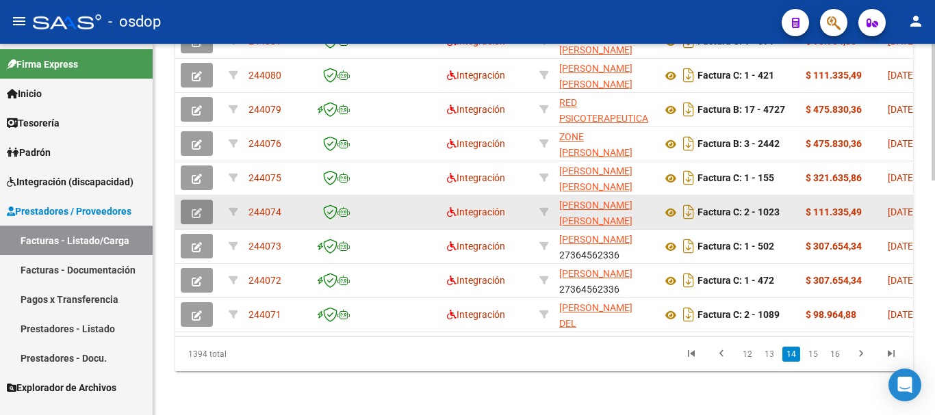
click at [199, 208] on icon "button" at bounding box center [197, 213] width 10 height 10
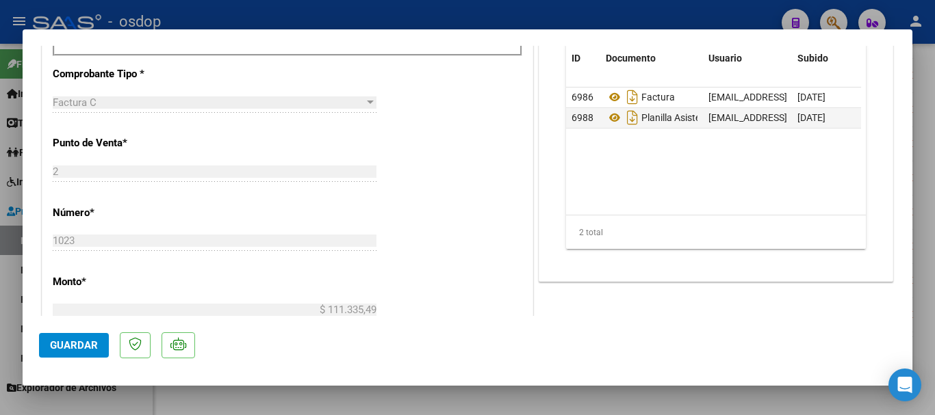
scroll to position [547, 0]
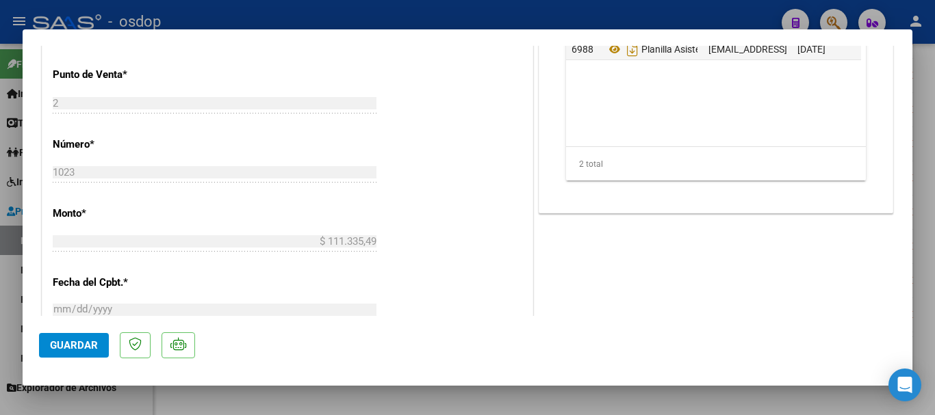
click at [499, 18] on div at bounding box center [467, 207] width 935 height 415
type input "$ 0,00"
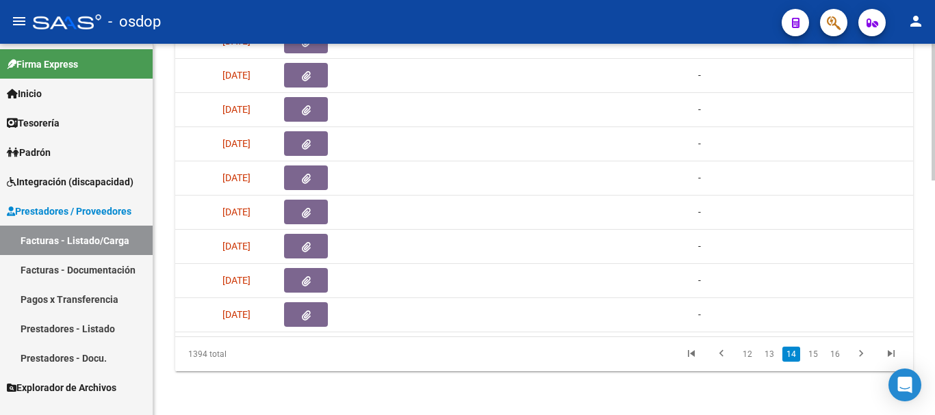
scroll to position [0, 0]
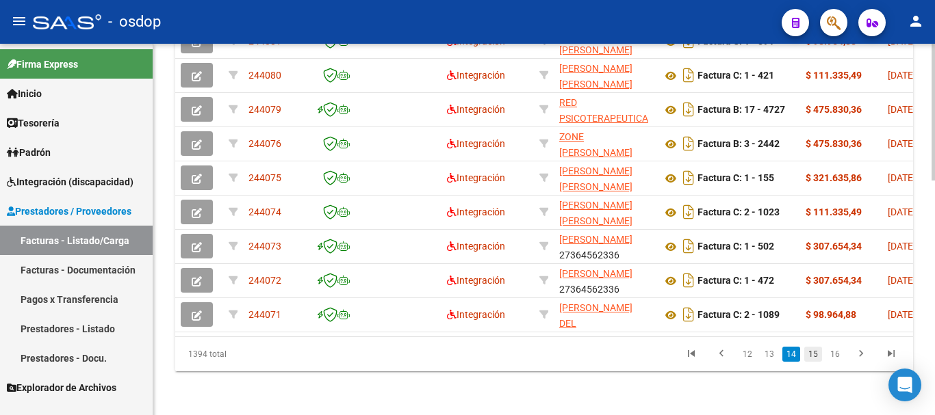
click at [815, 352] on link "15" at bounding box center [813, 354] width 18 height 15
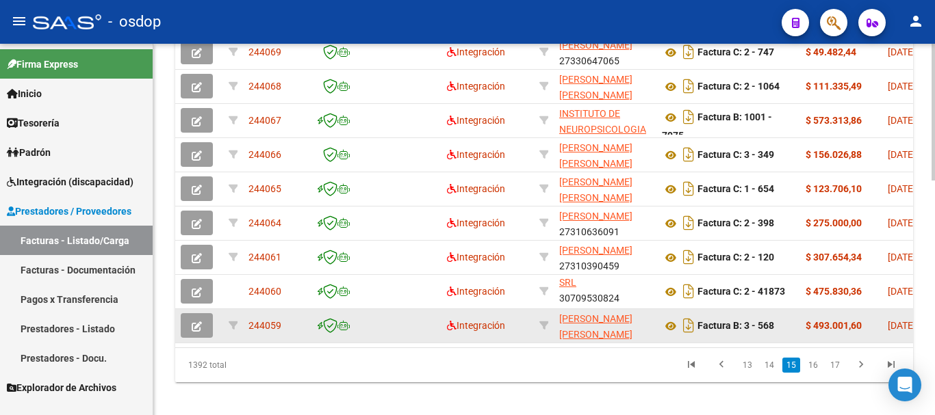
scroll to position [635, 0]
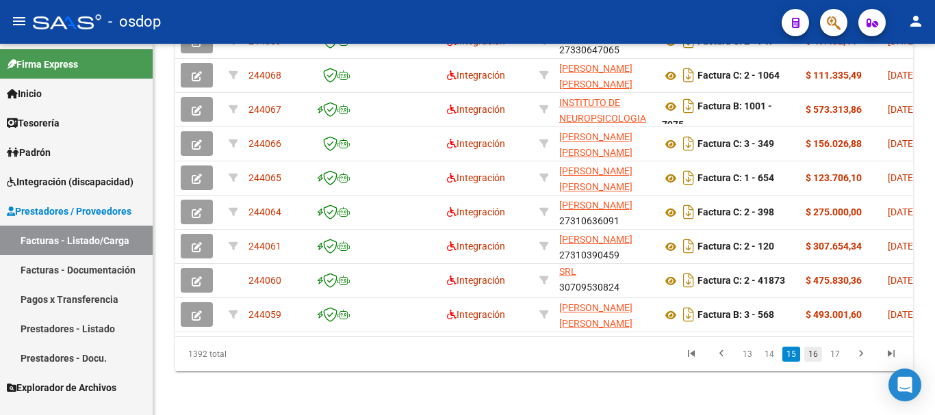
click at [815, 354] on link "16" at bounding box center [813, 354] width 18 height 15
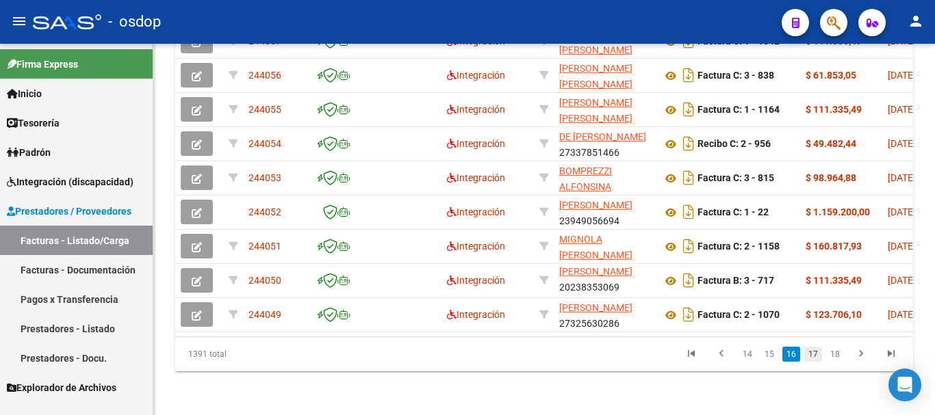
click at [811, 351] on link "17" at bounding box center [813, 354] width 18 height 15
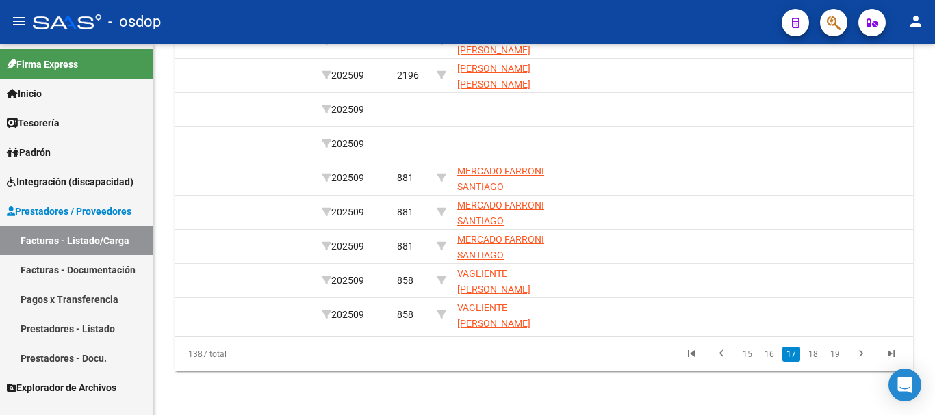
scroll to position [0, 1971]
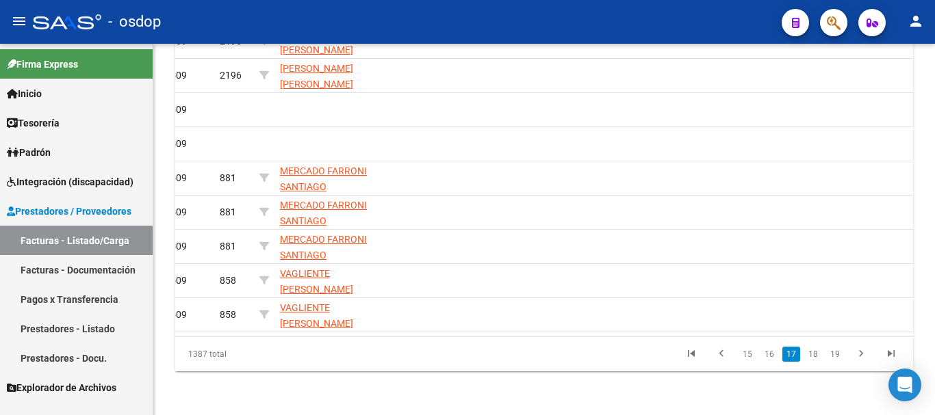
drag, startPoint x: 656, startPoint y: 362, endPoint x: 740, endPoint y: 360, distance: 83.5
click at [740, 363] on datatable-pager "15 16 17 18 19" at bounding box center [616, 354] width 579 height 23
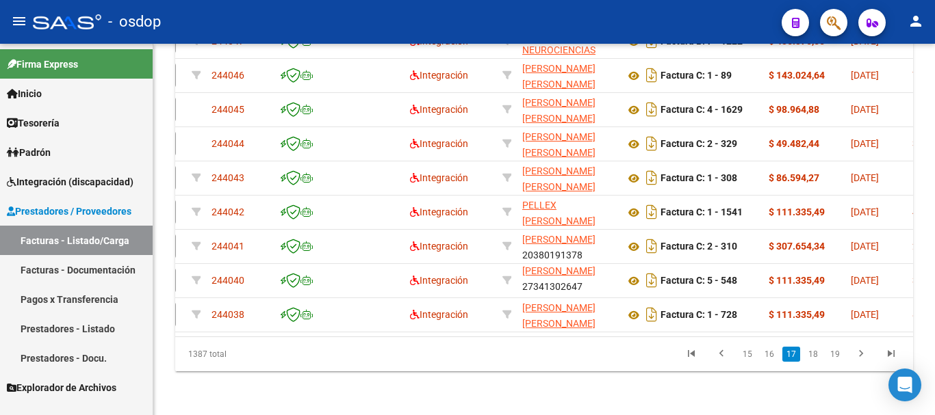
scroll to position [0, 0]
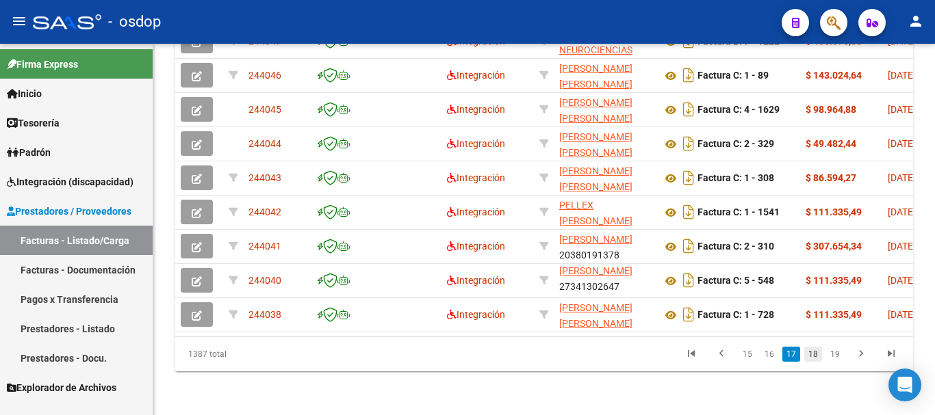
click at [816, 354] on link "18" at bounding box center [813, 354] width 18 height 15
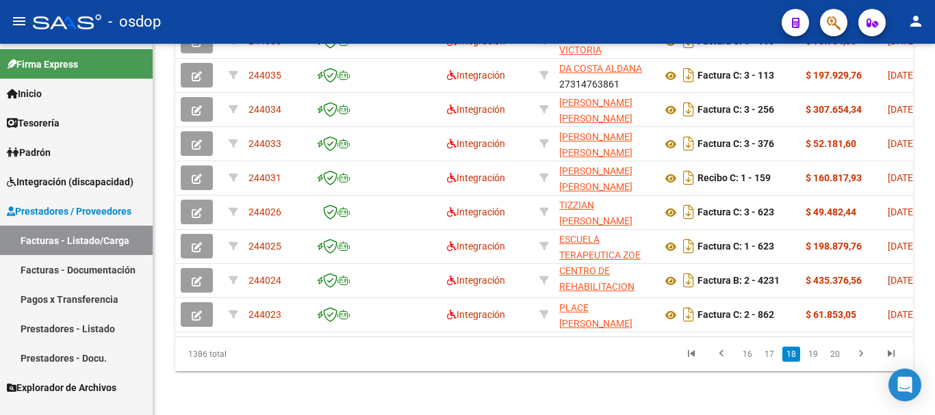
scroll to position [18, 0]
click at [812, 355] on link "19" at bounding box center [813, 354] width 18 height 15
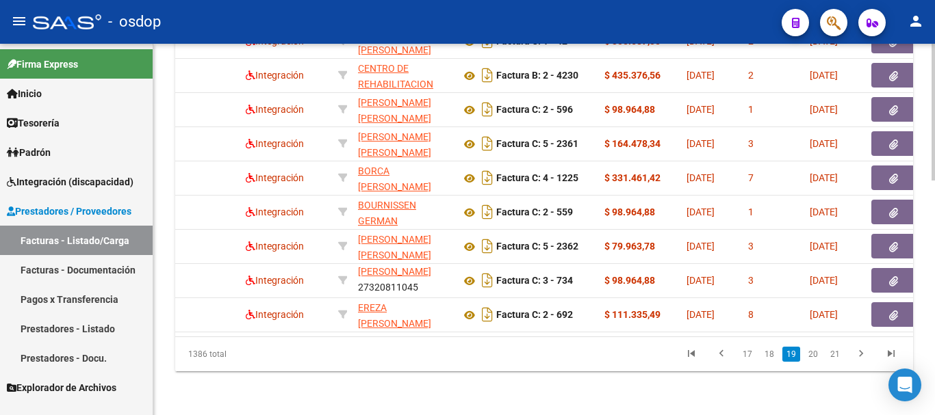
scroll to position [0, 0]
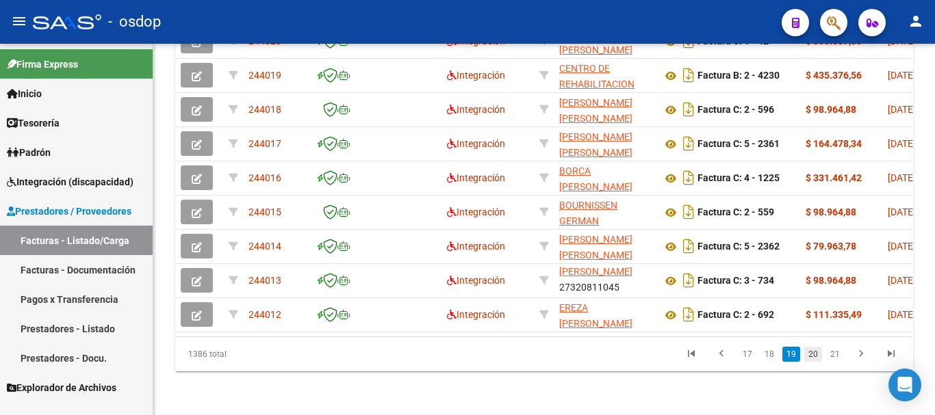
click at [818, 356] on link "20" at bounding box center [813, 354] width 18 height 15
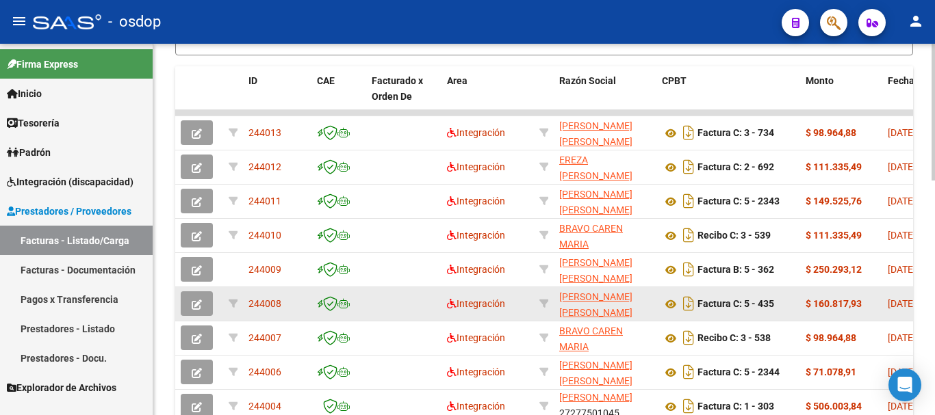
scroll to position [566, 0]
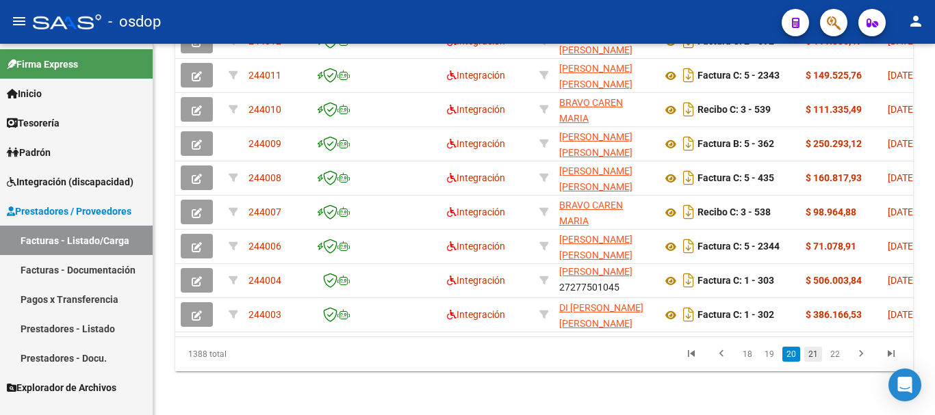
click at [813, 358] on link "21" at bounding box center [813, 354] width 18 height 15
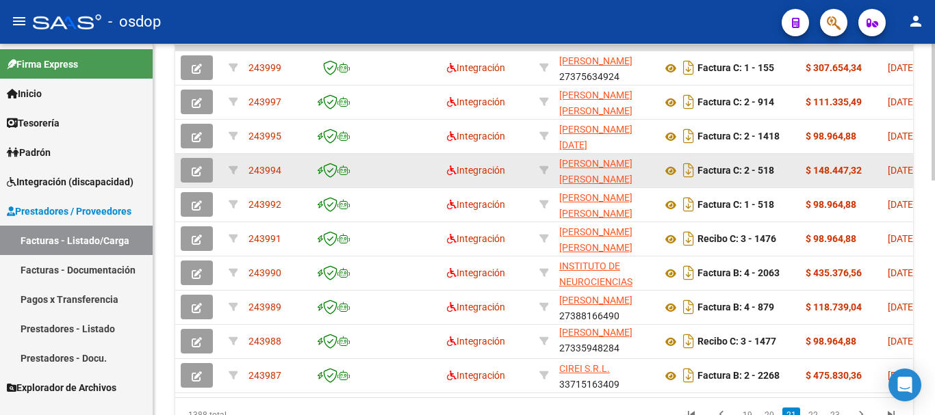
scroll to position [635, 0]
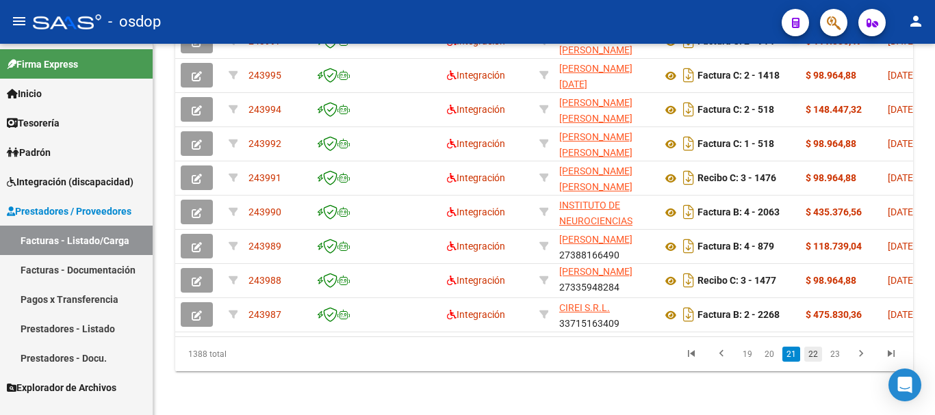
click at [813, 357] on link "22" at bounding box center [813, 354] width 18 height 15
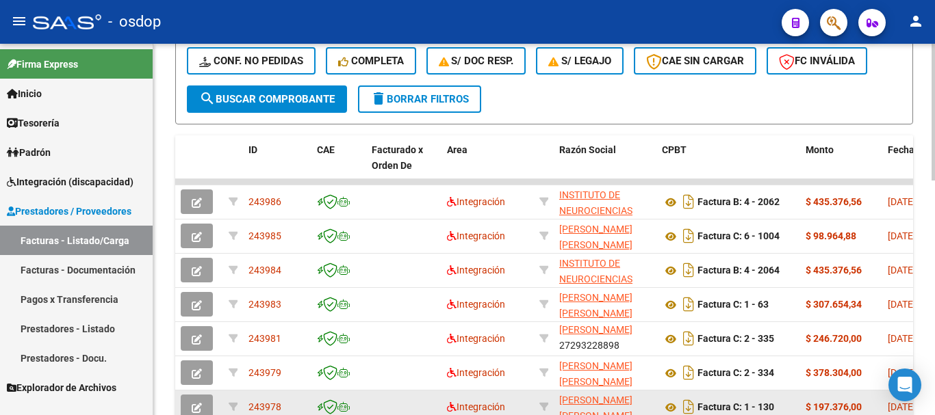
scroll to position [293, 0]
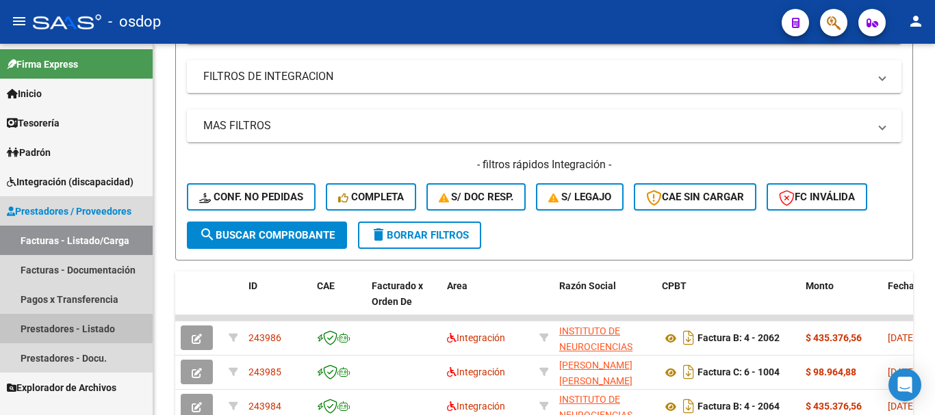
click at [70, 327] on link "Prestadores - Listado" at bounding box center [76, 328] width 153 height 29
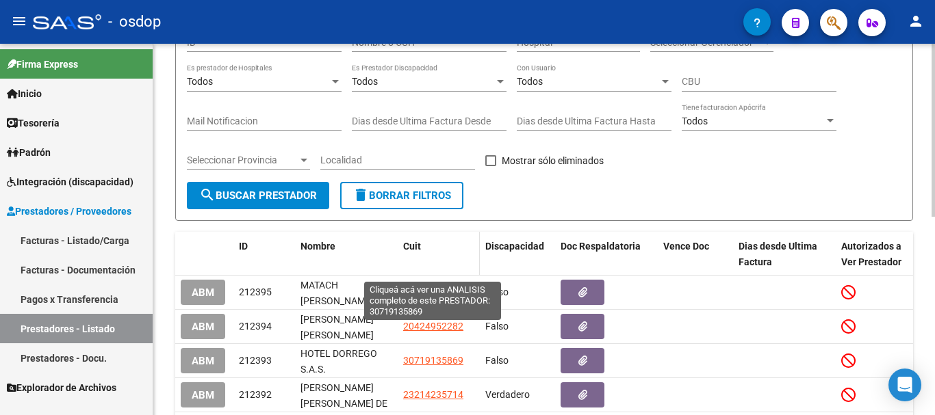
scroll to position [88, 0]
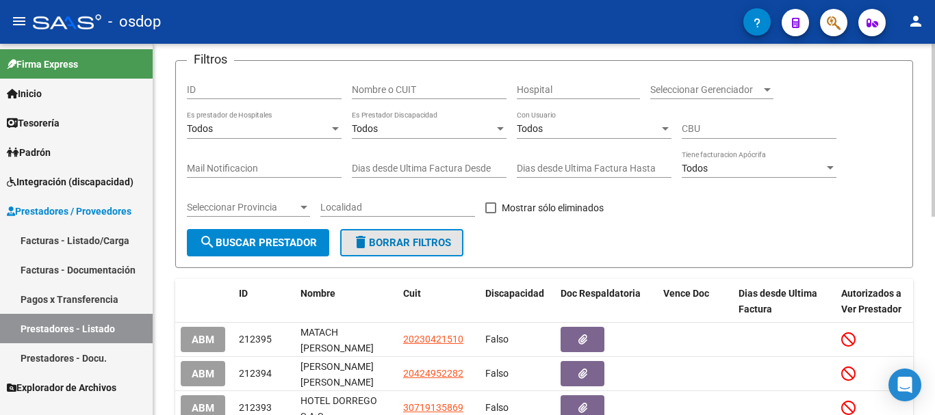
click at [423, 235] on button "delete Borrar Filtros" at bounding box center [401, 242] width 123 height 27
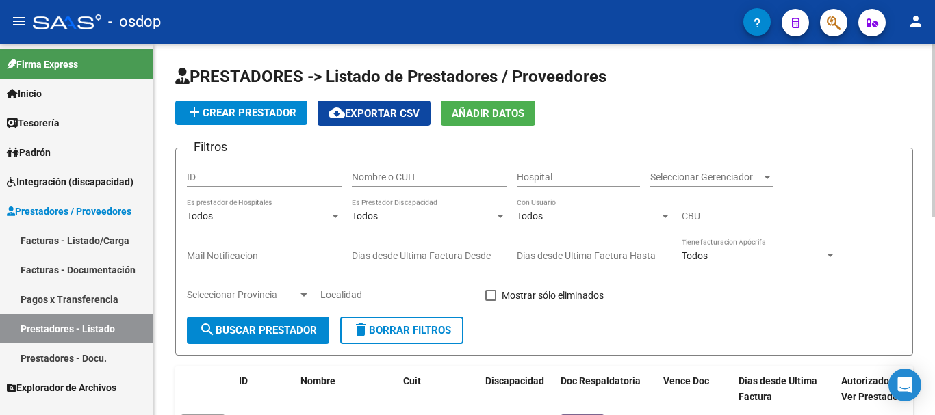
click at [437, 177] on input "Nombre o CUIT" at bounding box center [429, 178] width 155 height 12
type input "SCHISCH"
click at [287, 333] on span "search Buscar Prestador" at bounding box center [258, 330] width 118 height 12
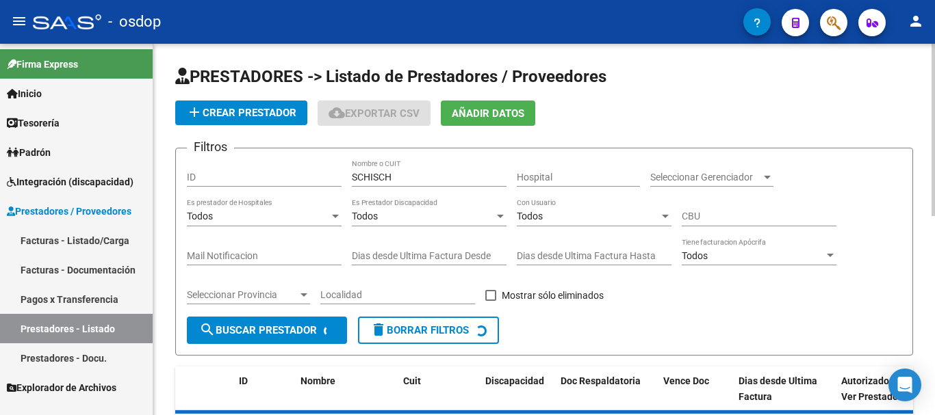
scroll to position [123, 0]
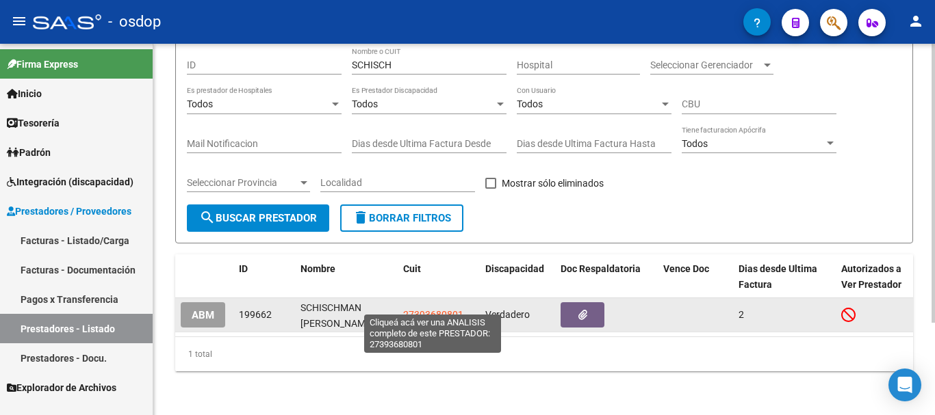
click at [429, 309] on span "27393680801" at bounding box center [433, 314] width 60 height 11
type textarea "27393680801"
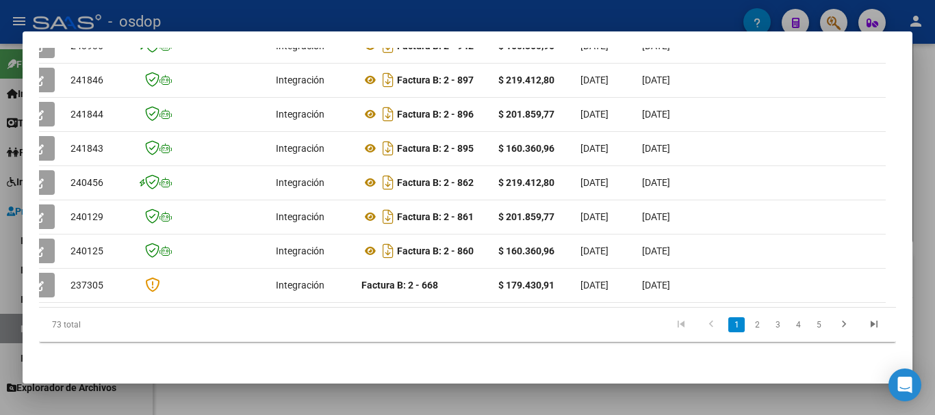
scroll to position [0, 0]
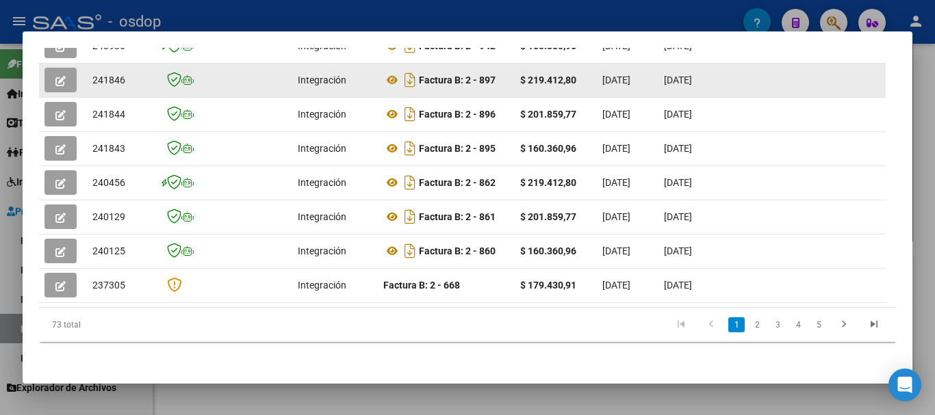
click at [70, 85] on button "button" at bounding box center [60, 80] width 32 height 25
click at [62, 86] on icon "button" at bounding box center [60, 81] width 10 height 10
click at [57, 82] on icon "button" at bounding box center [60, 81] width 10 height 10
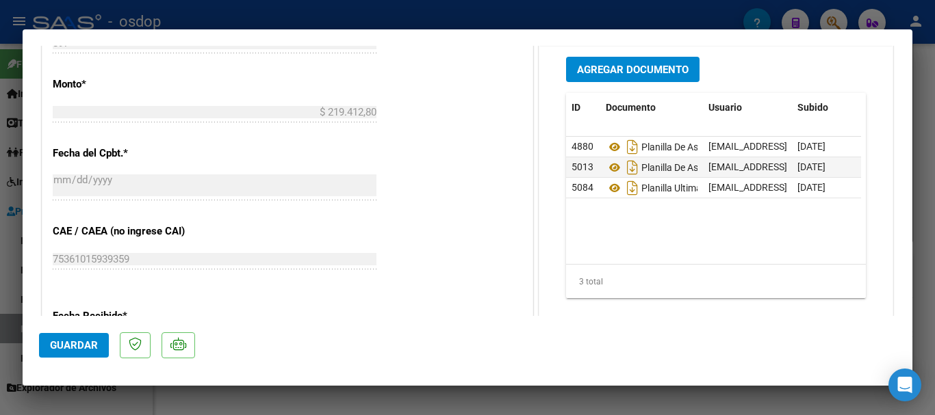
scroll to position [684, 0]
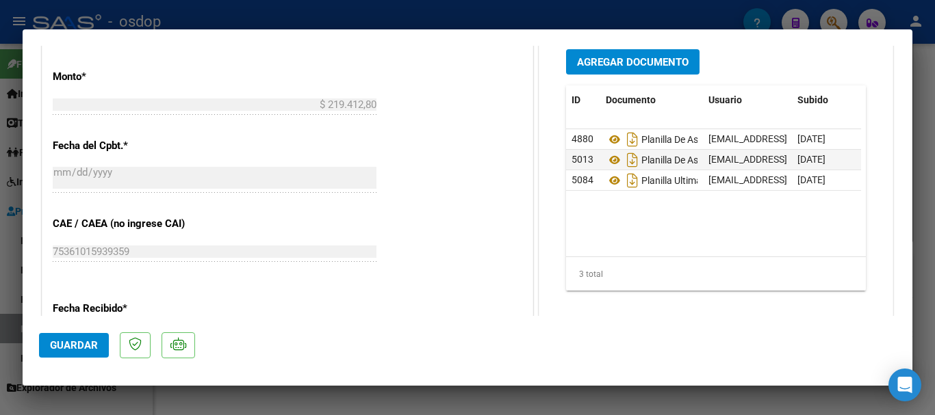
click at [493, 14] on div at bounding box center [467, 207] width 935 height 415
type input "$ 0,00"
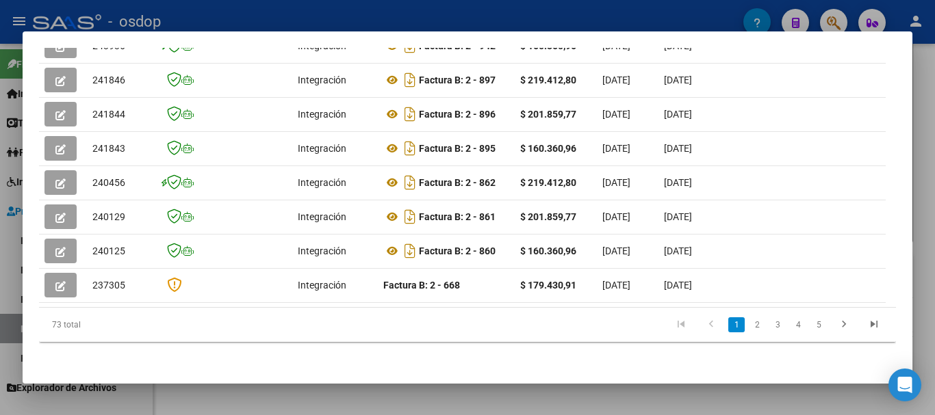
click at [421, 21] on div at bounding box center [467, 207] width 935 height 415
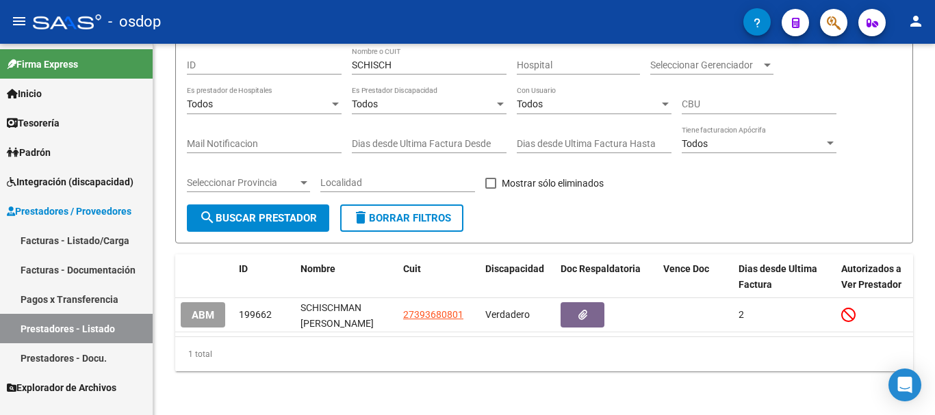
click at [68, 241] on link "Facturas - Listado/Carga" at bounding box center [76, 240] width 153 height 29
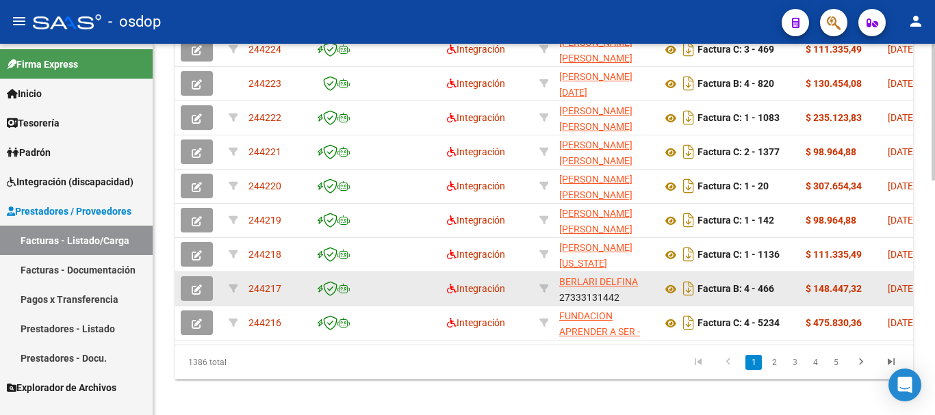
scroll to position [635, 0]
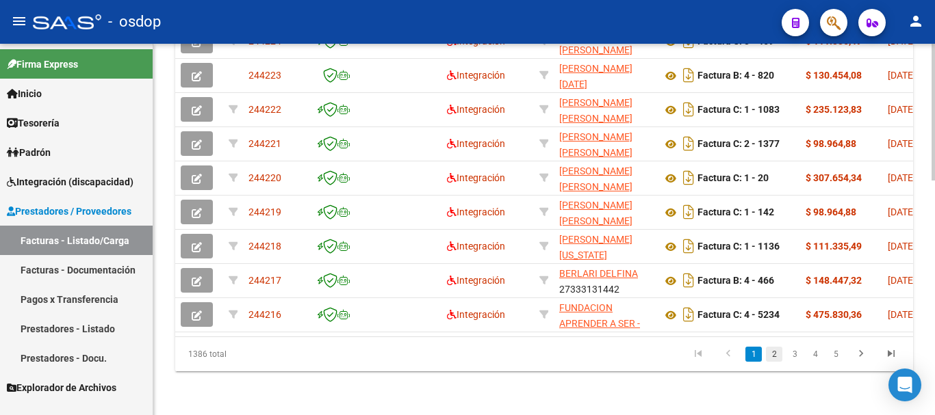
click at [774, 352] on link "2" at bounding box center [774, 354] width 16 height 15
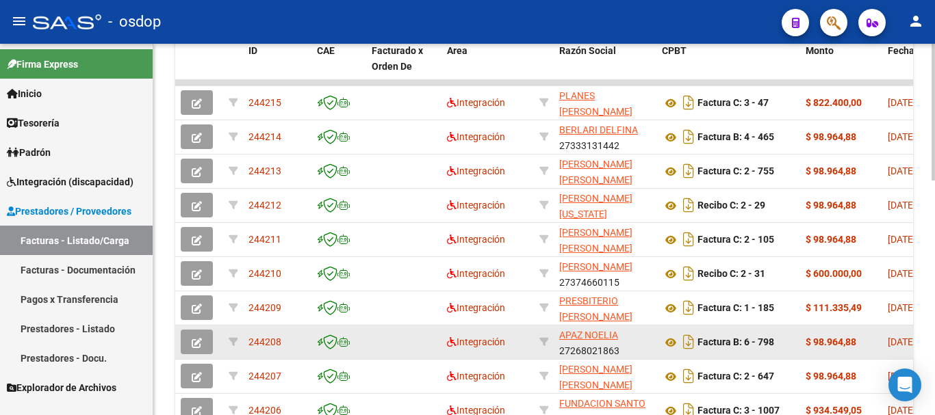
scroll to position [498, 0]
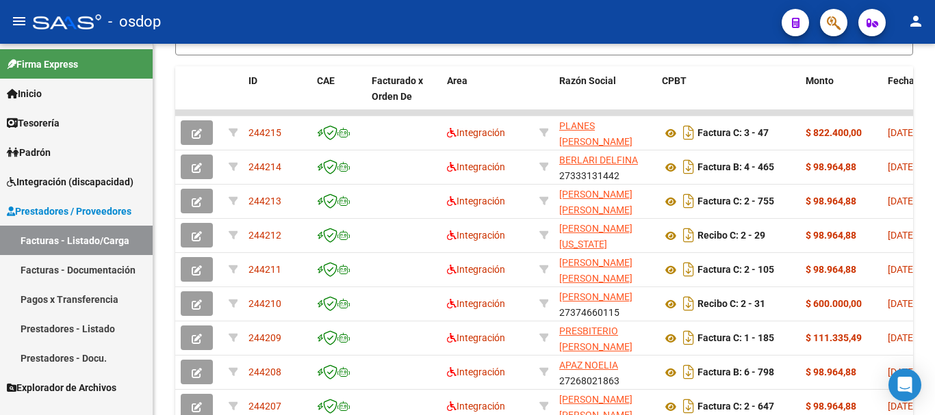
click at [525, 23] on div "- osdop" at bounding box center [402, 22] width 738 height 30
click at [498, 21] on div "- osdop" at bounding box center [402, 22] width 738 height 30
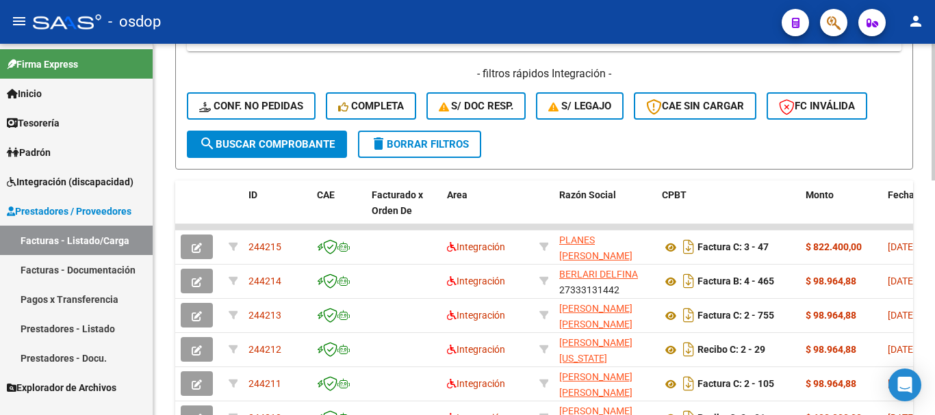
scroll to position [224, 0]
